Goal: Complete application form: Complete application form

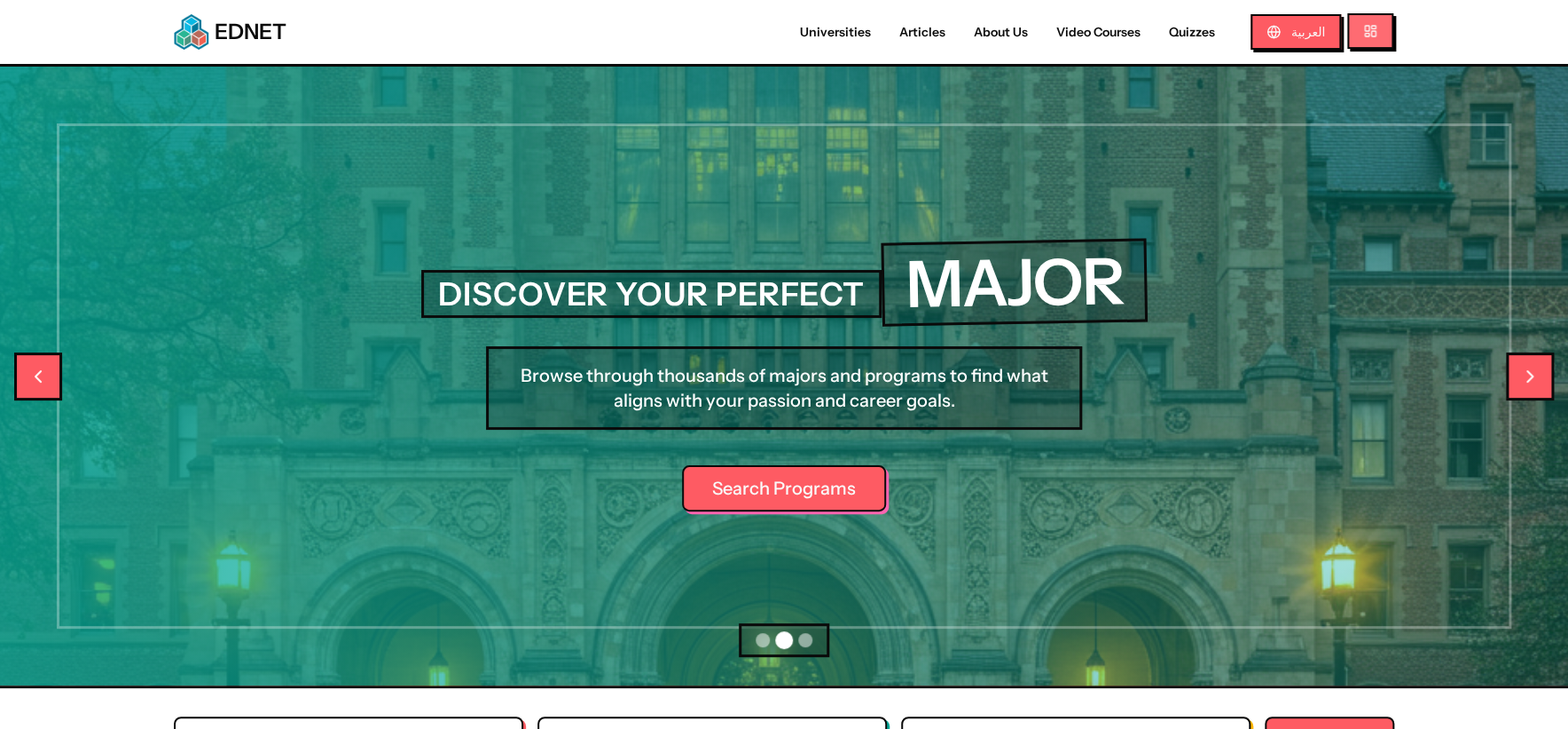
click at [1389, 36] on button at bounding box center [1370, 31] width 46 height 36
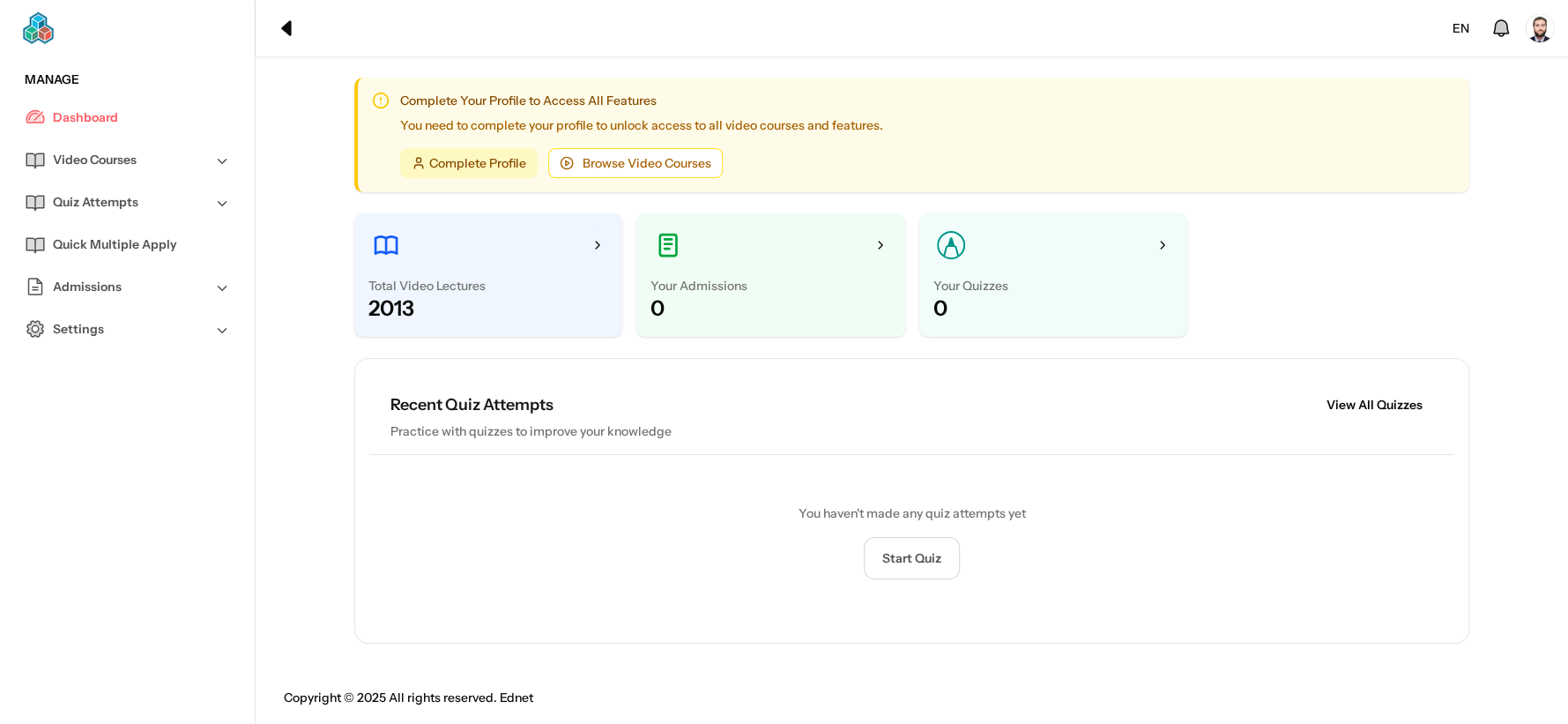
click at [85, 332] on span "Settings" at bounding box center [78, 329] width 51 height 18
click at [101, 395] on nav "Manage Dashboard Video Courses All Video Courses Quiz Attempts All Quiz Attempt…" at bounding box center [127, 238] width 255 height 336
click at [98, 367] on link "Profile" at bounding box center [141, 371] width 178 height 42
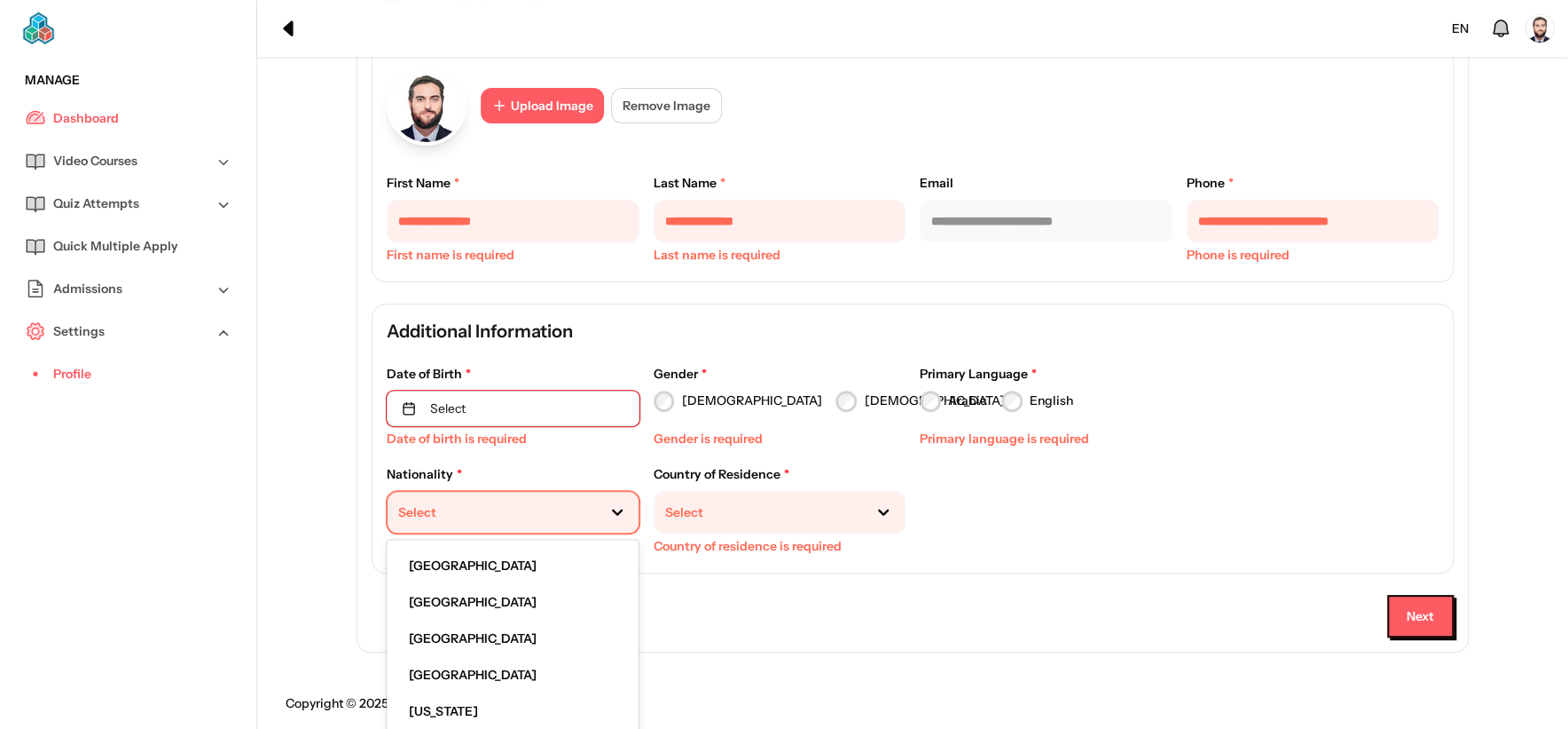
click at [526, 503] on div at bounding box center [492, 513] width 187 height 18
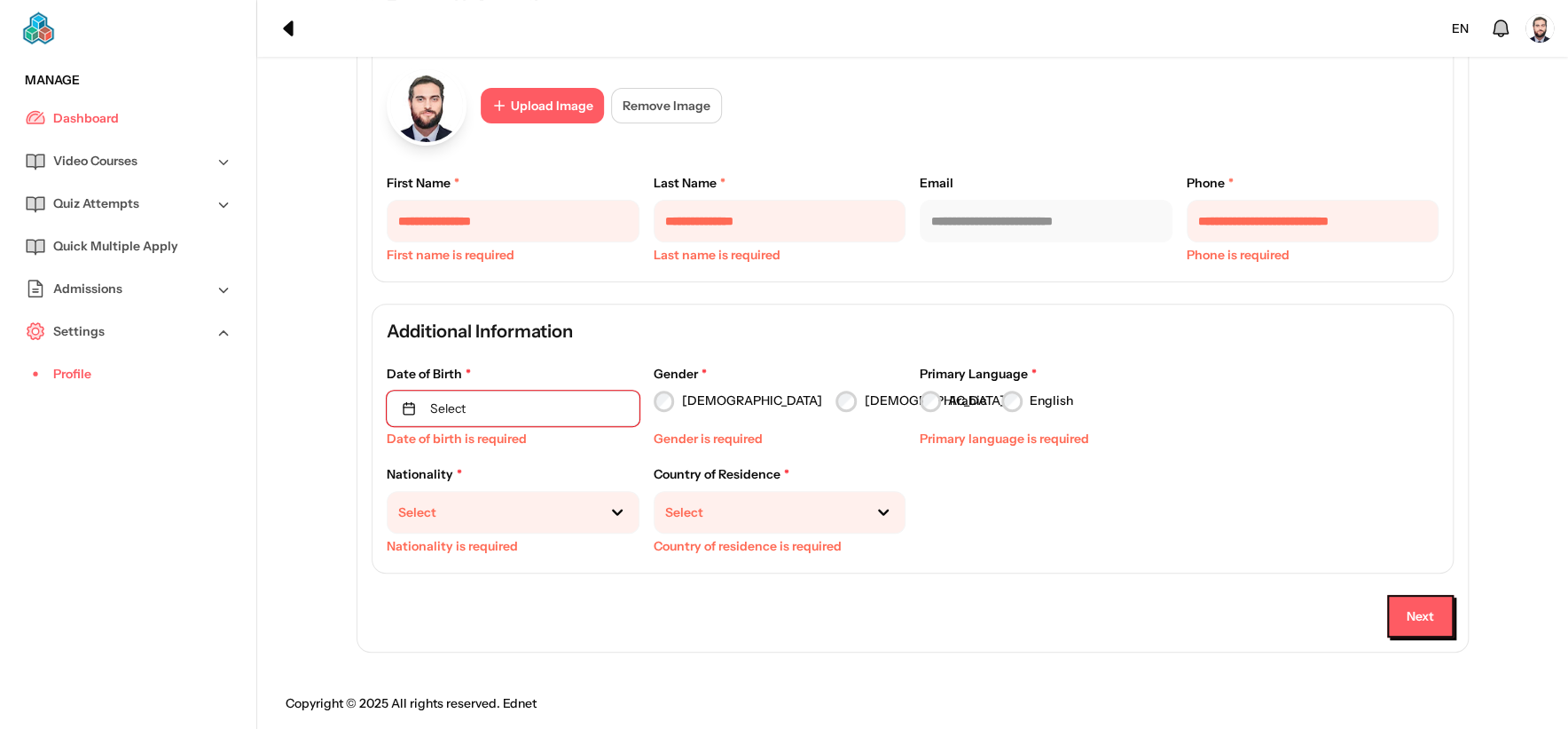
click at [502, 528] on div "Select" at bounding box center [513, 512] width 253 height 42
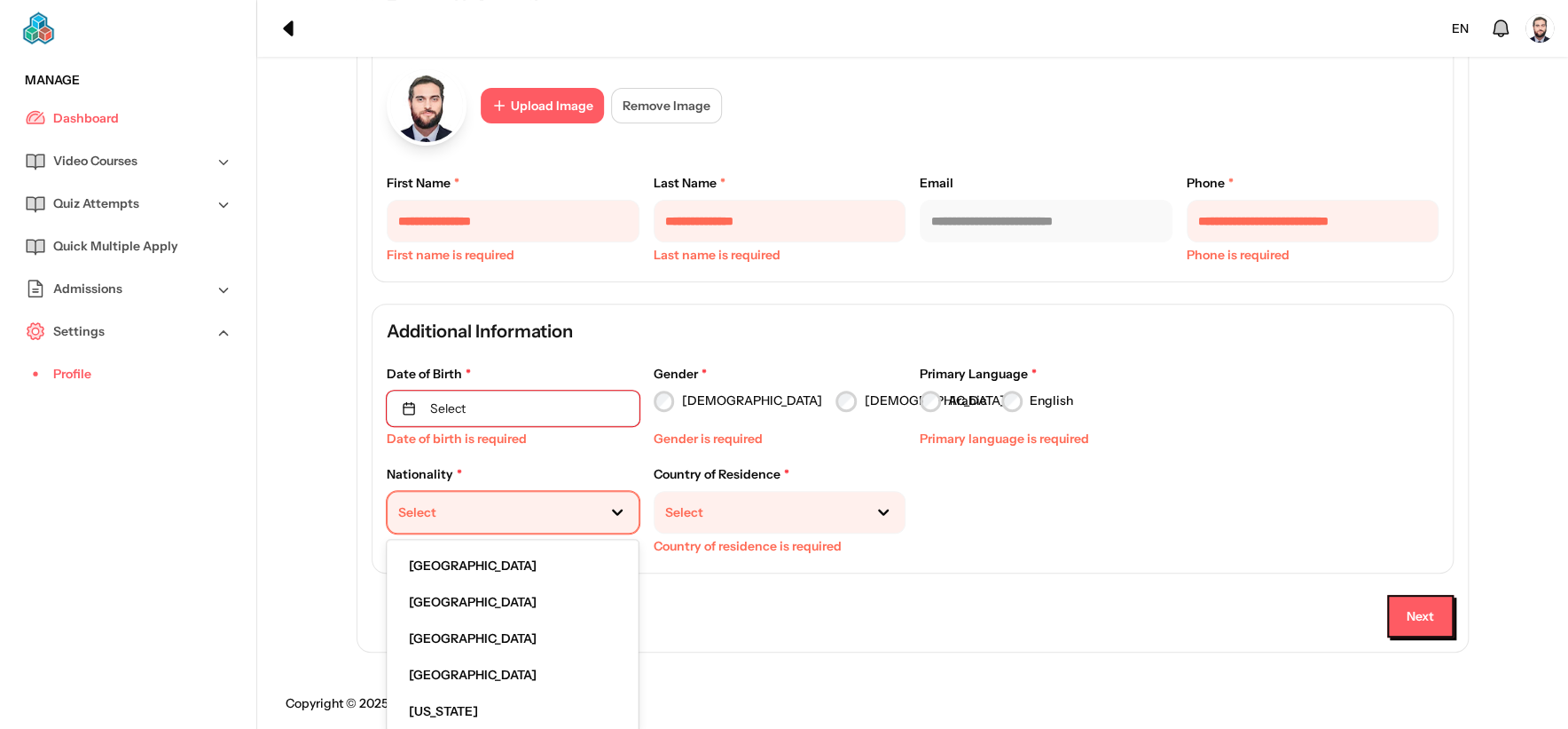
scroll to position [191, 0]
type input "*"
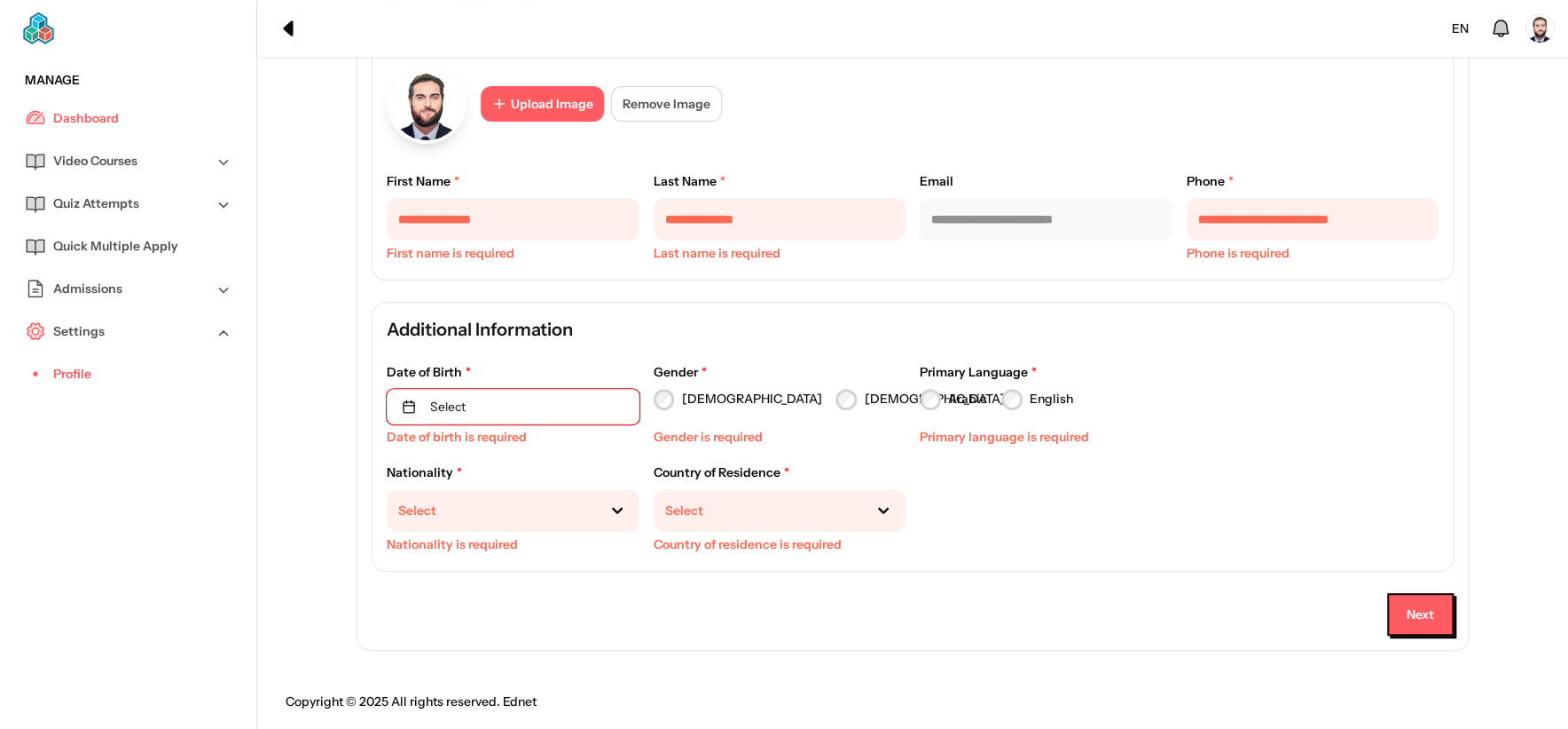
scroll to position [189, 0]
click at [411, 330] on h4 "Additional Information" at bounding box center [913, 330] width 1052 height 25
copy h4 "Additional Information"
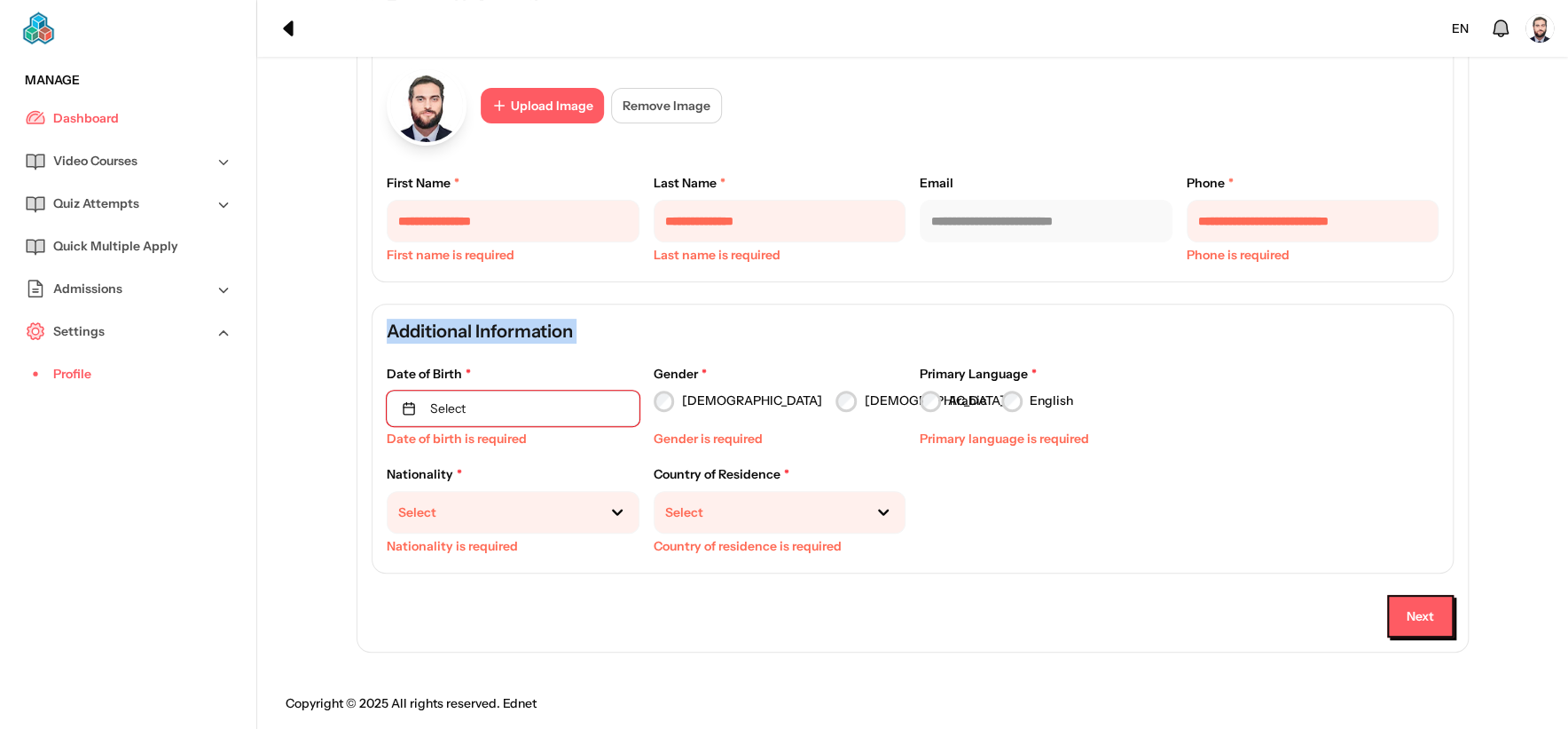
click at [473, 402] on button "Select" at bounding box center [513, 408] width 253 height 36
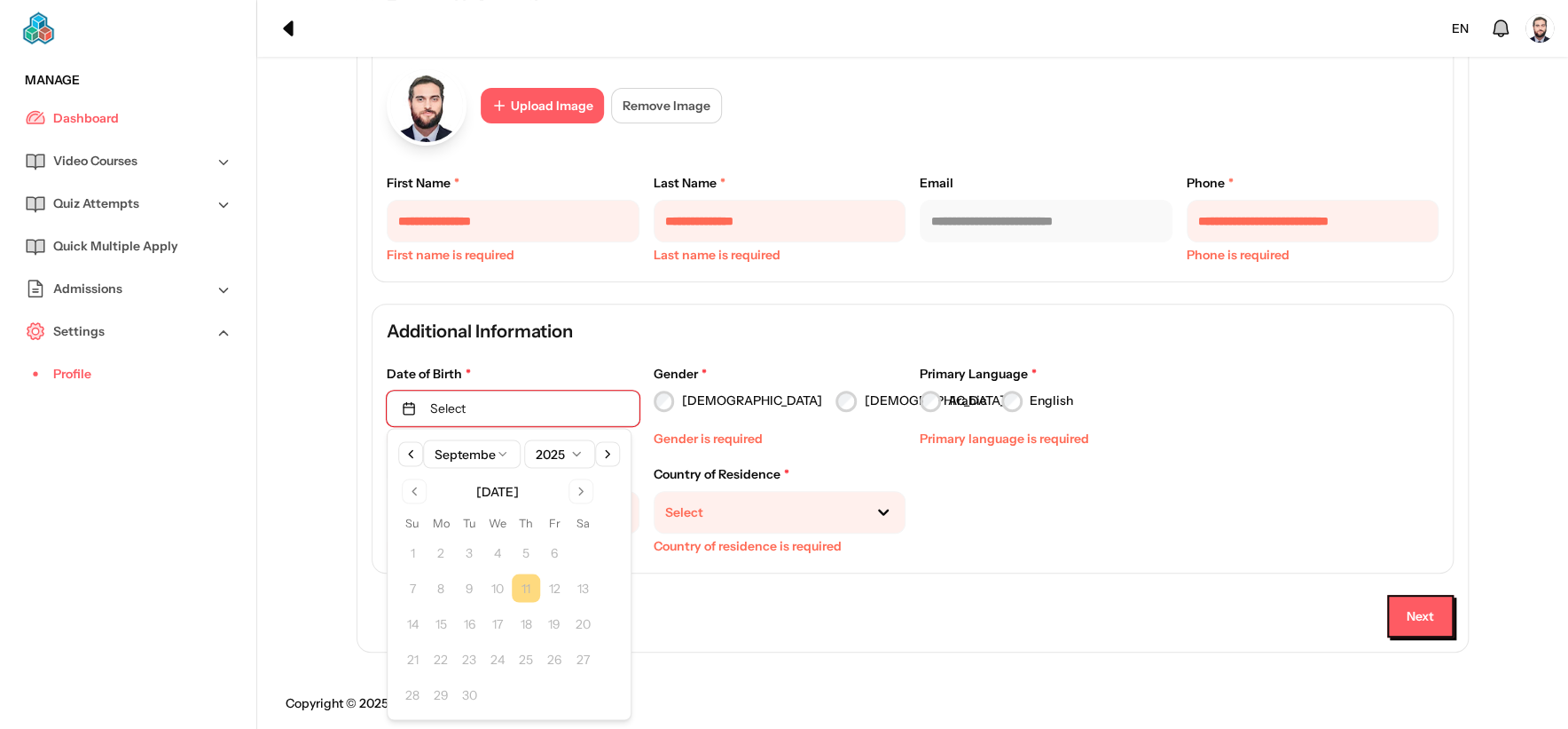
click at [621, 343] on div "Additional Information Date of Birth * Select Date of birth is required Gender …" at bounding box center [912, 438] width 1066 height 254
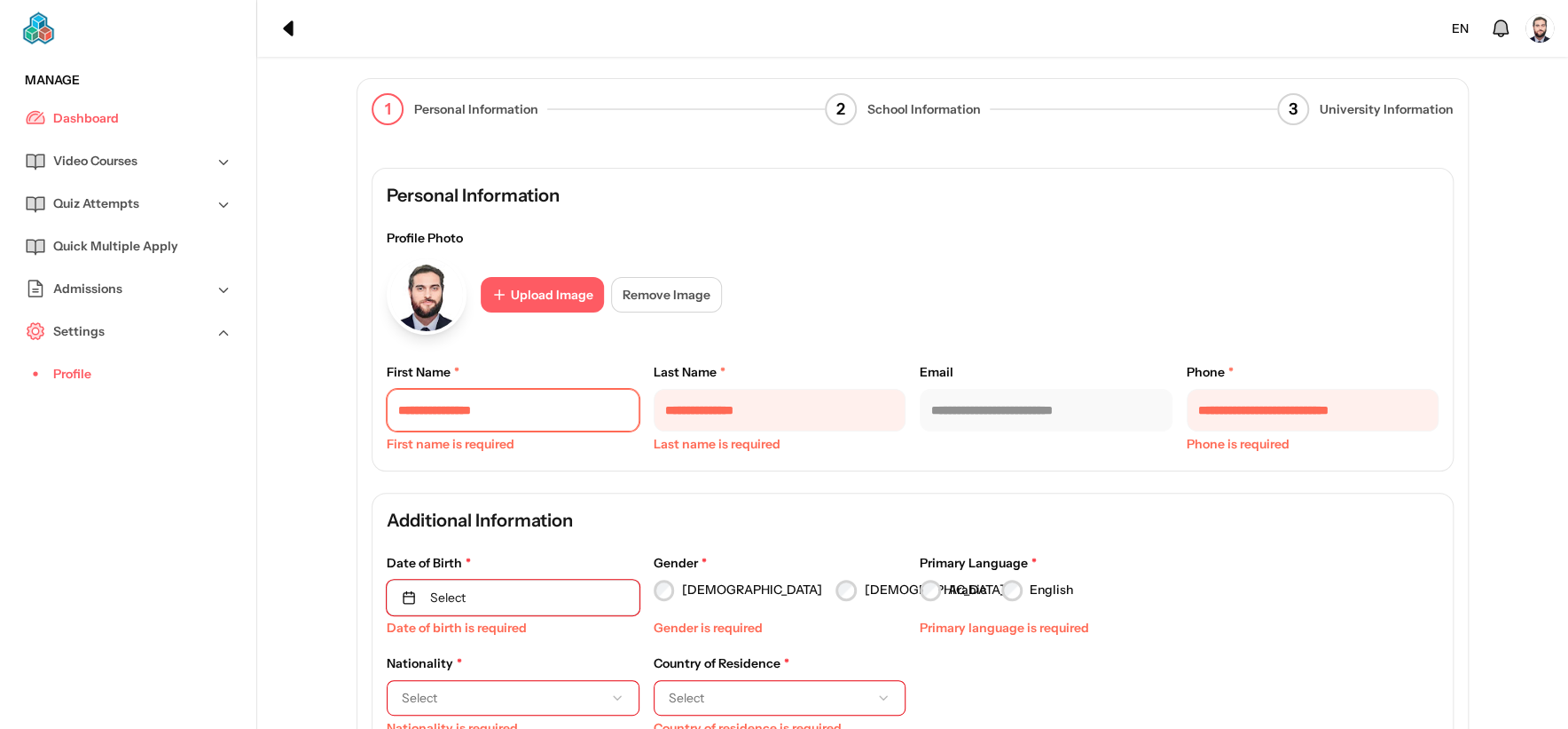
click at [514, 409] on input "text" at bounding box center [513, 410] width 253 height 42
click at [466, 419] on input "text" at bounding box center [513, 410] width 253 height 42
click at [542, 416] on input "*******" at bounding box center [513, 410] width 253 height 42
type input "*******"
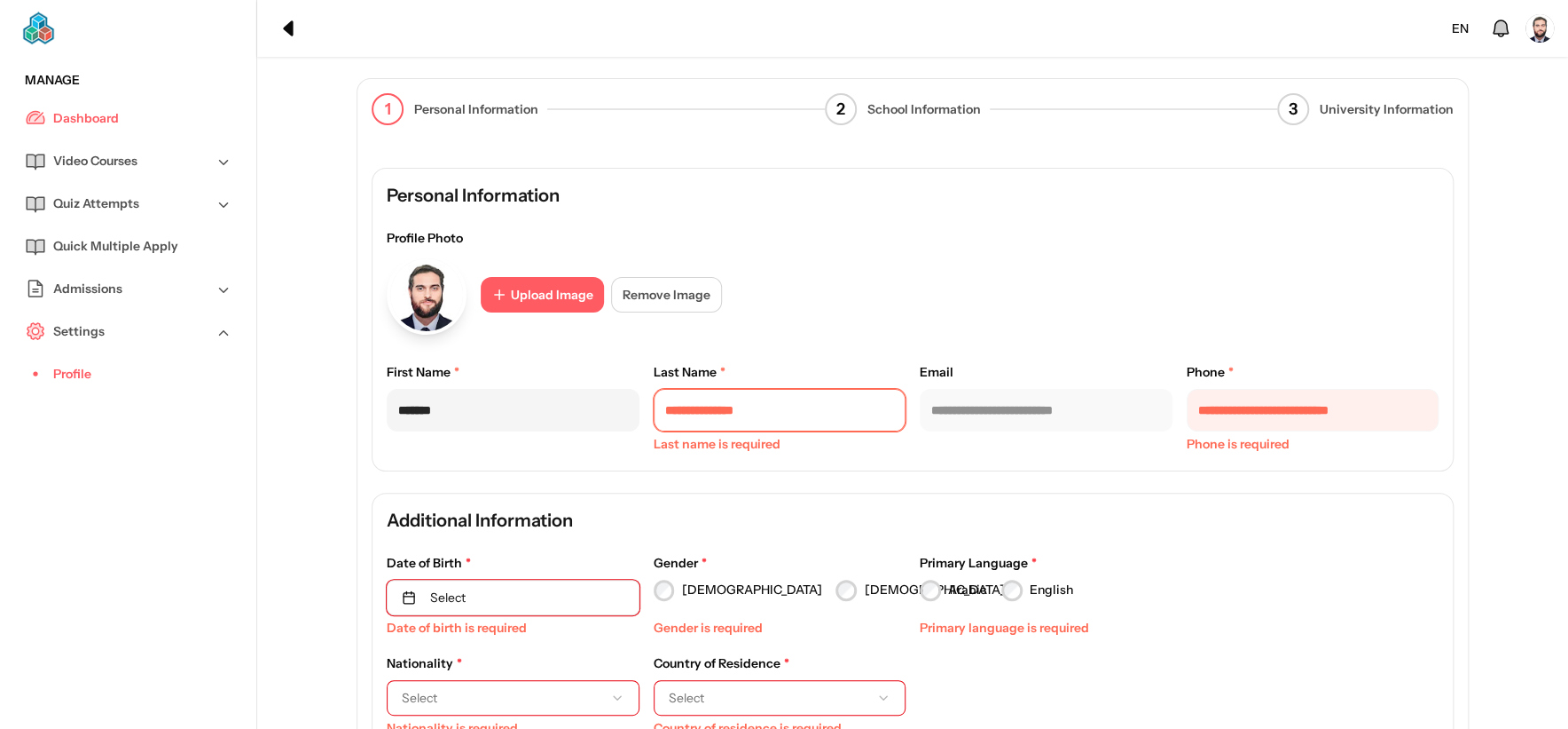
click at [728, 418] on input "text" at bounding box center [780, 410] width 253 height 42
type input "*****"
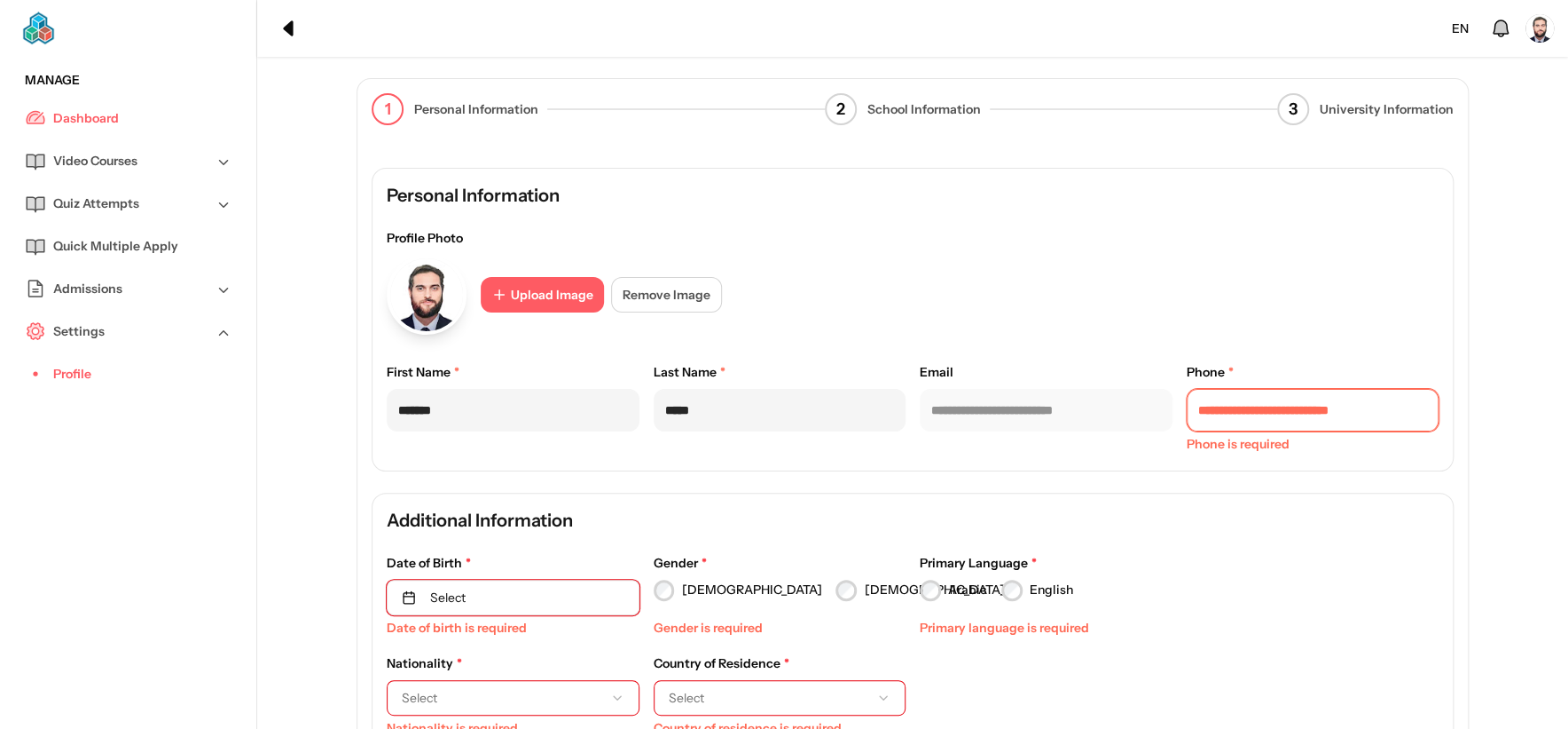
click at [1315, 417] on input "tel" at bounding box center [1313, 410] width 253 height 42
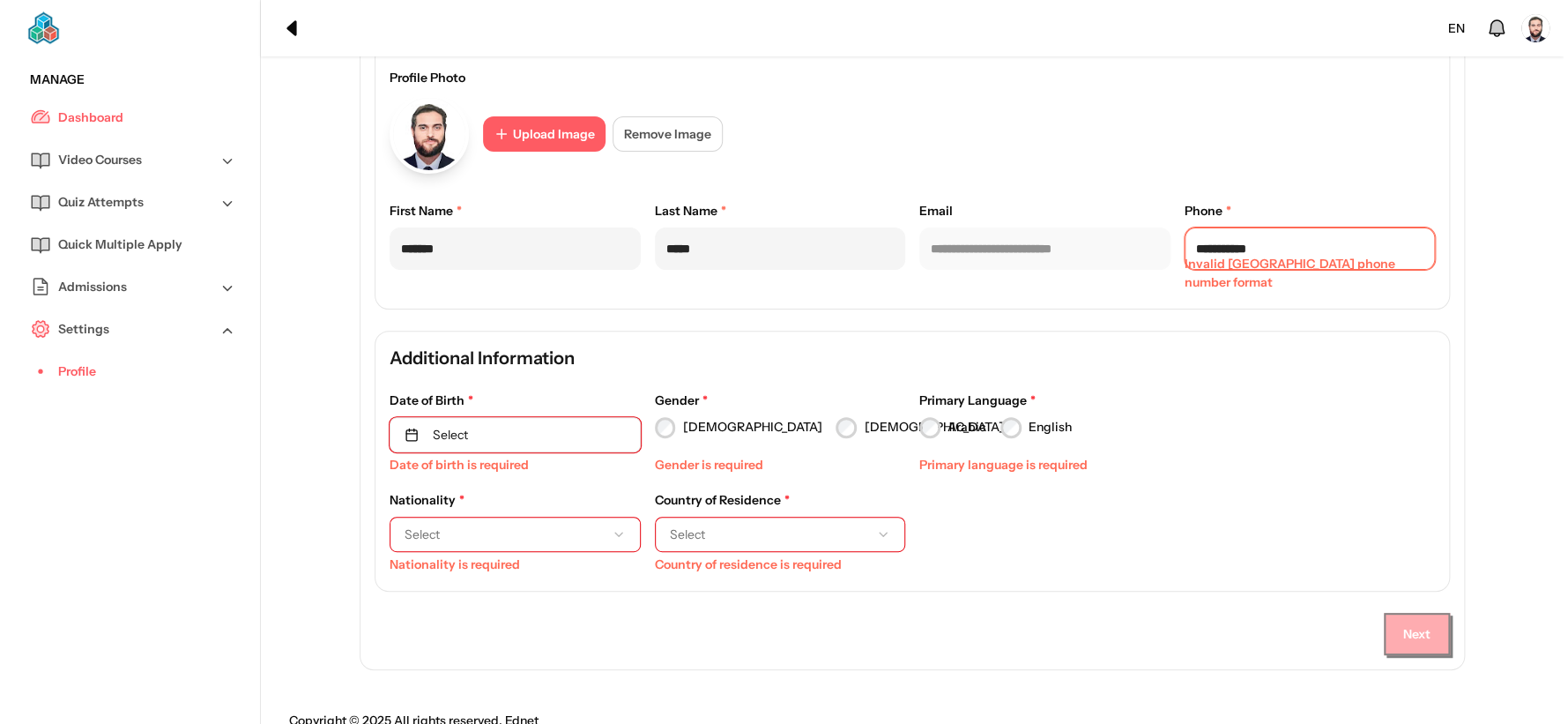
scroll to position [180, 0]
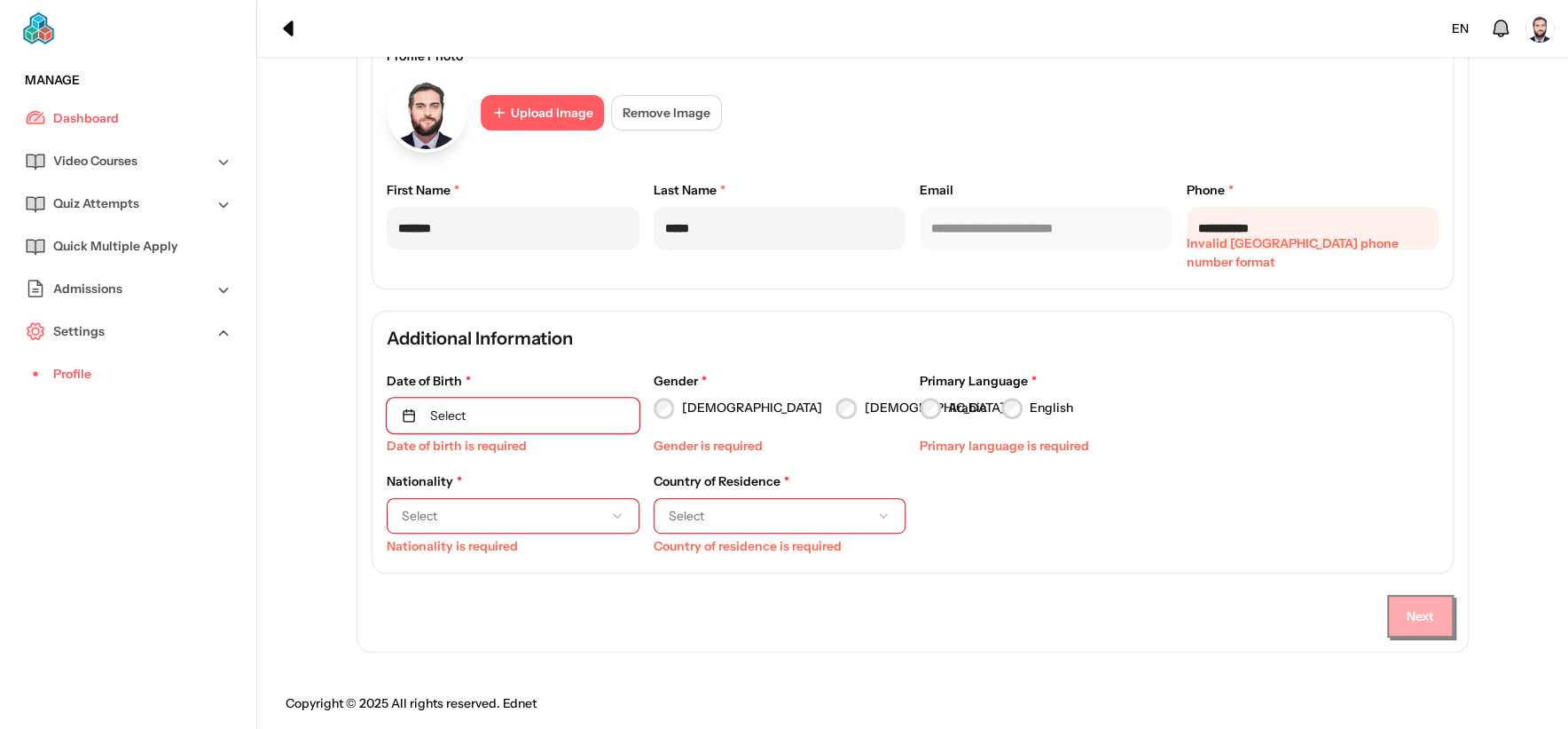
click at [583, 414] on button "Select" at bounding box center [513, 415] width 253 height 36
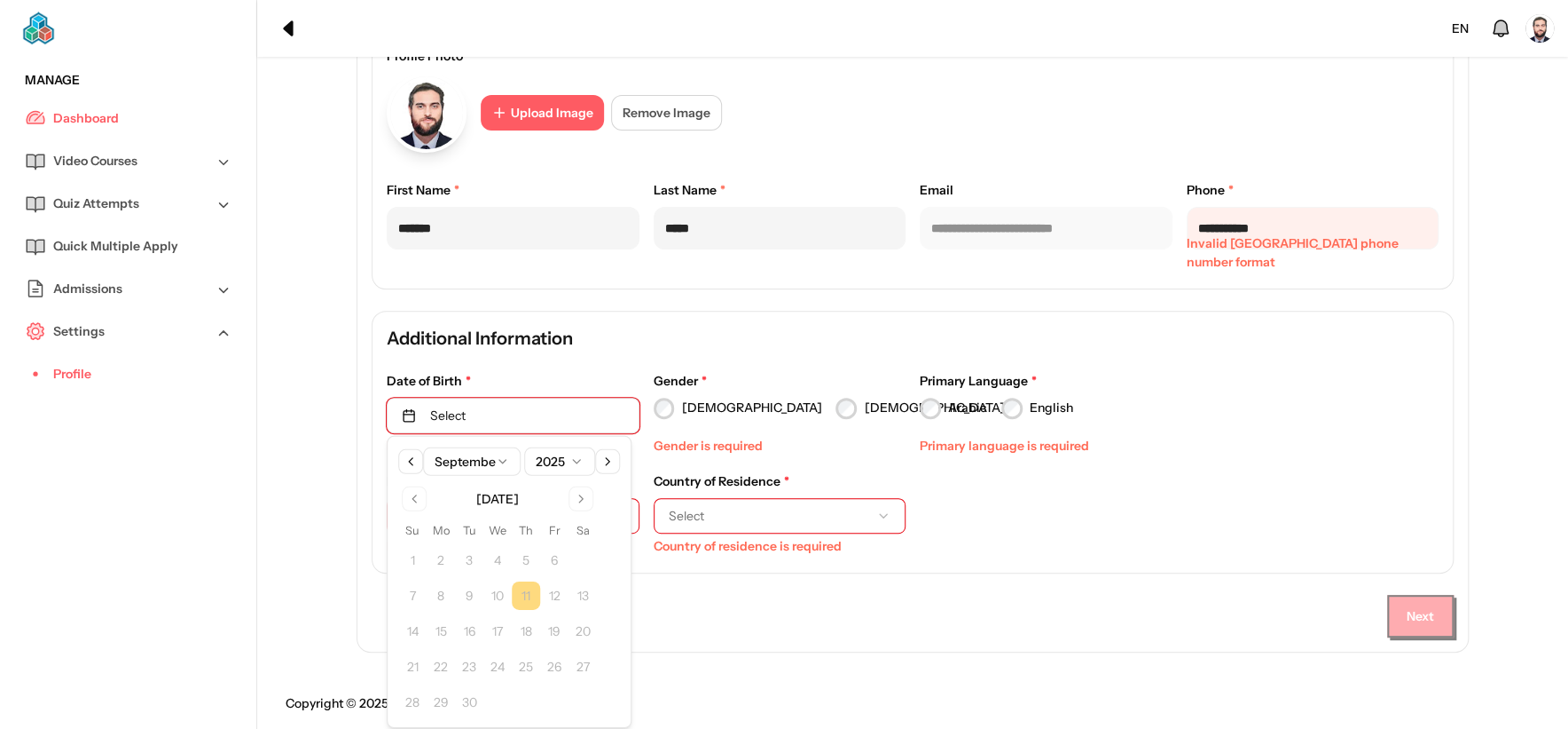
click at [562, 459] on html "**********" at bounding box center [784, 274] width 1568 height 912
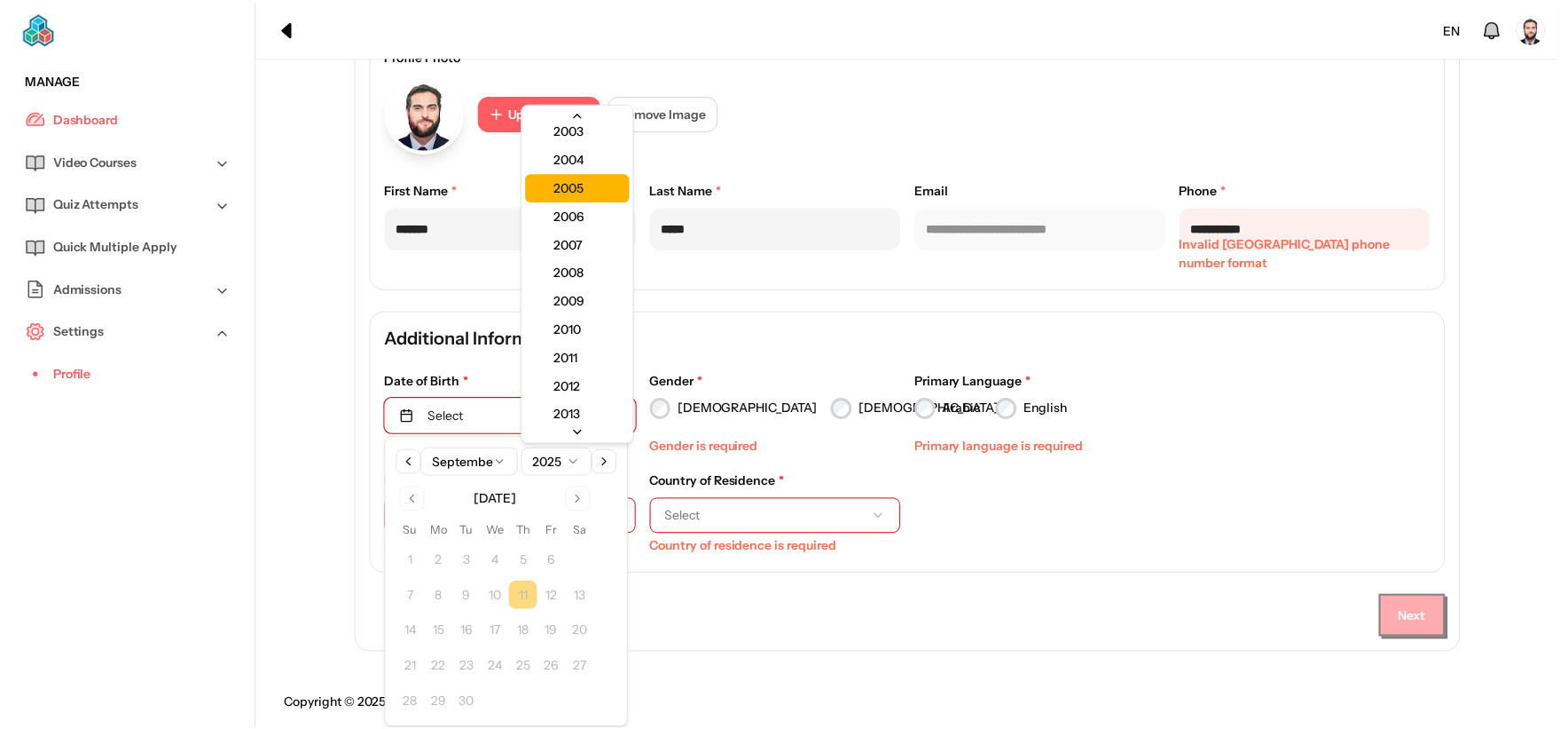
scroll to position [295, 0]
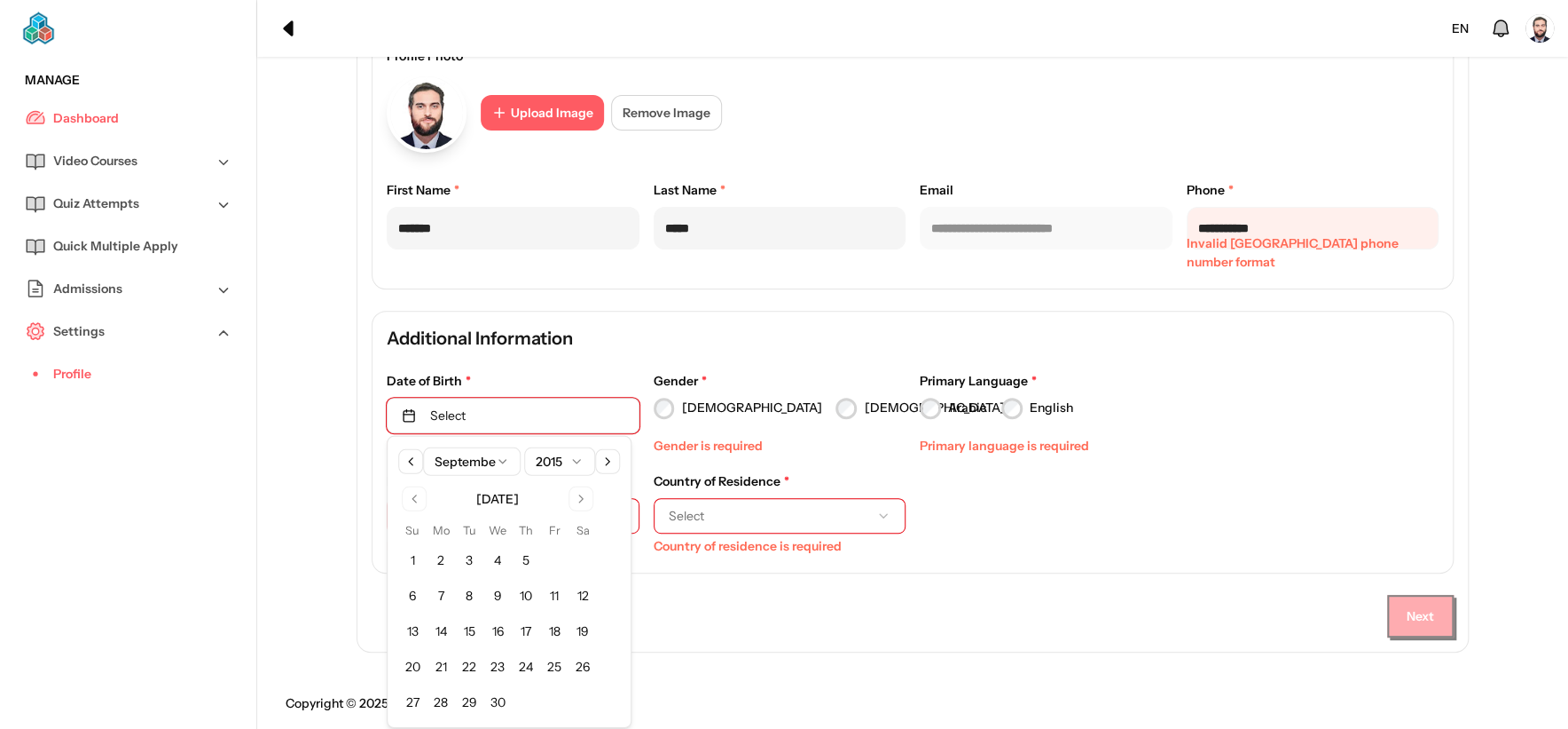
click at [489, 595] on button "9" at bounding box center [498, 595] width 28 height 28
click at [1088, 503] on div "Nationality * Select Nationality is required Country of Residence * Select Coun…" at bounding box center [913, 515] width 1052 height 86
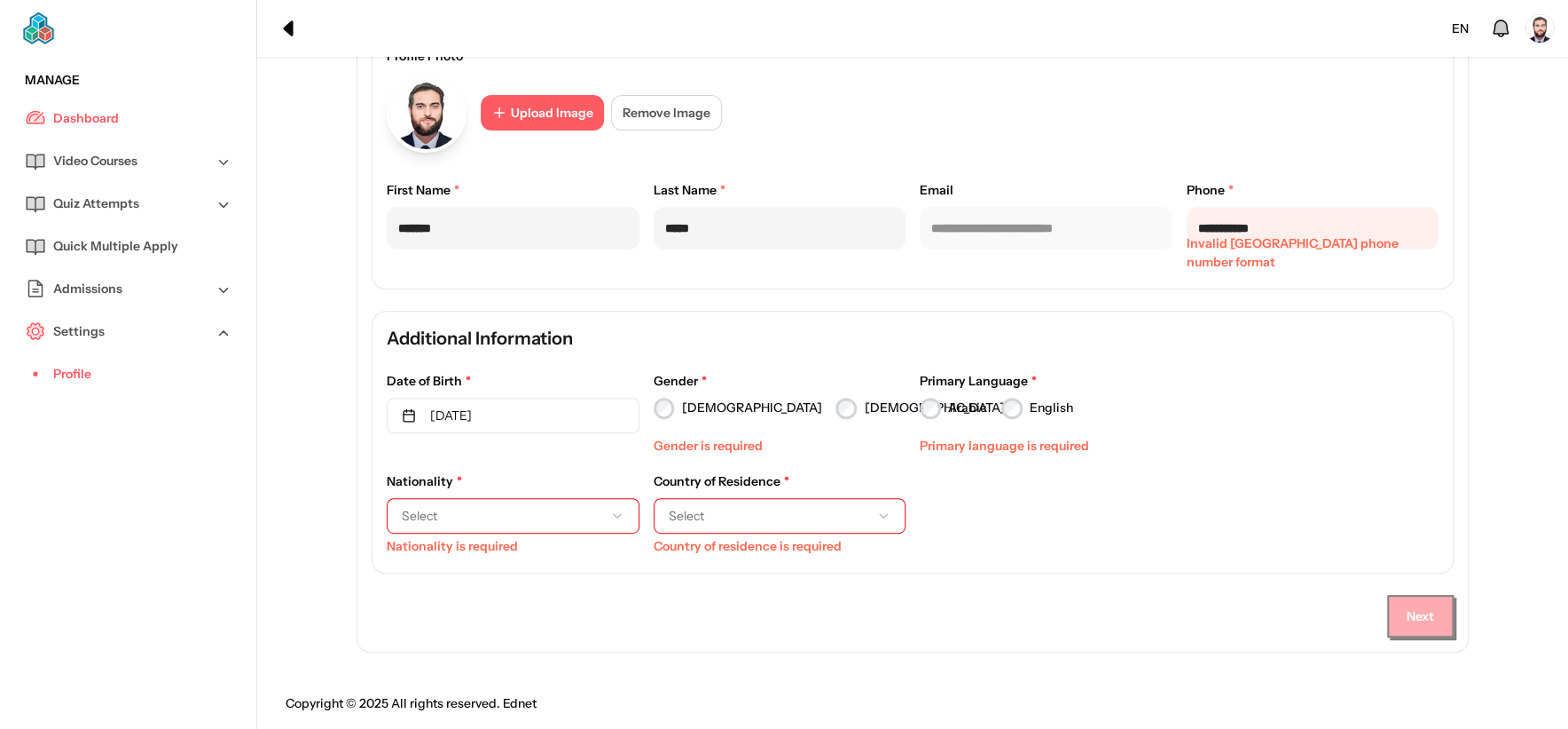
click at [546, 414] on button "September 9th, 2015" at bounding box center [513, 415] width 253 height 36
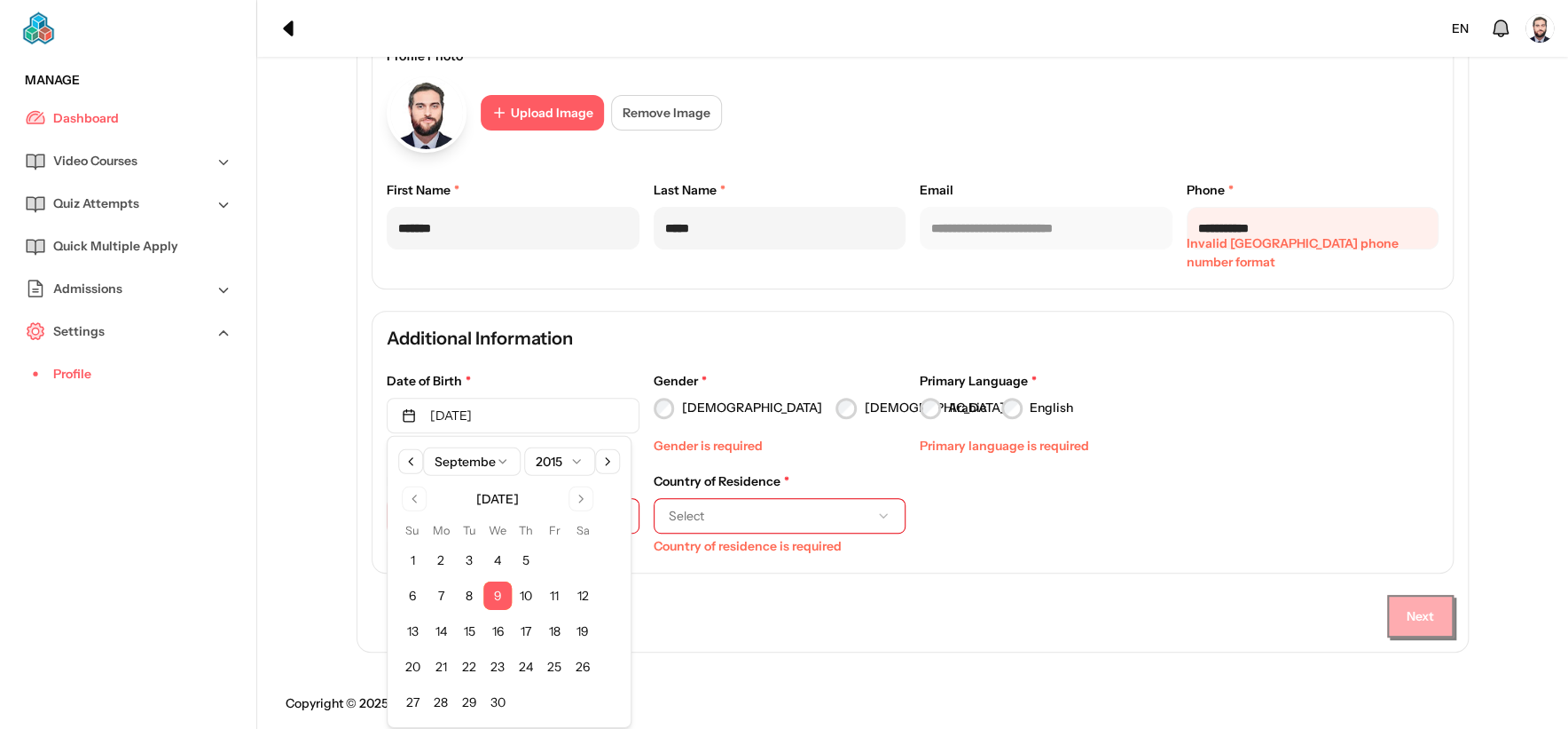
click at [531, 604] on button "10" at bounding box center [526, 595] width 28 height 28
drag, startPoint x: 1132, startPoint y: 583, endPoint x: 927, endPoint y: 527, distance: 212.5
click at [1122, 580] on div "**********" at bounding box center [913, 312] width 1082 height 651
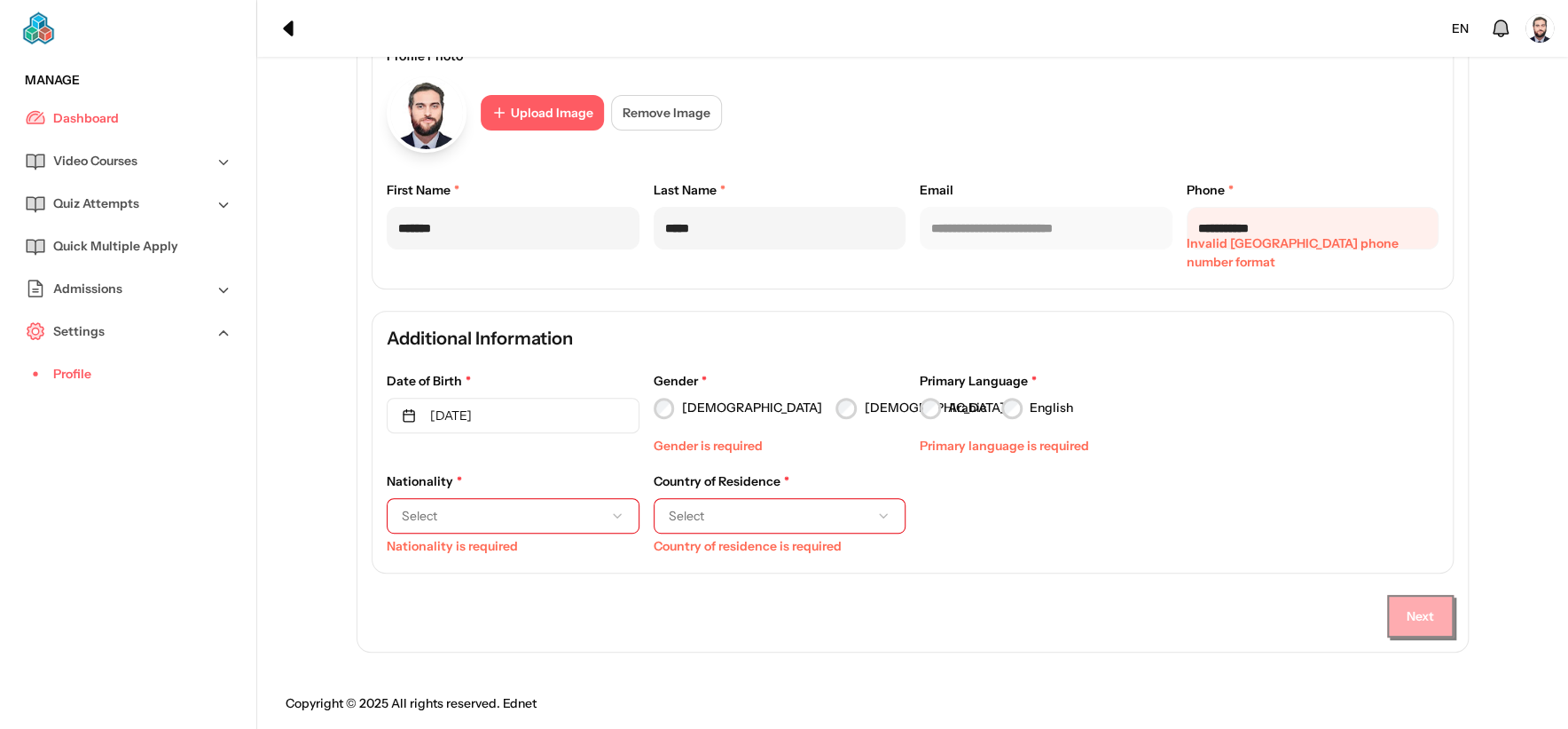
click at [690, 400] on label "[DEMOGRAPHIC_DATA]" at bounding box center [751, 408] width 140 height 18
click at [974, 404] on label "Arabic" at bounding box center [968, 408] width 39 height 18
click at [499, 528] on button "Select" at bounding box center [513, 515] width 253 height 36
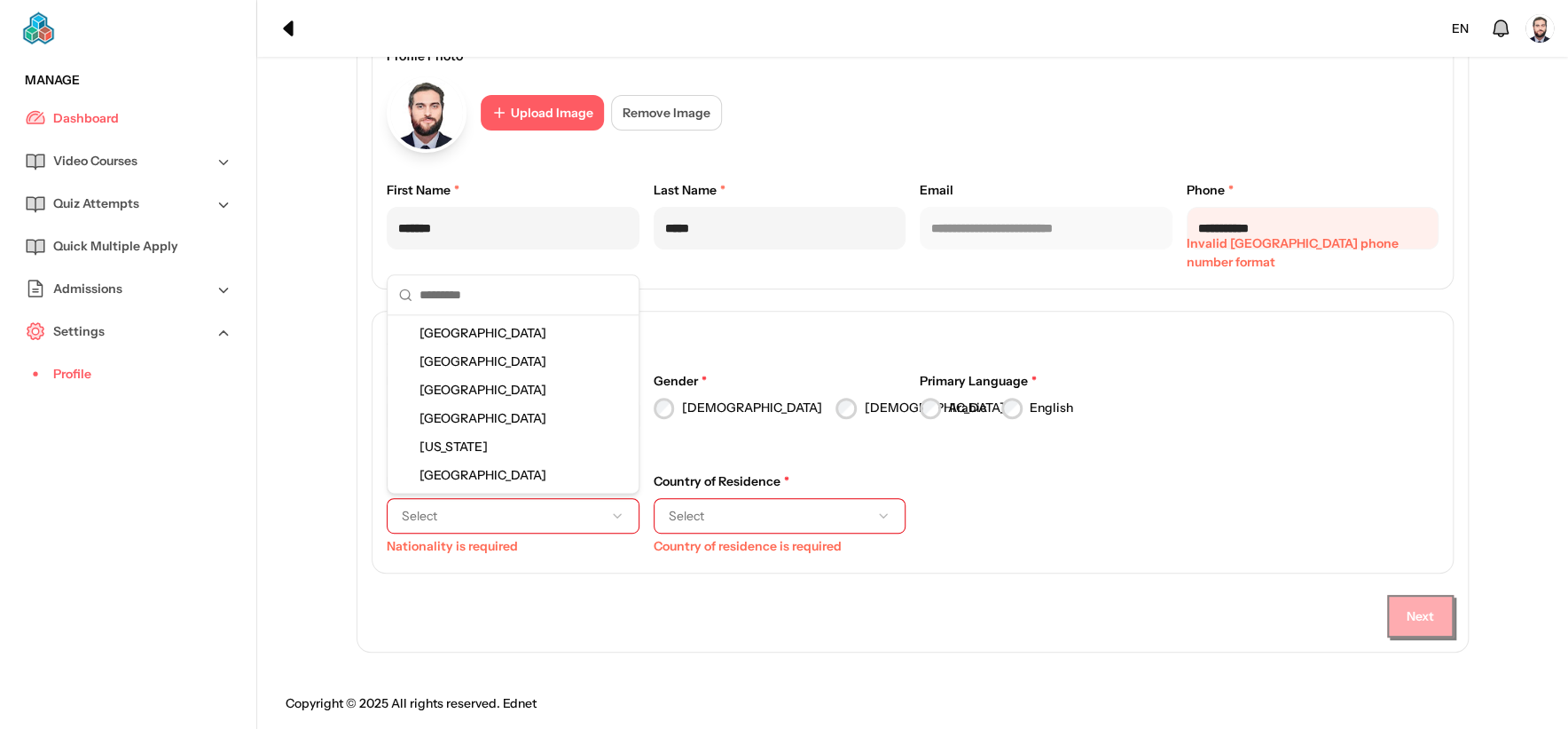
click at [532, 330] on span "[GEOGRAPHIC_DATA]" at bounding box center [487, 332] width 134 height 17
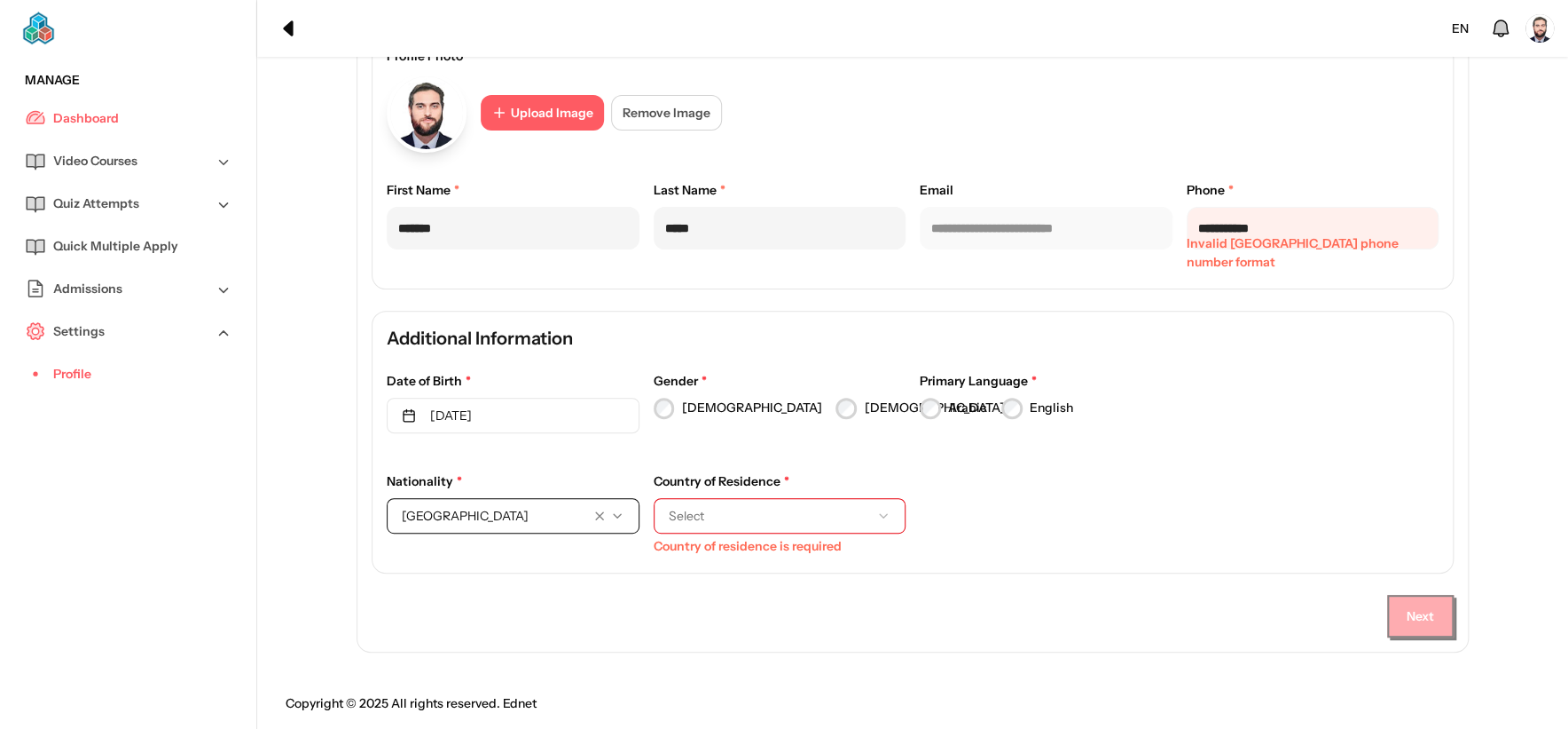
click at [815, 520] on span "Select" at bounding box center [766, 515] width 194 height 17
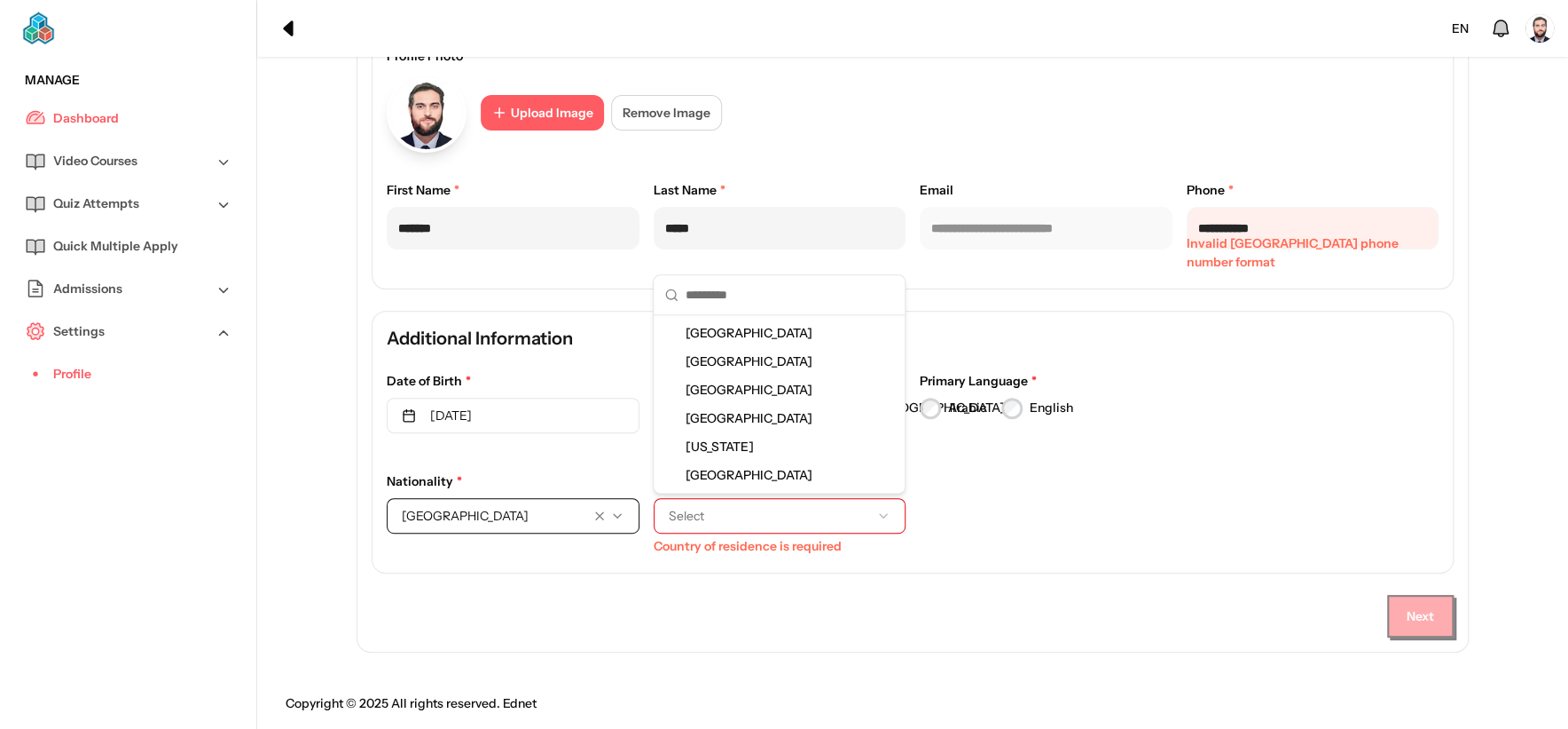
click at [778, 335] on span "[GEOGRAPHIC_DATA]" at bounding box center [752, 332] width 134 height 17
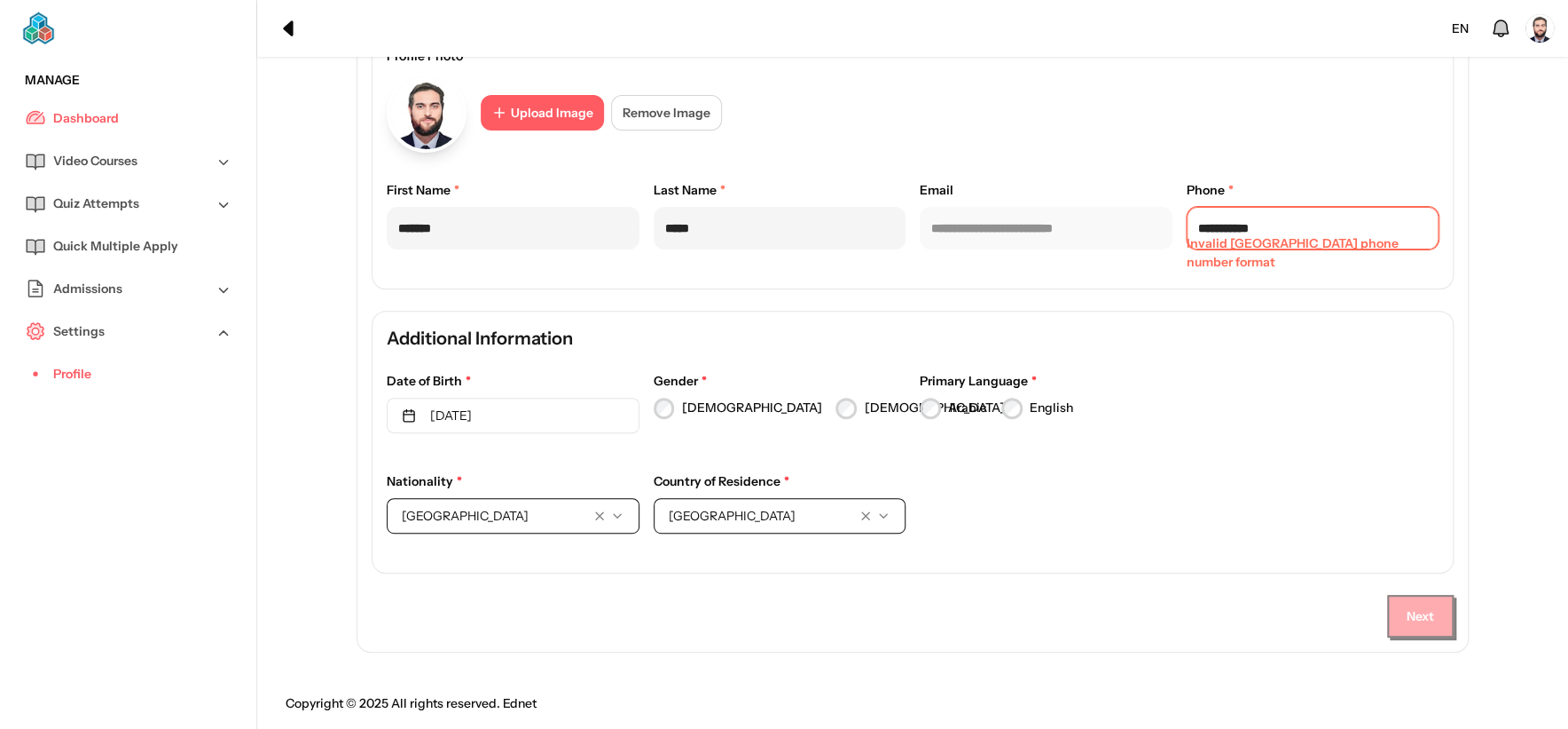
click at [1287, 237] on input "**********" at bounding box center [1313, 228] width 253 height 42
click at [1265, 237] on input "**********" at bounding box center [1313, 228] width 253 height 42
type input "**********"
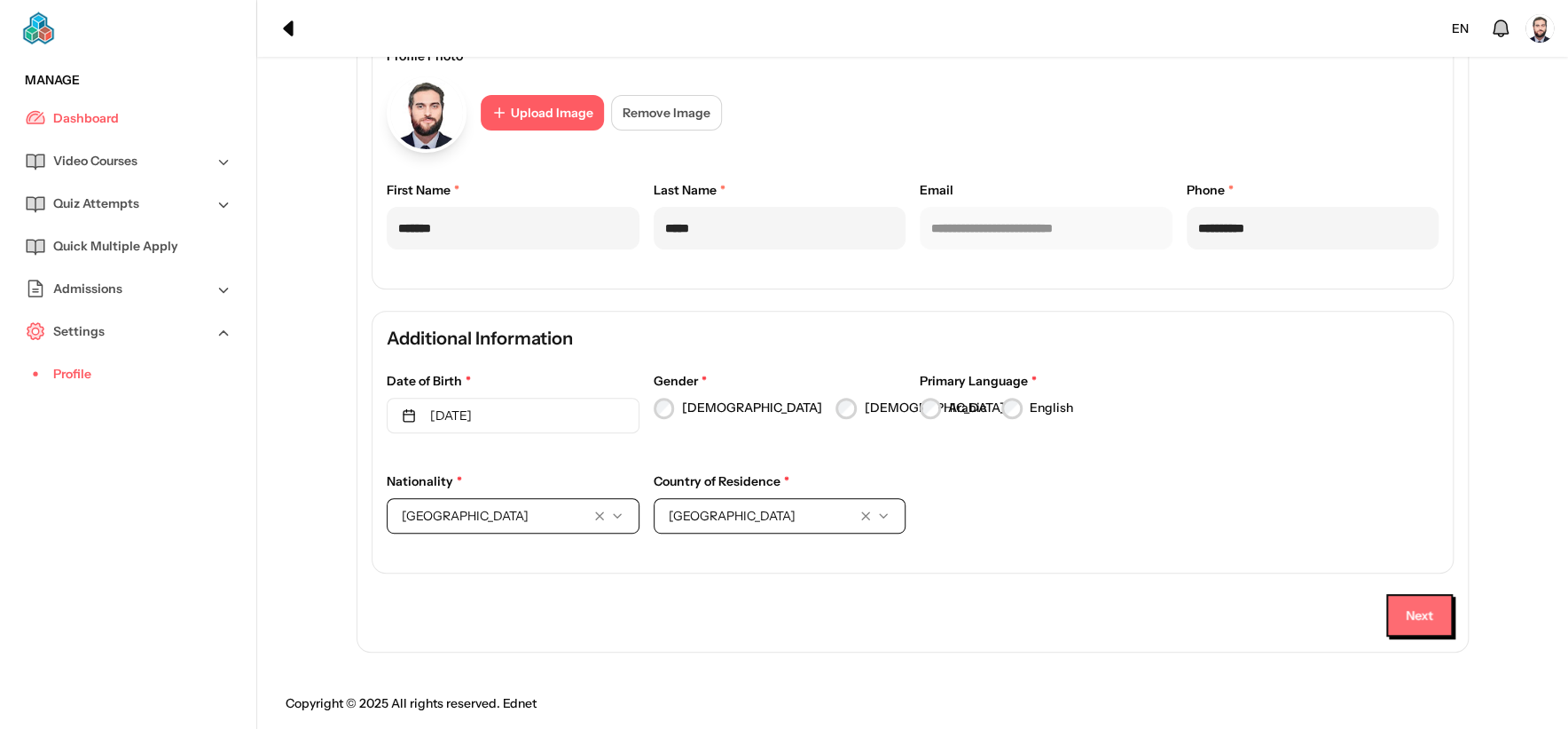
click at [1420, 618] on button "Next" at bounding box center [1420, 615] width 67 height 42
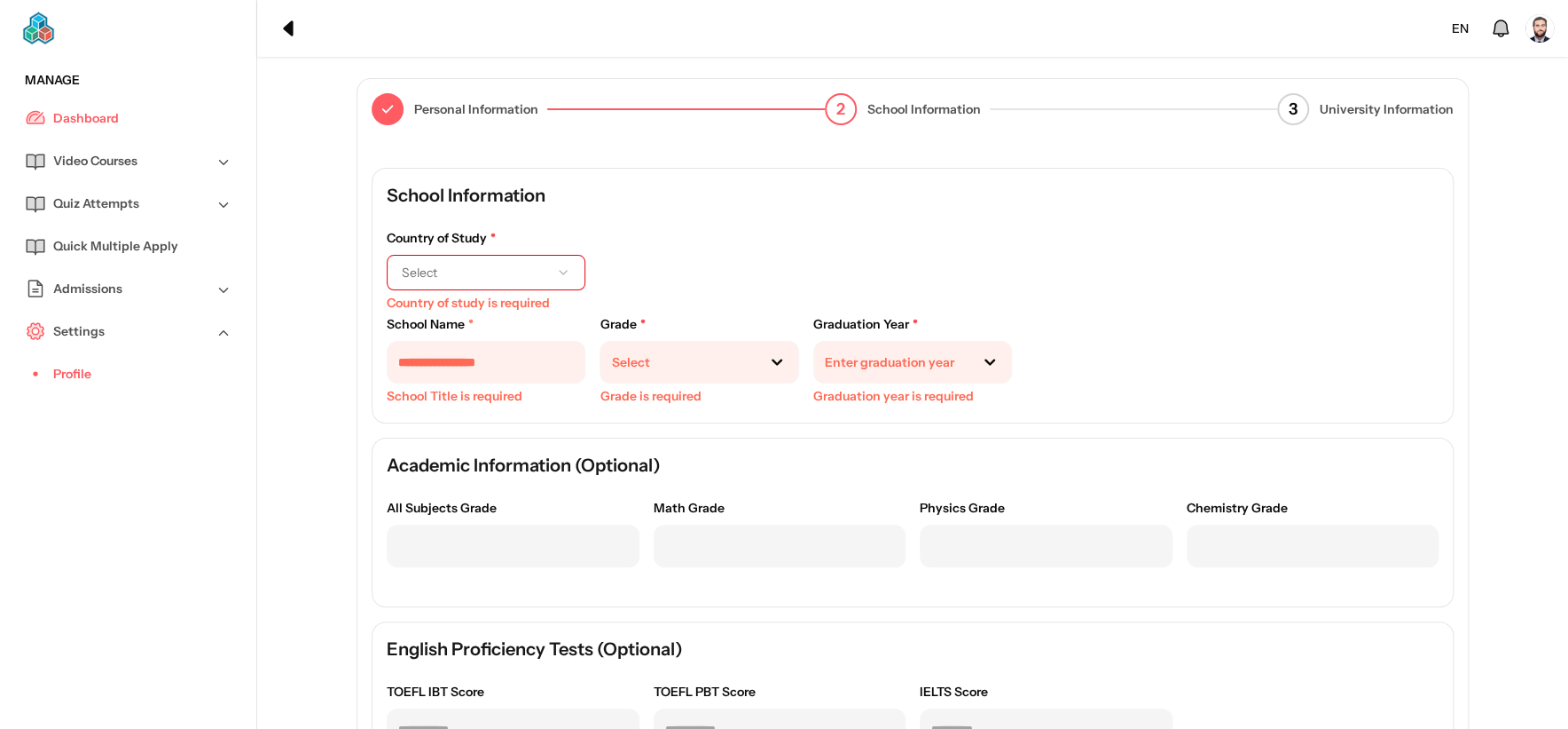
click at [469, 263] on span "Select" at bounding box center [471, 271] width 140 height 17
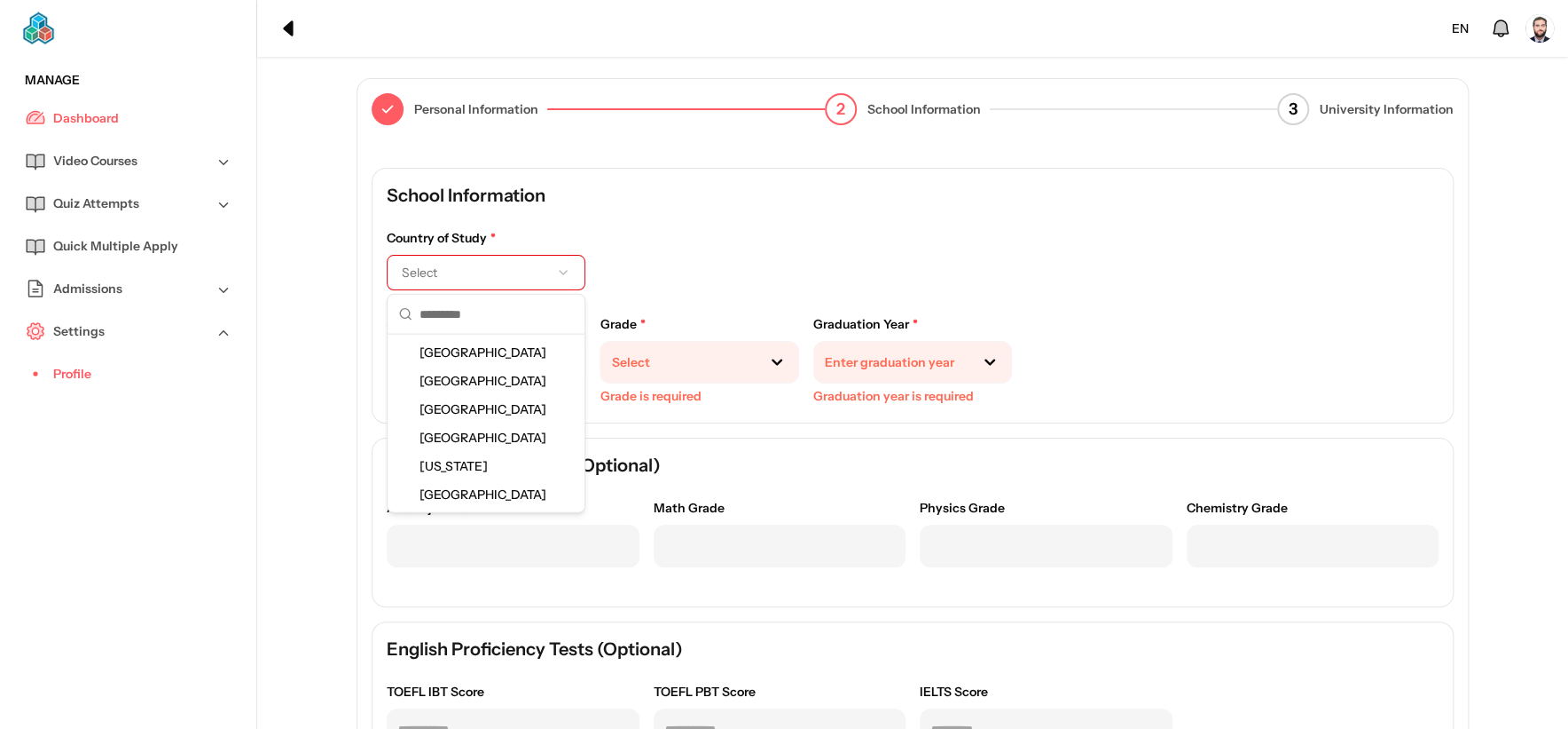
click at [493, 352] on span "[GEOGRAPHIC_DATA]" at bounding box center [487, 352] width 134 height 17
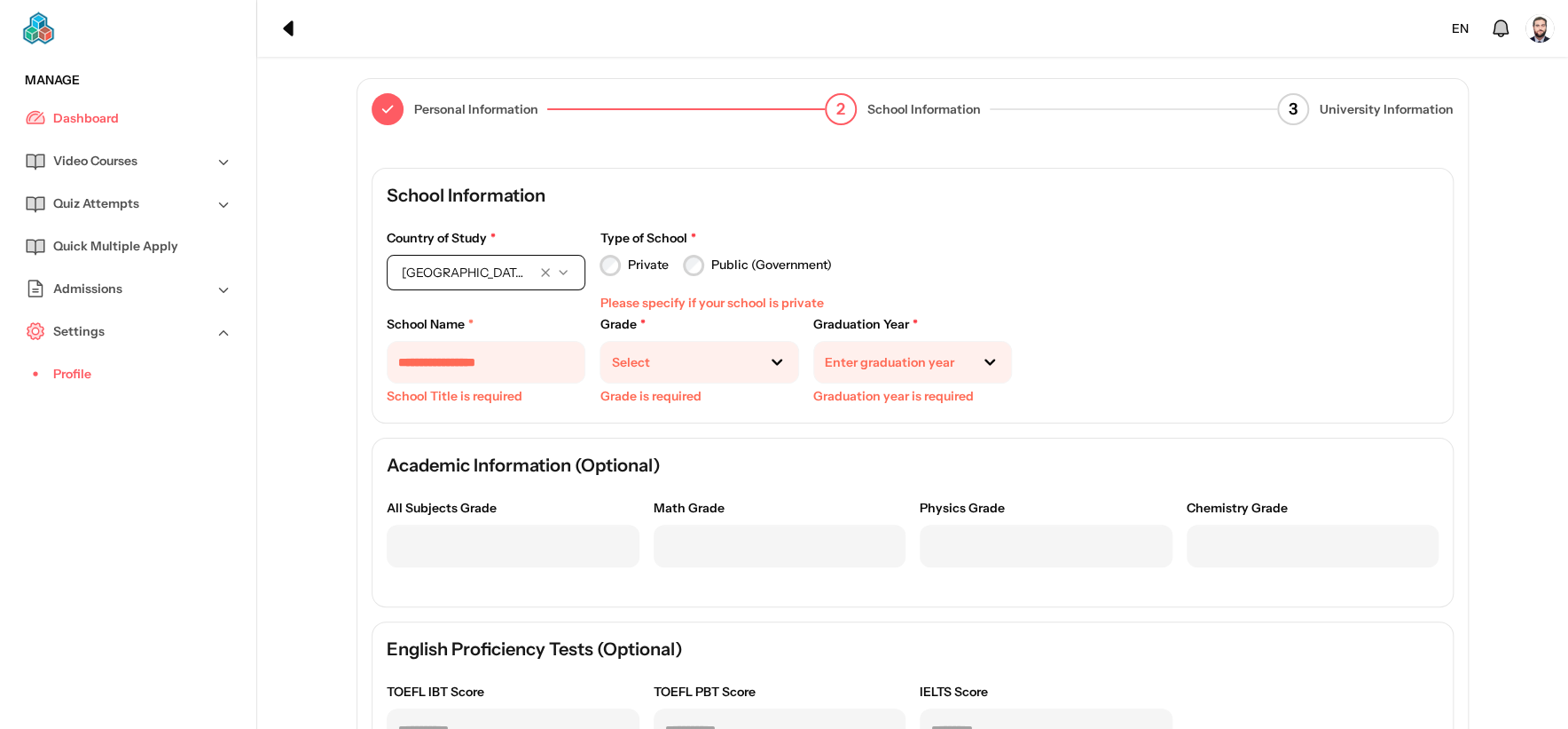
click at [527, 265] on button "[GEOGRAPHIC_DATA]" at bounding box center [486, 272] width 199 height 36
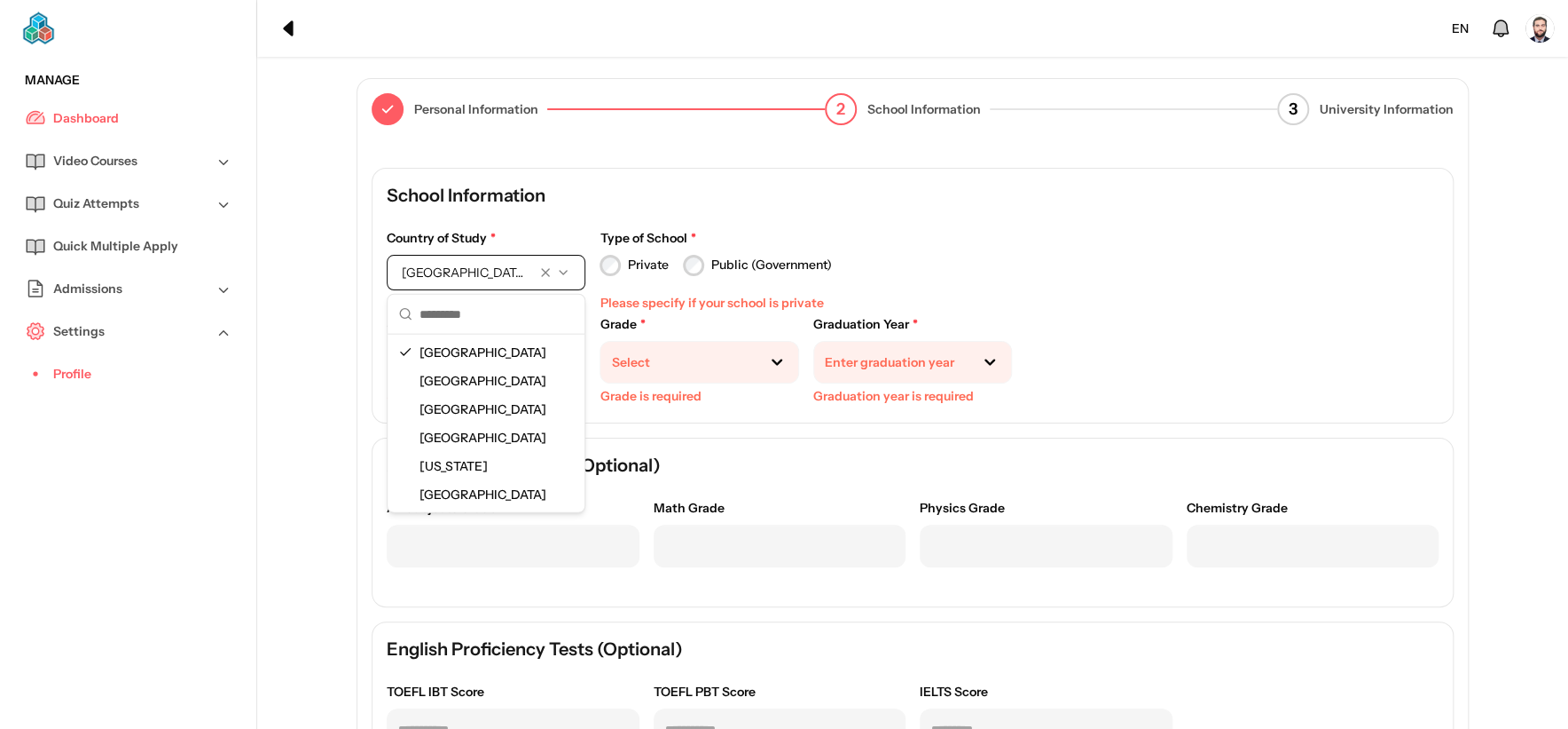
click at [444, 398] on div "[GEOGRAPHIC_DATA]" at bounding box center [486, 409] width 190 height 28
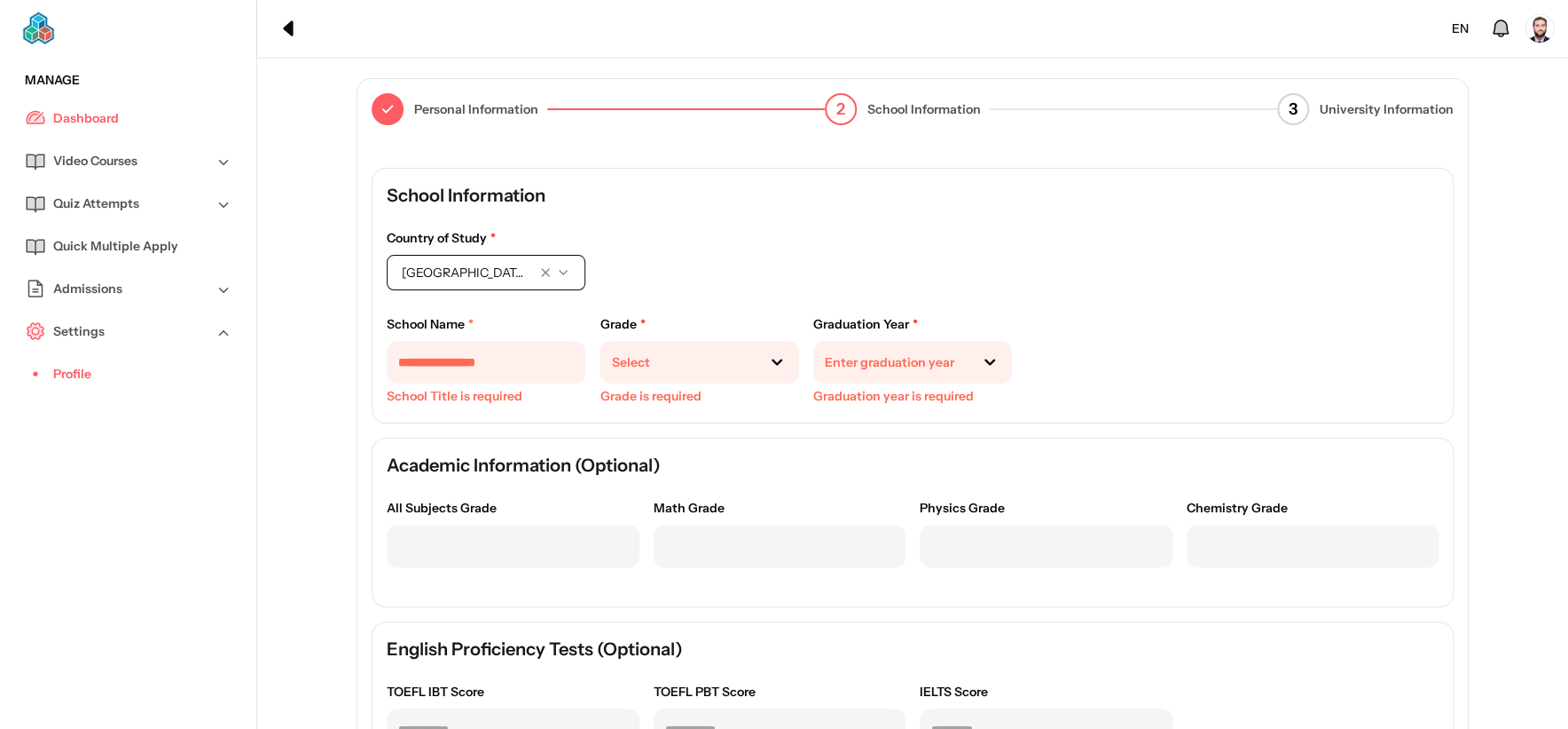
click at [489, 282] on button "[GEOGRAPHIC_DATA]" at bounding box center [486, 272] width 199 height 36
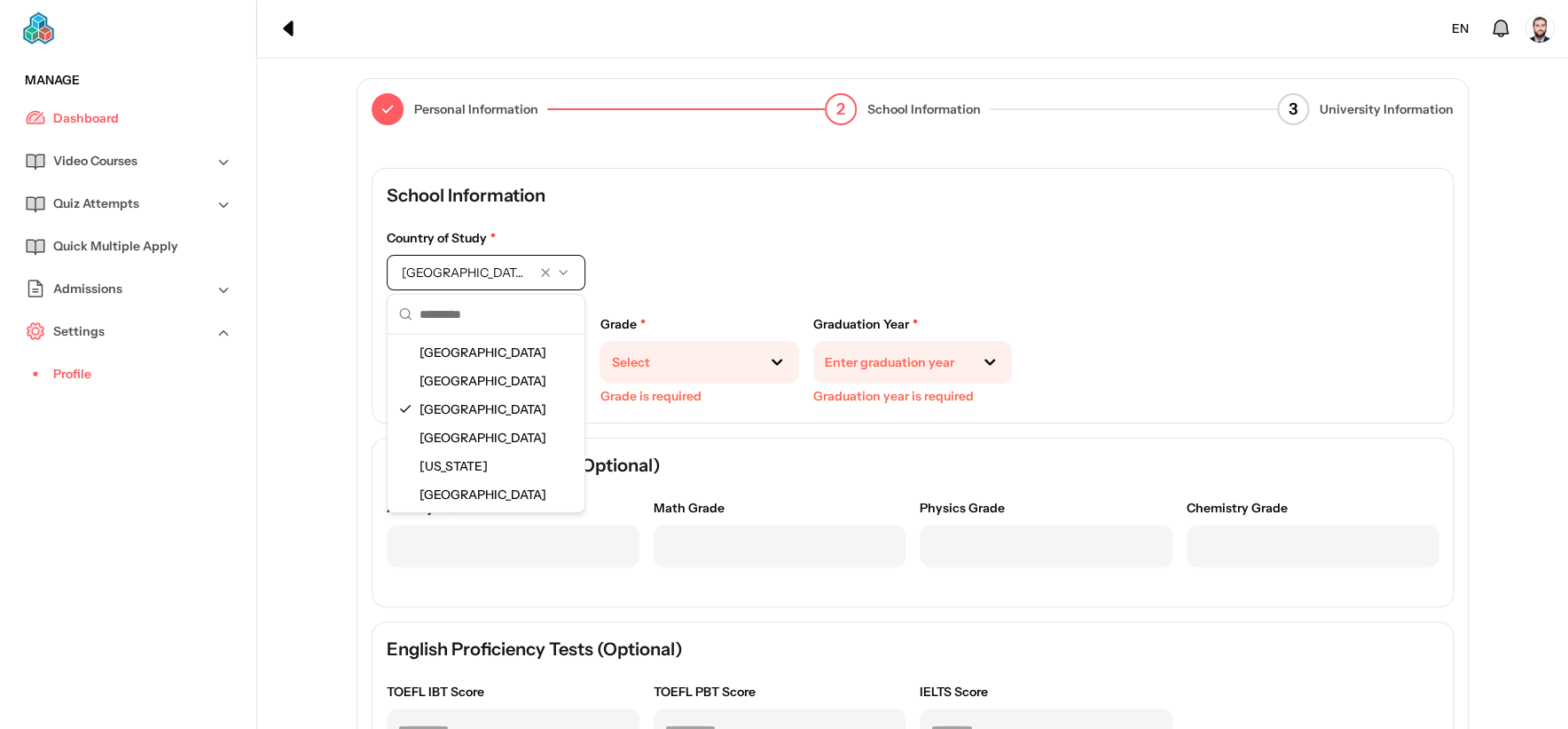
click at [458, 387] on span "[GEOGRAPHIC_DATA]" at bounding box center [487, 381] width 134 height 17
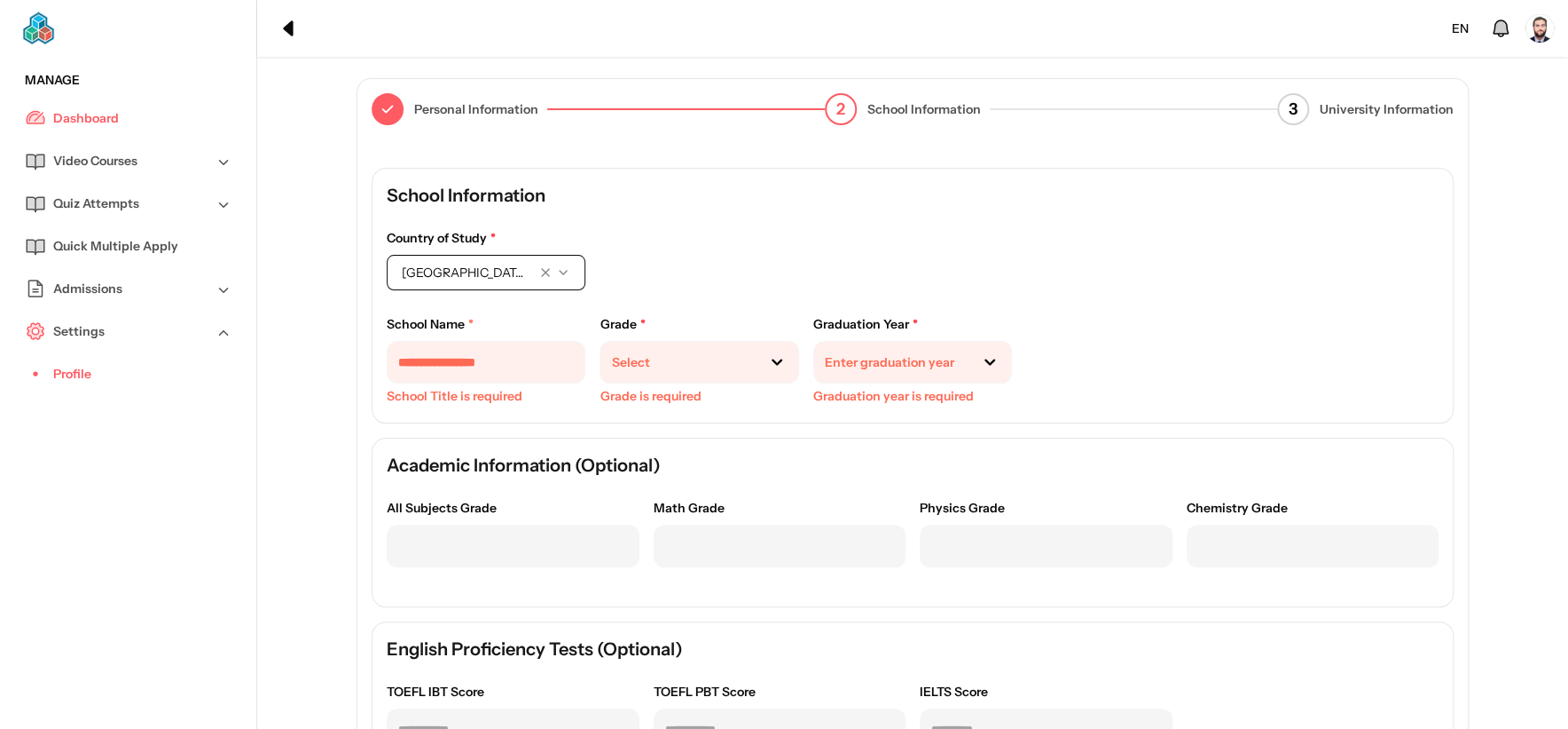
click at [480, 282] on button "[GEOGRAPHIC_DATA]" at bounding box center [486, 272] width 199 height 36
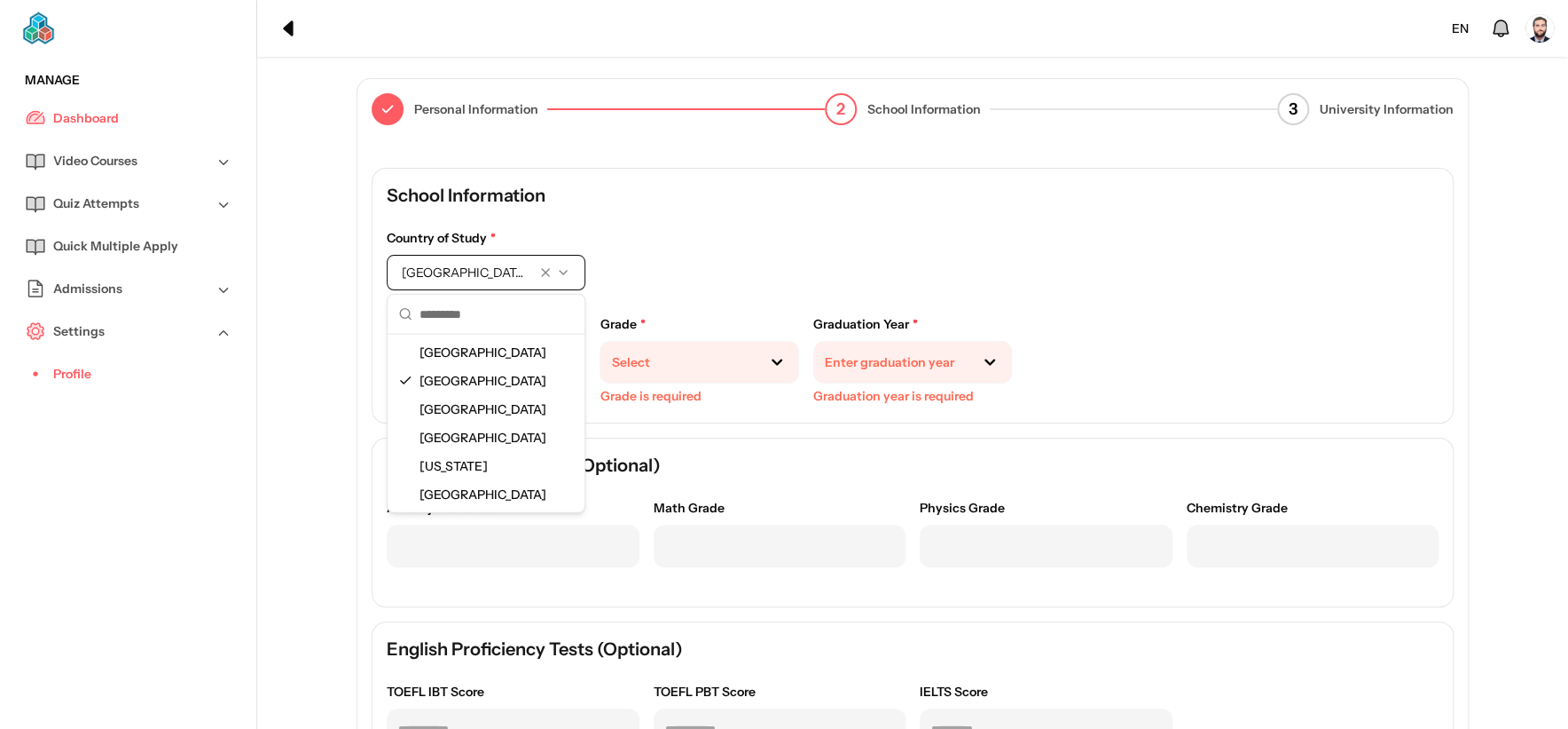
click at [481, 363] on div "[GEOGRAPHIC_DATA]" at bounding box center [486, 352] width 190 height 28
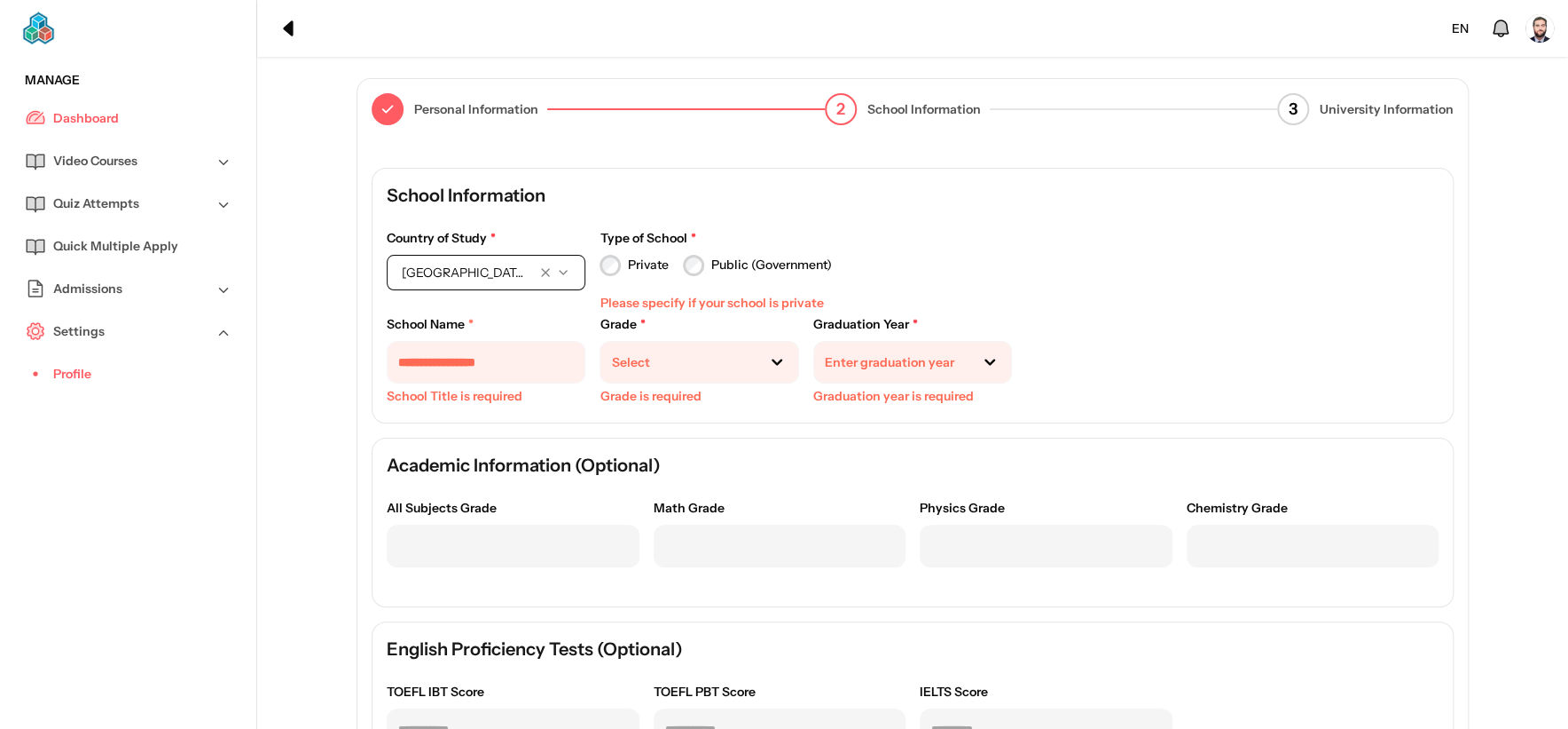
click at [647, 263] on label "Private" at bounding box center [648, 265] width 41 height 18
click at [469, 281] on span "[GEOGRAPHIC_DATA]" at bounding box center [463, 271] width 123 height 17
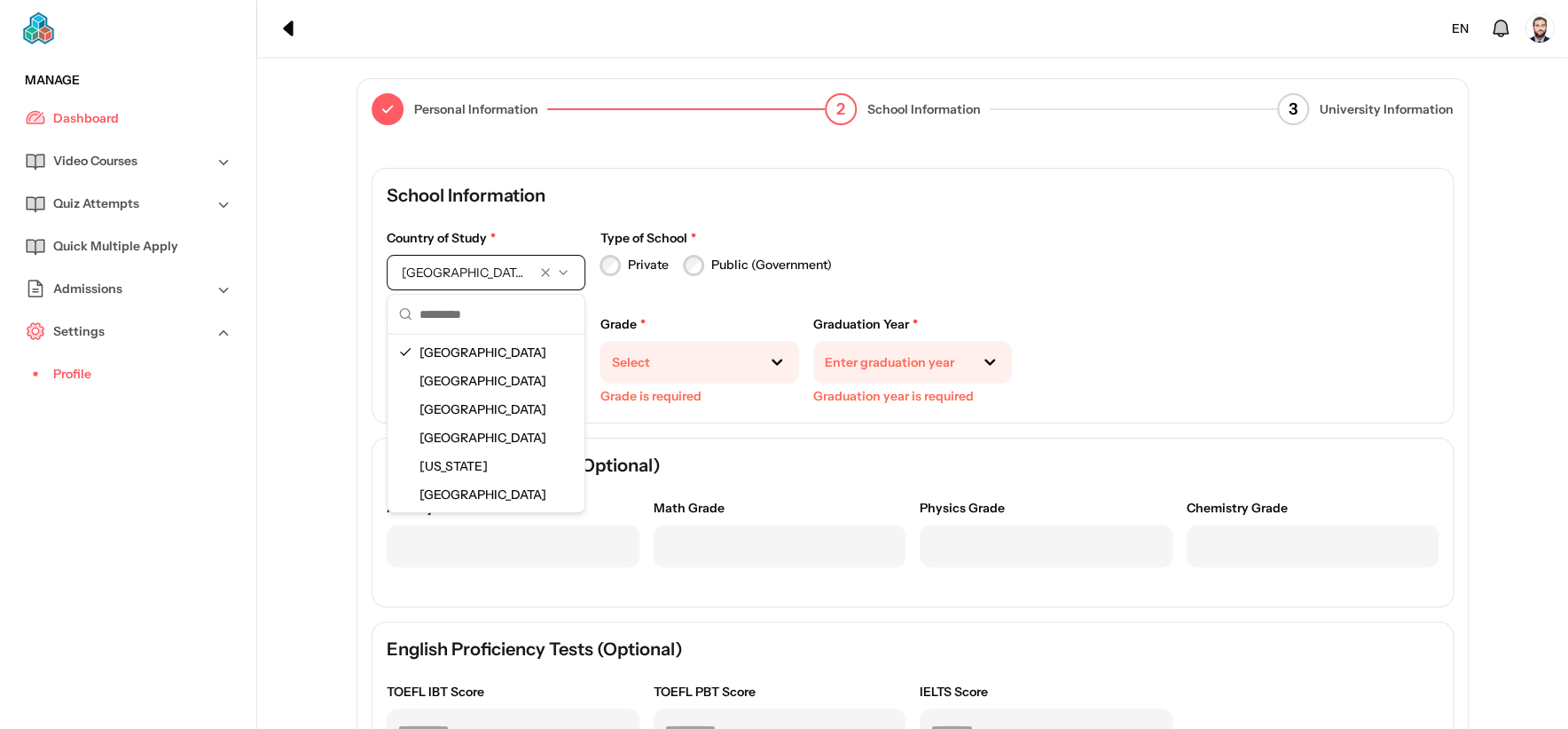
click at [462, 378] on span "[GEOGRAPHIC_DATA]" at bounding box center [487, 381] width 134 height 17
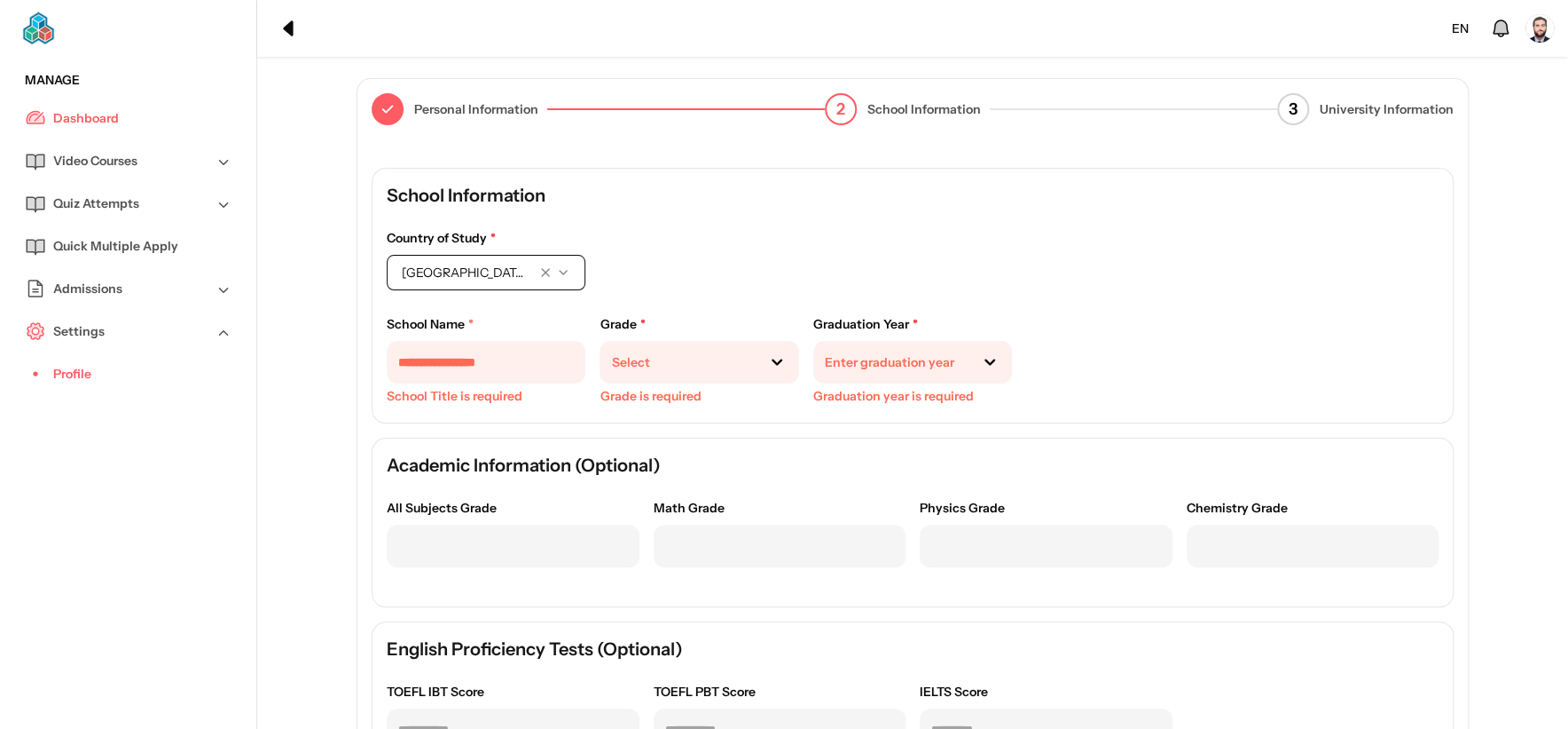
click at [489, 269] on span "[GEOGRAPHIC_DATA]" at bounding box center [463, 271] width 123 height 17
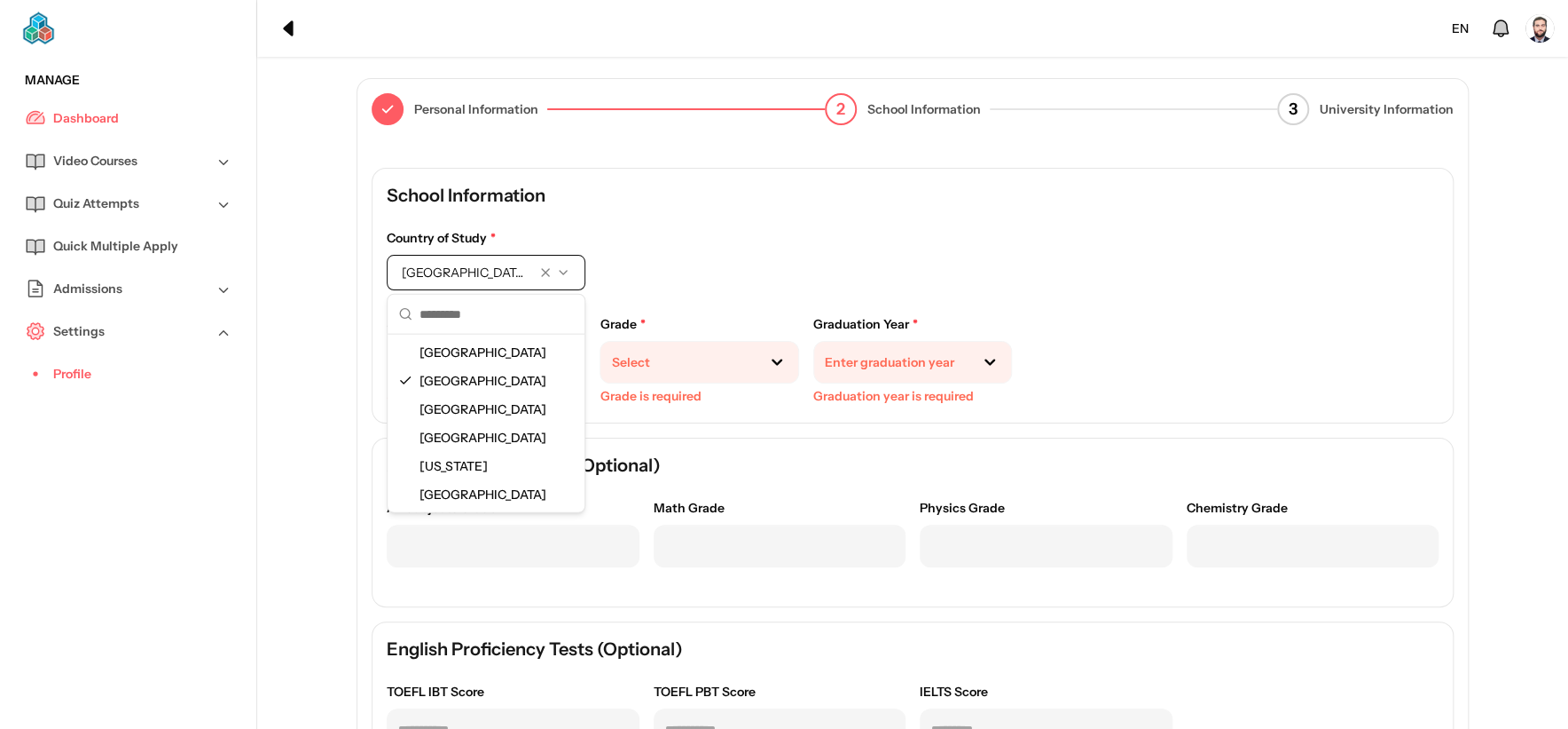
click at [446, 348] on span "[GEOGRAPHIC_DATA]" at bounding box center [487, 352] width 134 height 17
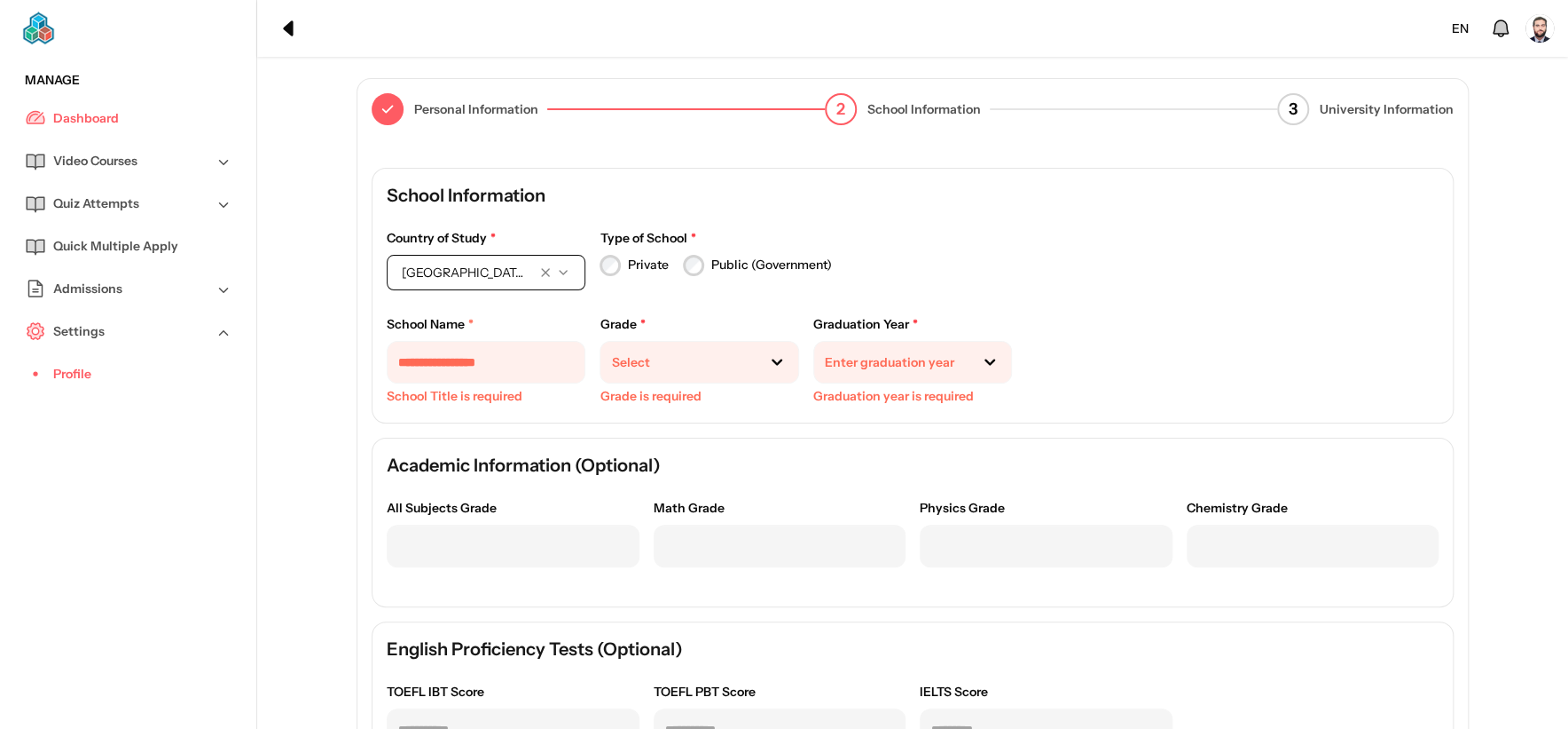
drag, startPoint x: 440, startPoint y: 274, endPoint x: 443, endPoint y: 285, distance: 11.4
click at [442, 274] on span "[GEOGRAPHIC_DATA]" at bounding box center [463, 271] width 123 height 17
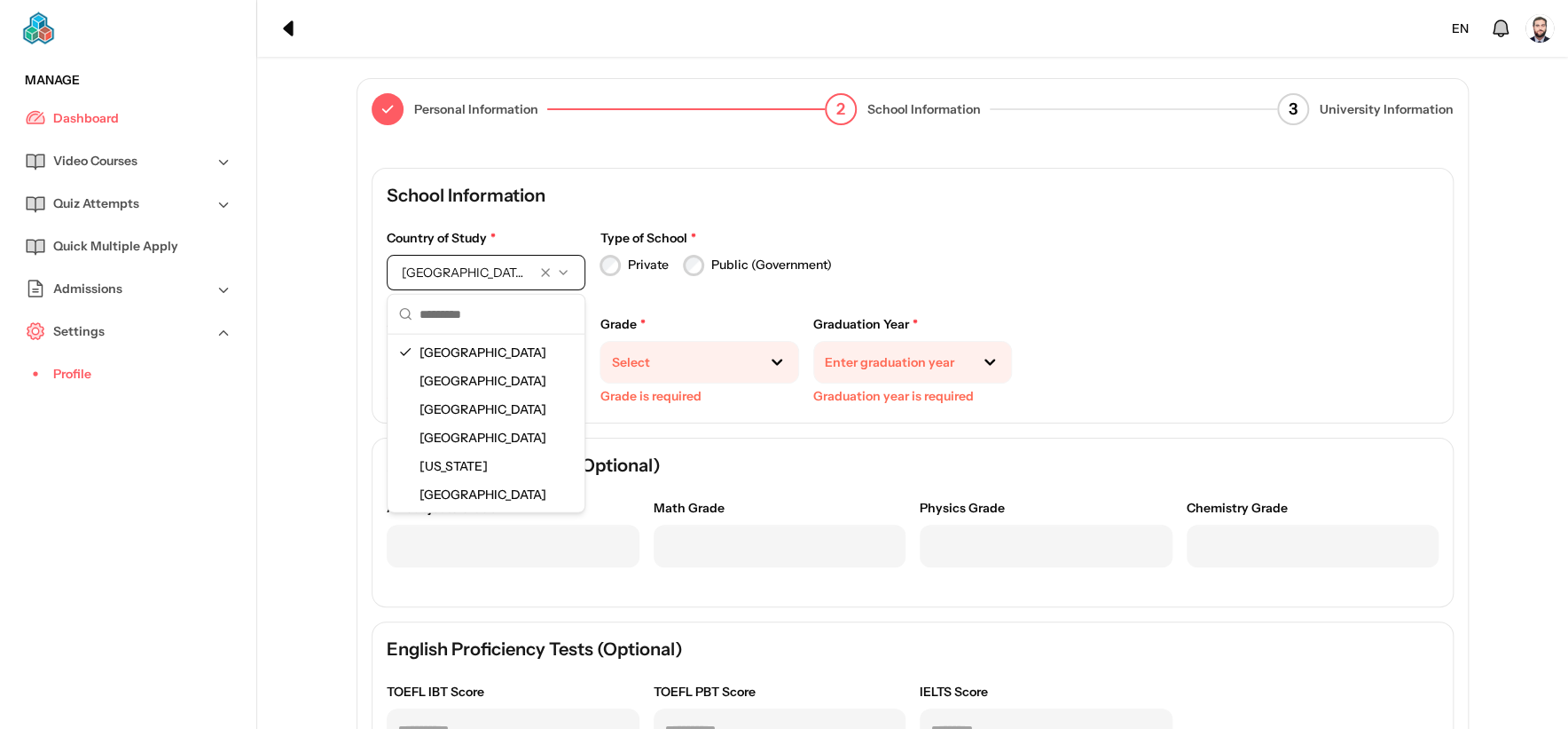
click at [415, 391] on div "[GEOGRAPHIC_DATA]" at bounding box center [486, 381] width 190 height 28
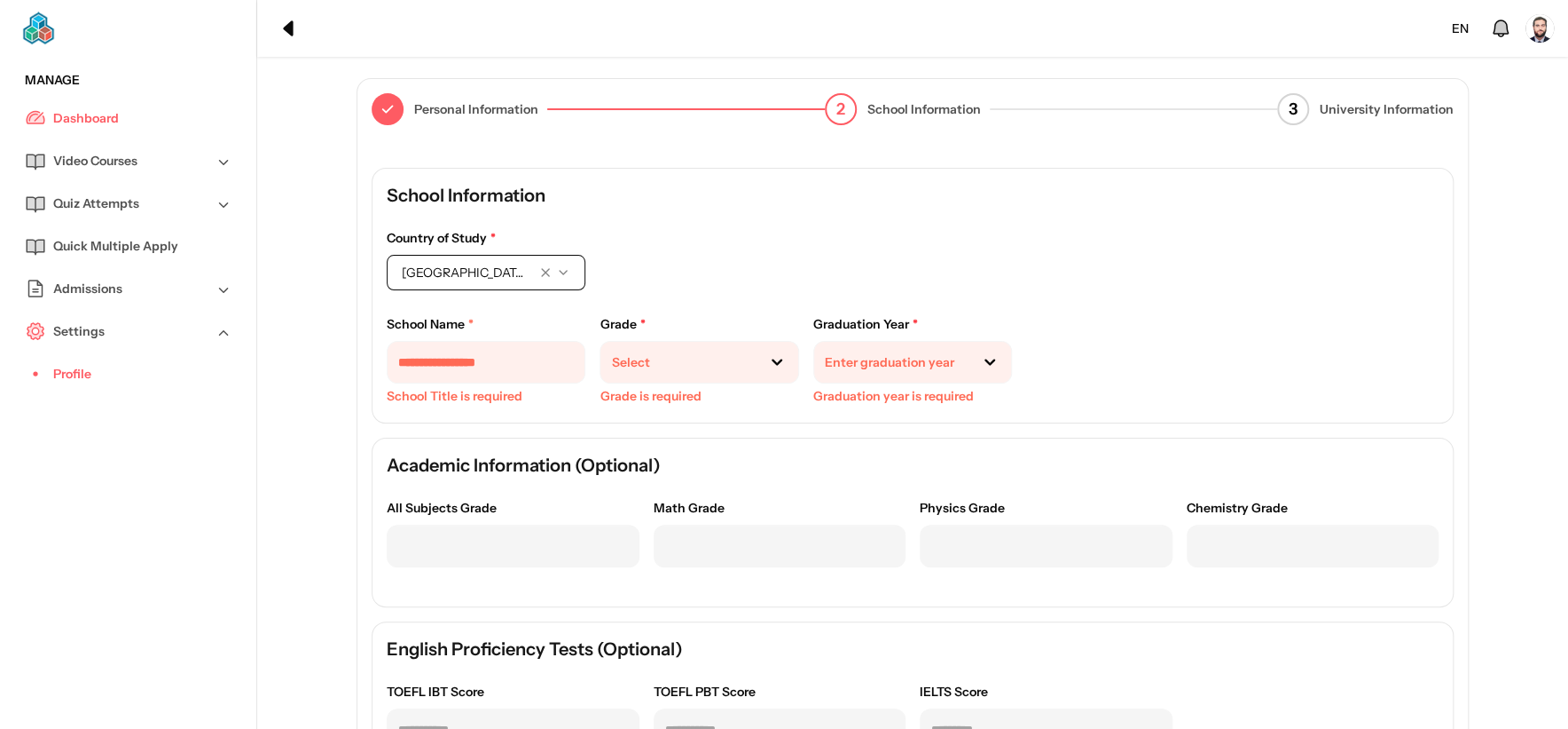
click at [468, 265] on span "[GEOGRAPHIC_DATA]" at bounding box center [463, 271] width 123 height 17
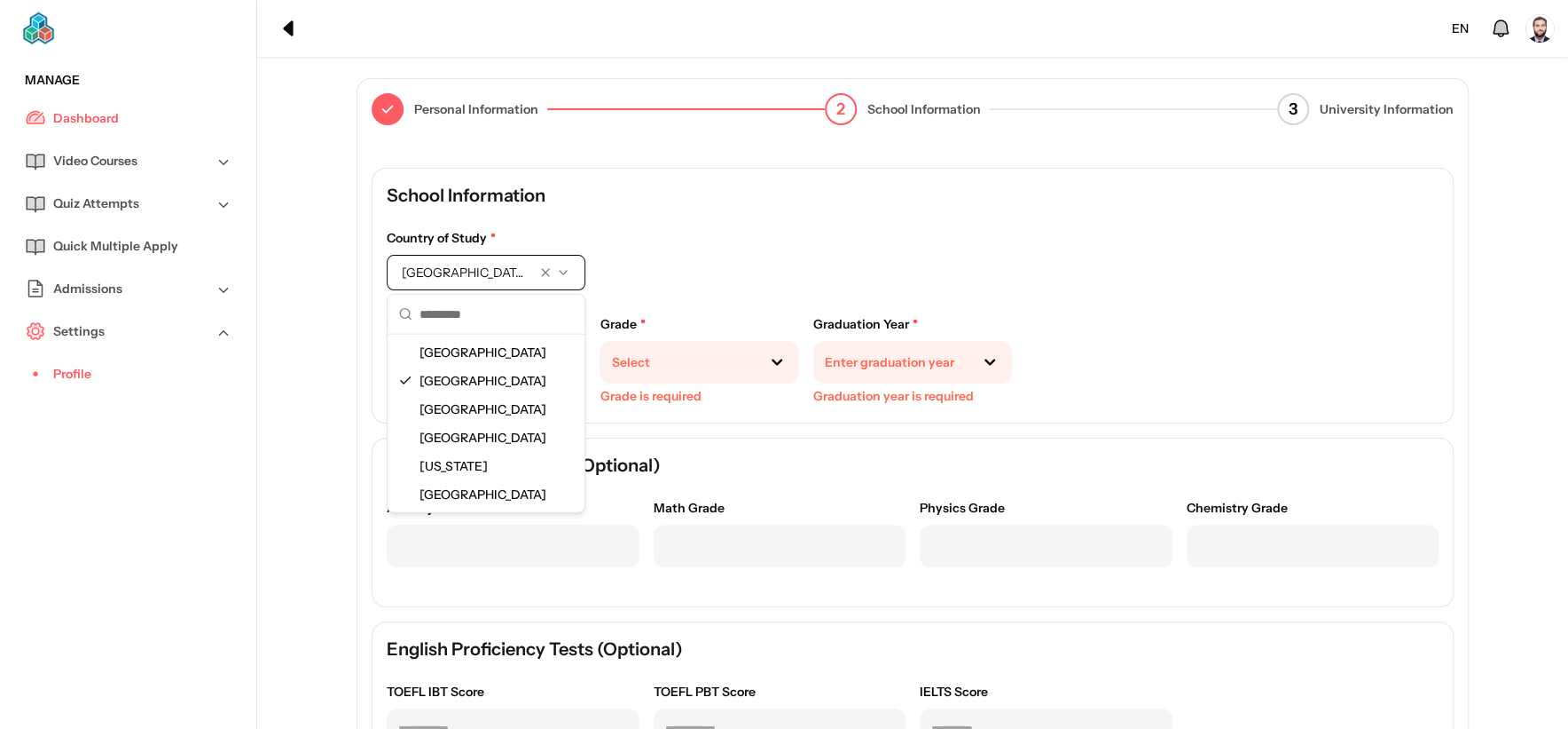
click at [447, 344] on span "[GEOGRAPHIC_DATA]" at bounding box center [487, 352] width 134 height 17
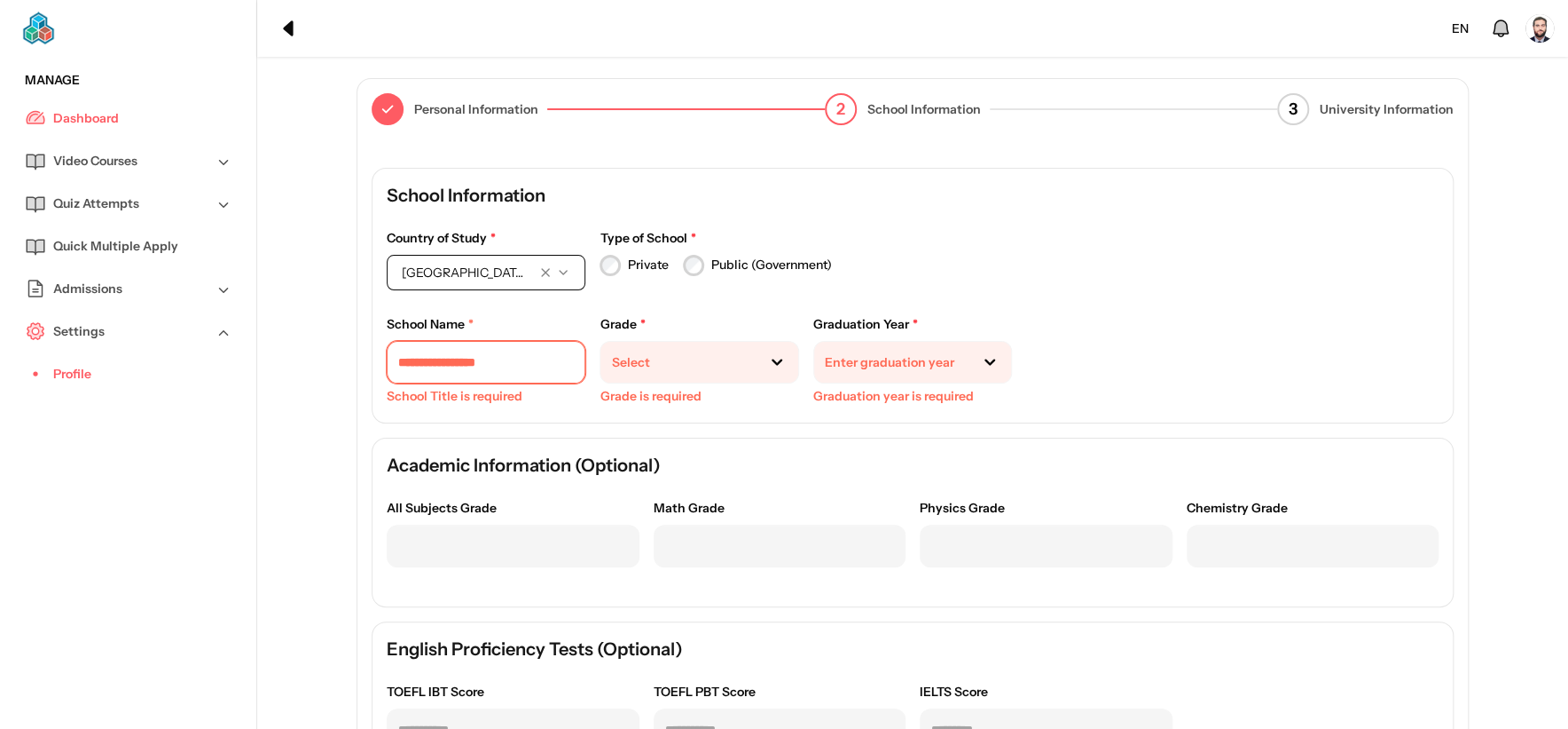
click at [421, 369] on input "text" at bounding box center [486, 362] width 199 height 42
click at [457, 377] on input "text" at bounding box center [486, 362] width 199 height 42
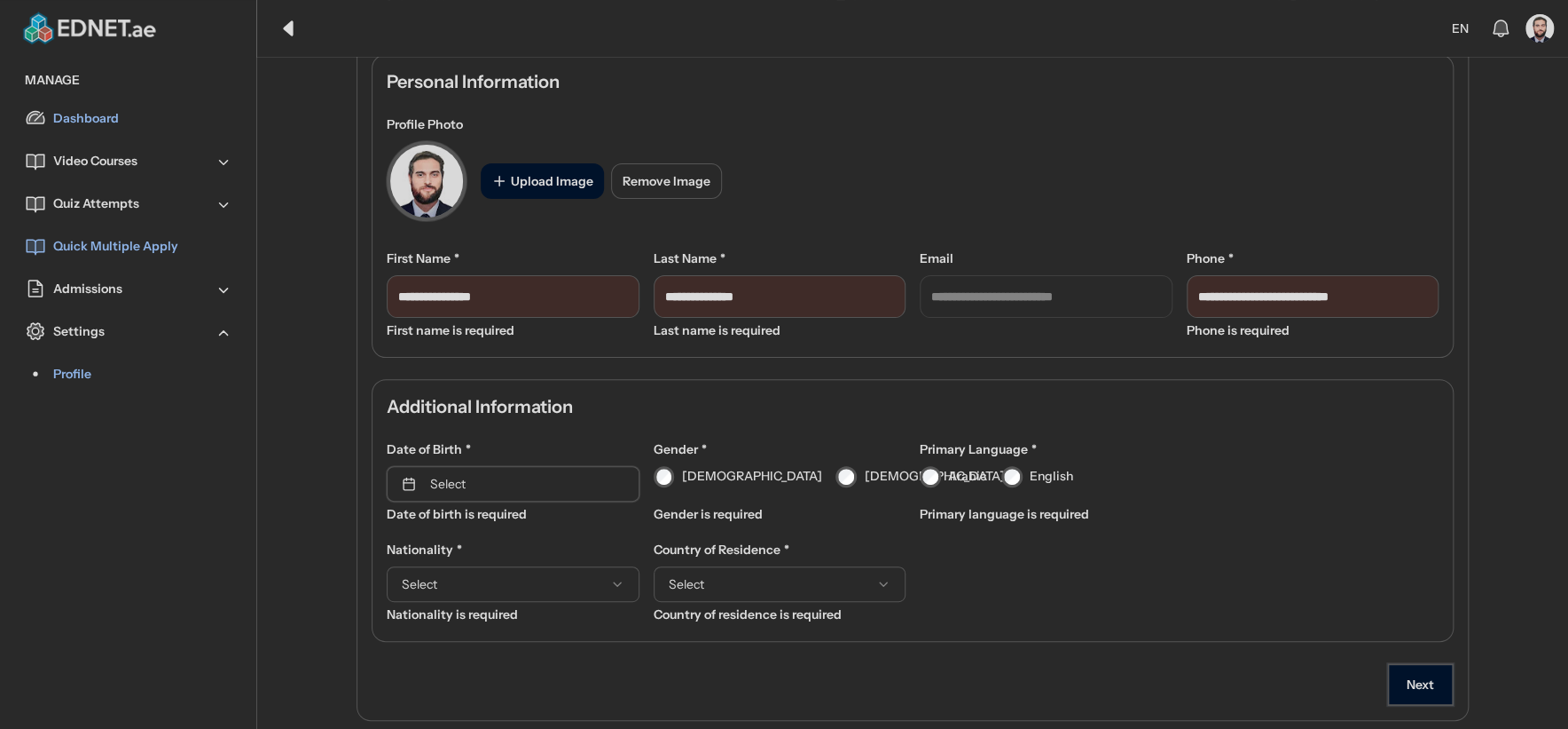
scroll to position [182, 0]
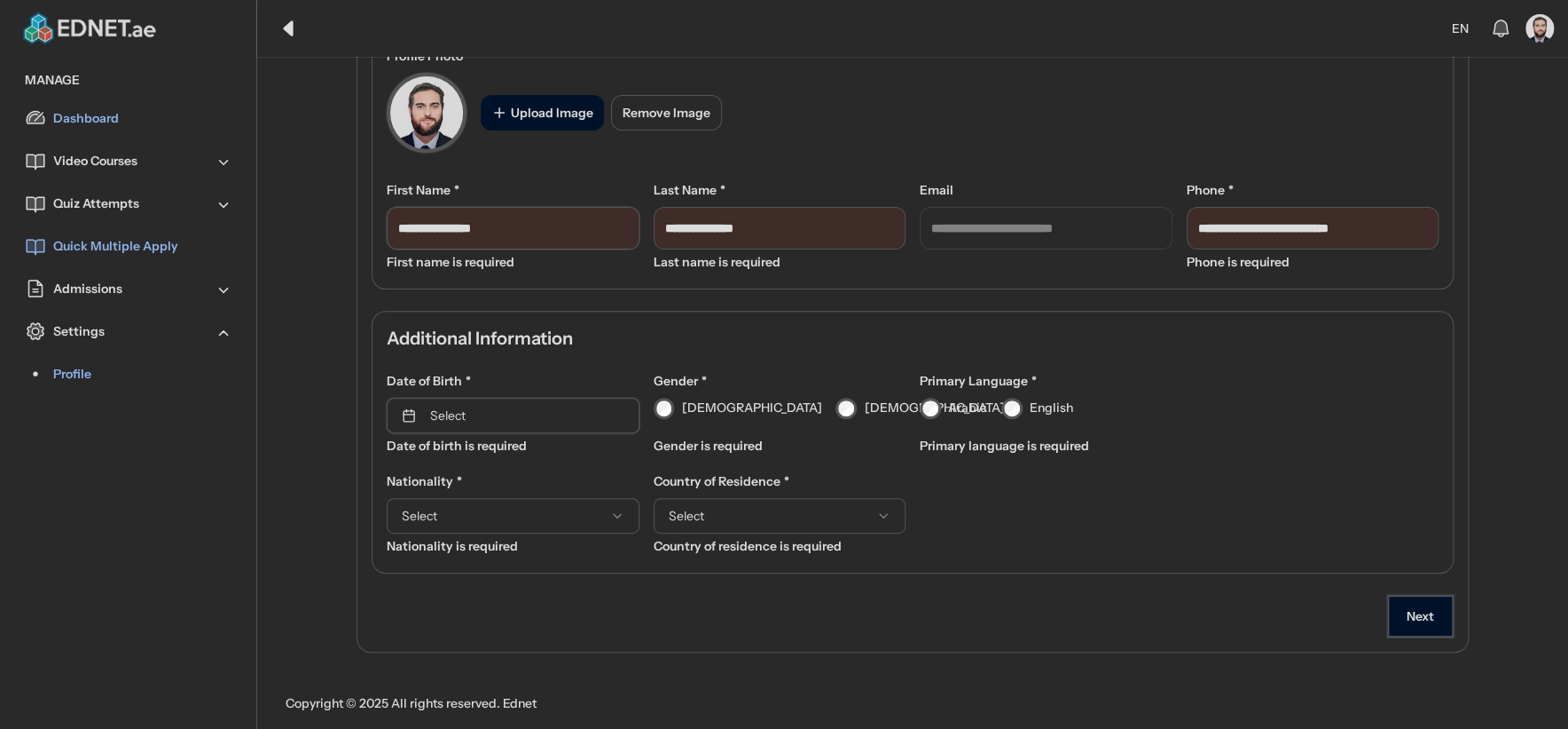
click at [546, 238] on input "text" at bounding box center [513, 228] width 253 height 42
type input "*****"
click at [727, 215] on input "text" at bounding box center [780, 228] width 253 height 42
type input "*****"
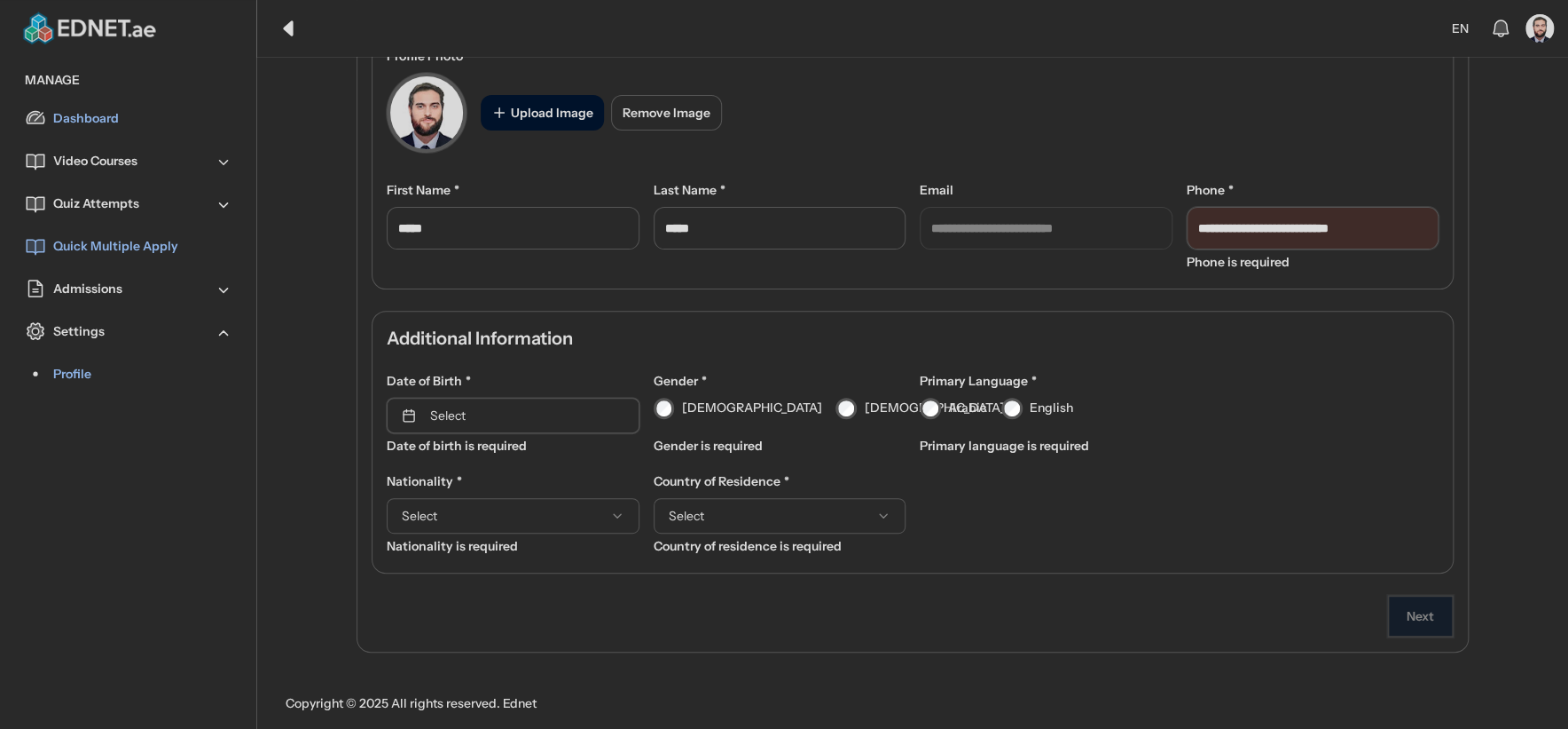
click at [1288, 216] on input "tel" at bounding box center [1313, 228] width 253 height 42
type input "**********"
click at [550, 425] on button "Select" at bounding box center [513, 415] width 253 height 36
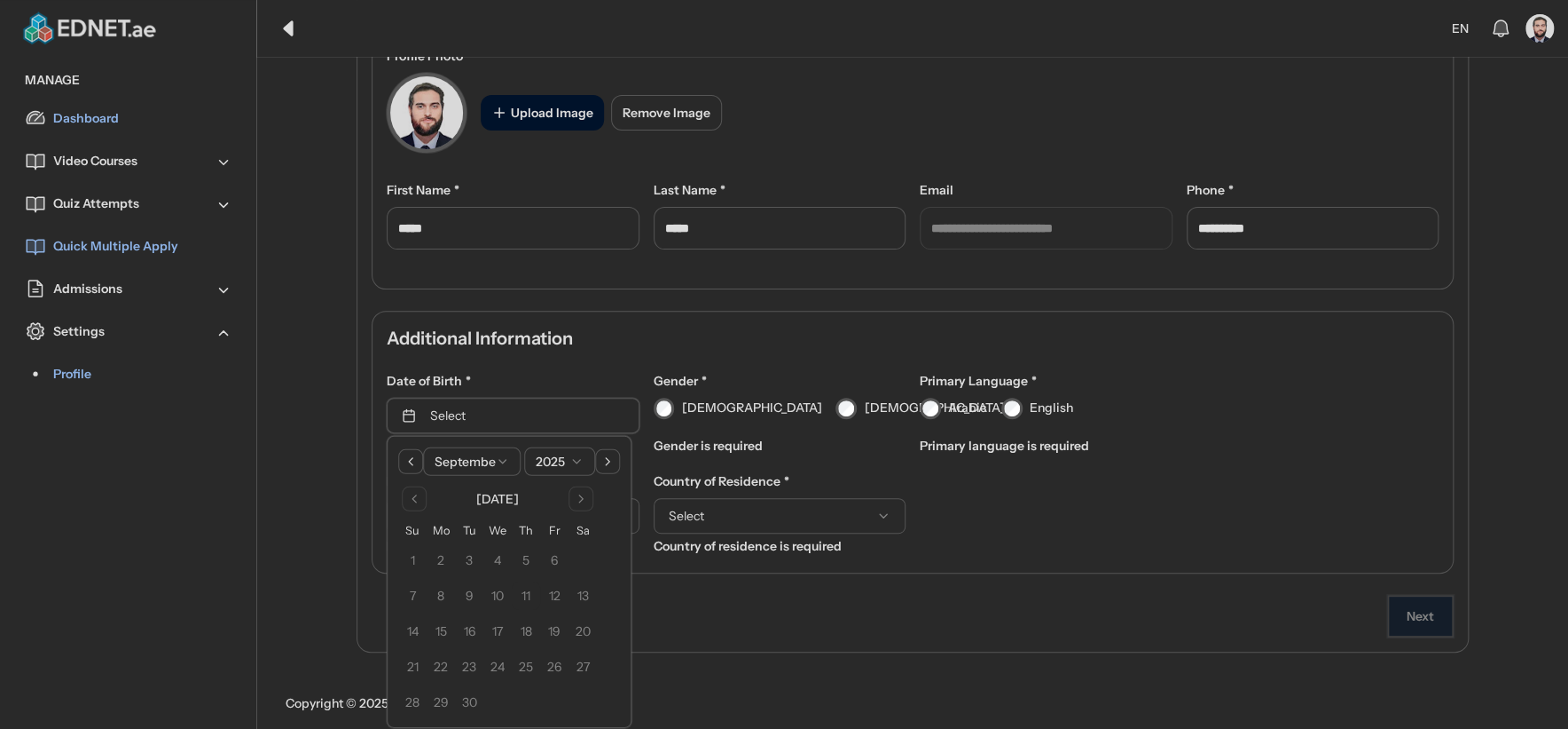
click at [569, 457] on html "**********" at bounding box center [784, 274] width 1568 height 912
click at [476, 599] on button "9" at bounding box center [469, 595] width 28 height 28
click at [676, 410] on div "[DEMOGRAPHIC_DATA]" at bounding box center [738, 408] width 169 height 21
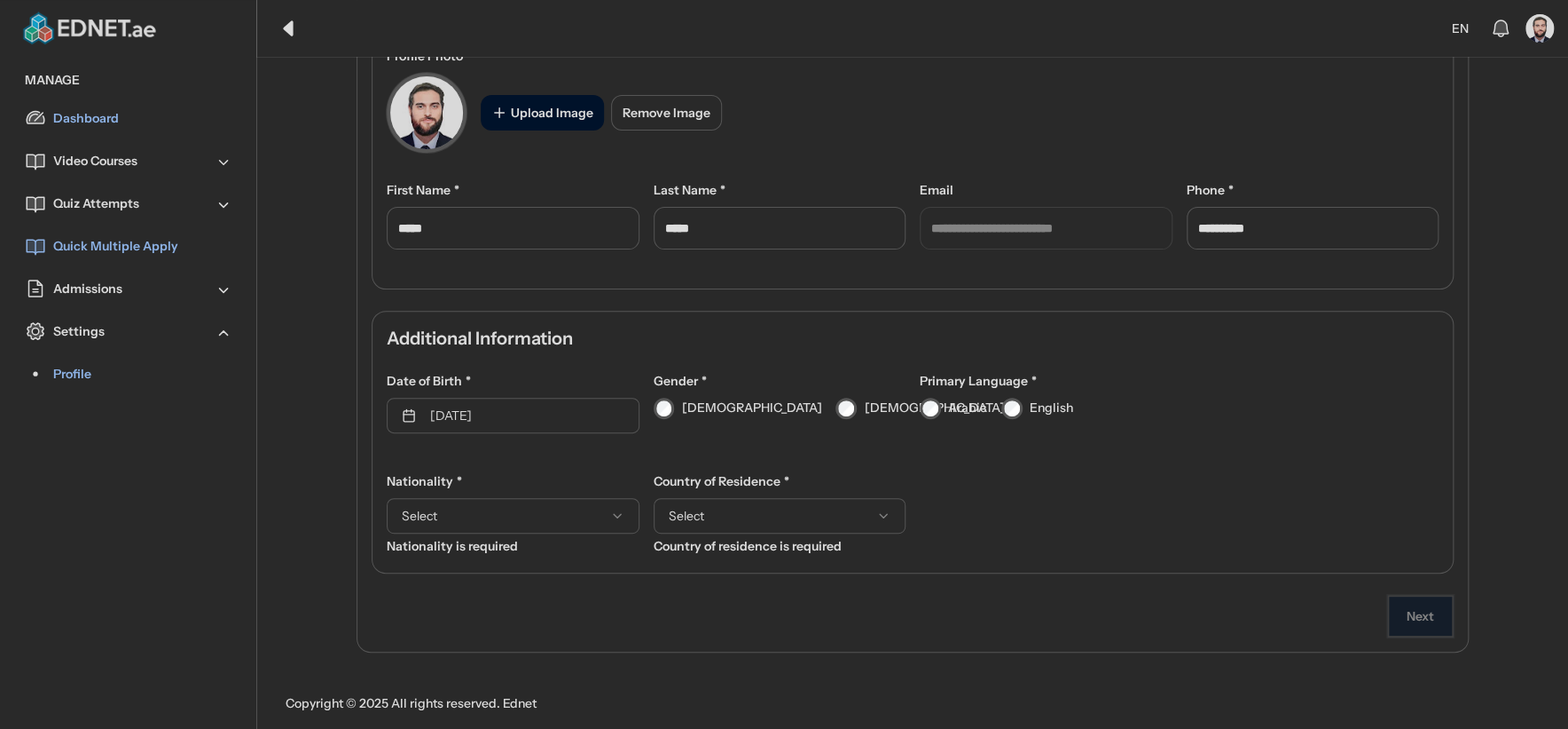
click at [456, 500] on button "Select" at bounding box center [513, 515] width 253 height 36
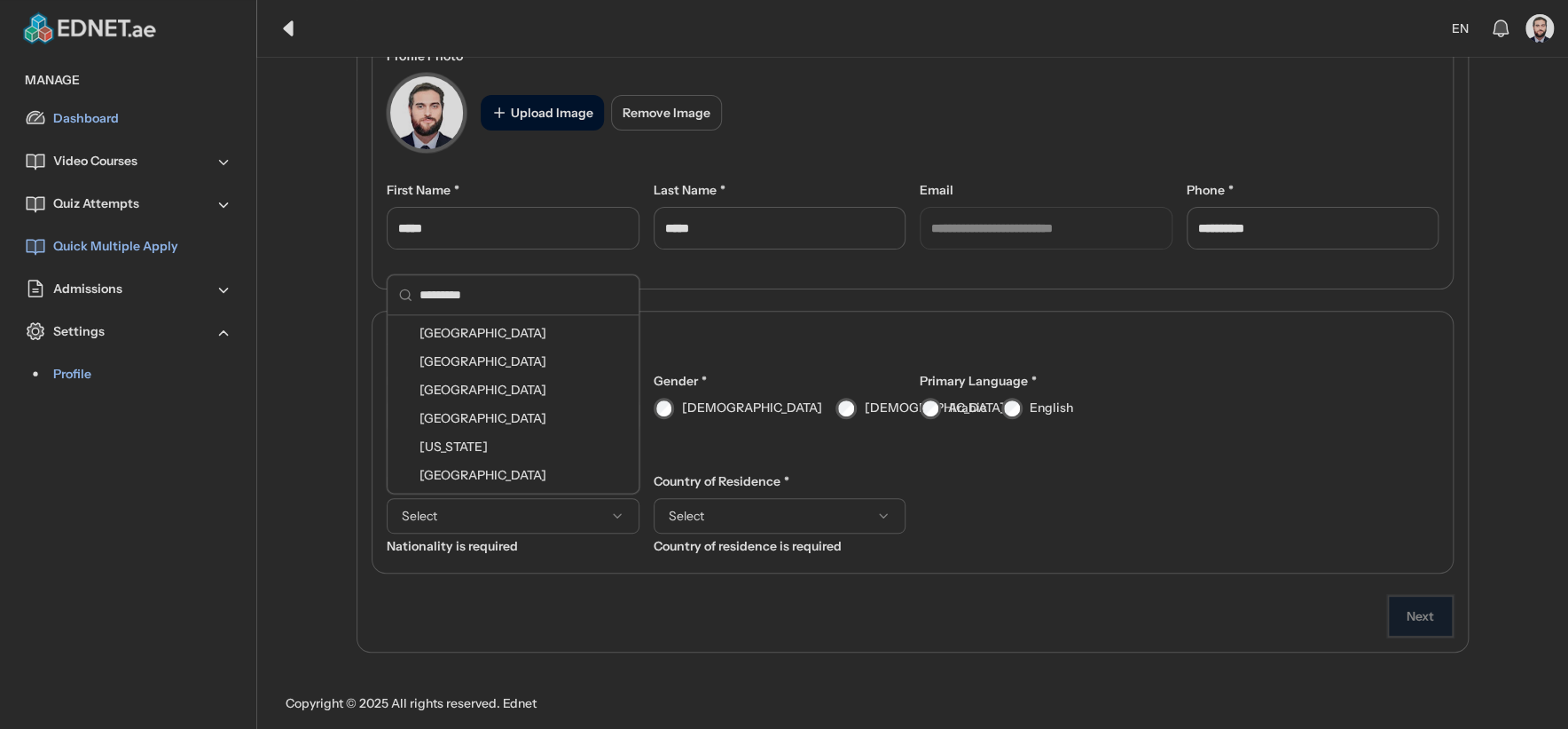
click at [496, 336] on span "[GEOGRAPHIC_DATA]" at bounding box center [487, 332] width 134 height 17
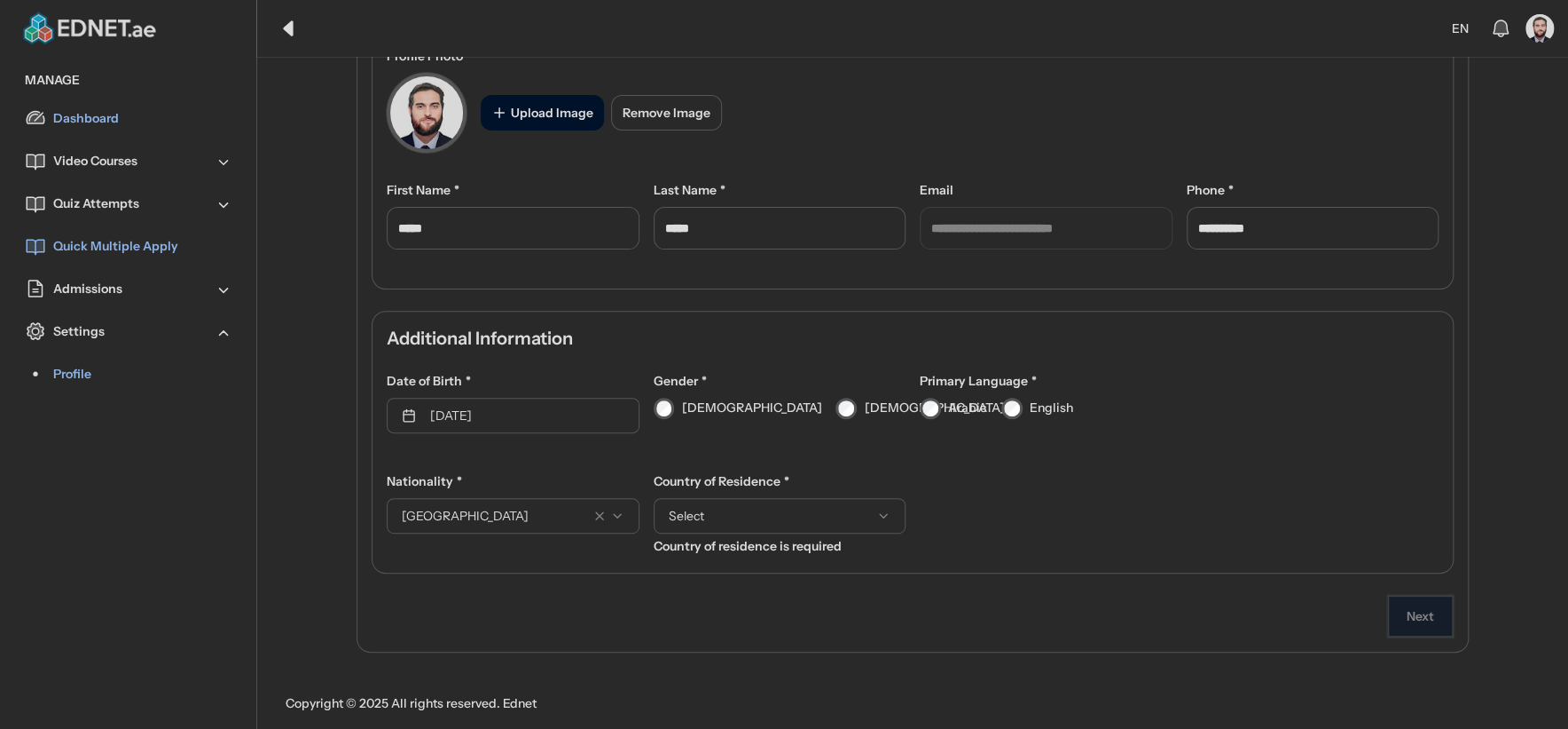
click at [711, 507] on span "Select" at bounding box center [766, 515] width 194 height 17
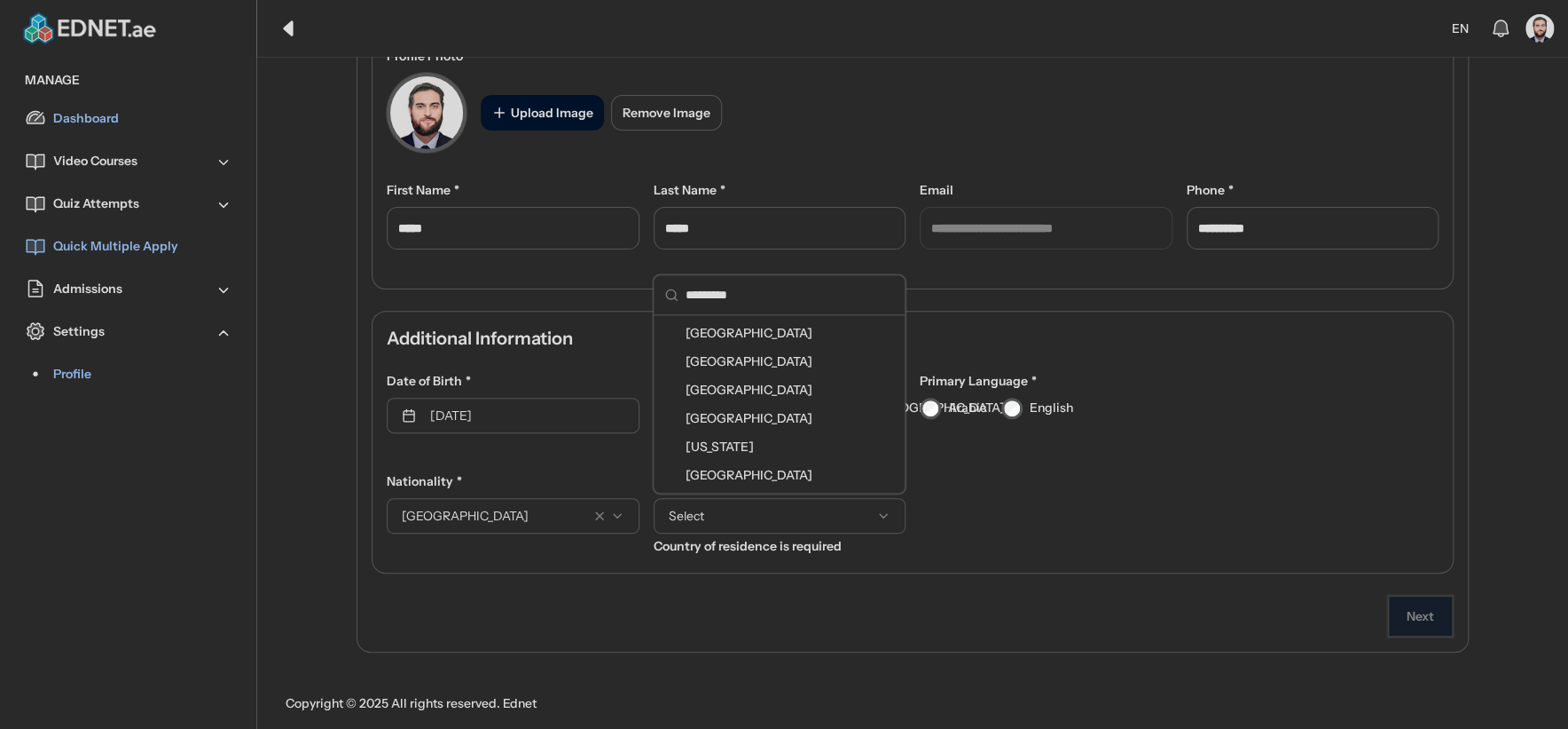
click at [709, 337] on span "[GEOGRAPHIC_DATA]" at bounding box center [752, 332] width 134 height 17
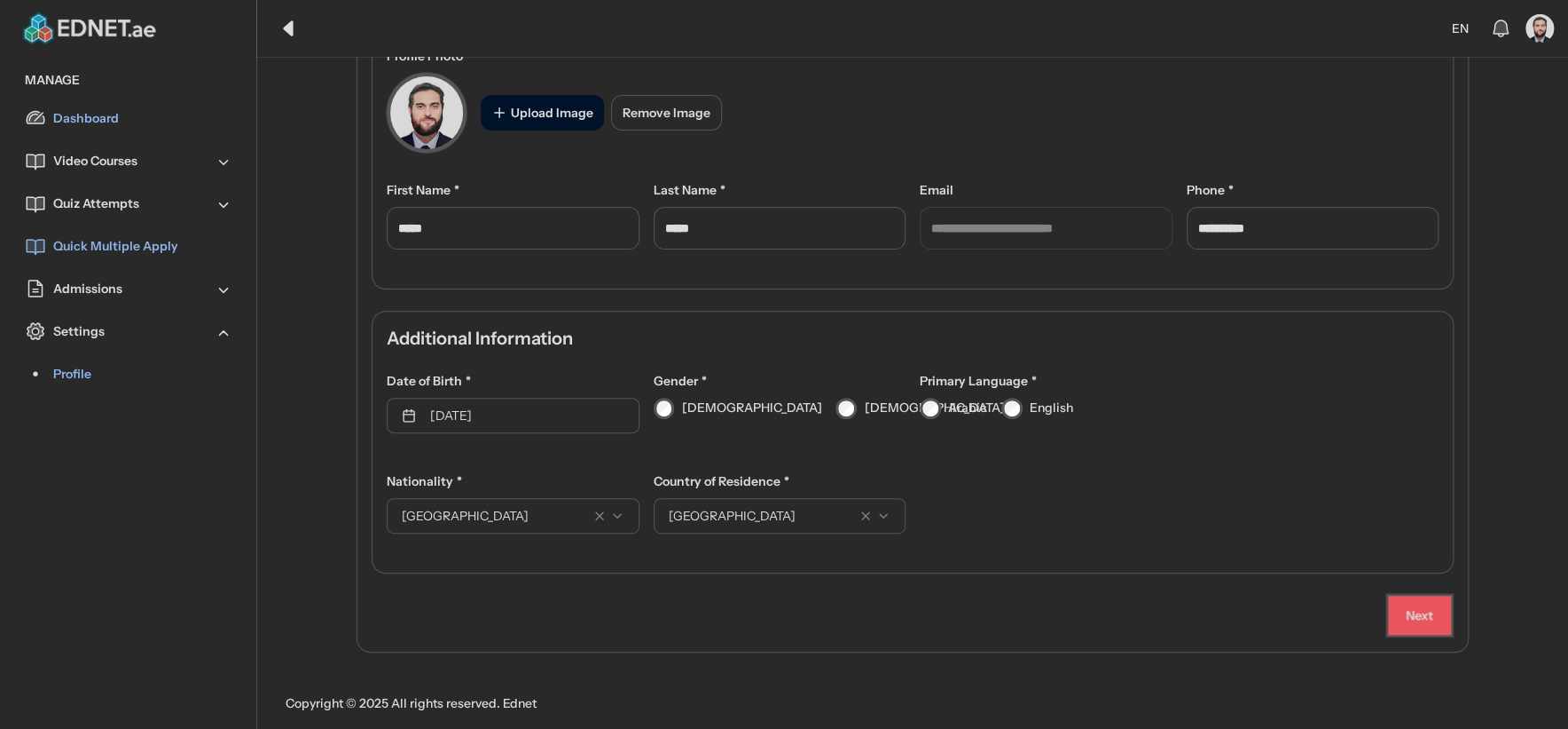
click at [1420, 610] on button "Next" at bounding box center [1420, 615] width 67 height 42
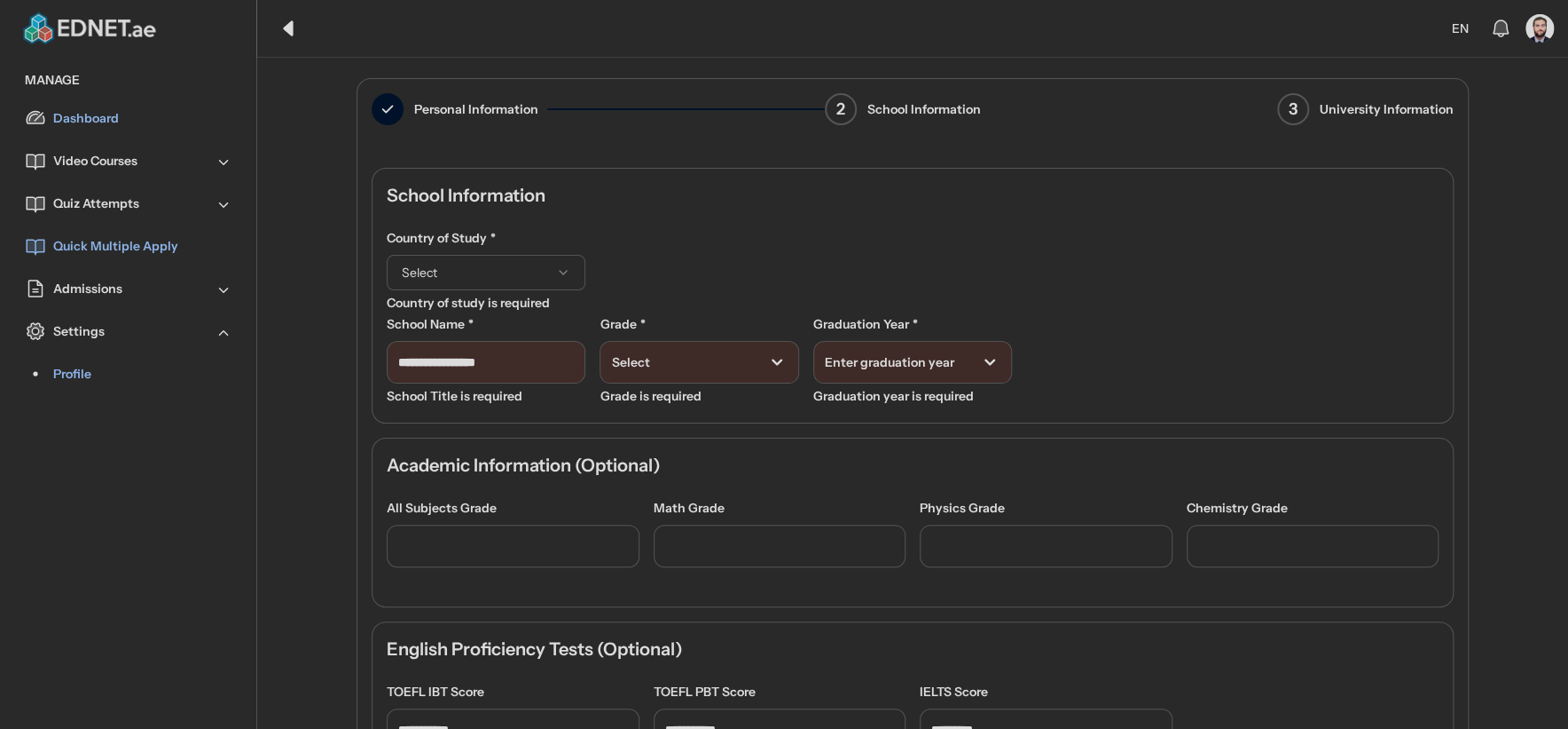
click at [484, 263] on span "Select" at bounding box center [471, 271] width 140 height 17
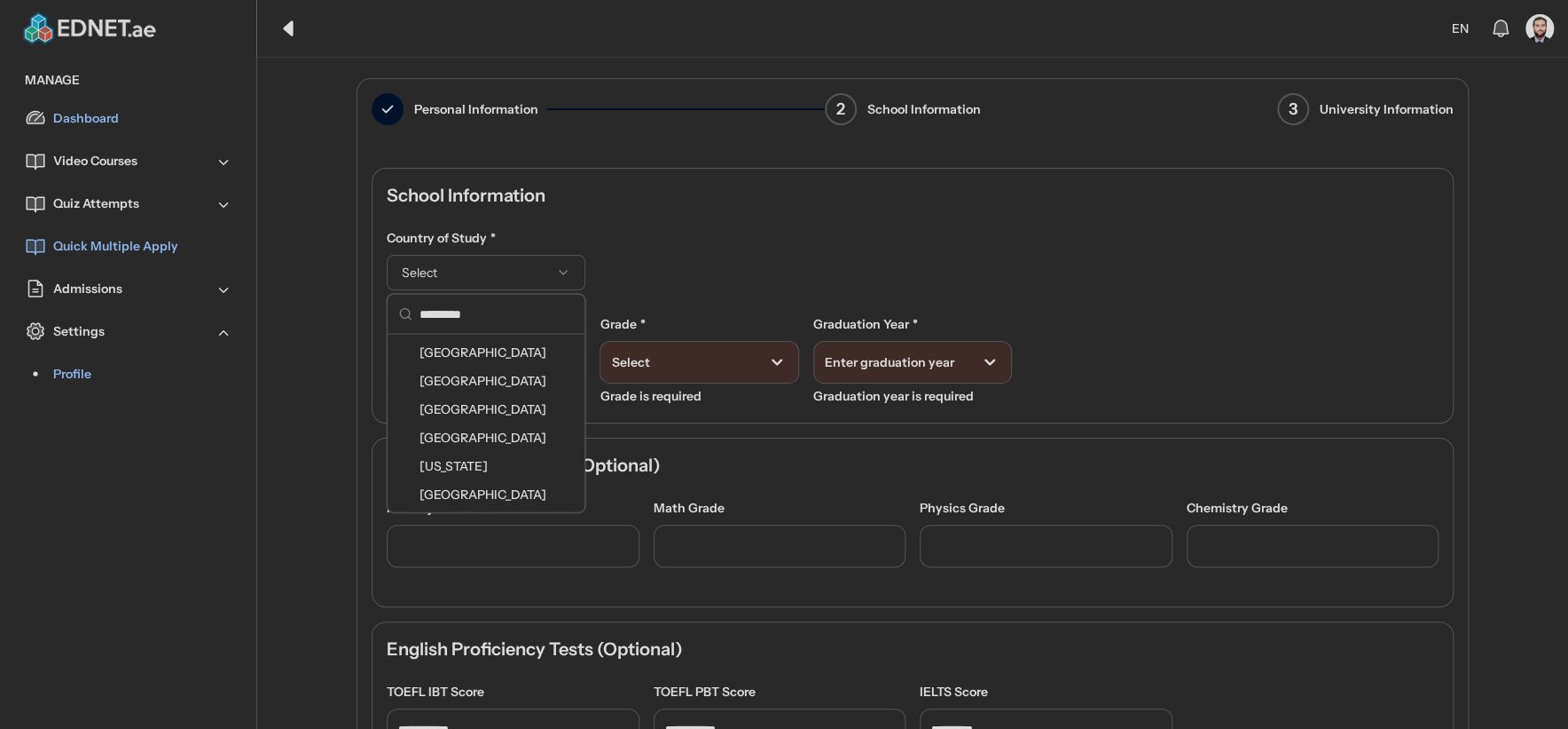
click at [487, 351] on span "[GEOGRAPHIC_DATA]" at bounding box center [487, 352] width 134 height 17
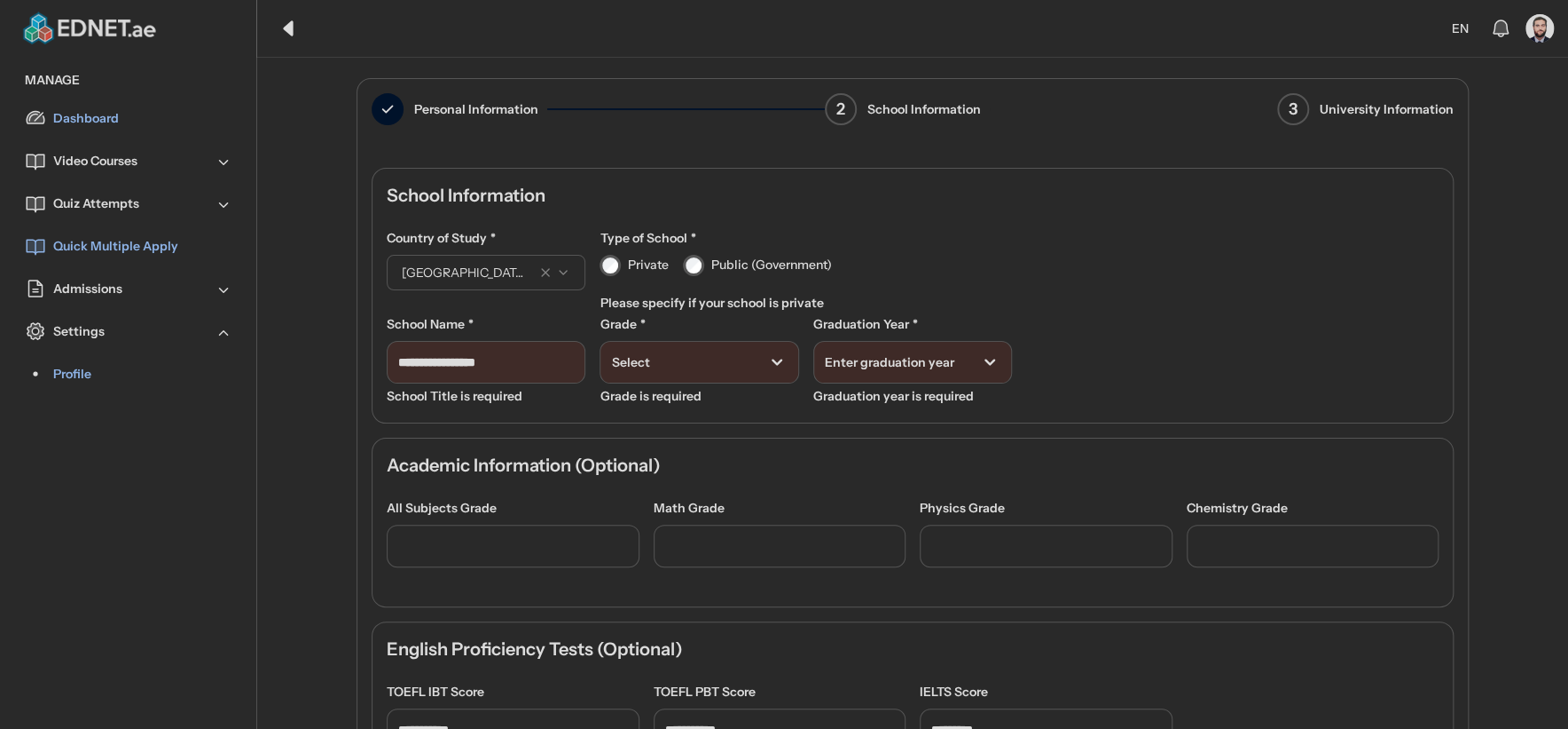
click at [628, 256] on label "Private" at bounding box center [648, 265] width 41 height 18
click at [628, 272] on label "Private" at bounding box center [648, 265] width 41 height 18
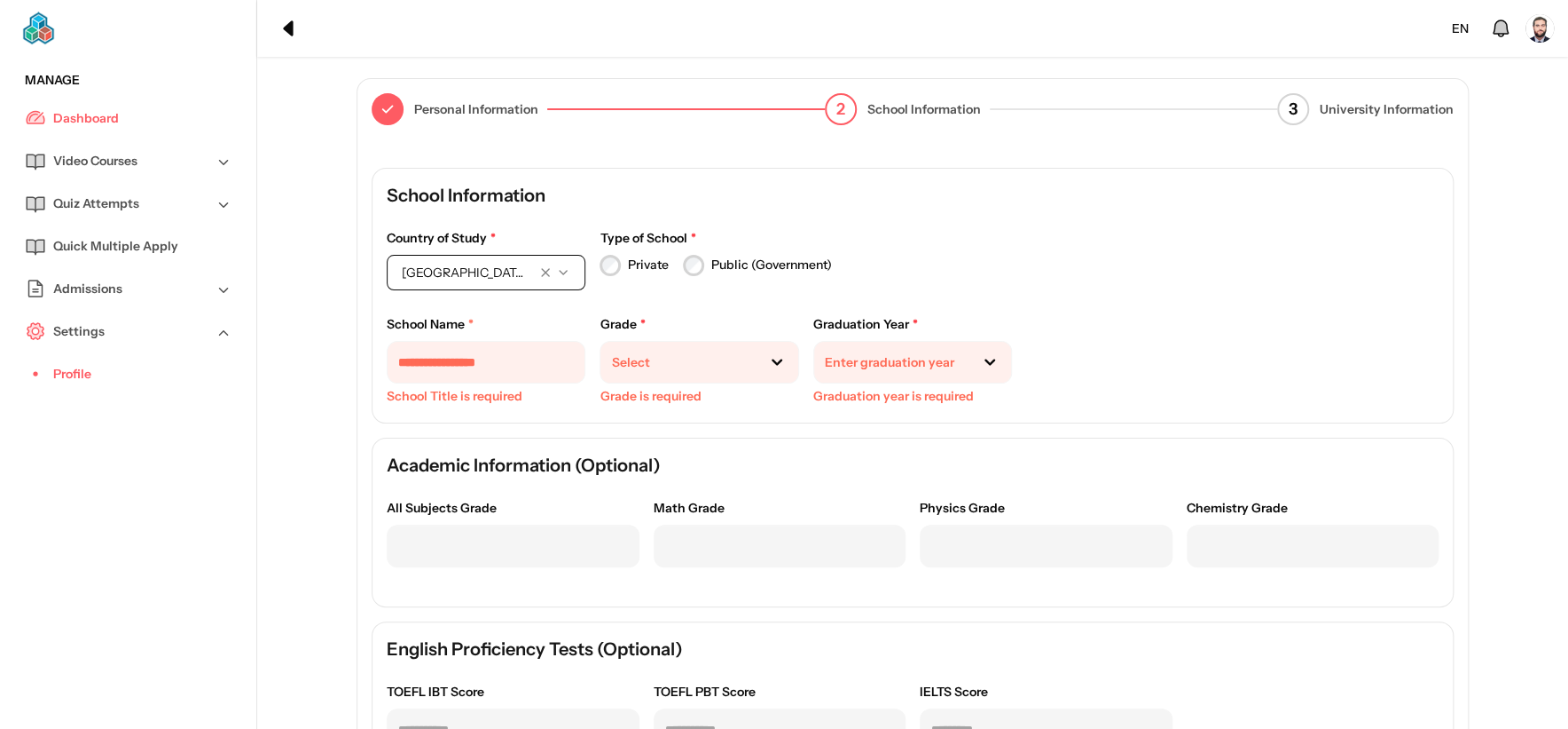
click at [720, 262] on label "Public (Government)" at bounding box center [772, 265] width 121 height 18
drag, startPoint x: 593, startPoint y: 261, endPoint x: 623, endPoint y: 260, distance: 30.0
click at [594, 261] on div "Country of Study * United Arab Emirates Type of School * Private Public (Govern…" at bounding box center [913, 272] width 1052 height 86
click at [623, 260] on div "Private" at bounding box center [634, 265] width 70 height 21
click at [622, 255] on div "Private" at bounding box center [634, 265] width 70 height 21
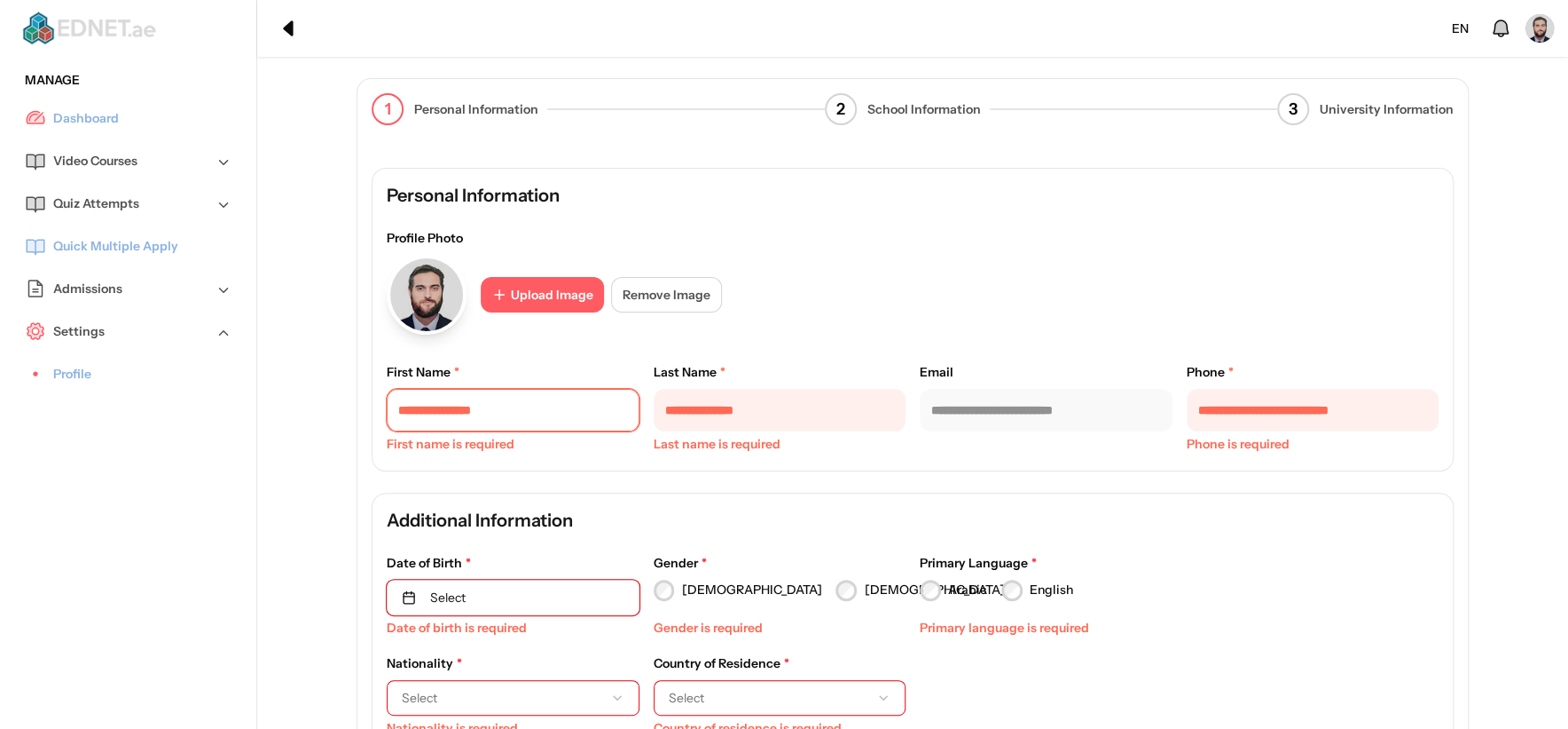
click at [524, 413] on input "text" at bounding box center [513, 410] width 253 height 42
type input "*****"
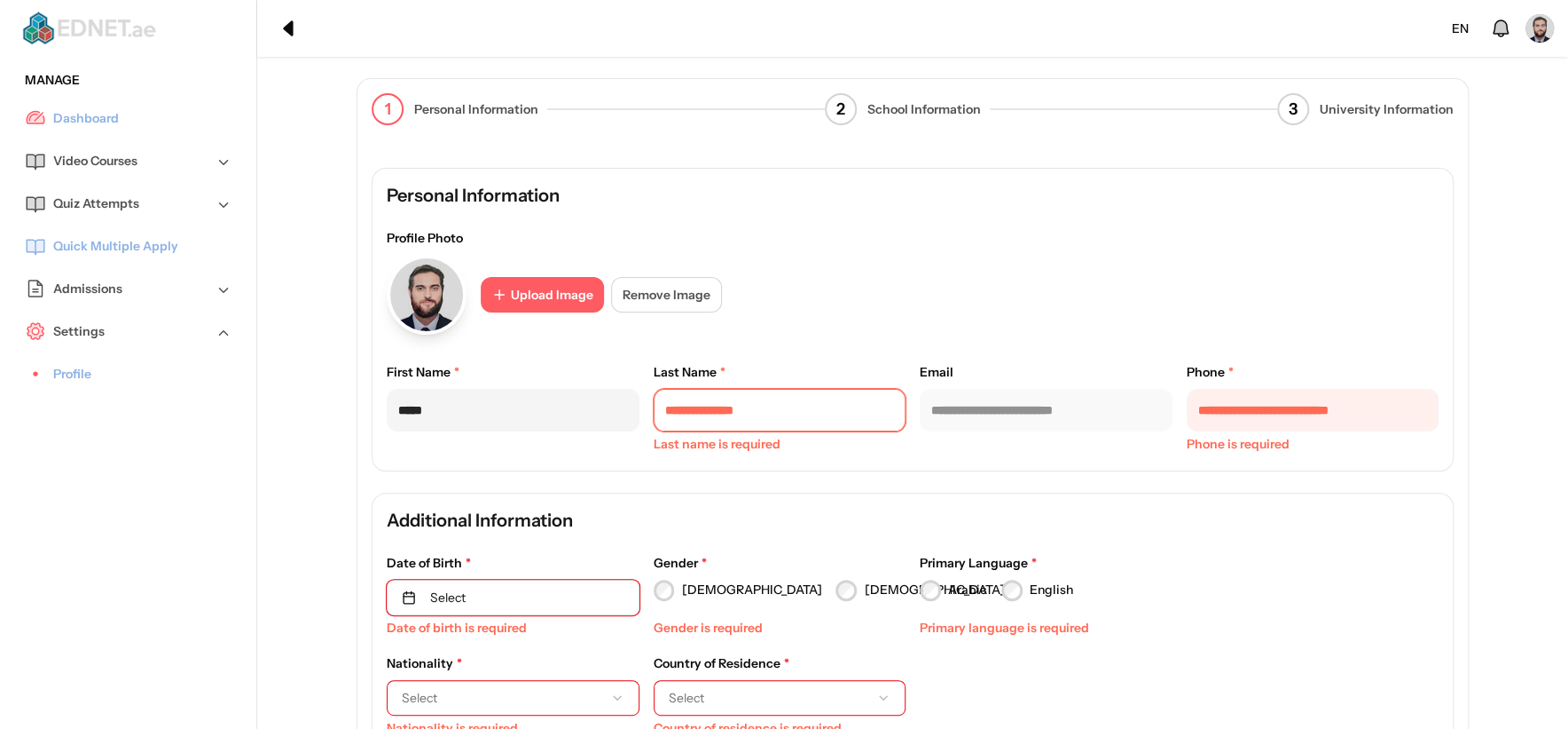
click at [742, 398] on input "text" at bounding box center [780, 410] width 253 height 42
type input "*****"
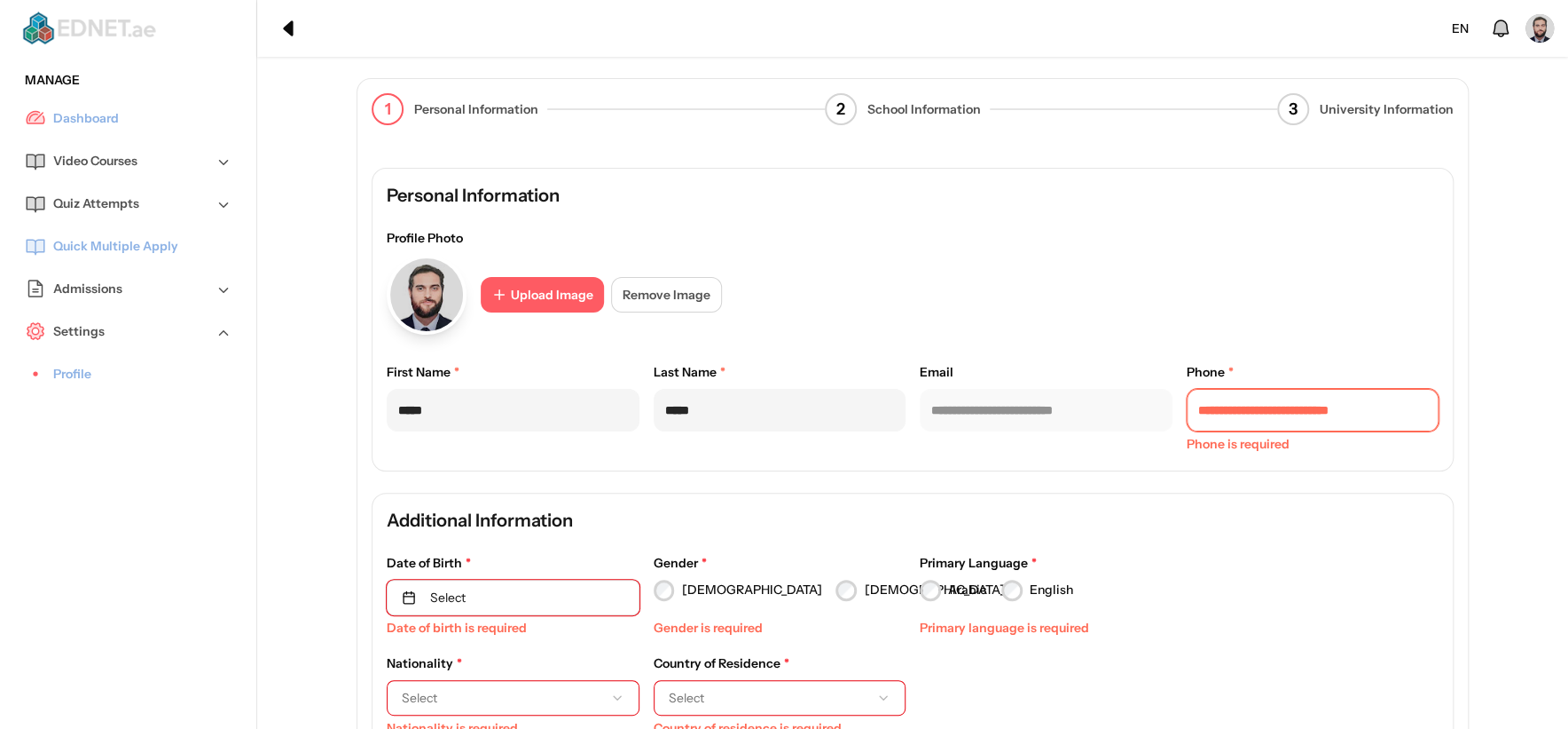
click at [1406, 395] on input "tel" at bounding box center [1313, 410] width 253 height 42
type input "**********"
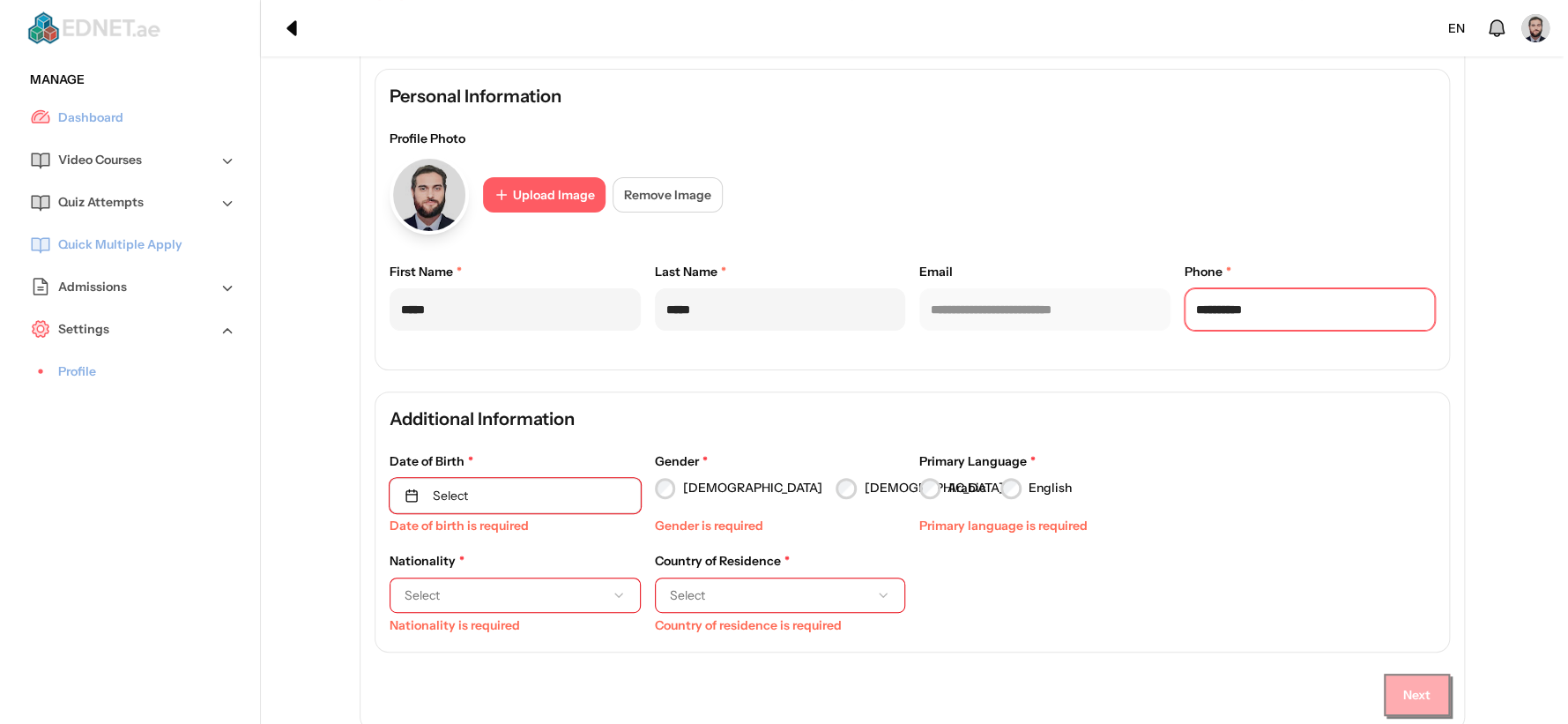
scroll to position [180, 0]
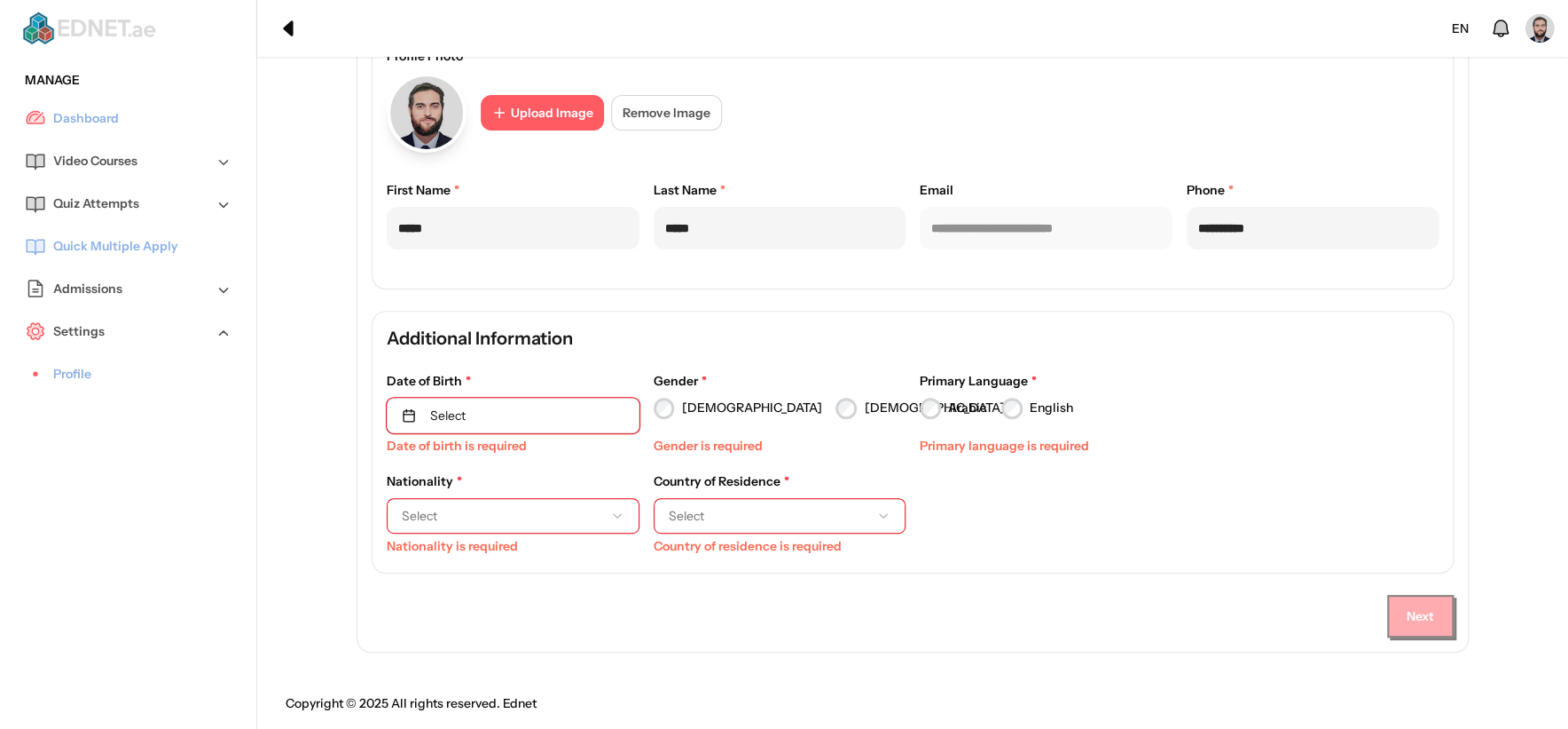
click at [506, 422] on button "Select" at bounding box center [513, 415] width 253 height 36
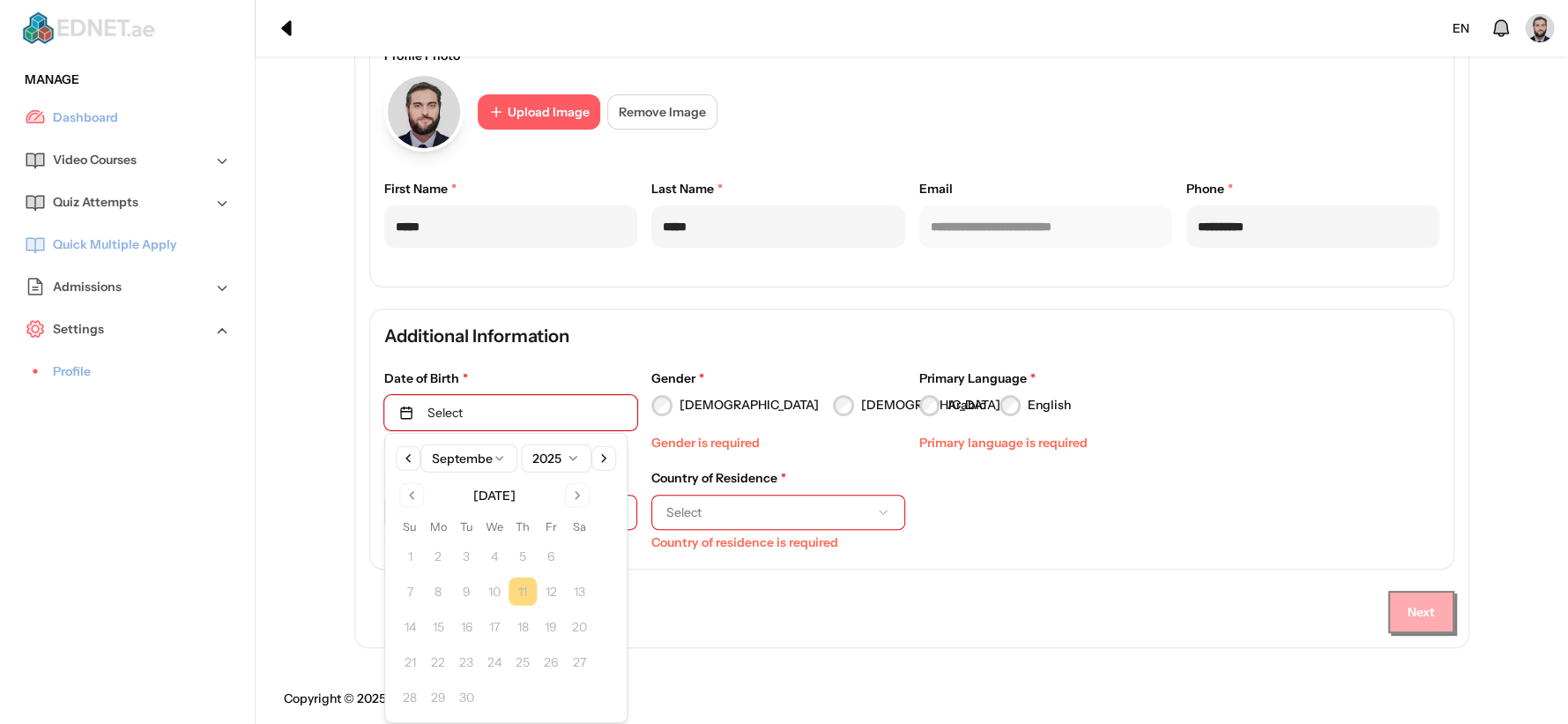
click at [552, 458] on html "**********" at bounding box center [784, 272] width 1568 height 906
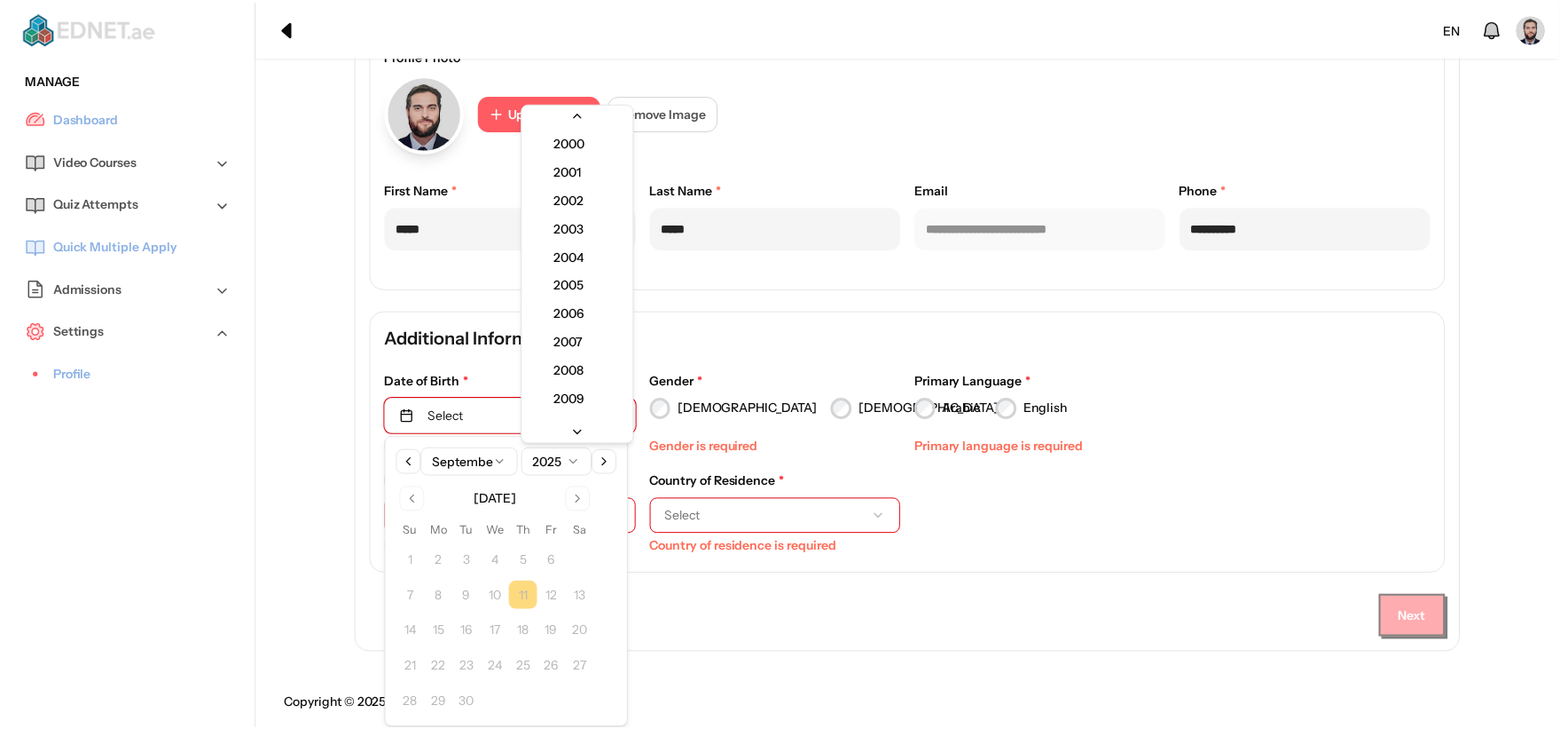
scroll to position [57, 0]
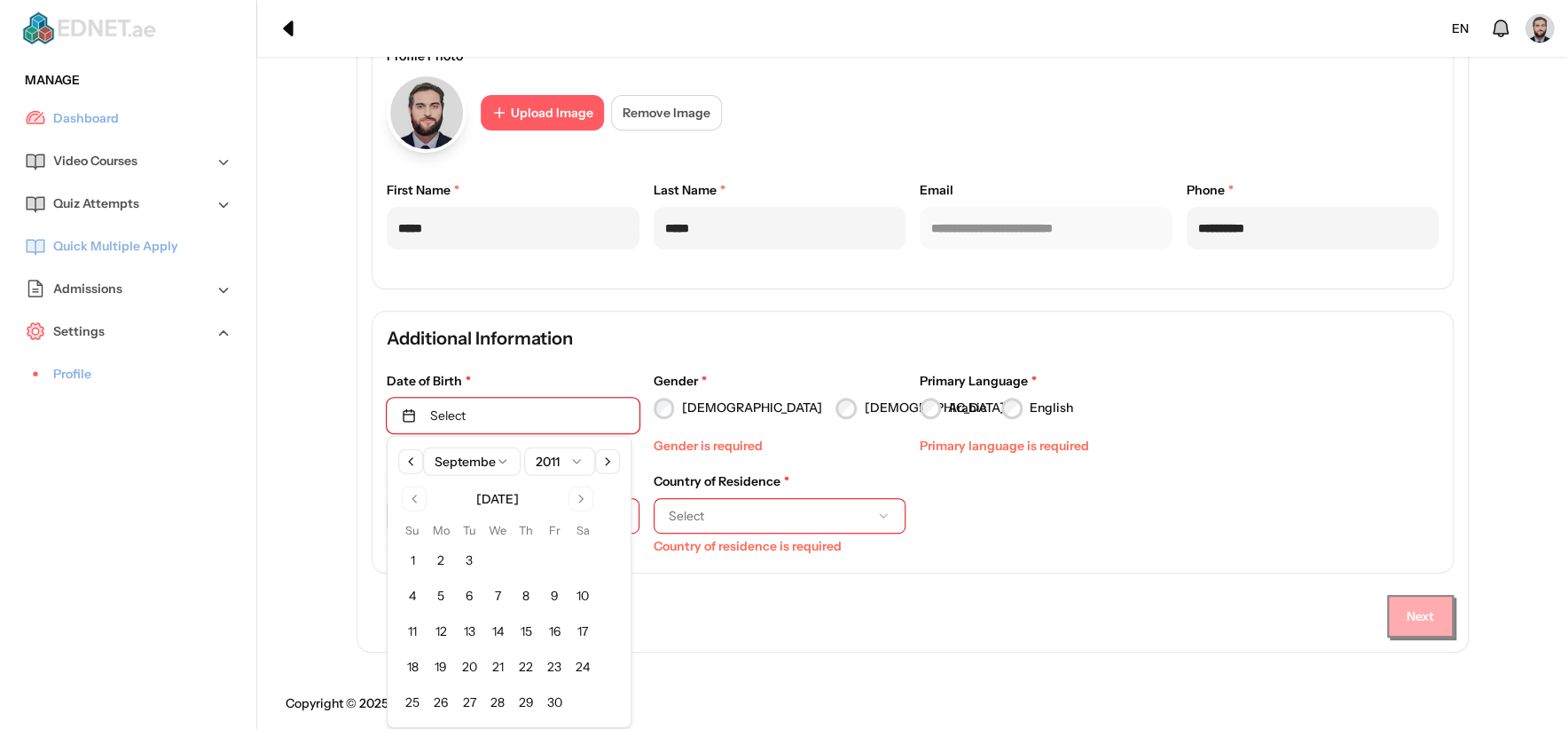
click at [516, 585] on button "8" at bounding box center [526, 595] width 28 height 28
click at [697, 408] on label "[DEMOGRAPHIC_DATA]" at bounding box center [751, 408] width 140 height 18
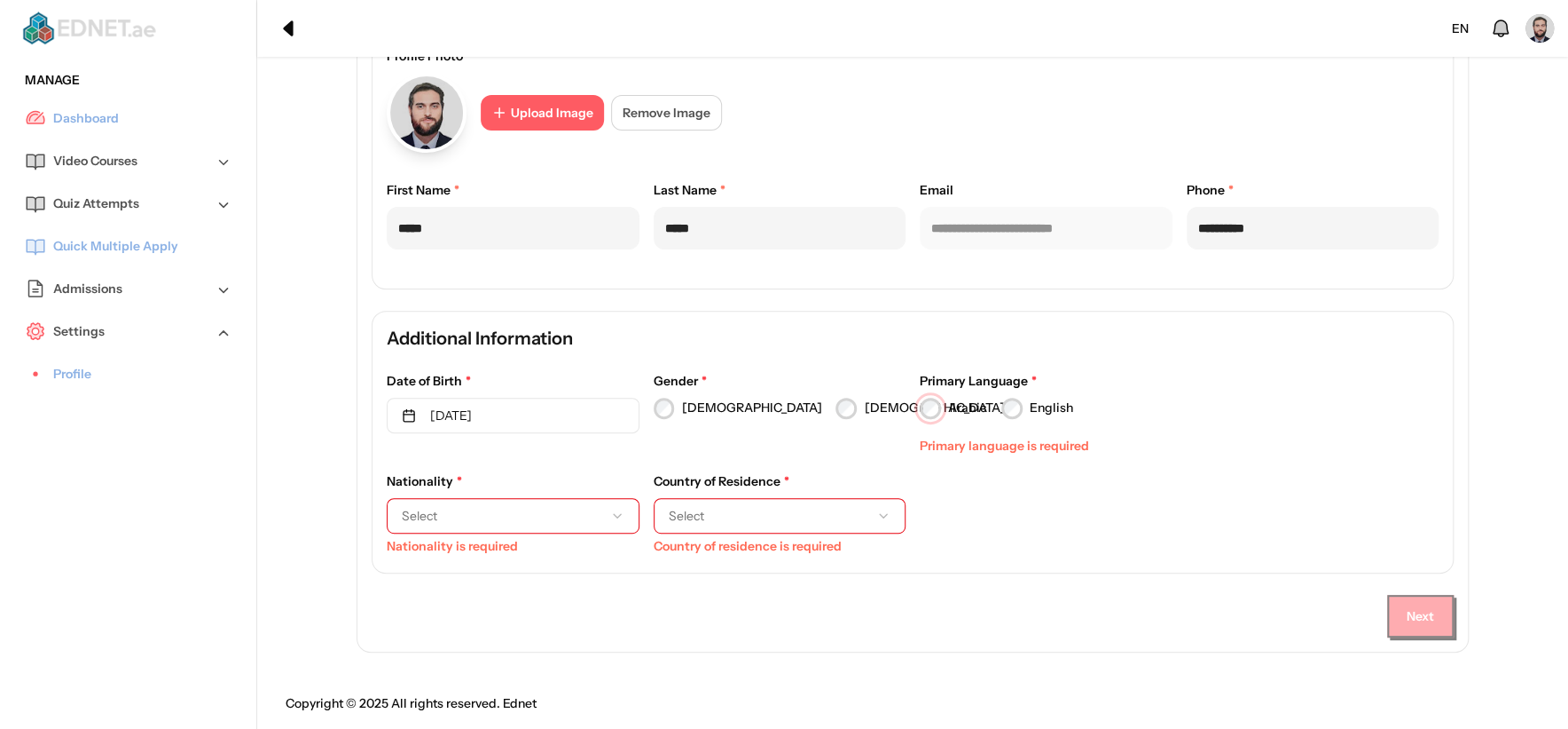
click at [939, 413] on div "Arabic" at bounding box center [954, 408] width 68 height 21
click at [510, 518] on span "Select" at bounding box center [499, 515] width 194 height 17
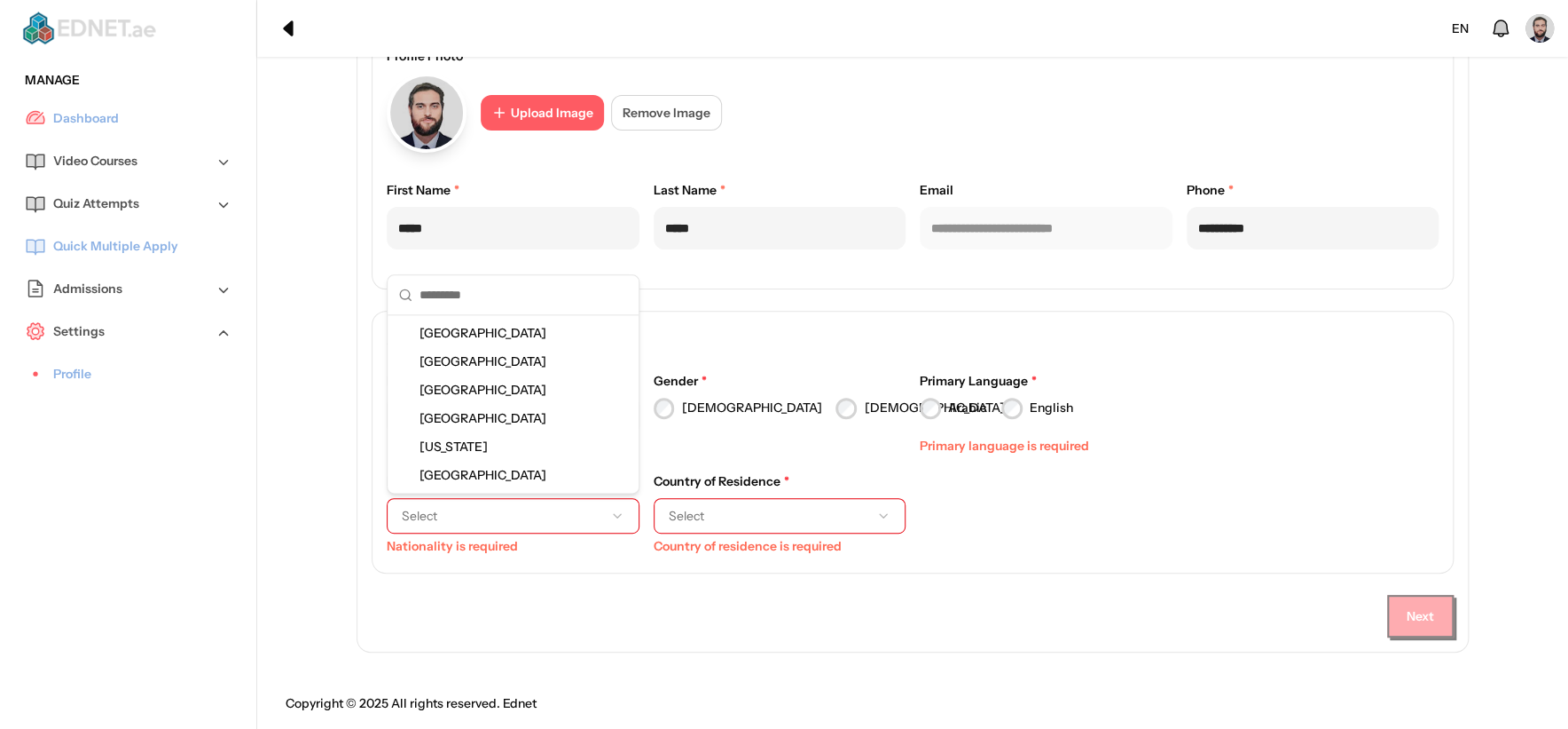
click at [500, 416] on div "[GEOGRAPHIC_DATA]" at bounding box center [513, 417] width 244 height 28
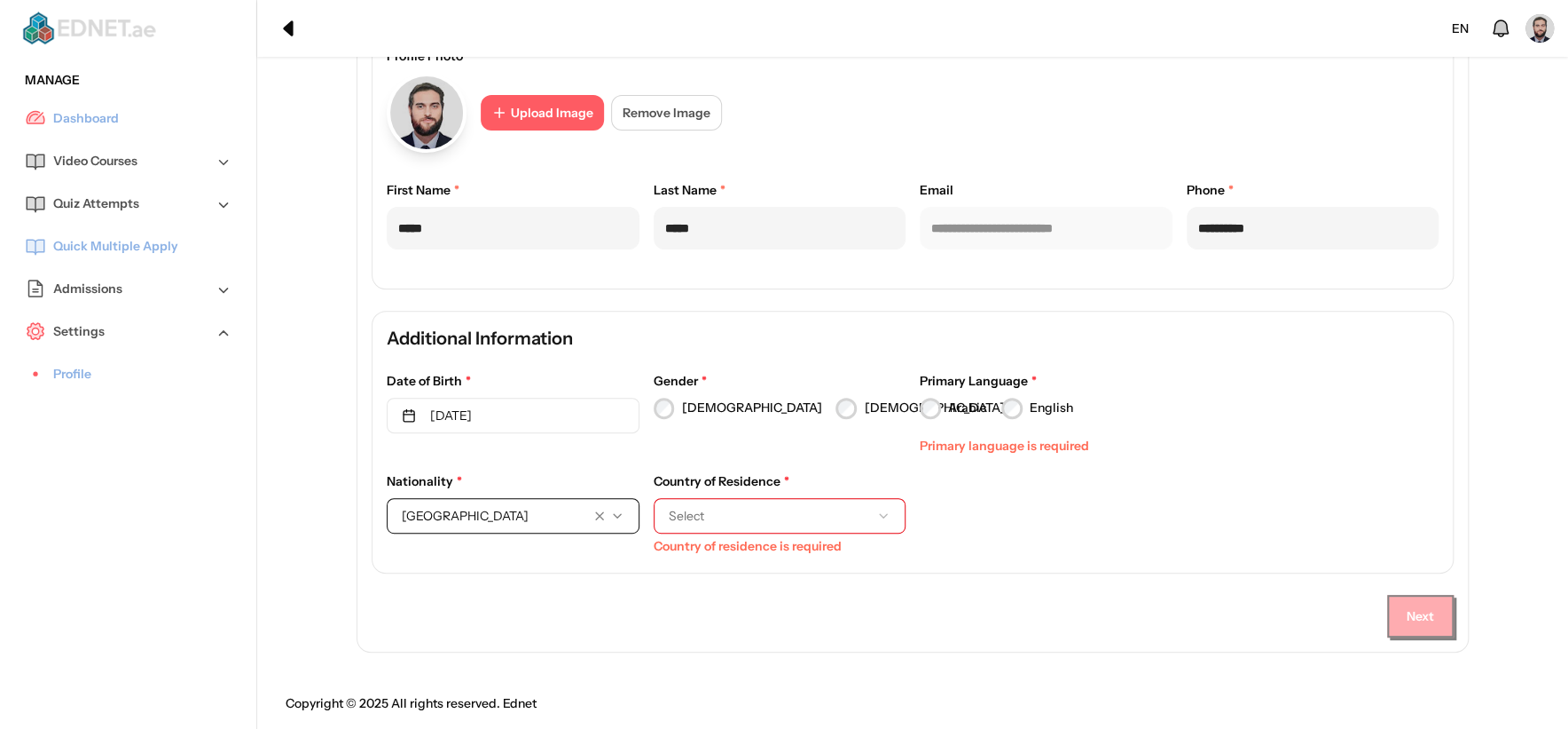
click at [720, 485] on label "Country of Residence *" at bounding box center [780, 481] width 253 height 18
click at [720, 495] on div "Country of Residence * Select Country of residence is required" at bounding box center [780, 503] width 253 height 61
click at [730, 507] on span "Select" at bounding box center [766, 515] width 194 height 17
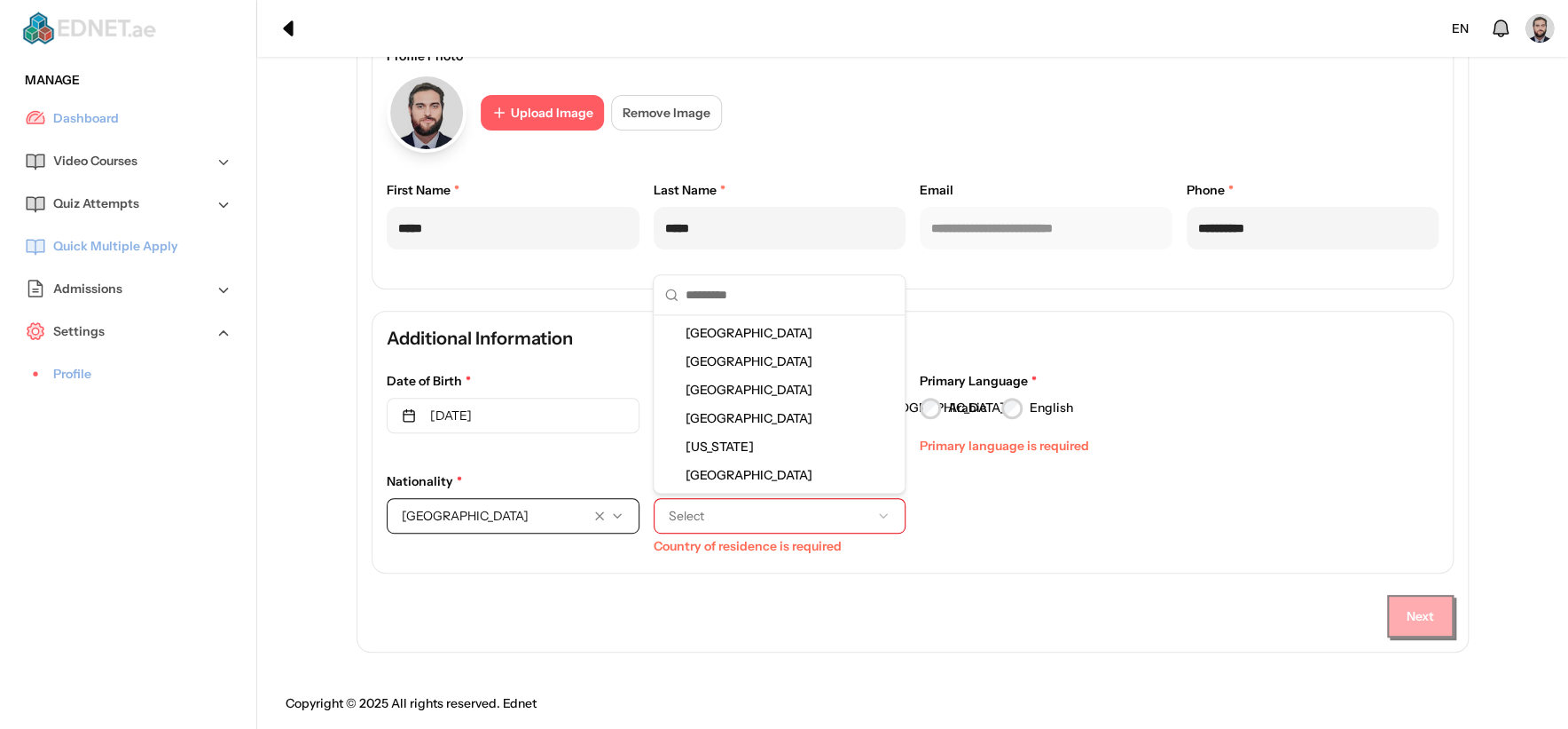
click at [720, 343] on div "[GEOGRAPHIC_DATA]" at bounding box center [779, 332] width 244 height 28
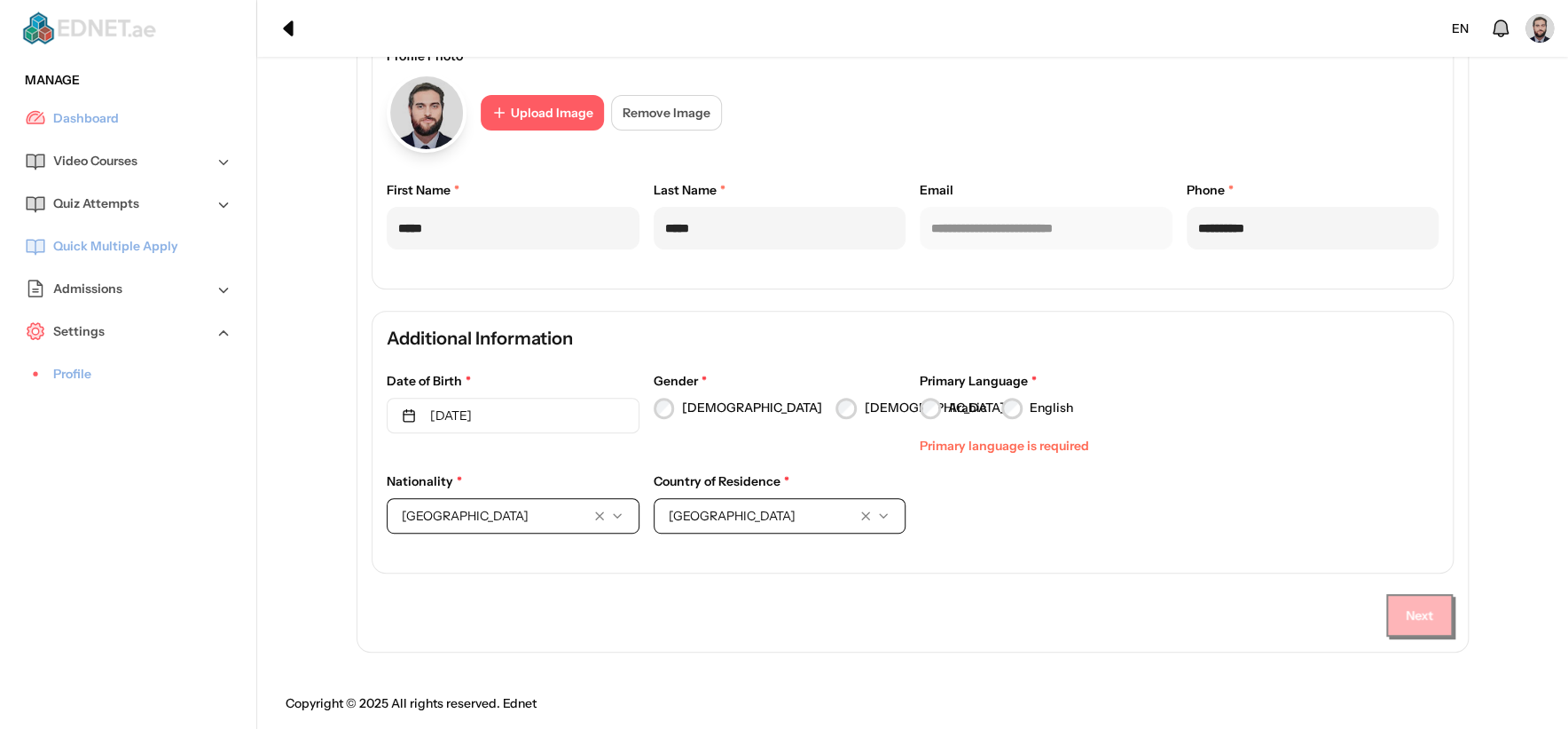
click at [1414, 612] on button "Next" at bounding box center [1420, 615] width 67 height 42
click at [1023, 423] on div "Primary Language * Arabic English Primary language is required" at bounding box center [1047, 403] width 253 height 61
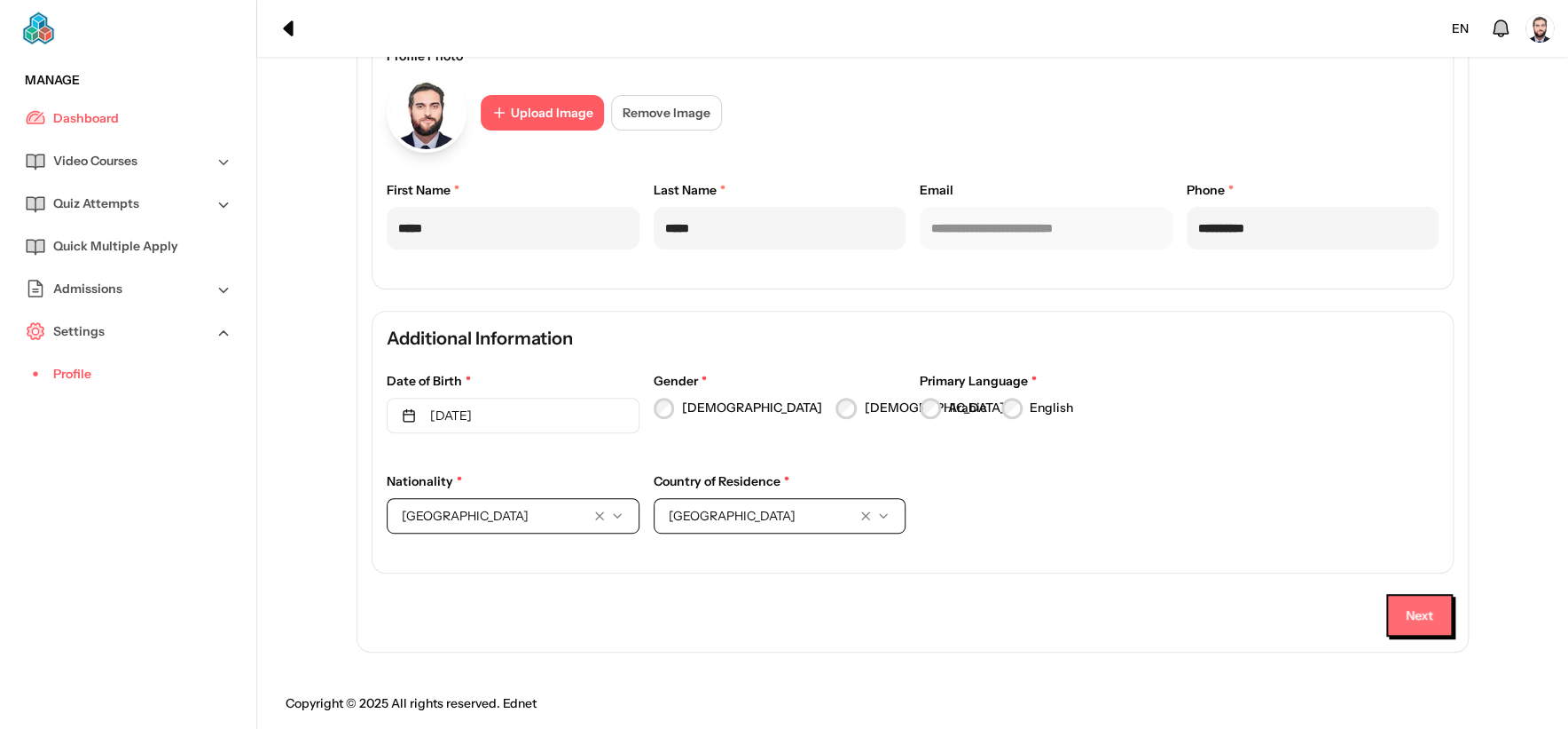
click at [1427, 604] on button "Next" at bounding box center [1420, 615] width 67 height 42
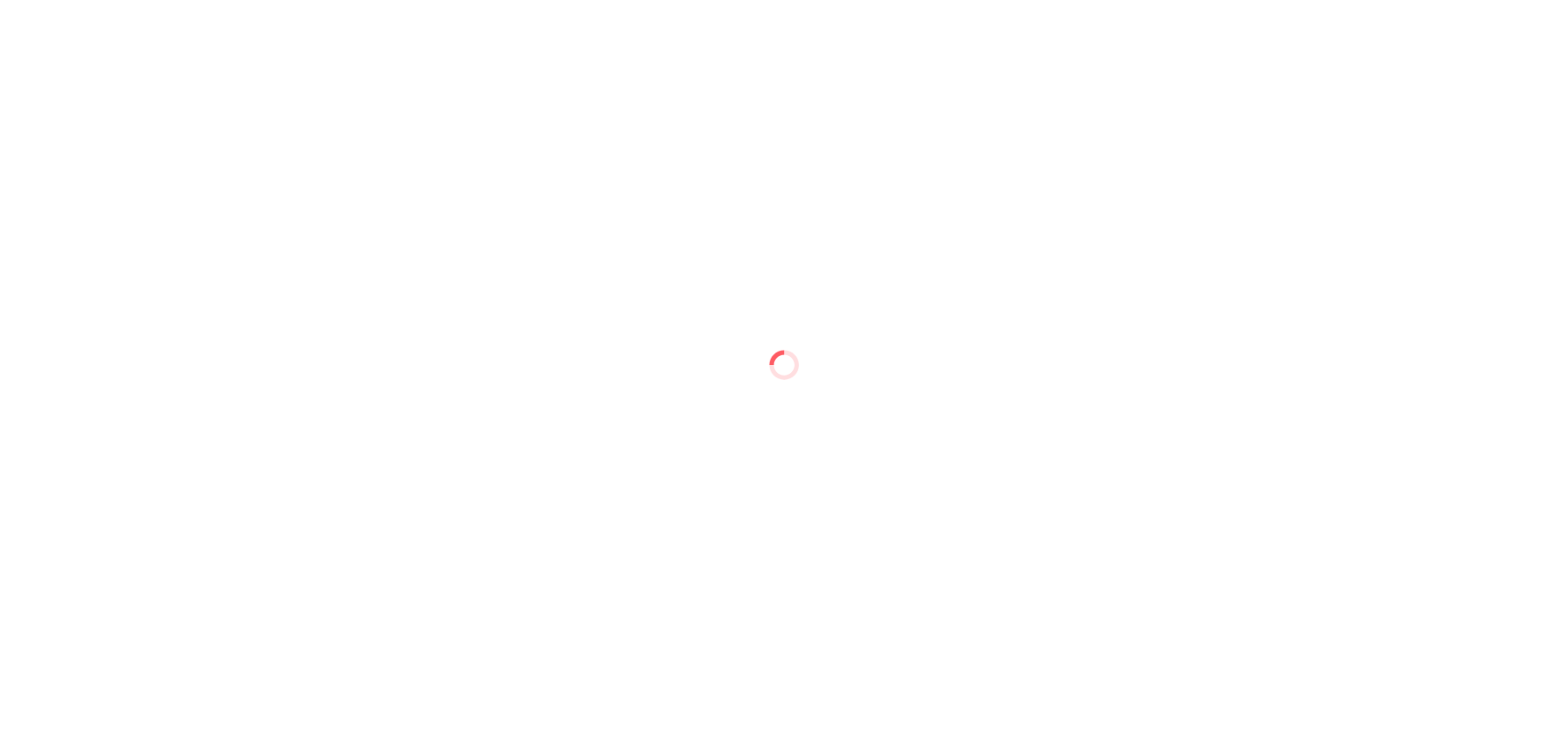
scroll to position [0, 0]
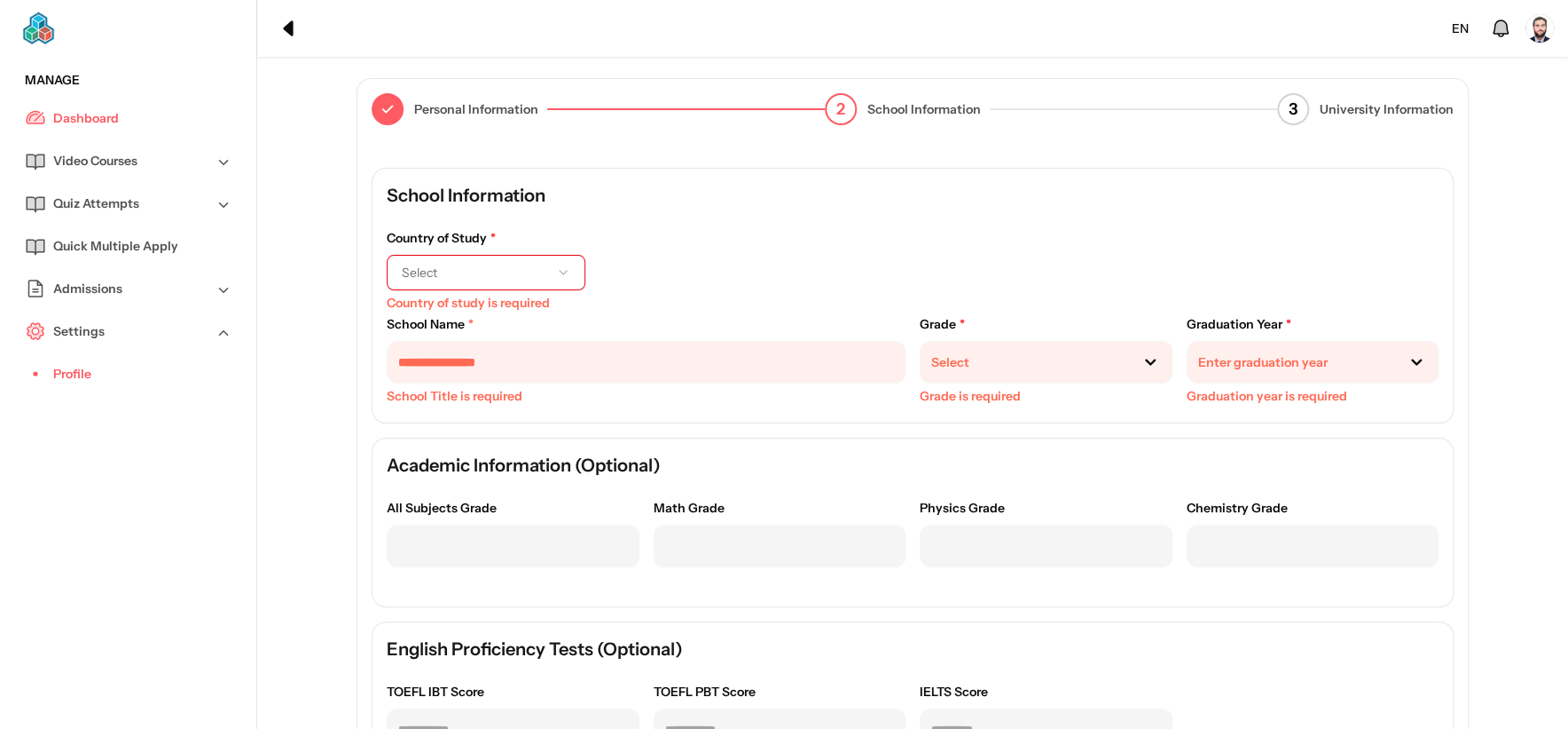
click at [456, 271] on span "Select" at bounding box center [471, 271] width 140 height 17
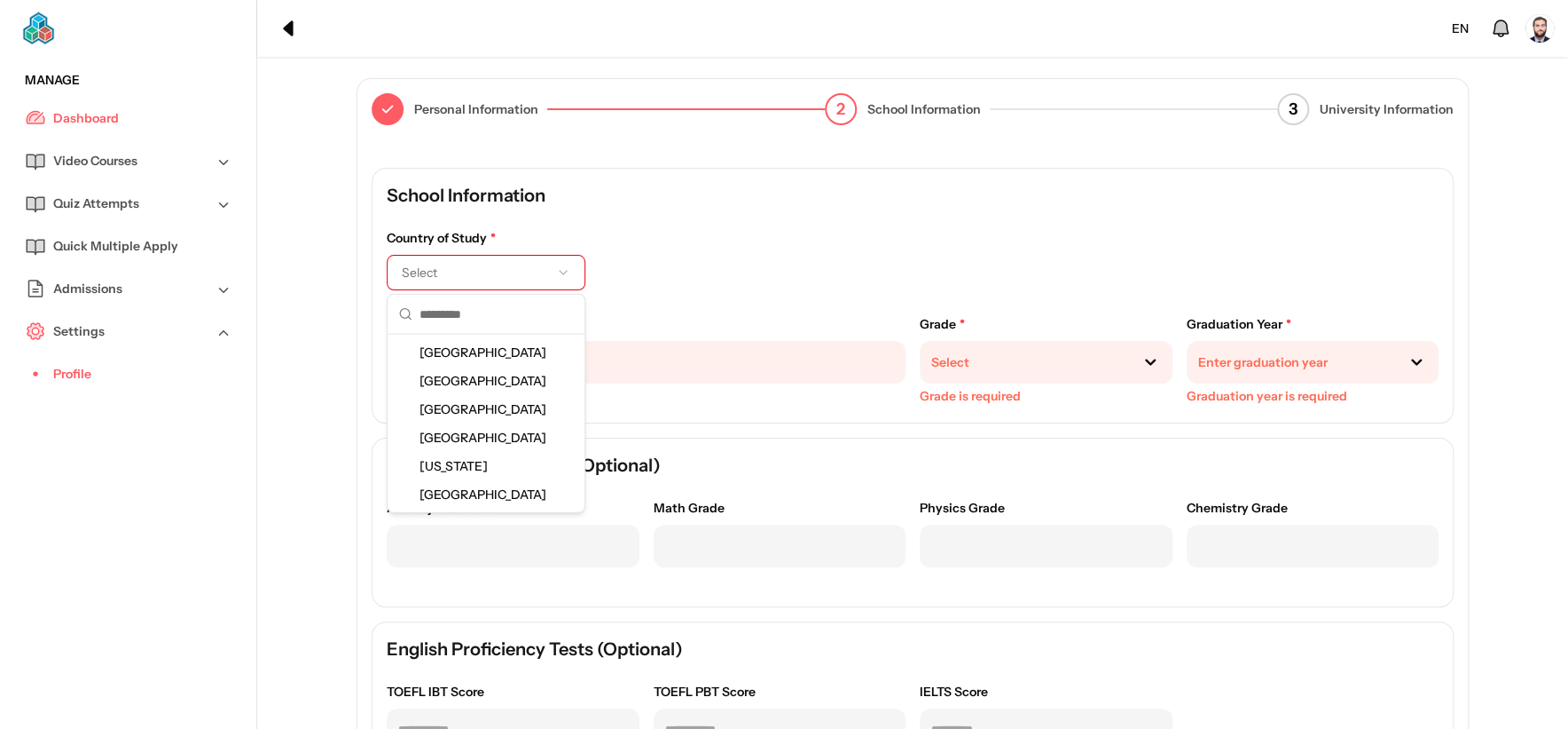
click at [499, 352] on span "[GEOGRAPHIC_DATA]" at bounding box center [487, 352] width 134 height 17
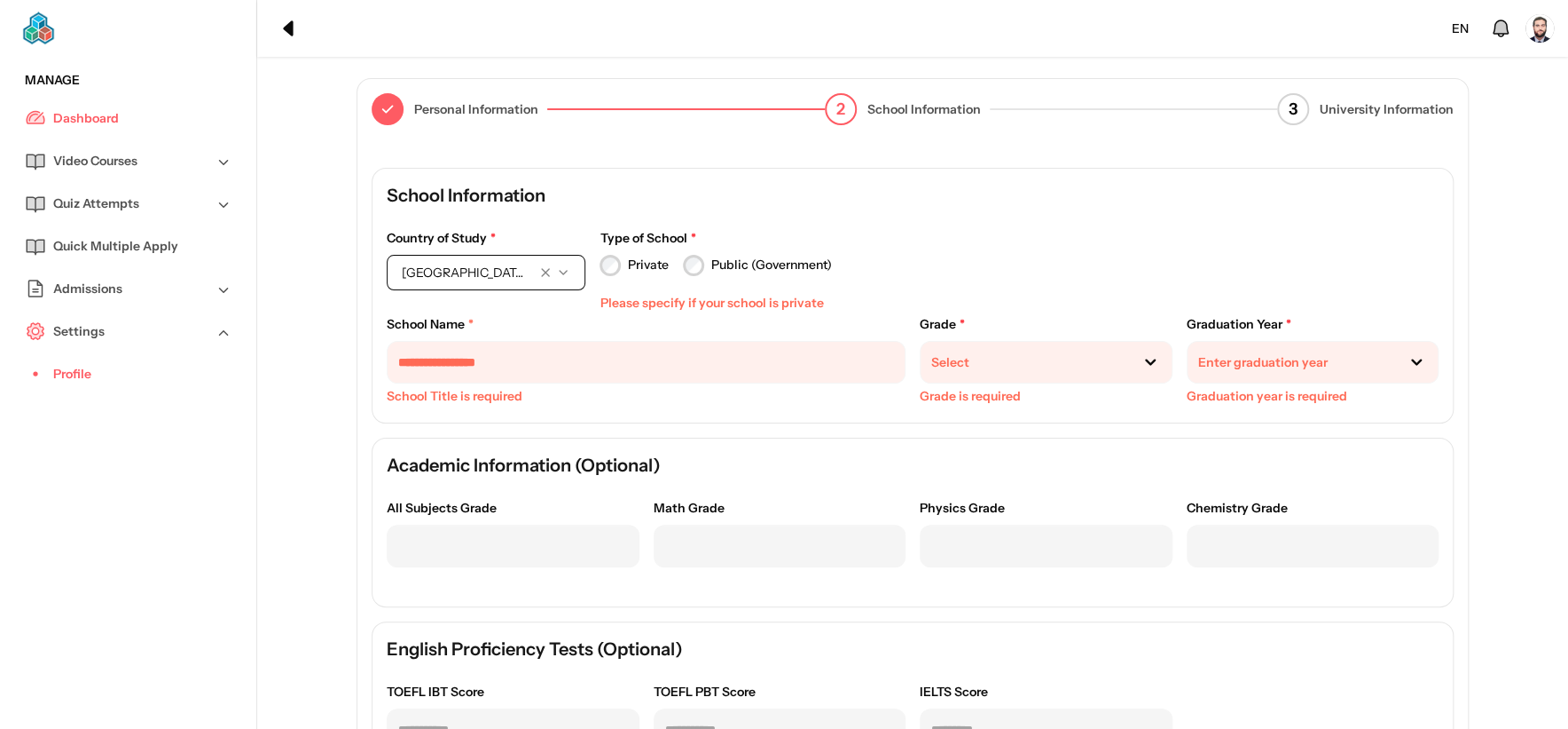
click at [630, 256] on label "Private" at bounding box center [648, 265] width 41 height 18
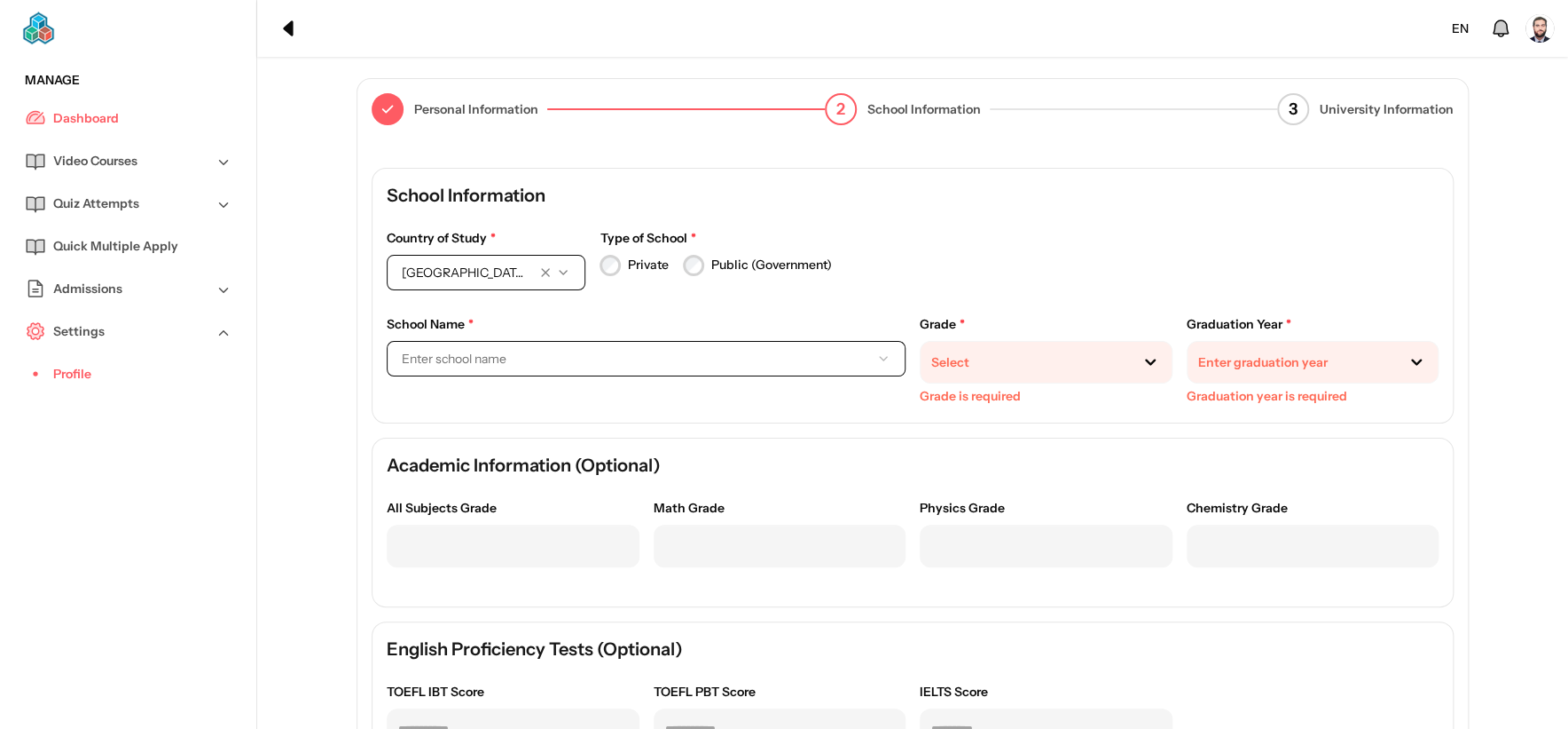
click at [623, 348] on button "Enter school name" at bounding box center [646, 359] width 519 height 36
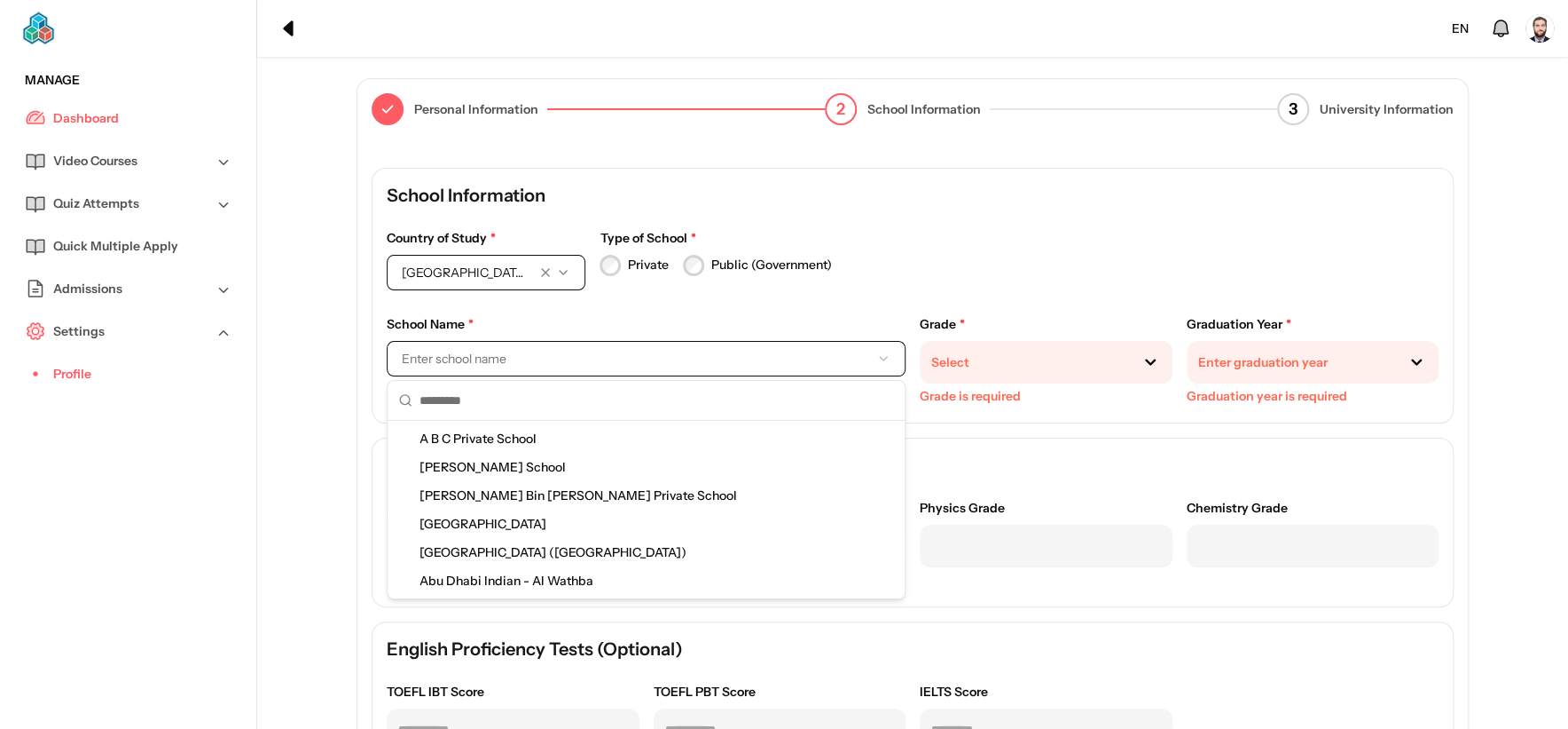
scroll to position [295, 0]
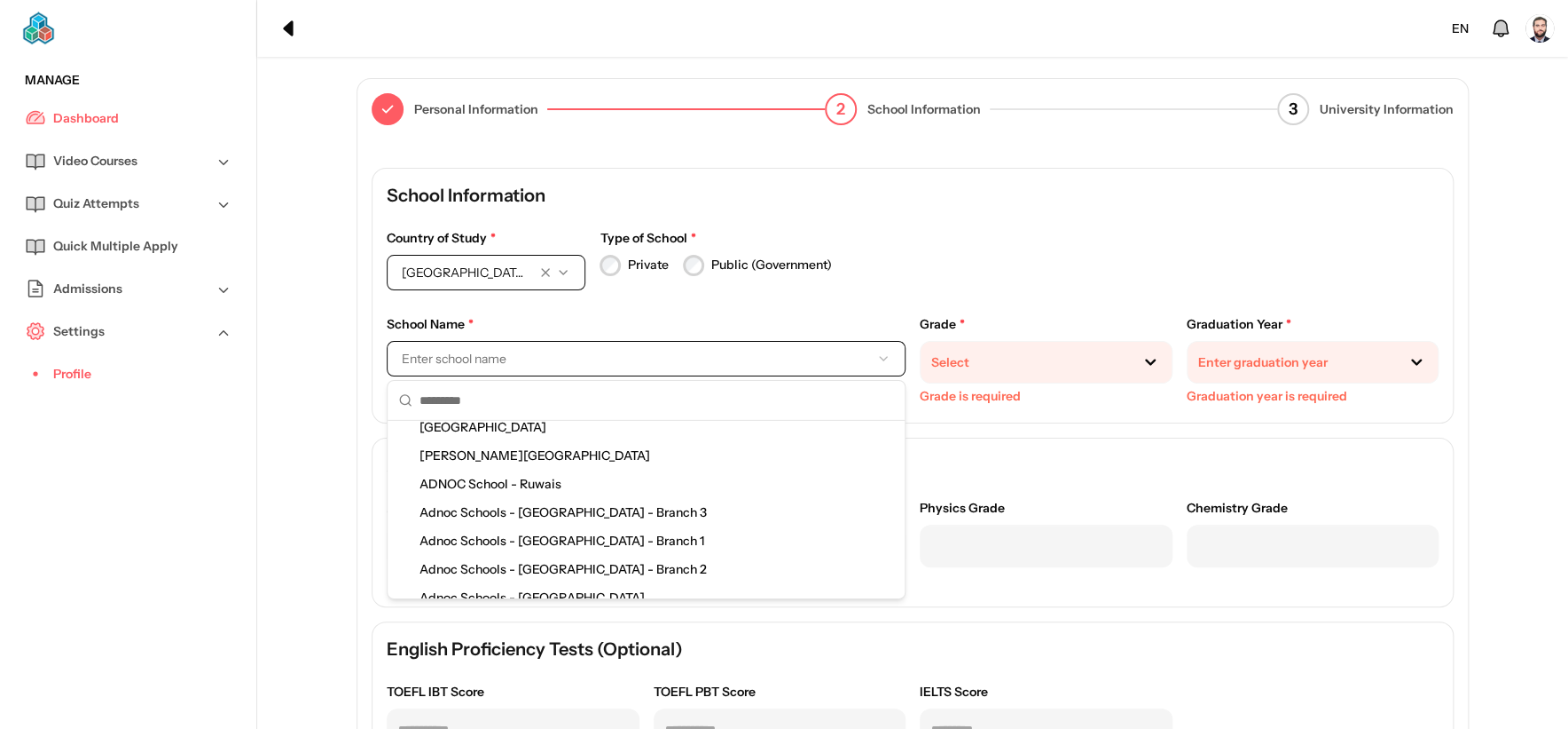
click at [594, 535] on span "Adnoc Schools - [GEOGRAPHIC_DATA] - Branch 1" at bounding box center [565, 540] width 291 height 17
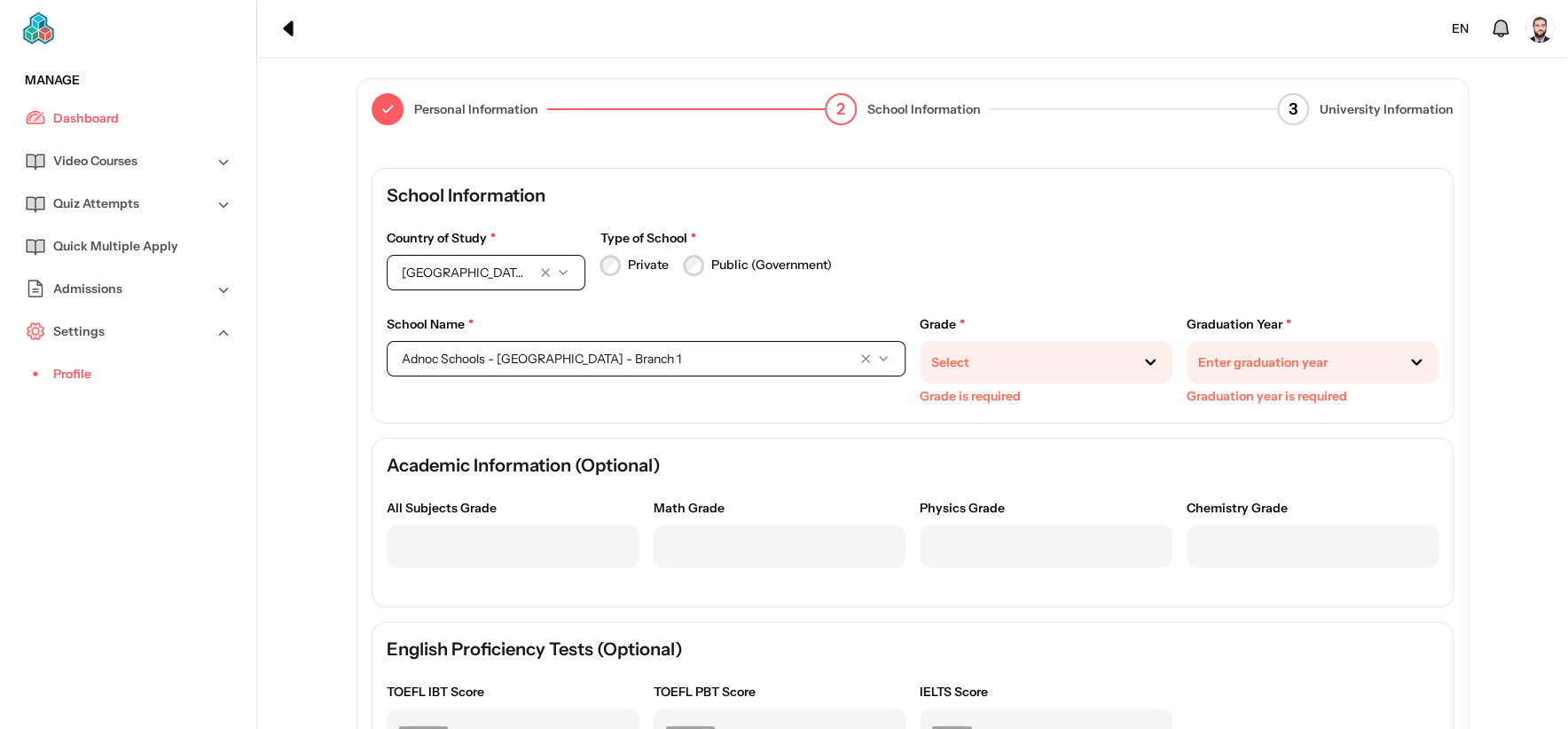
click at [1023, 361] on div at bounding box center [1025, 362] width 187 height 18
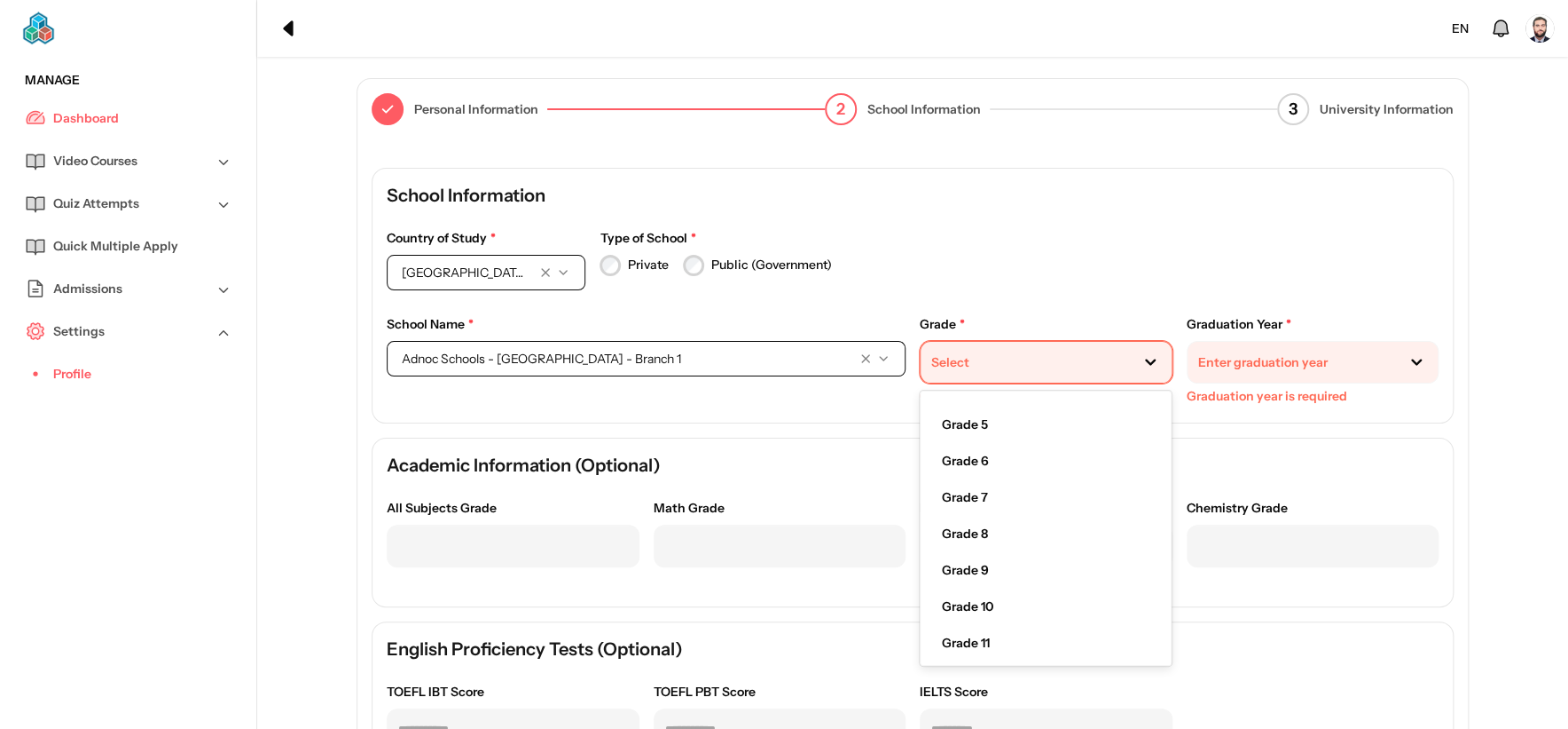
scroll to position [287, 0]
click at [1028, 578] on div "Grade 9" at bounding box center [1046, 567] width 236 height 37
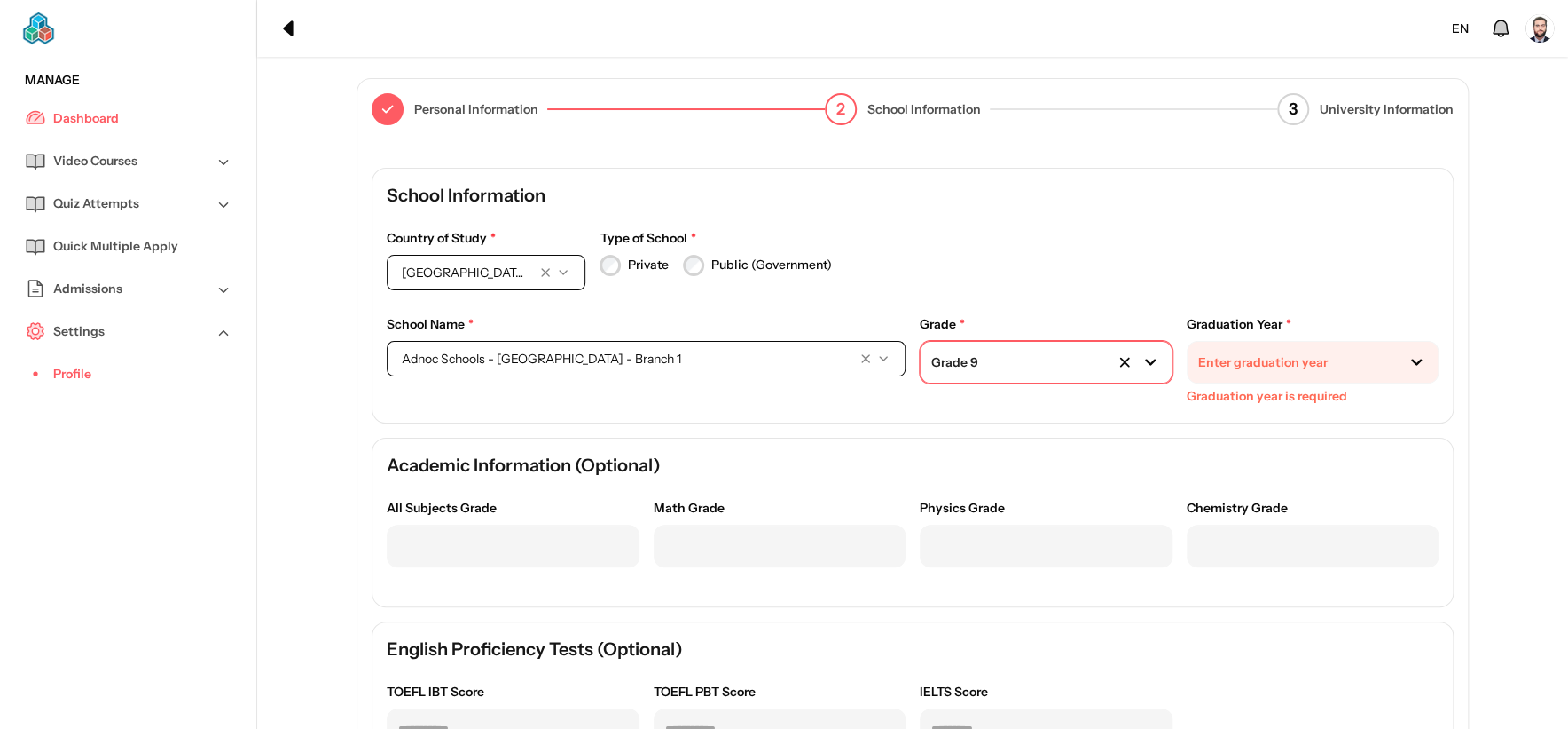
click at [1299, 369] on div at bounding box center [1292, 362] width 187 height 18
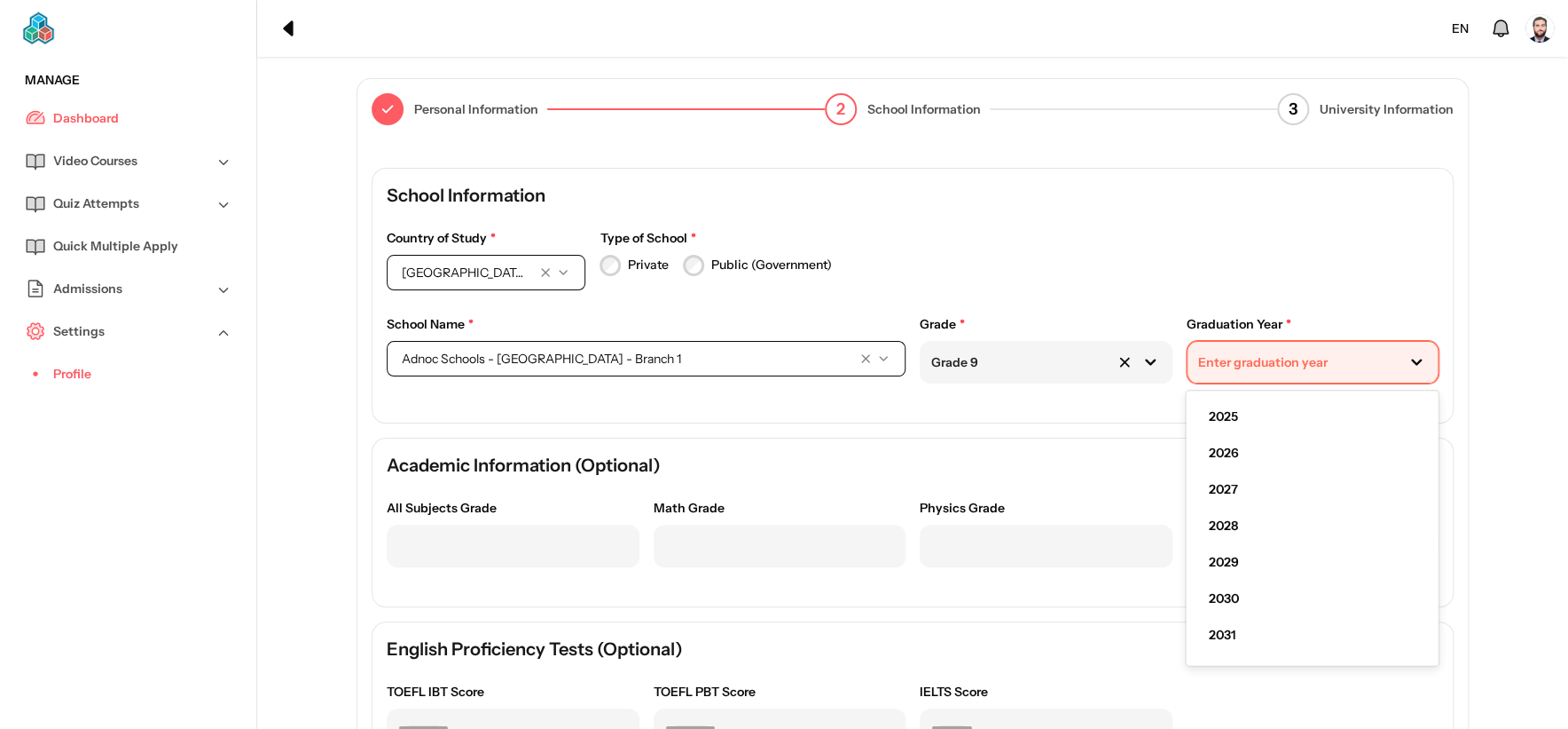
click at [1248, 452] on div "2026" at bounding box center [1312, 453] width 236 height 37
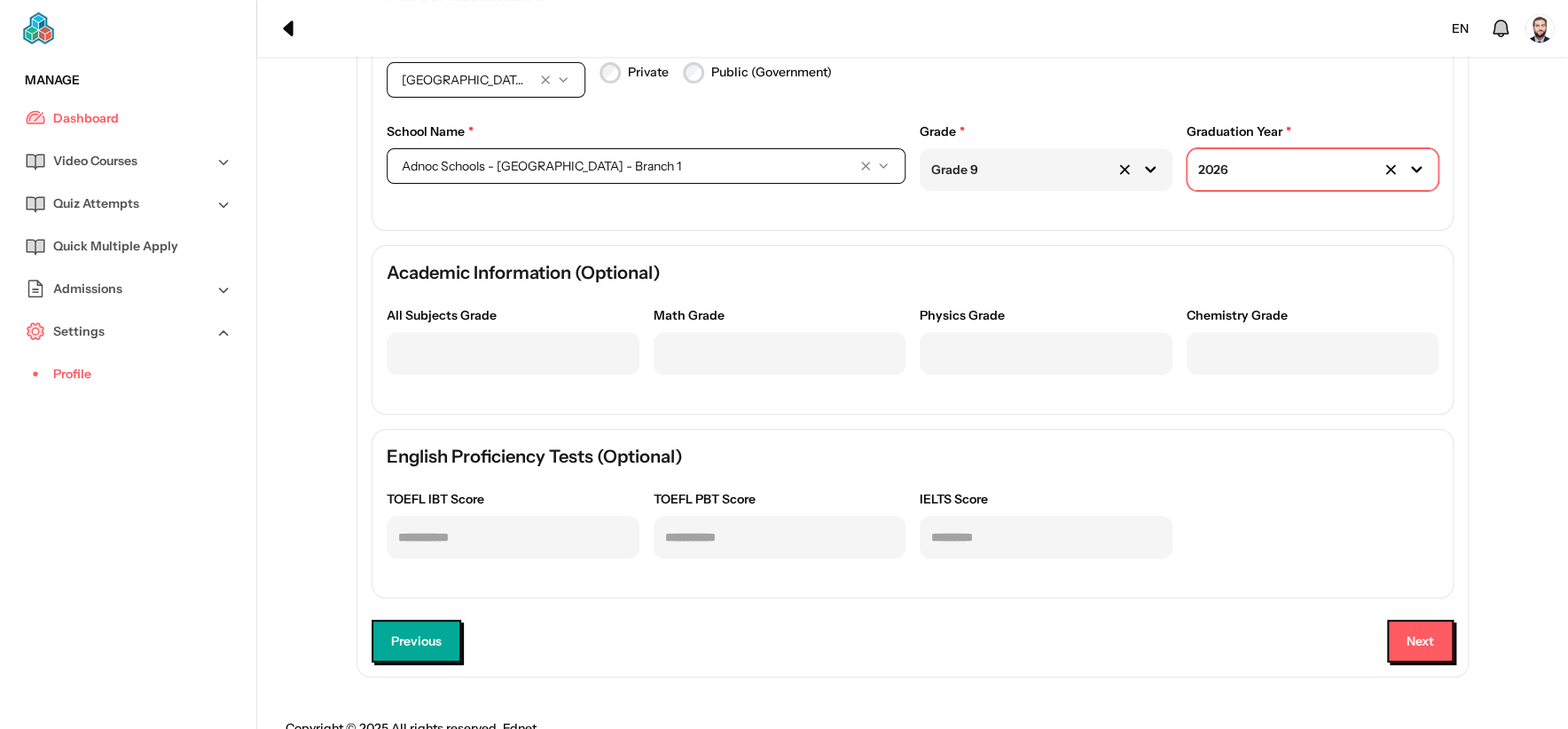
scroll to position [197, 0]
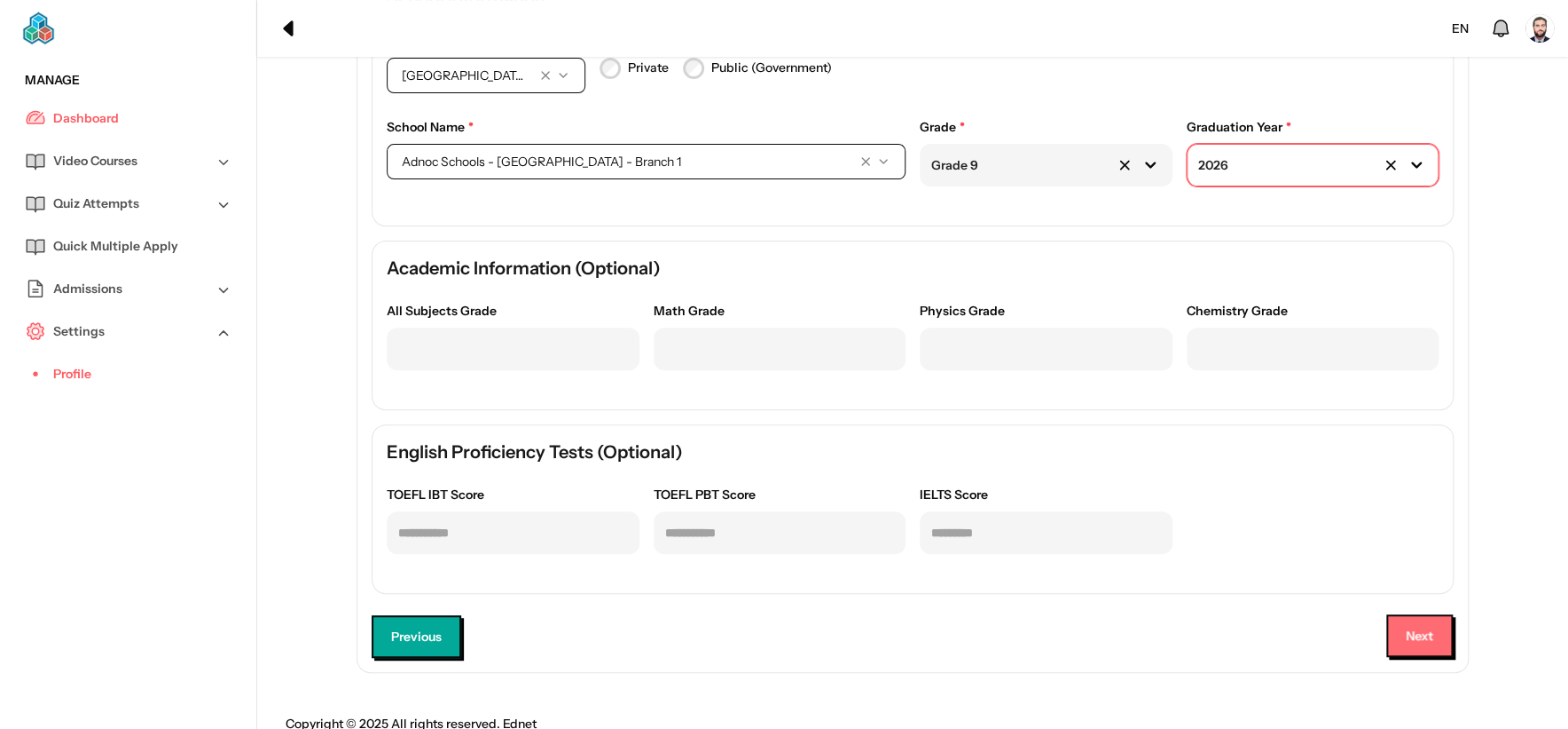
click at [1442, 632] on button "Next" at bounding box center [1420, 635] width 67 height 42
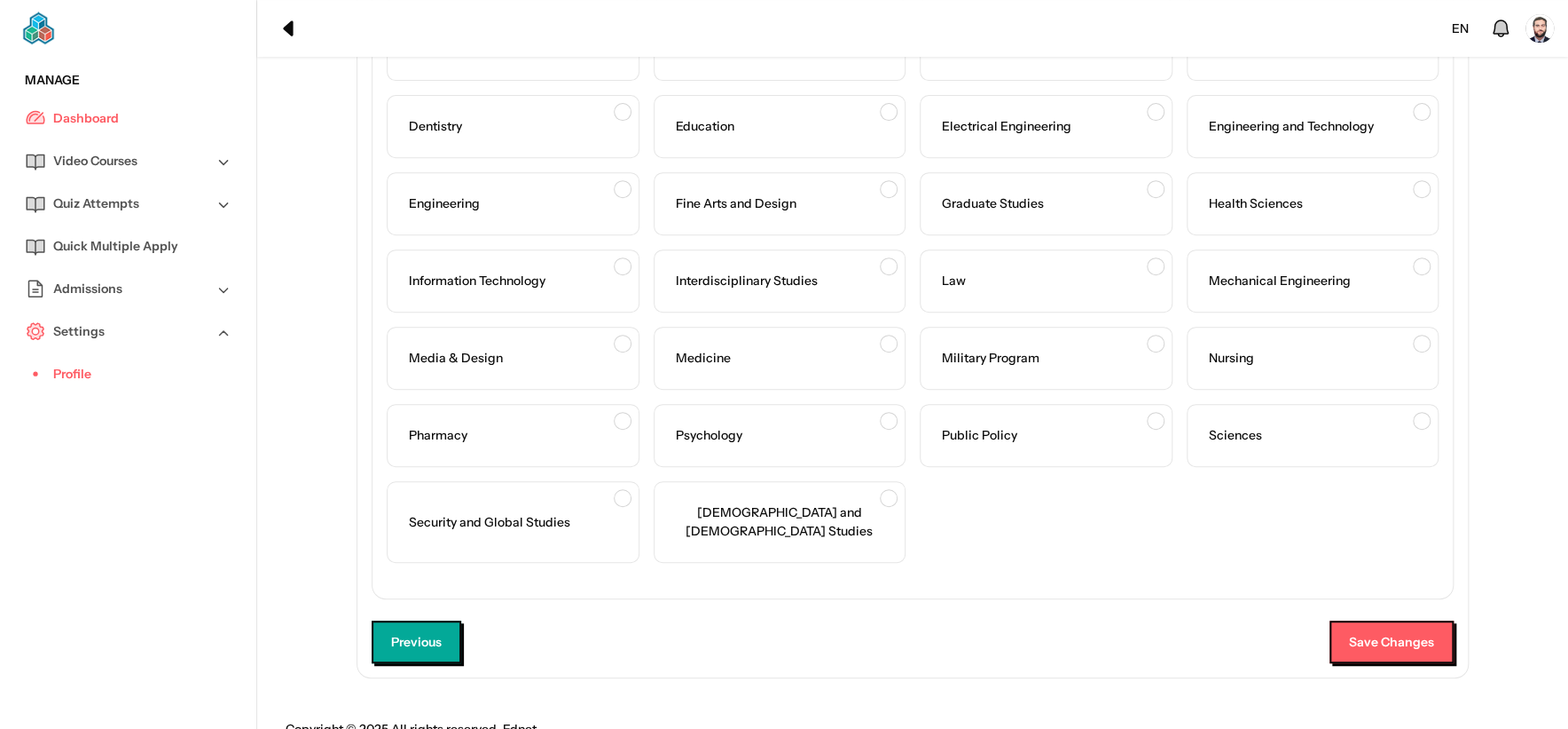
scroll to position [339, 0]
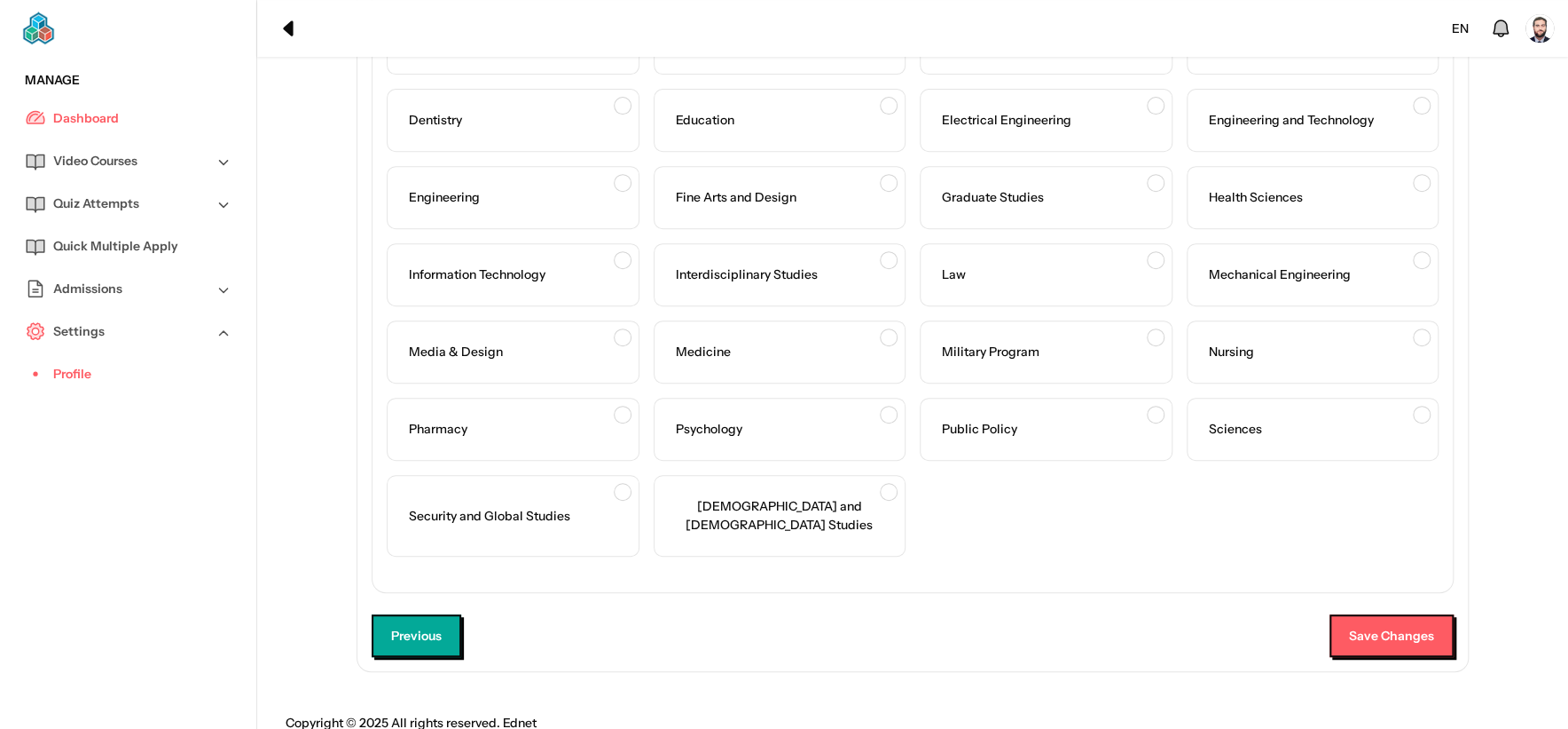
click at [596, 376] on div "Media & Design" at bounding box center [513, 351] width 253 height 63
click at [1073, 289] on div "Law" at bounding box center [1047, 274] width 253 height 63
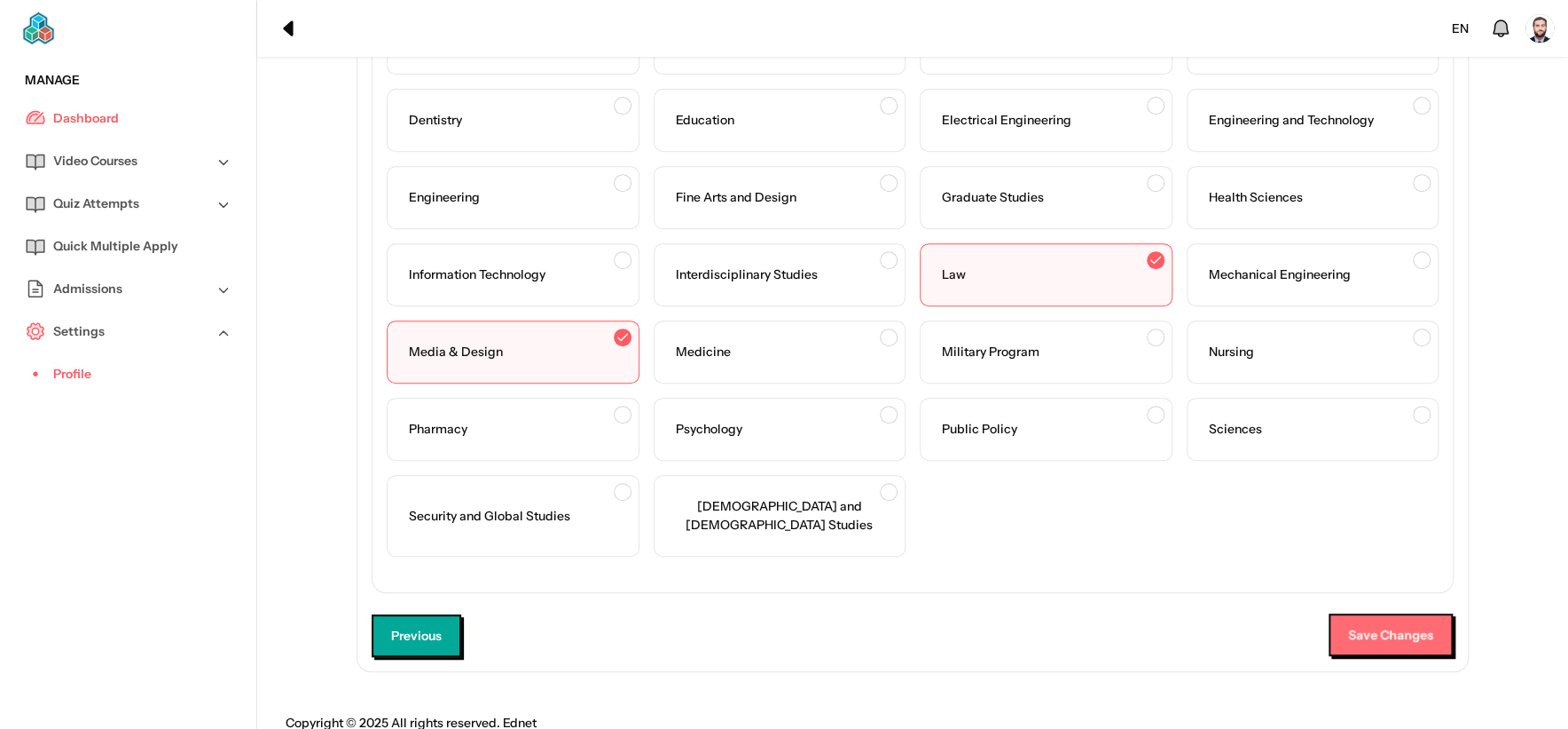
click at [1395, 613] on button "Save Changes" at bounding box center [1391, 635] width 125 height 42
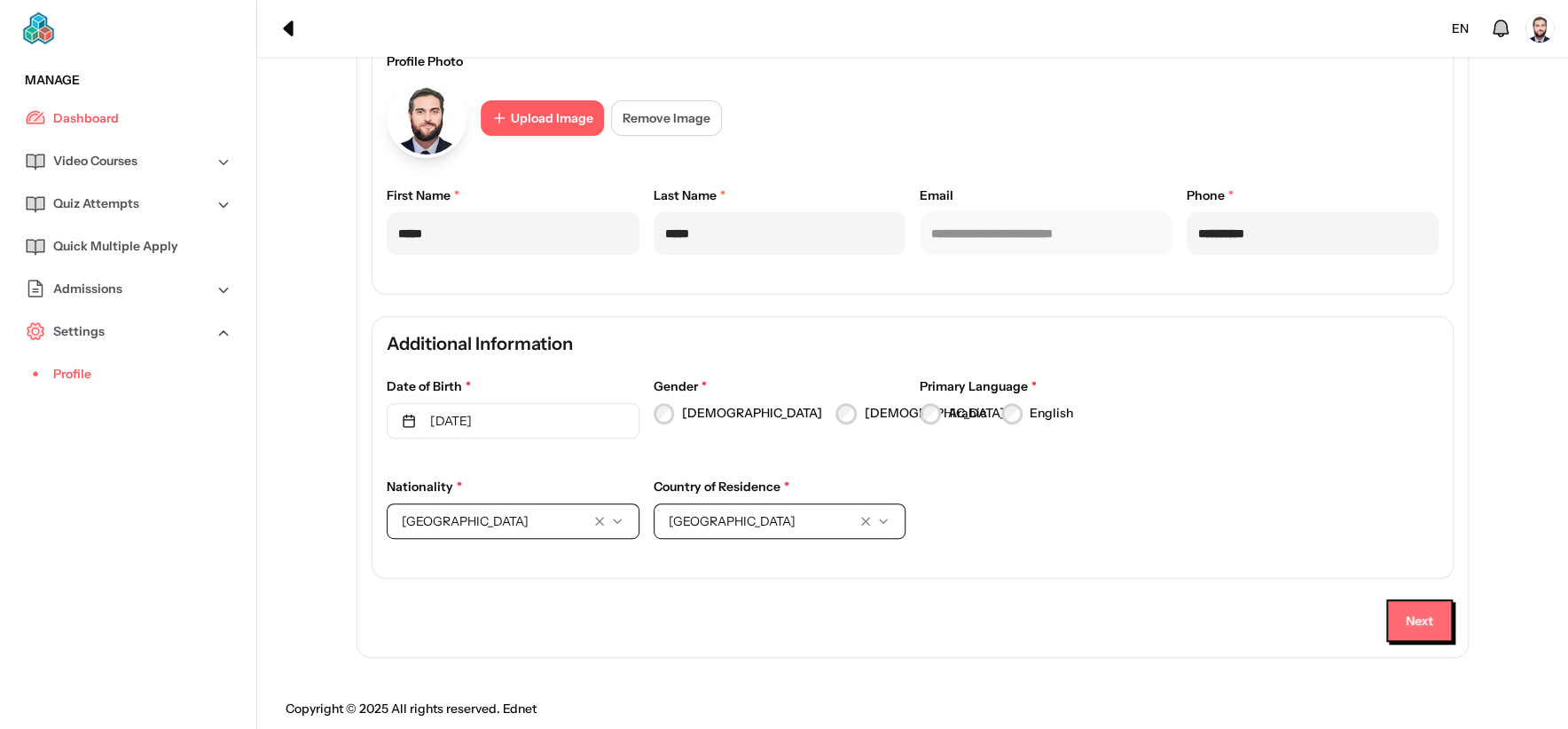
scroll to position [182, 0]
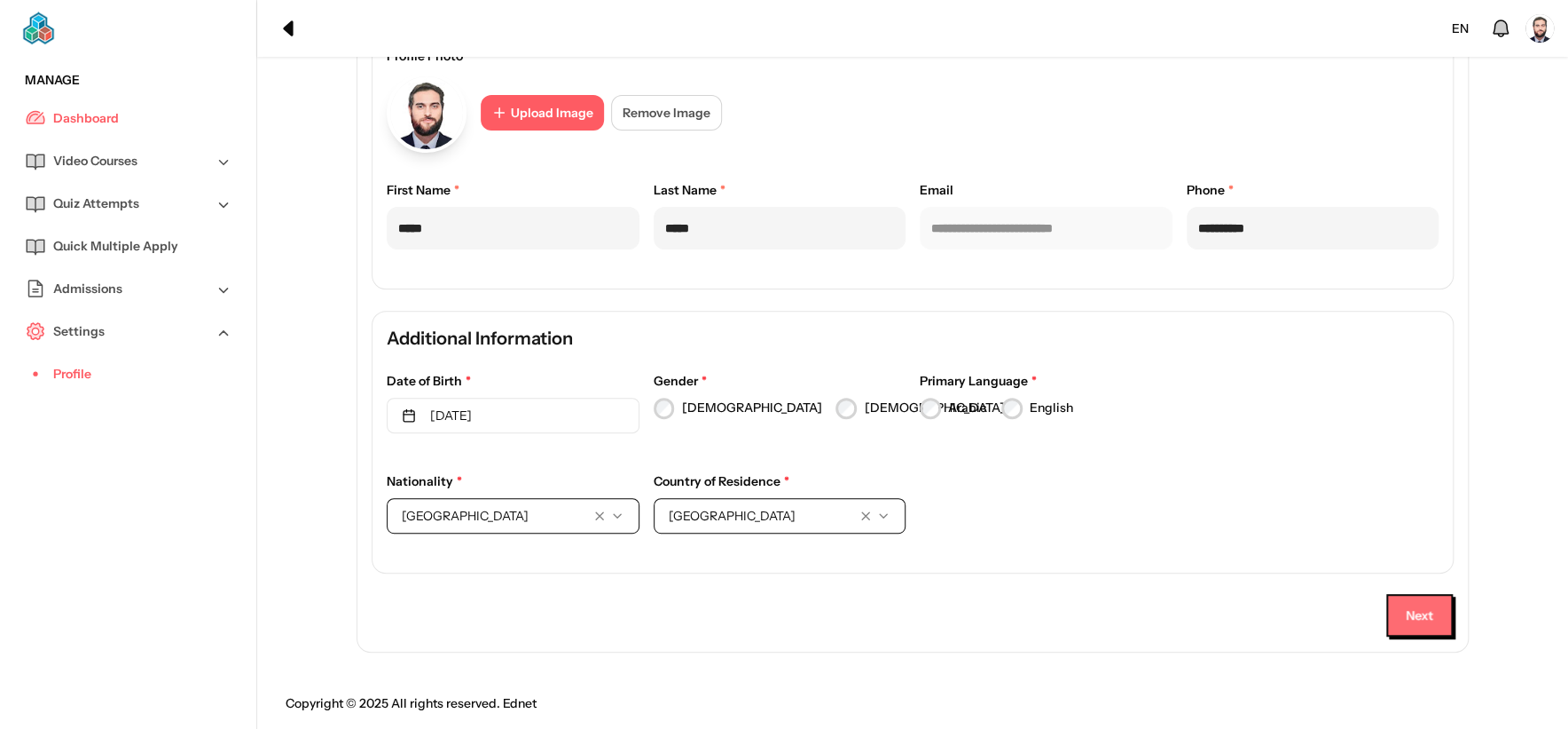
click at [1432, 609] on button "Next" at bounding box center [1420, 615] width 67 height 42
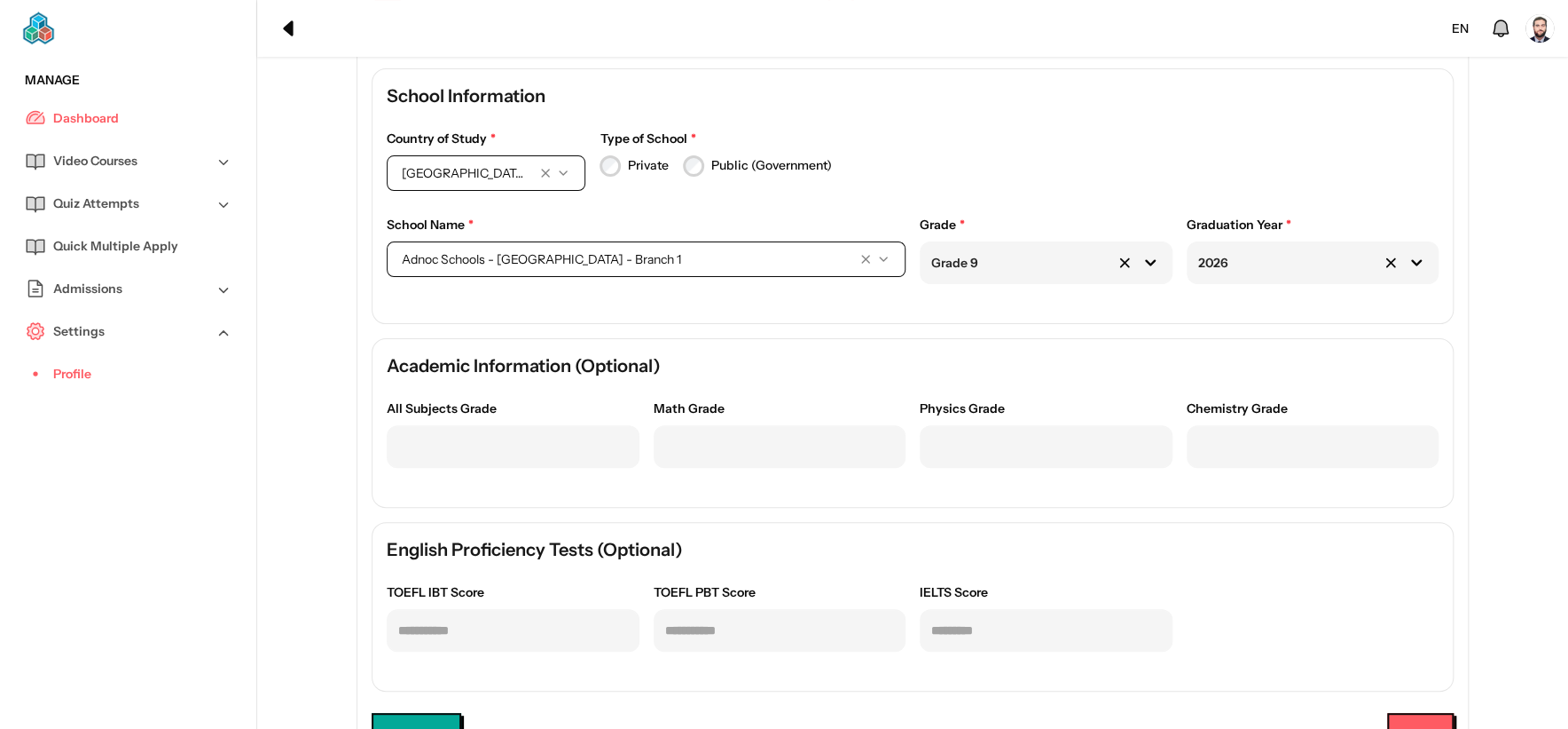
scroll to position [0, 0]
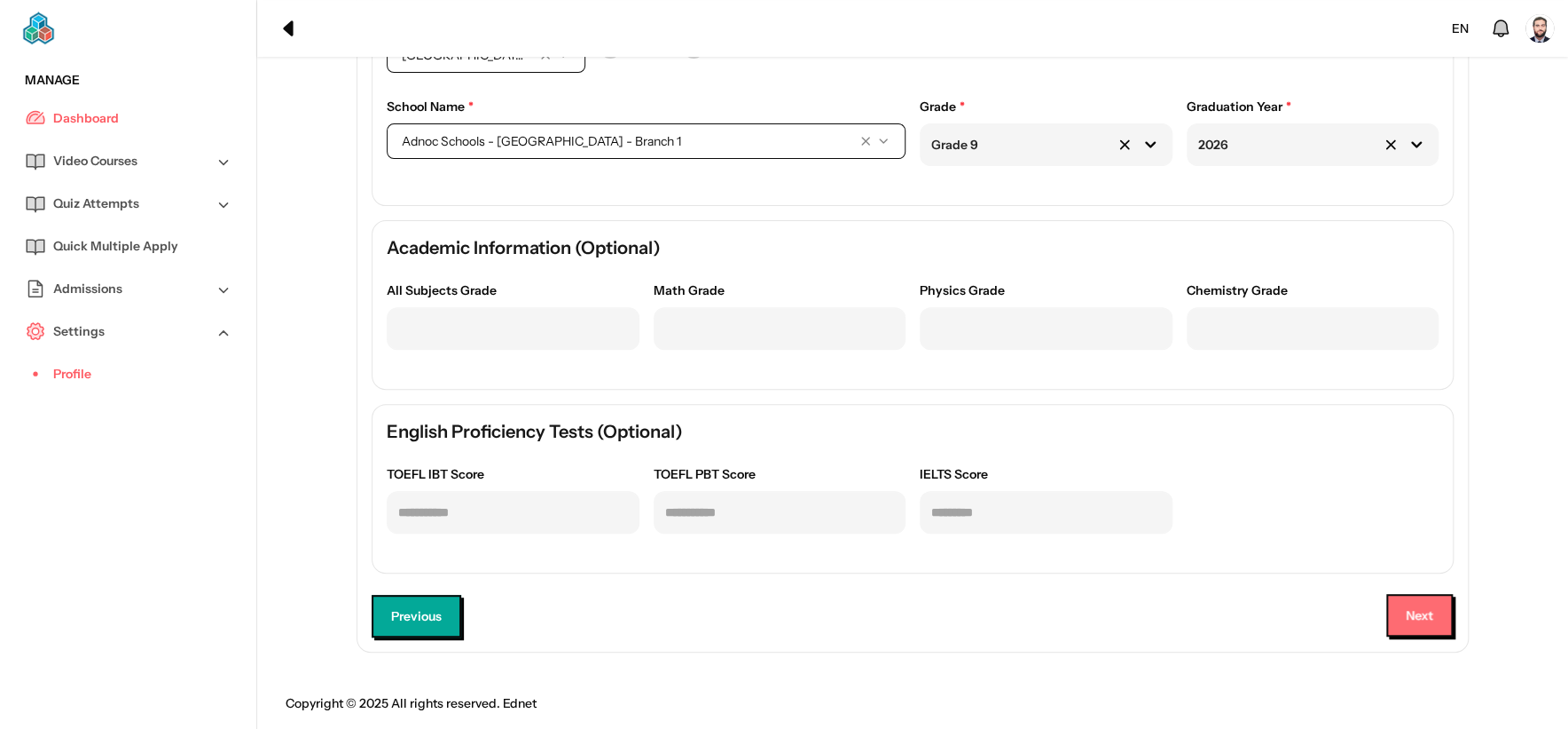
click at [1431, 611] on button "Next" at bounding box center [1420, 615] width 67 height 42
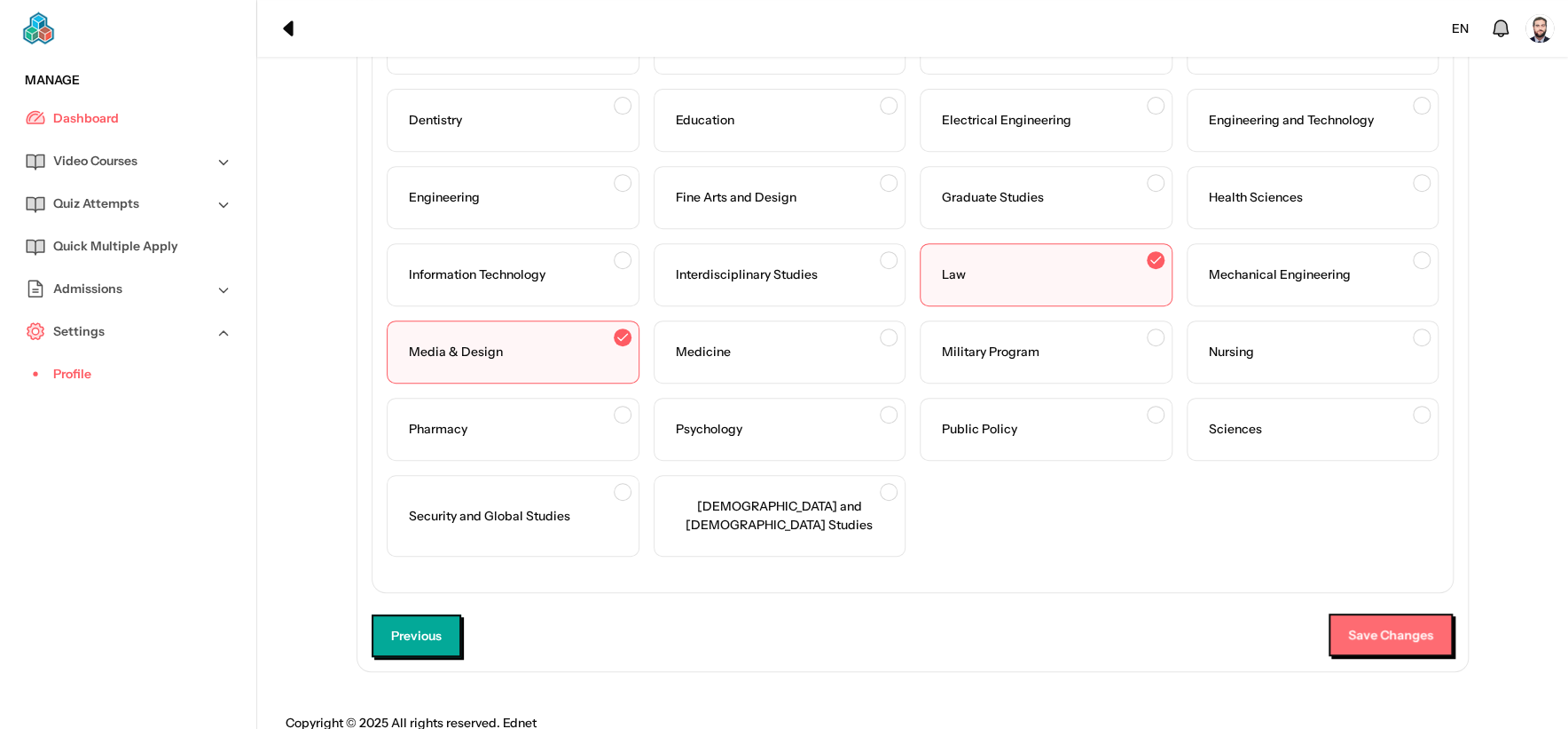
click at [1431, 613] on button "Save Changes" at bounding box center [1391, 635] width 125 height 42
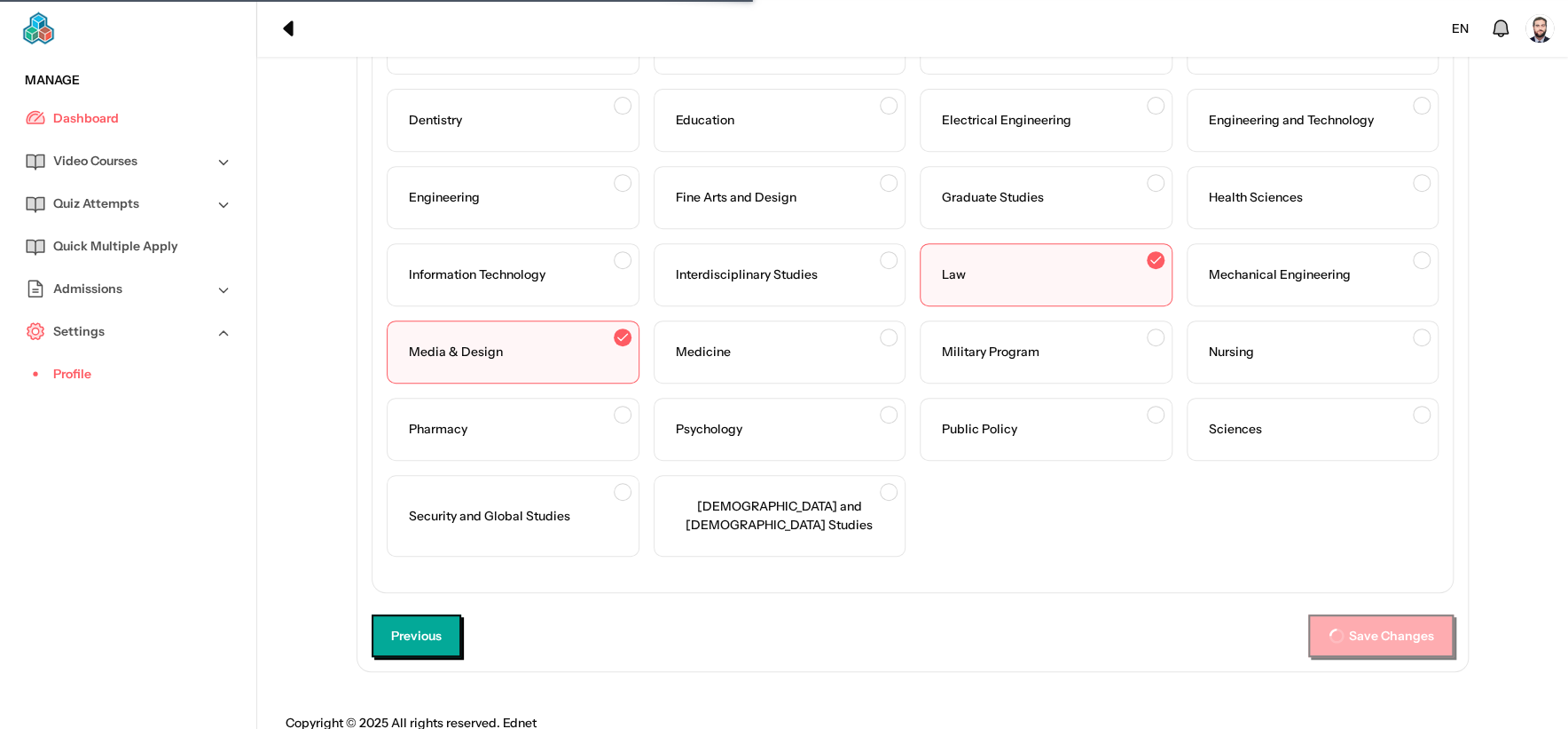
scroll to position [0, 0]
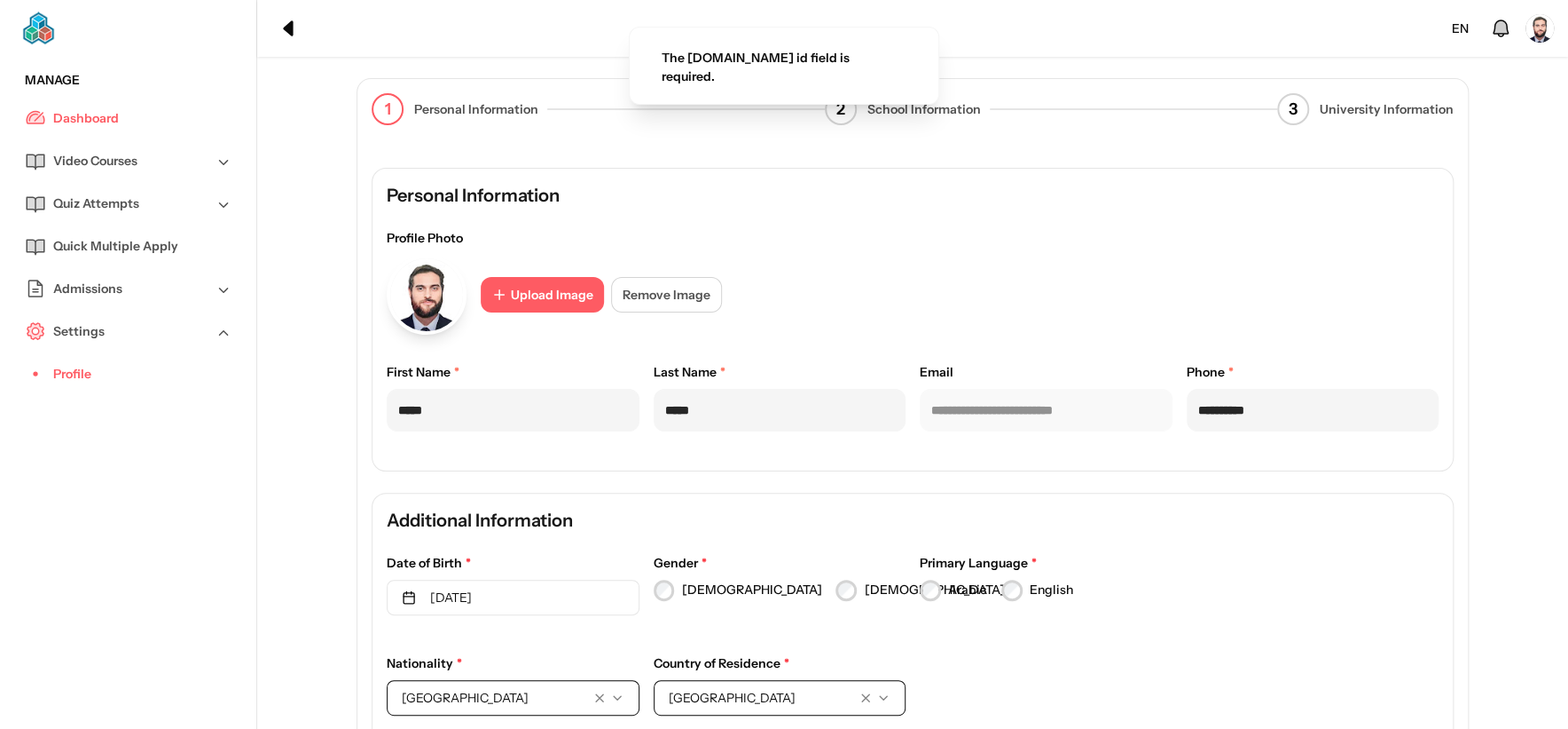
click at [762, 63] on div "The [DOMAIN_NAME] id field is required." at bounding box center [782, 67] width 241 height 38
click at [752, 64] on div "The [DOMAIN_NAME] id field is required." at bounding box center [782, 67] width 241 height 38
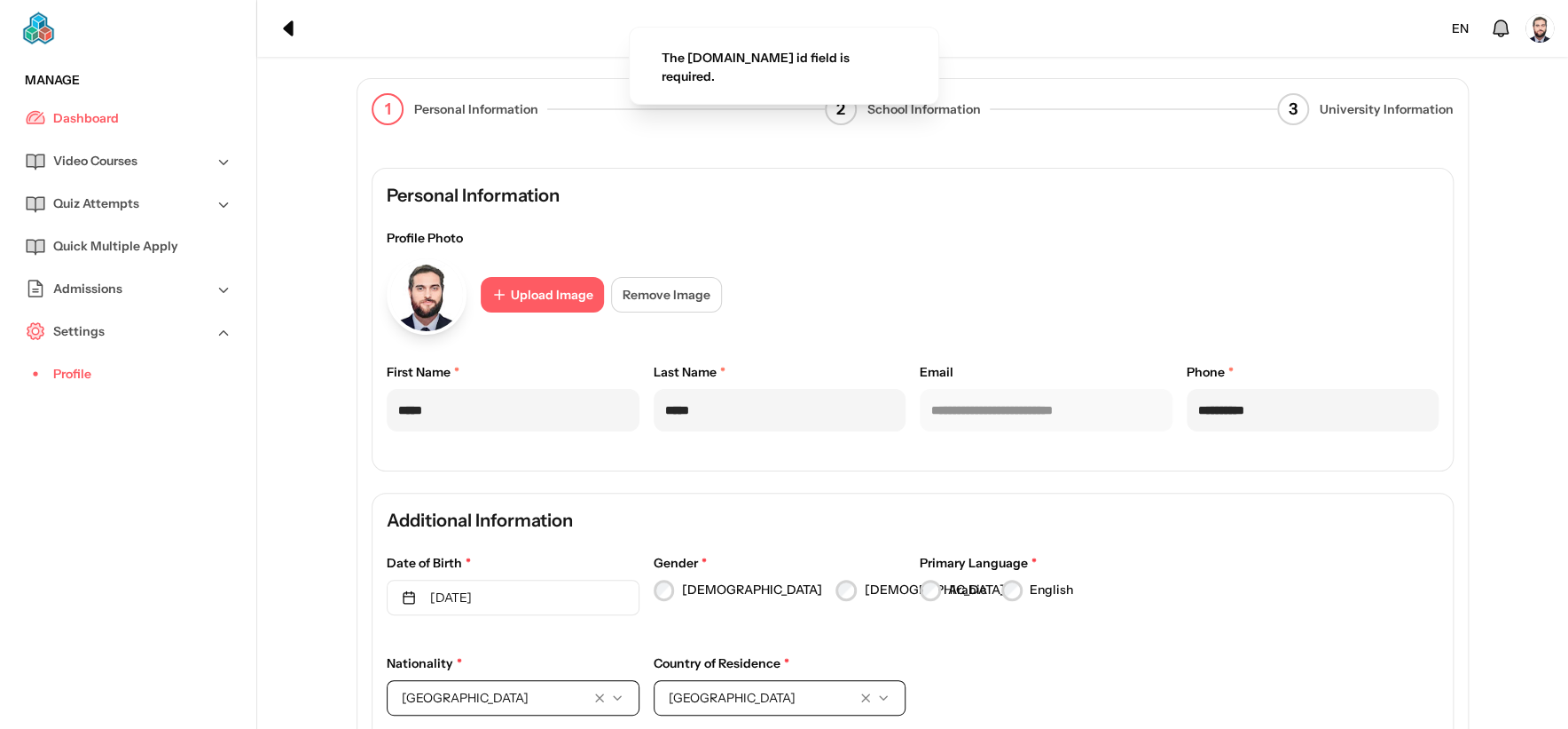
drag, startPoint x: 752, startPoint y: 64, endPoint x: 688, endPoint y: 56, distance: 64.5
click at [733, 62] on div "The [DOMAIN_NAME] id field is required." at bounding box center [782, 67] width 241 height 38
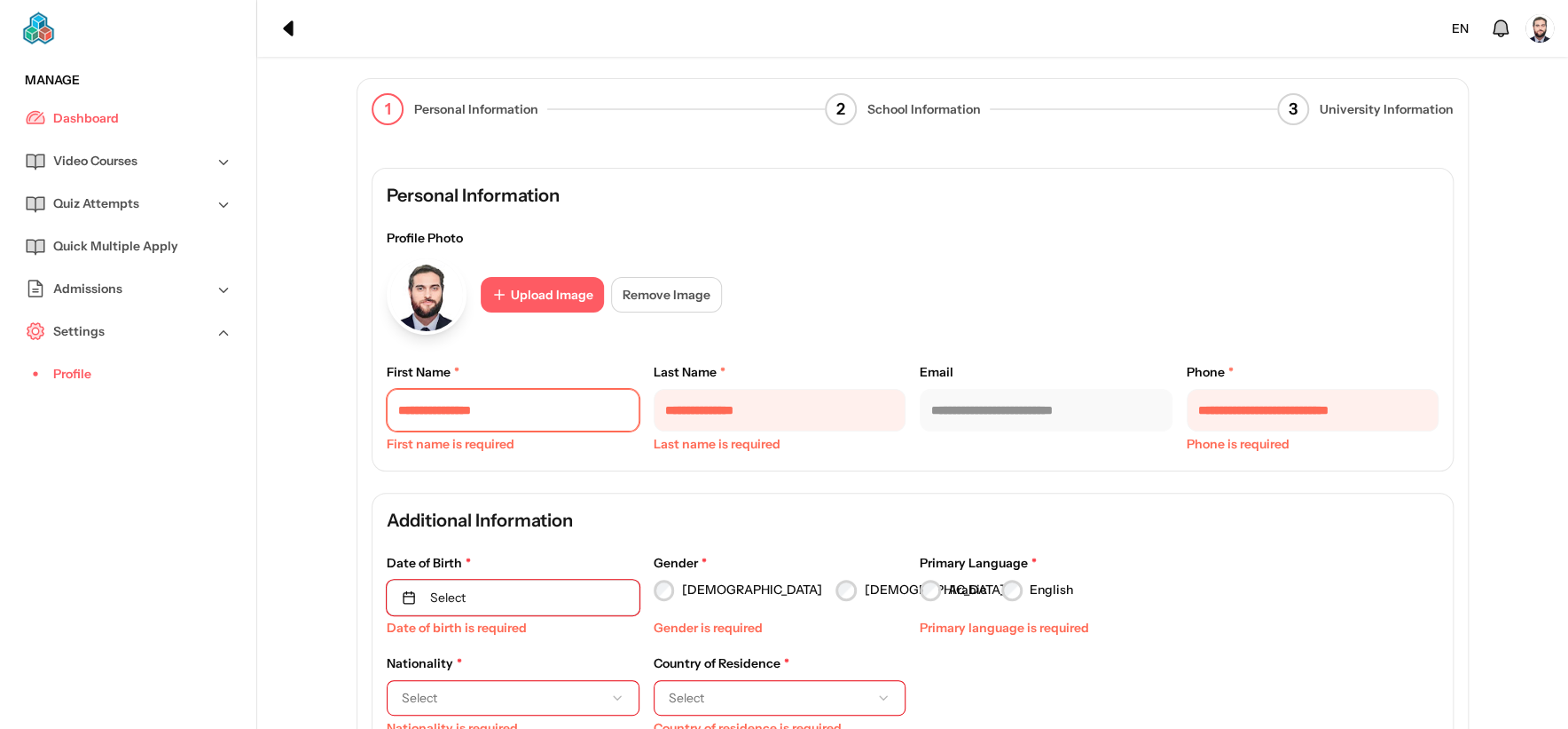
click at [573, 429] on input "text" at bounding box center [513, 410] width 253 height 42
drag, startPoint x: 806, startPoint y: 391, endPoint x: 800, endPoint y: 410, distance: 19.9
click at [806, 391] on input "text" at bounding box center [780, 410] width 253 height 42
click at [449, 416] on input "text" at bounding box center [513, 410] width 253 height 42
type input "*******"
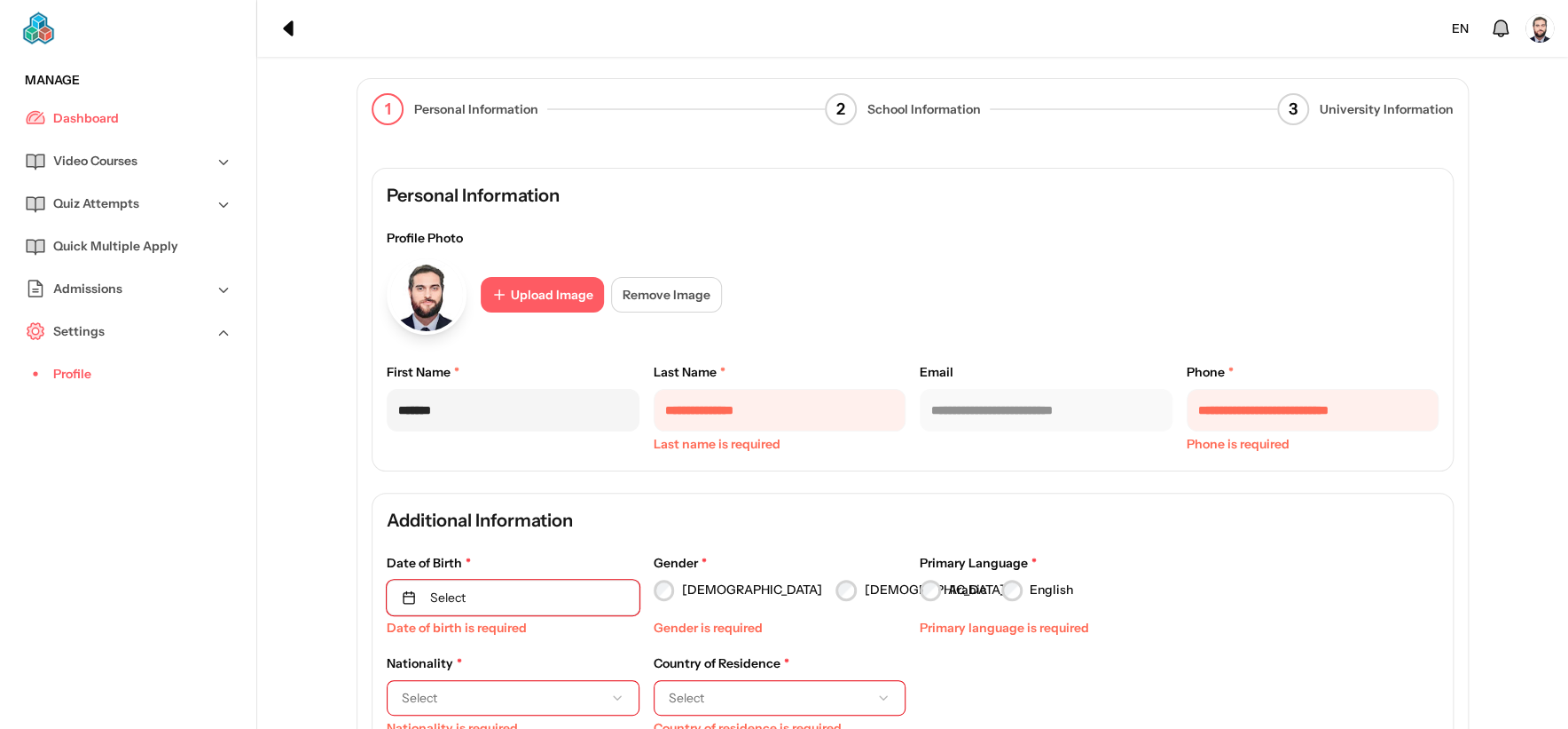
click at [781, 385] on div "Last Name * Last name is required" at bounding box center [780, 397] width 253 height 69
click at [782, 405] on input "text" at bounding box center [780, 410] width 253 height 42
type input "*****"
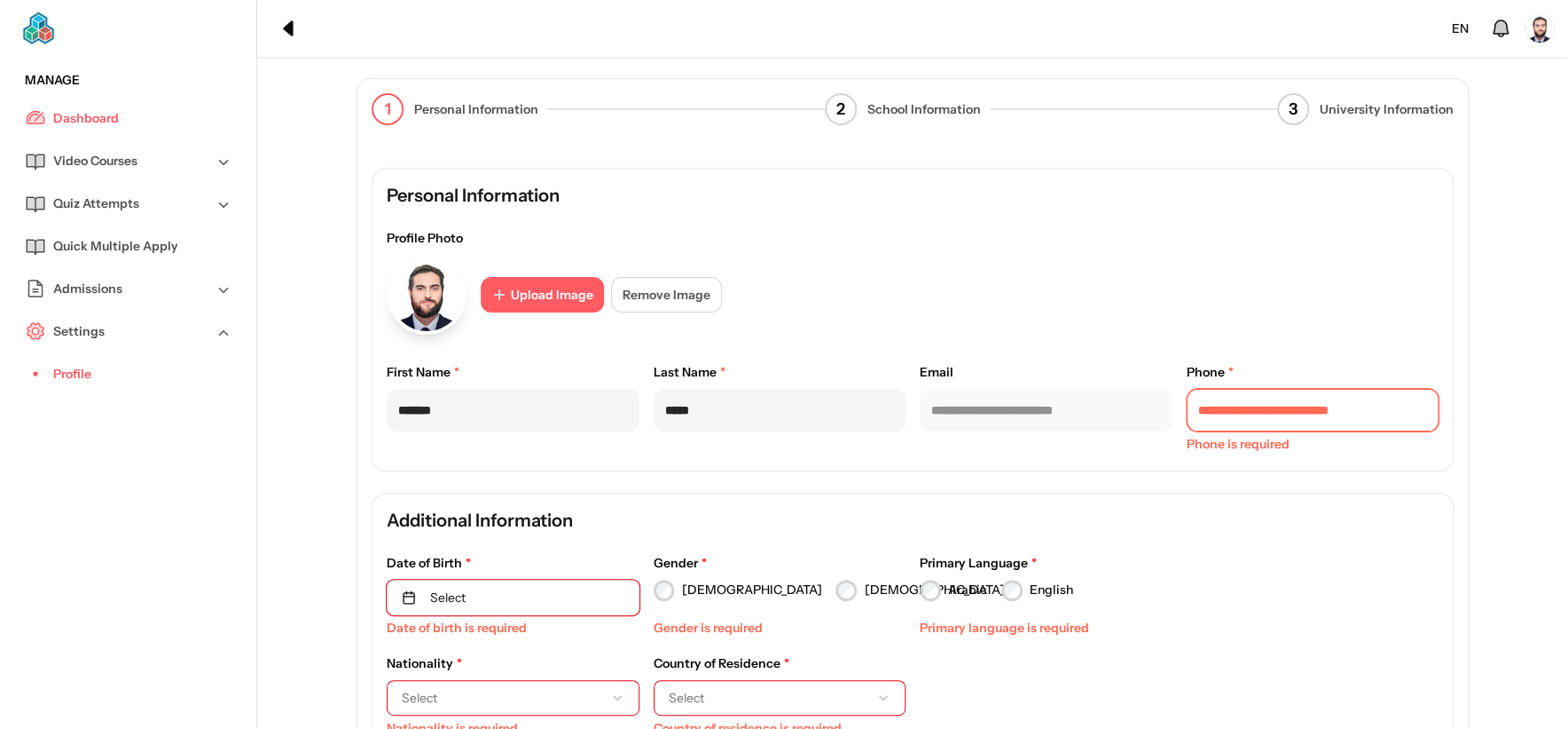
click at [1238, 424] on input "tel" at bounding box center [1313, 410] width 253 height 42
type input "**********"
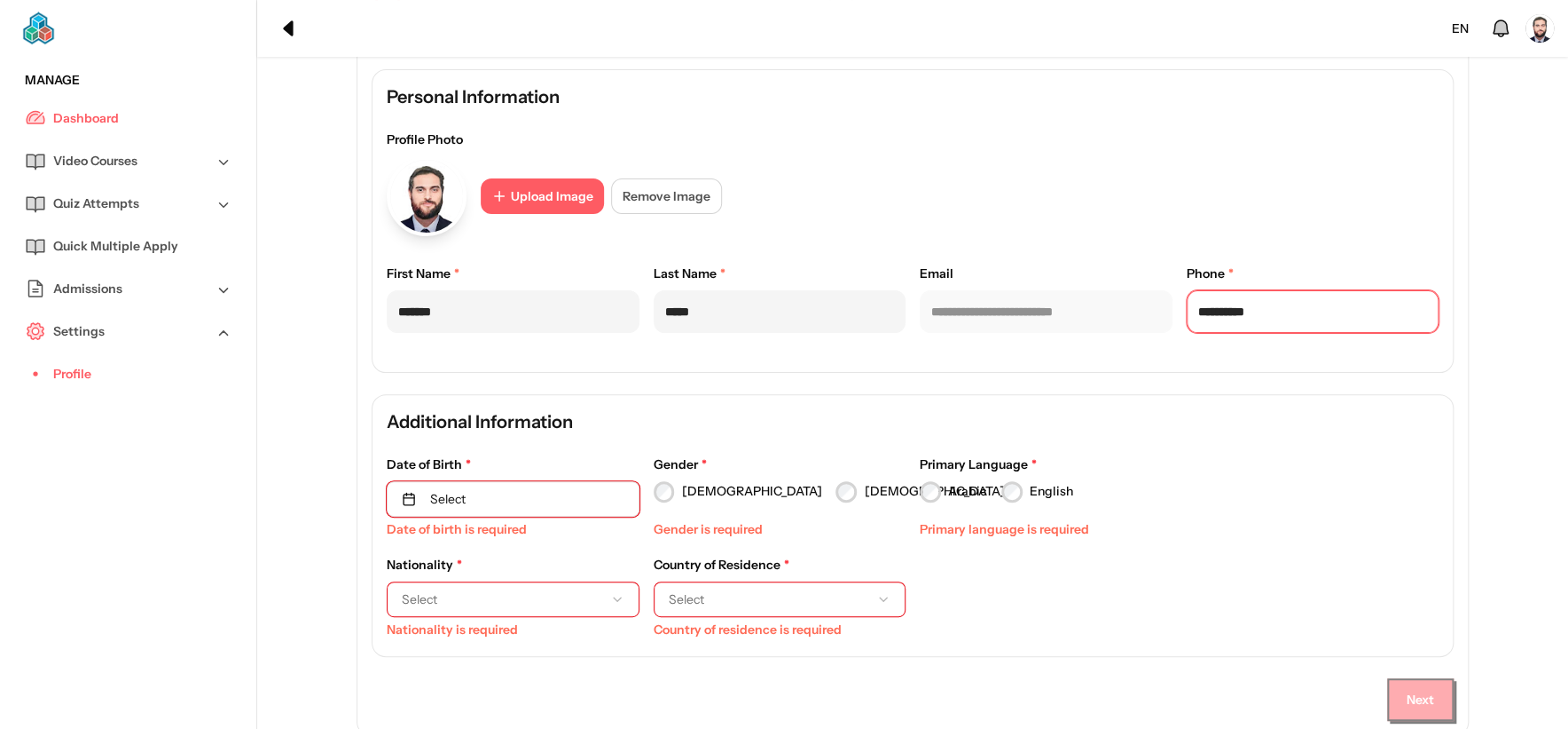
scroll to position [182, 0]
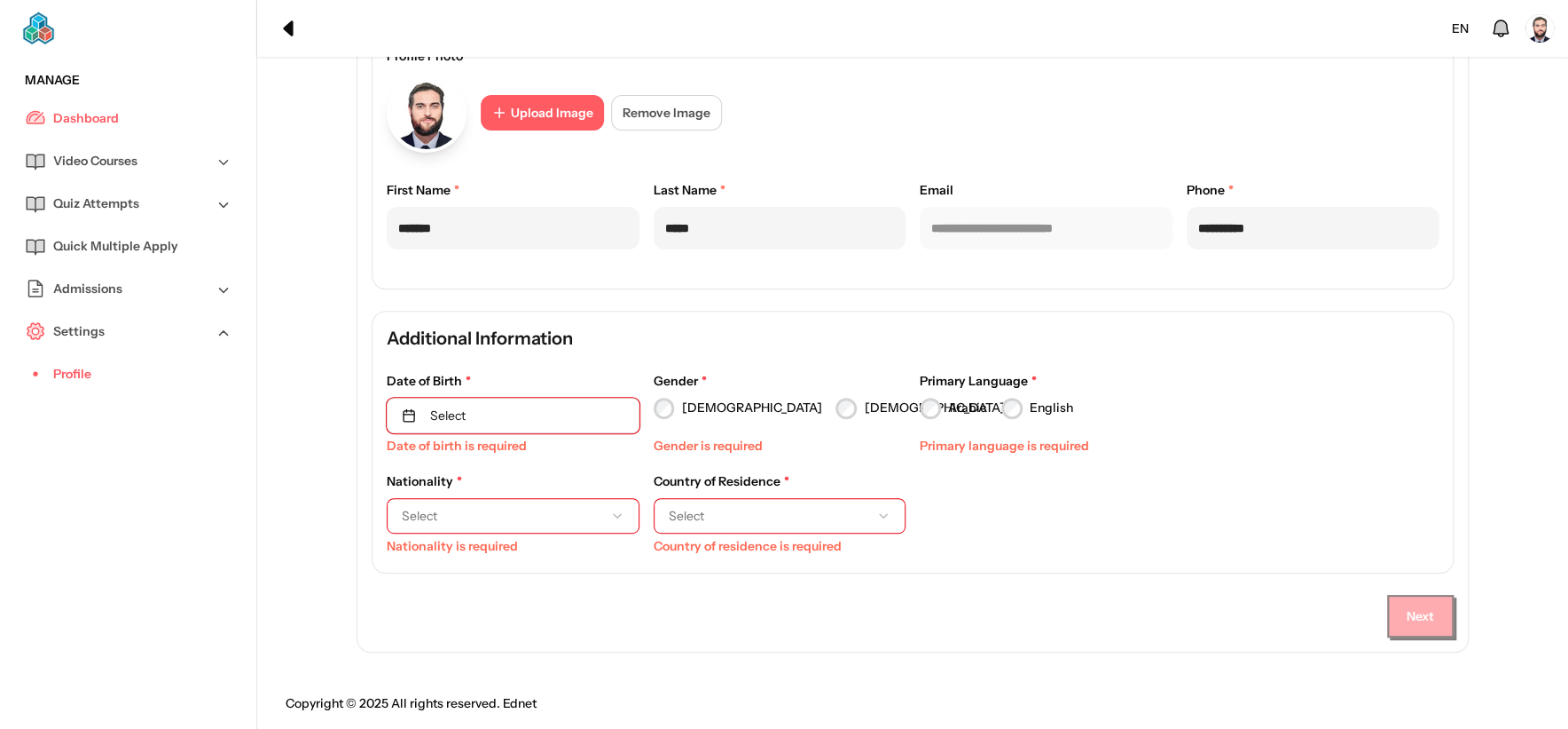
click at [477, 402] on button "Select" at bounding box center [513, 415] width 253 height 36
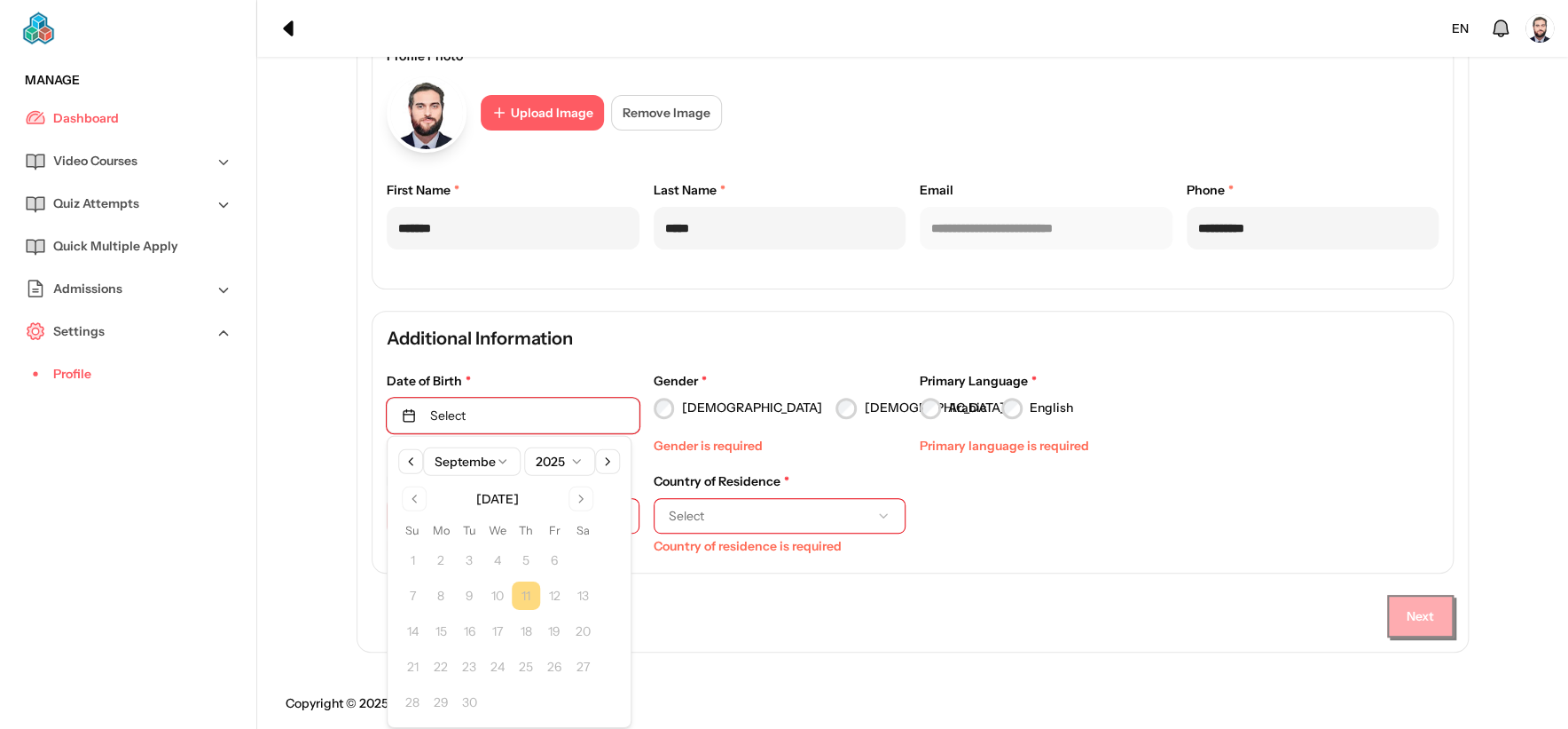
click at [548, 464] on html "**********" at bounding box center [784, 274] width 1568 height 912
click at [515, 601] on button "9" at bounding box center [526, 595] width 28 height 28
click at [720, 403] on div "Male Female" at bounding box center [780, 408] width 253 height 21
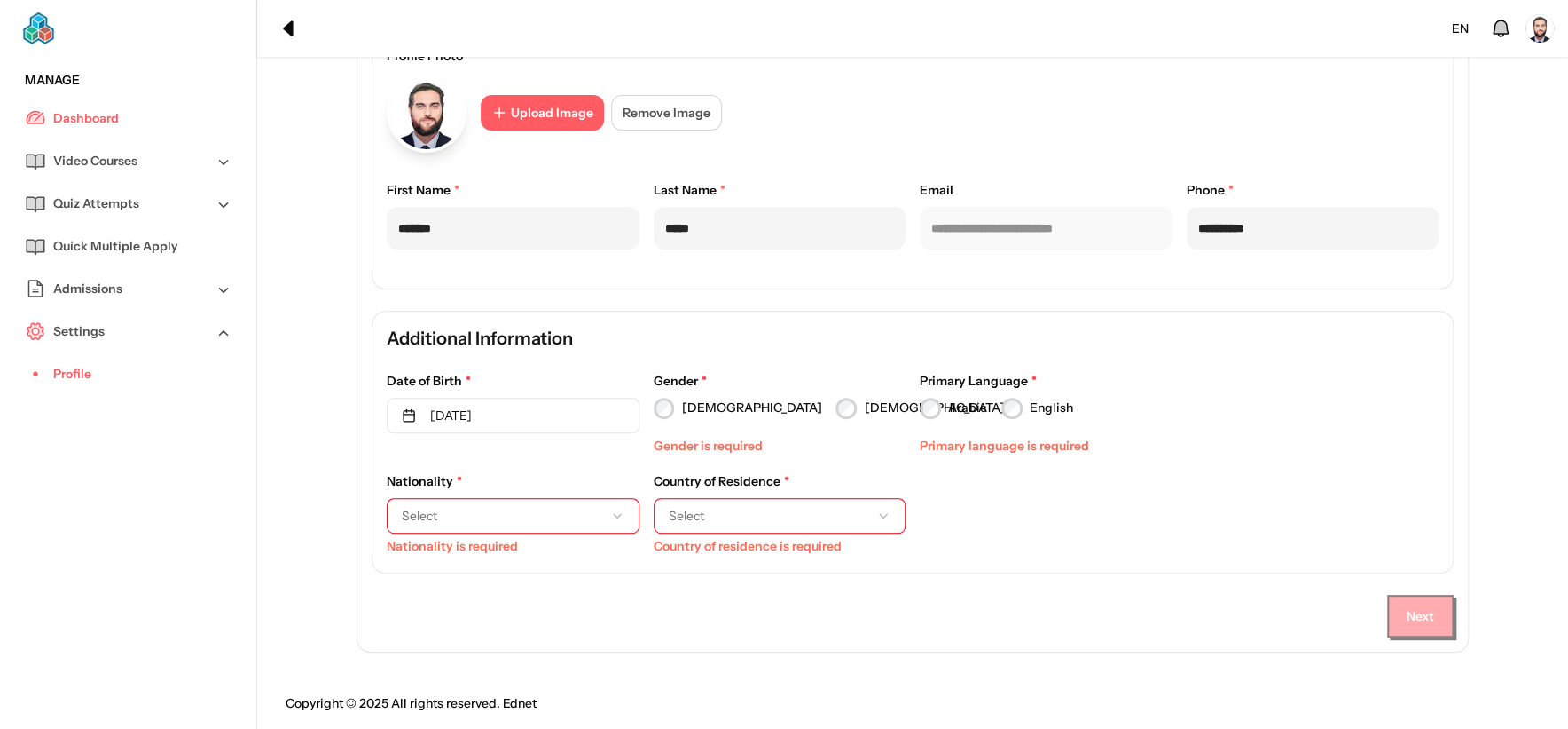
click at [684, 405] on label "[DEMOGRAPHIC_DATA]" at bounding box center [751, 408] width 140 height 18
click at [968, 402] on label "Arabic" at bounding box center [968, 408] width 39 height 18
click at [529, 507] on span "Select" at bounding box center [499, 515] width 194 height 17
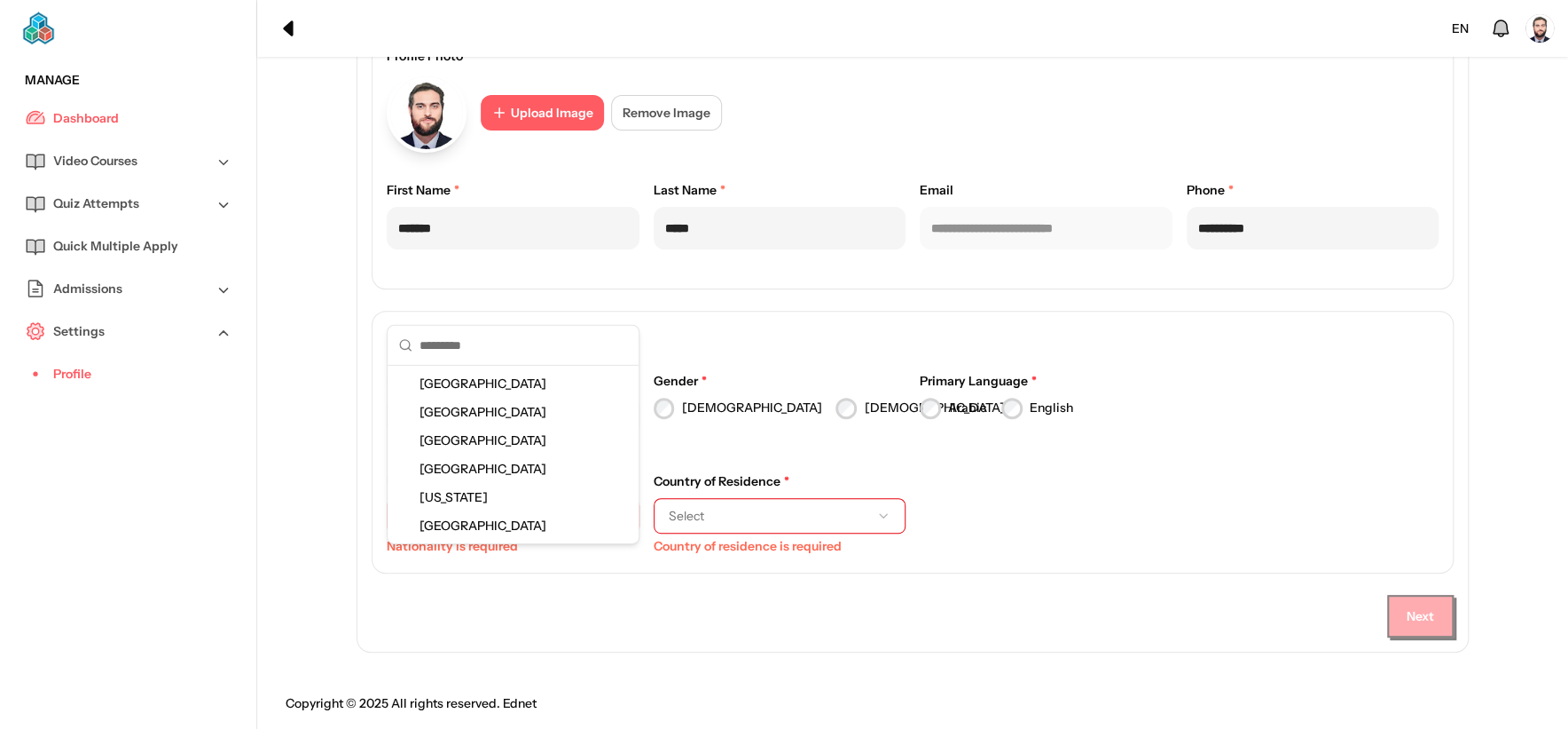
scroll to position [0, 0]
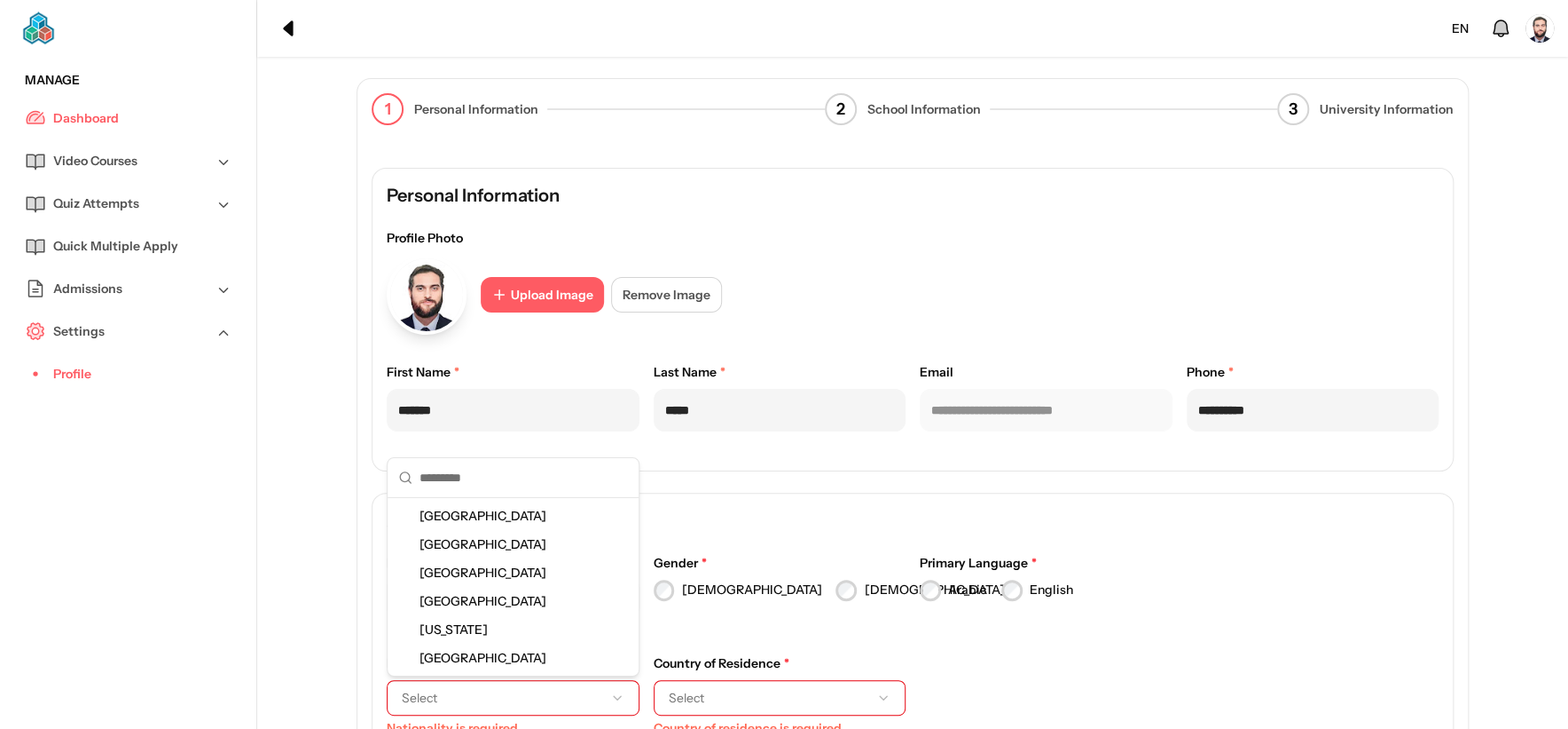
click at [512, 518] on span "[GEOGRAPHIC_DATA]" at bounding box center [487, 515] width 134 height 17
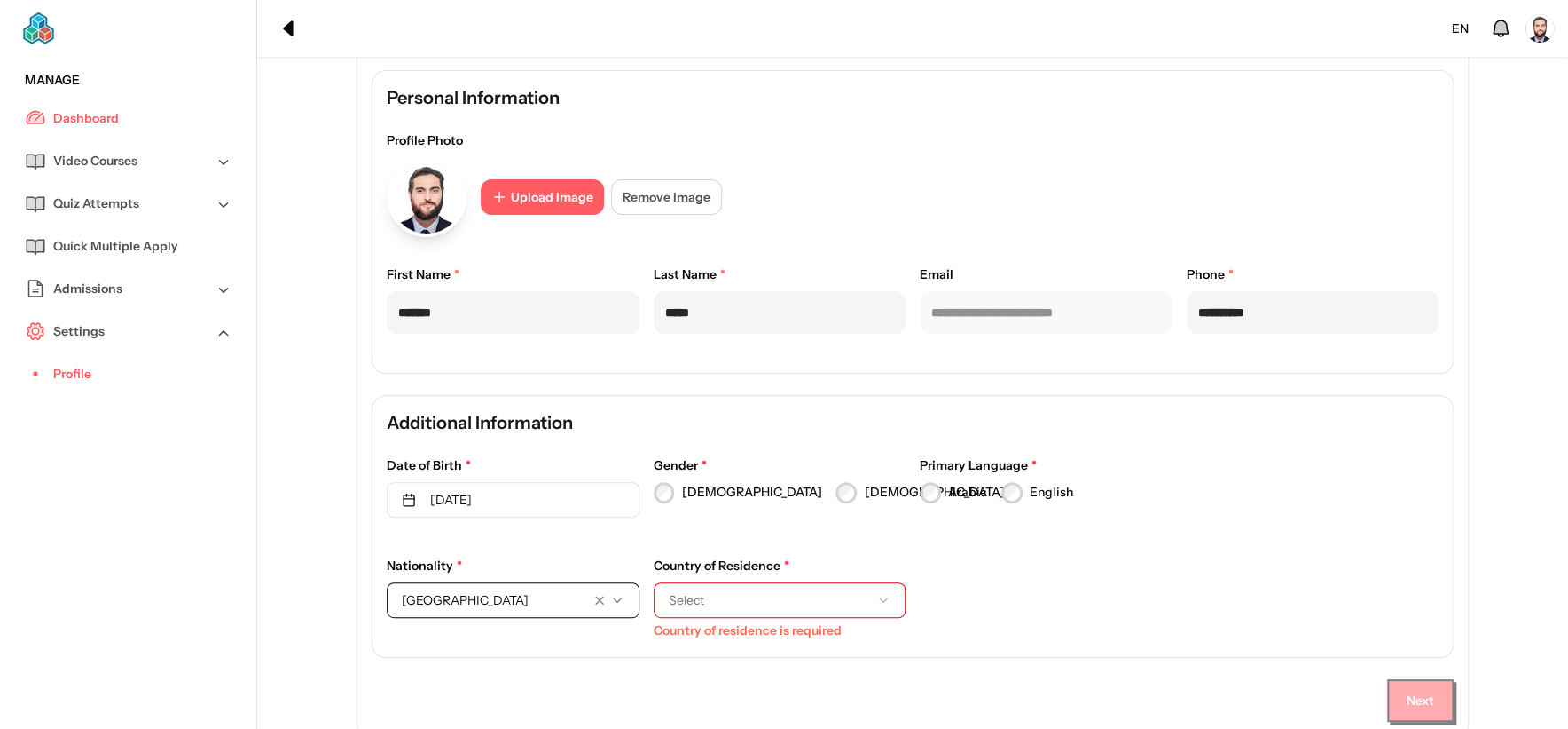
scroll to position [182, 0]
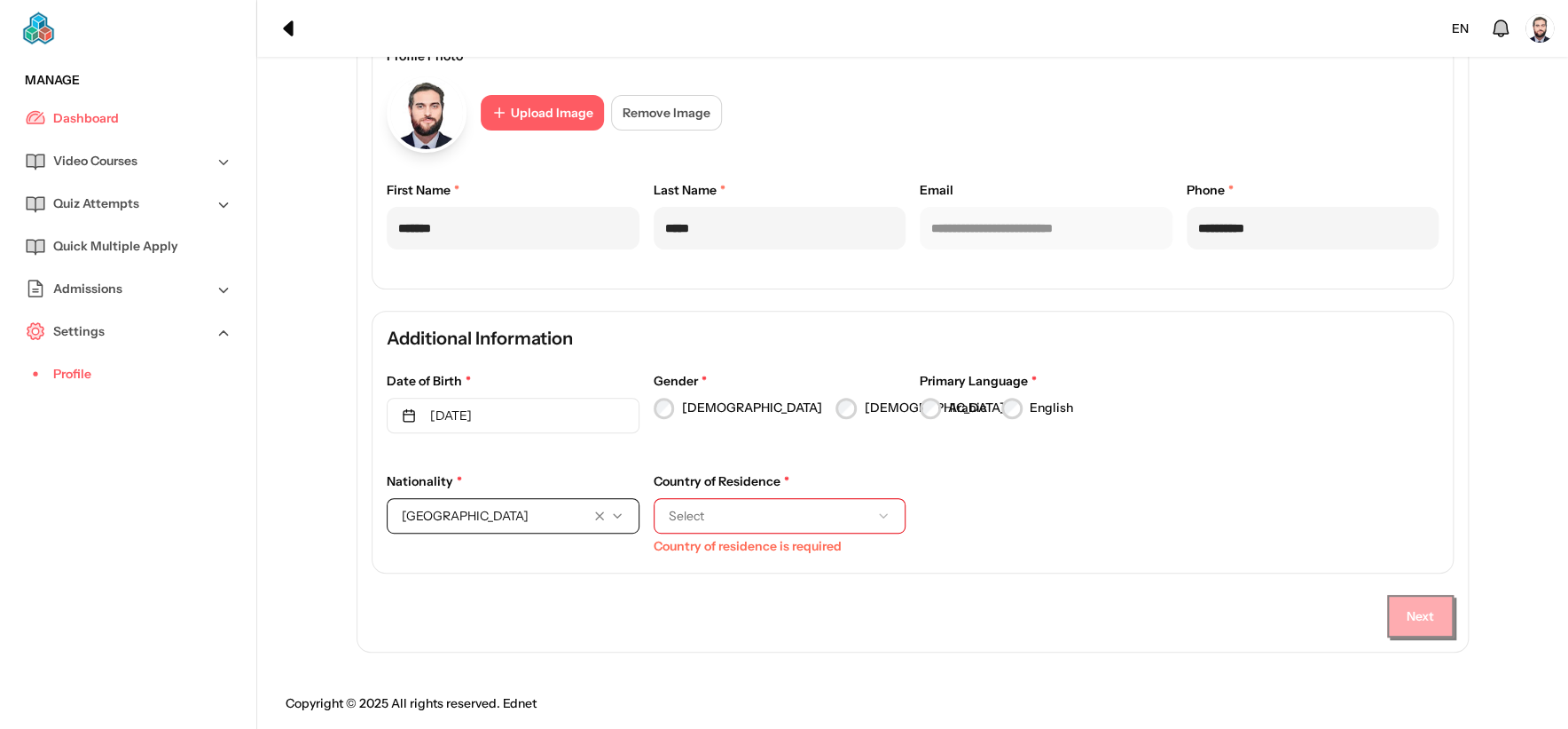
click at [733, 507] on span "Select" at bounding box center [766, 515] width 194 height 17
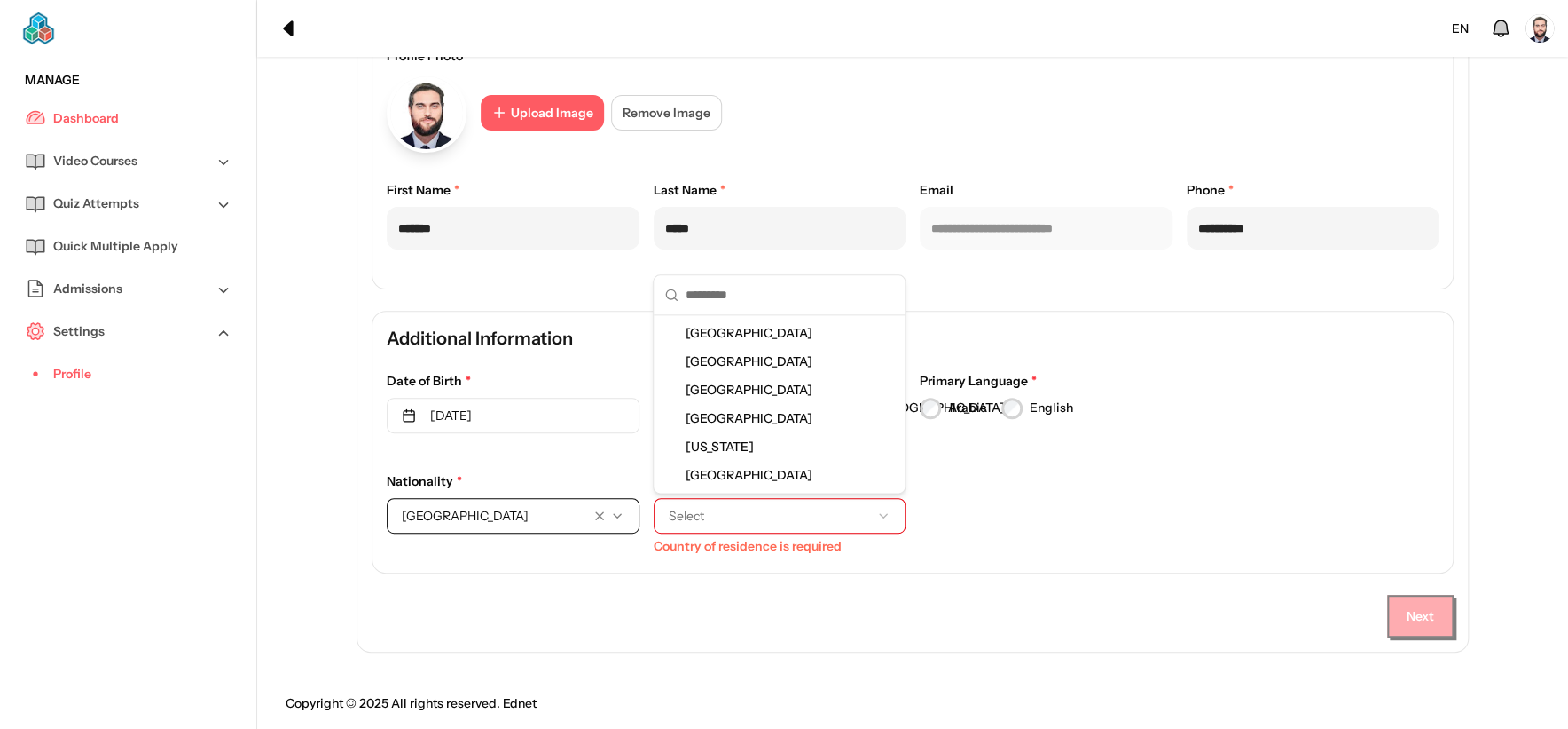
click at [781, 322] on div "[GEOGRAPHIC_DATA]" at bounding box center [779, 332] width 244 height 28
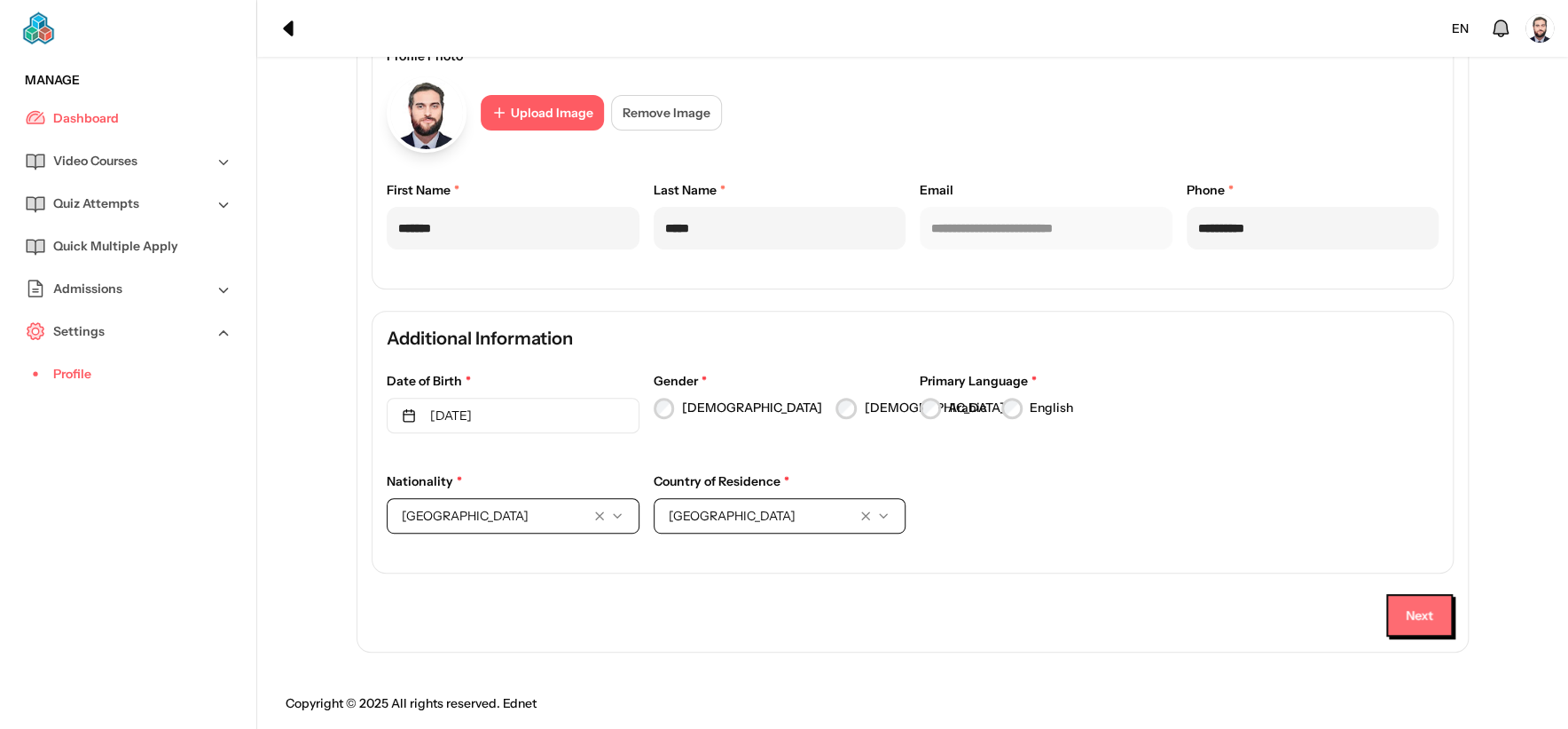
click at [1423, 632] on button "Next" at bounding box center [1420, 615] width 67 height 42
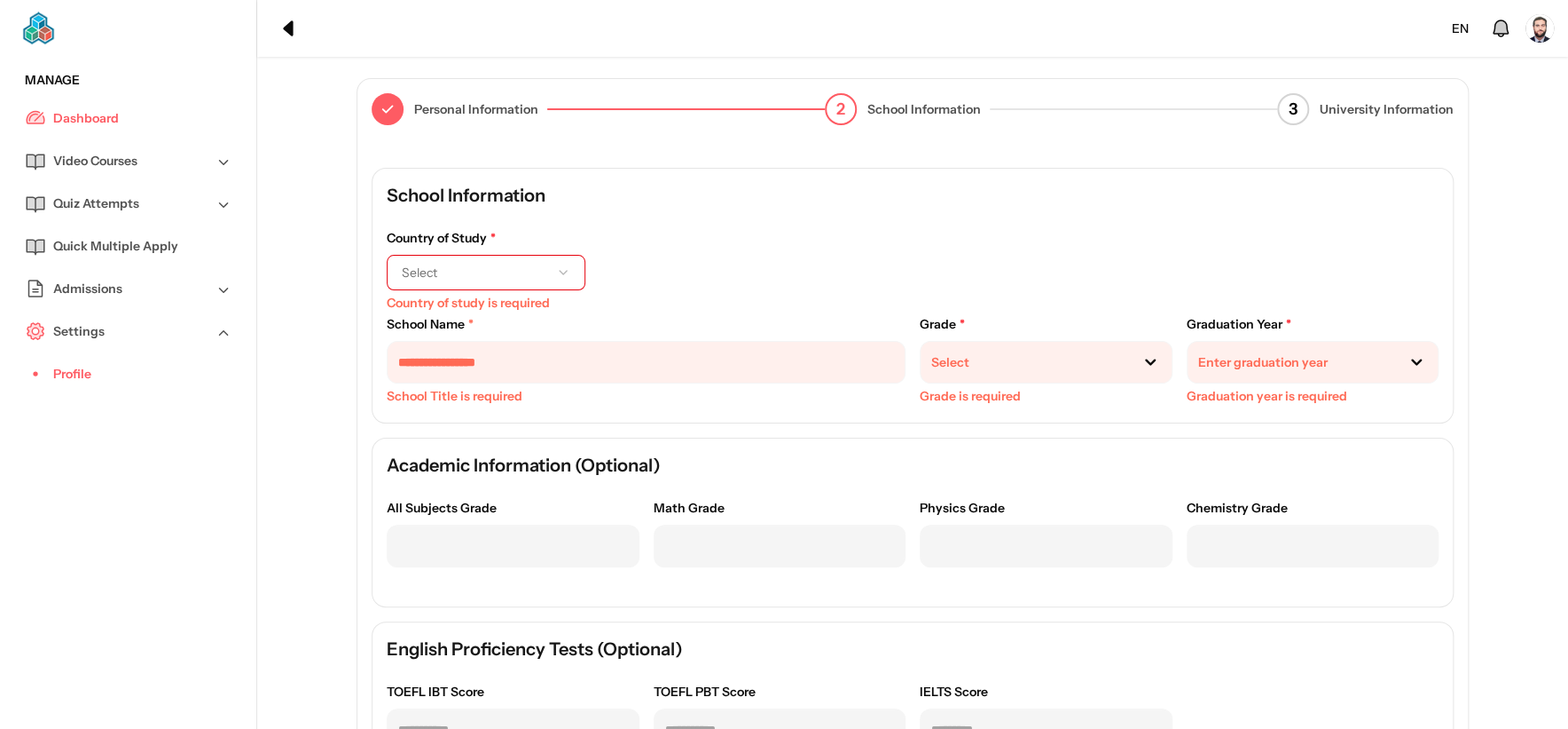
click at [471, 285] on button "Select" at bounding box center [486, 272] width 199 height 36
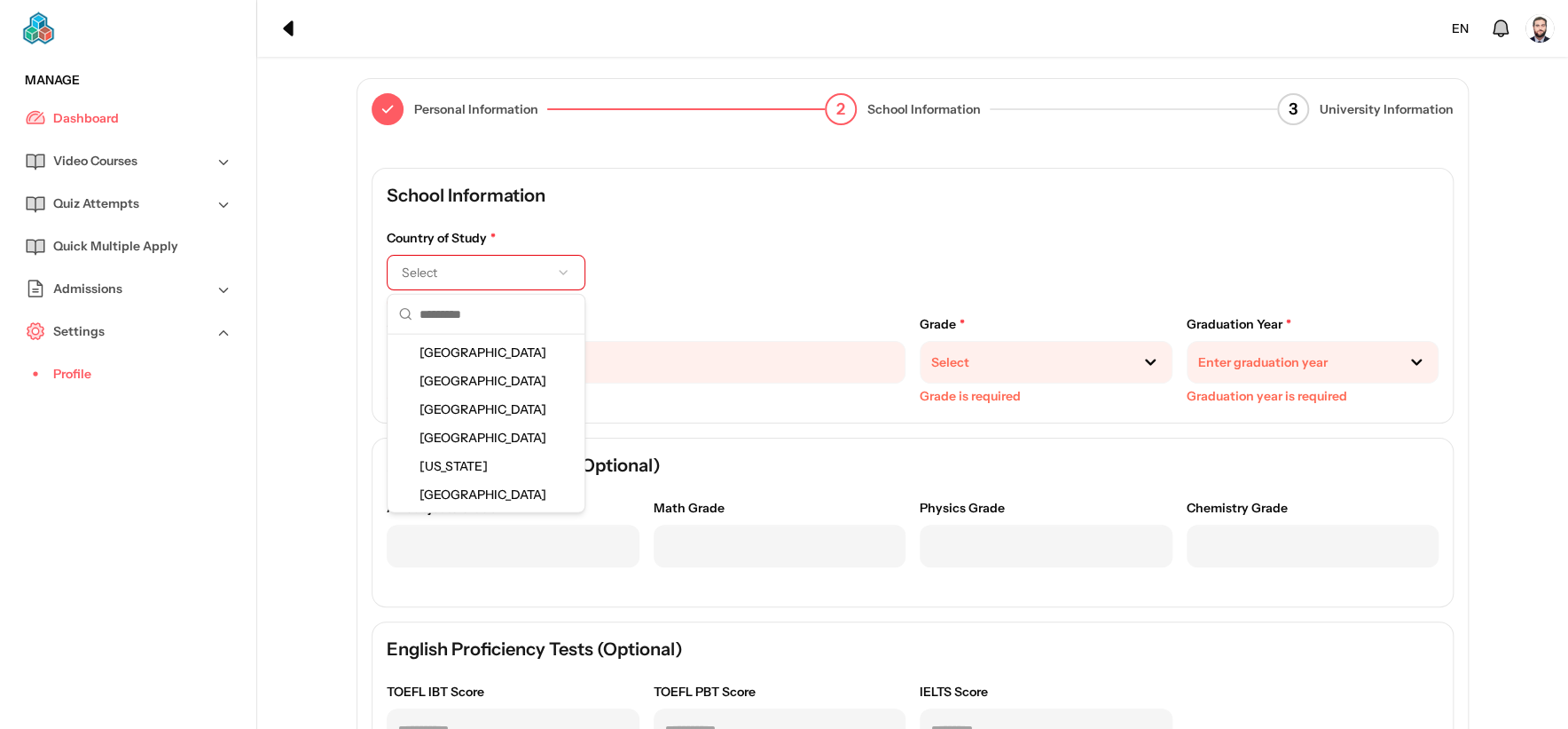
click at [482, 342] on div "[GEOGRAPHIC_DATA]" at bounding box center [486, 352] width 190 height 28
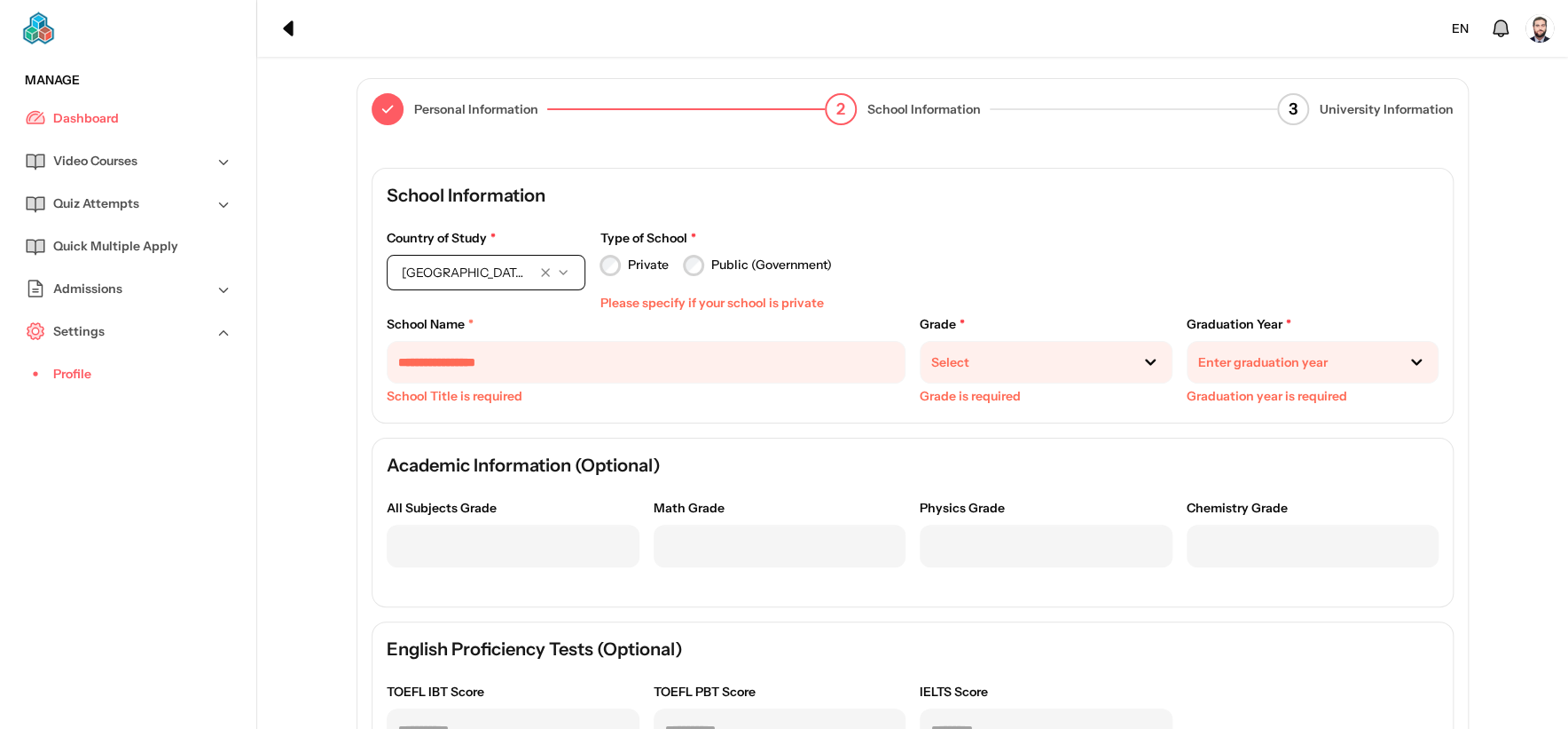
click at [652, 255] on div "Private" at bounding box center [634, 265] width 70 height 21
click at [651, 261] on label "Private" at bounding box center [648, 265] width 41 height 18
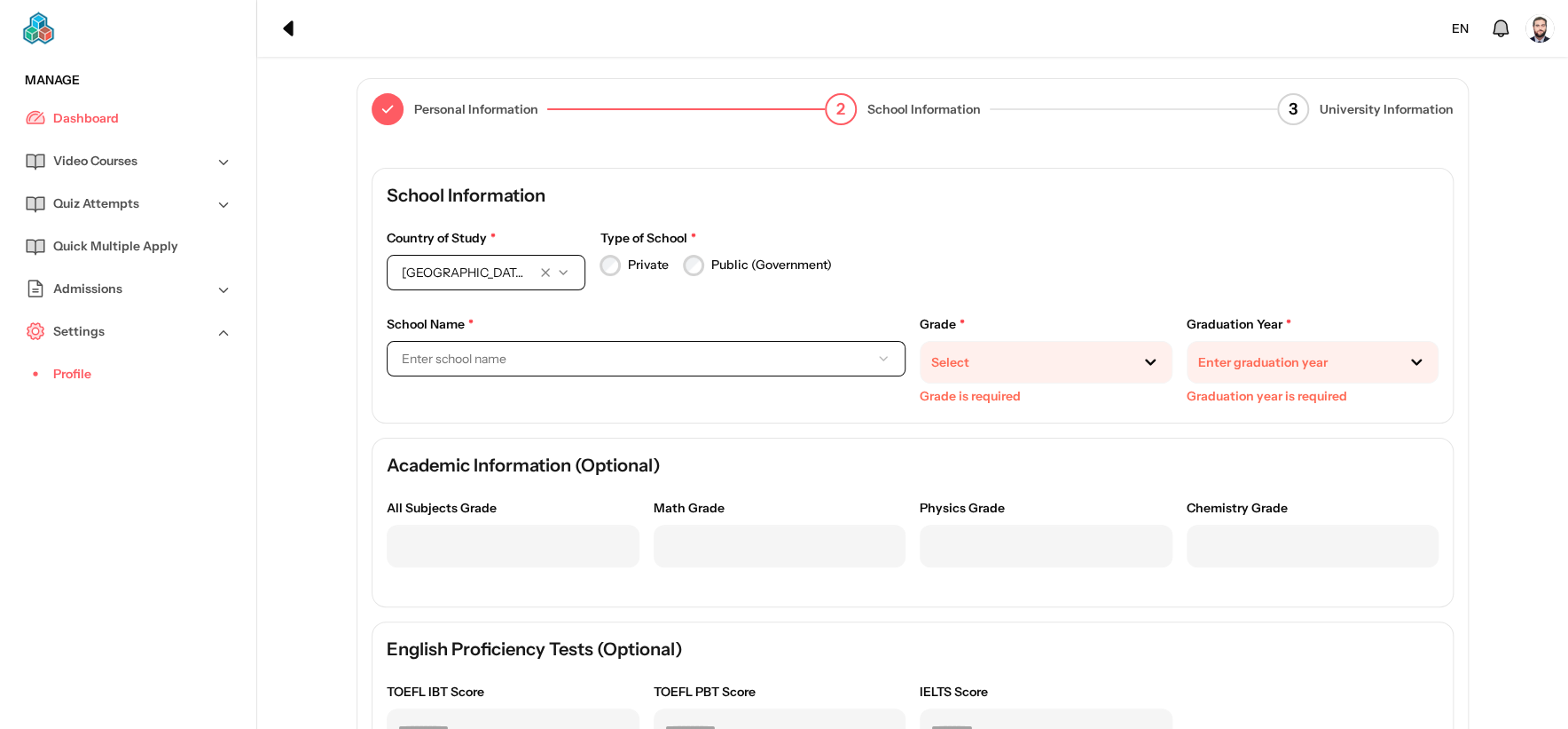
click at [557, 364] on span "Enter school name" at bounding box center [631, 358] width 460 height 17
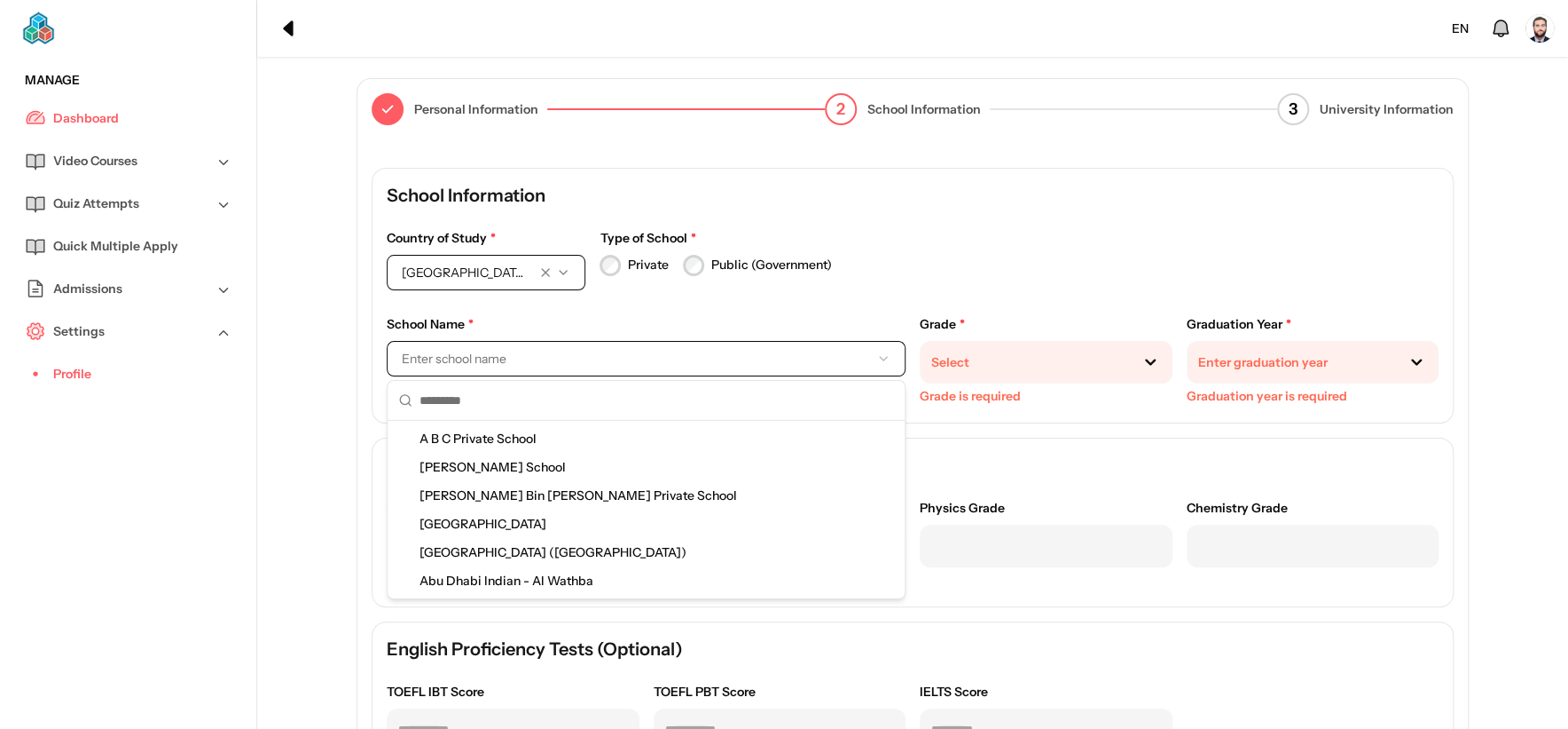
click at [539, 530] on span "[GEOGRAPHIC_DATA]" at bounding box center [487, 523] width 134 height 17
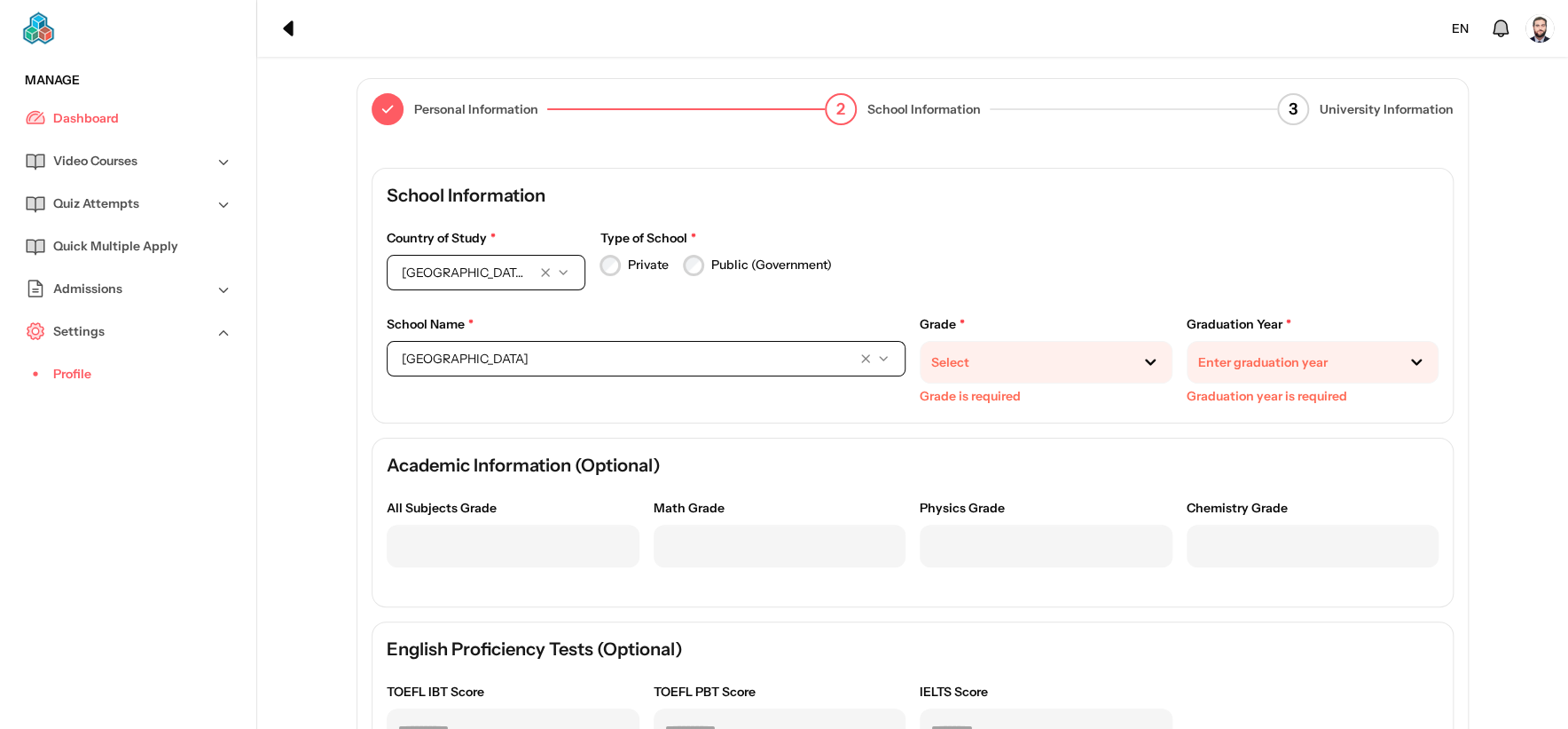
click at [1014, 353] on div at bounding box center [1025, 362] width 187 height 18
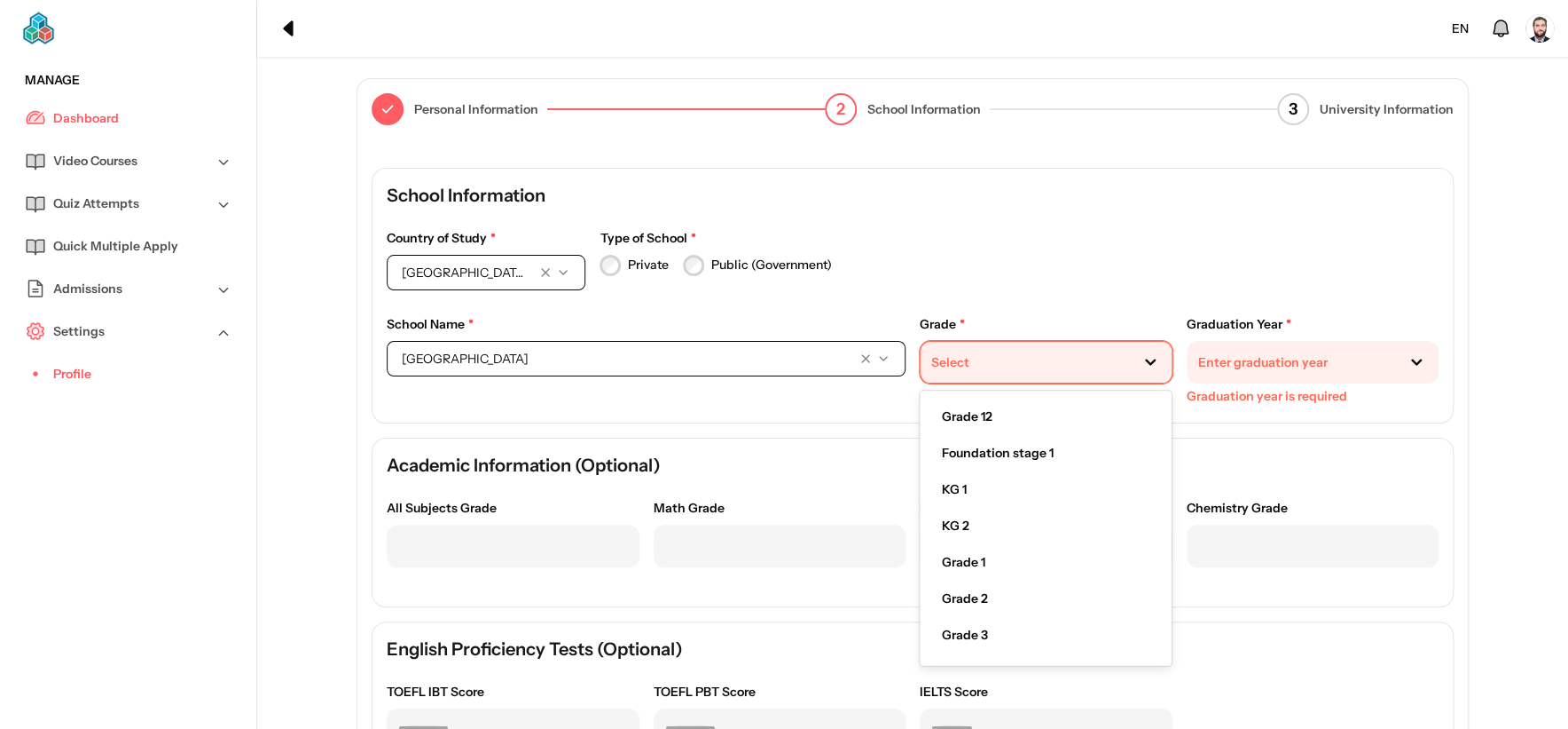
click at [996, 419] on div "Grade 12" at bounding box center [1046, 417] width 236 height 37
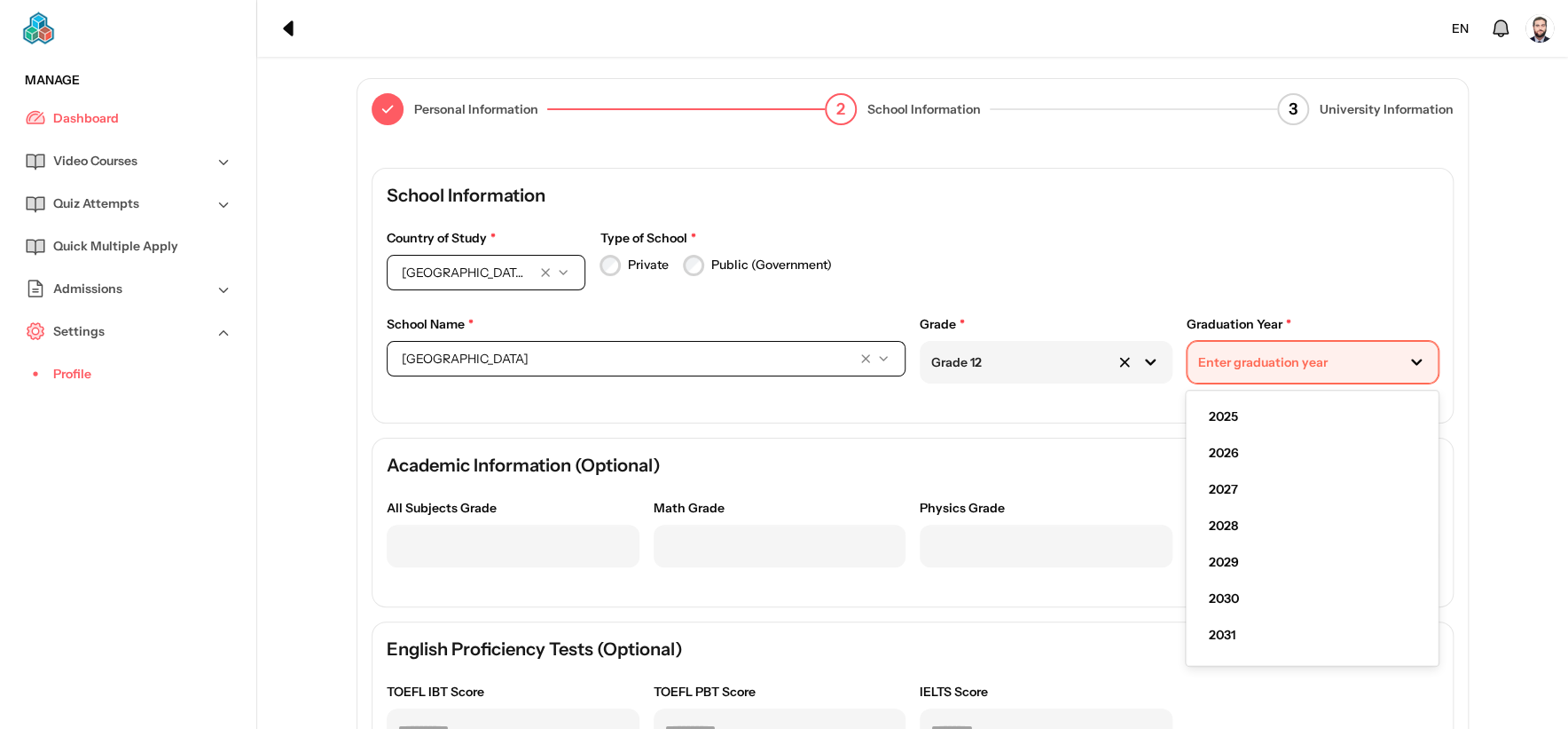
click at [1287, 353] on div "Enter graduation year" at bounding box center [1291, 363] width 208 height 33
click at [1231, 486] on span "2027" at bounding box center [1223, 490] width 29 height 18
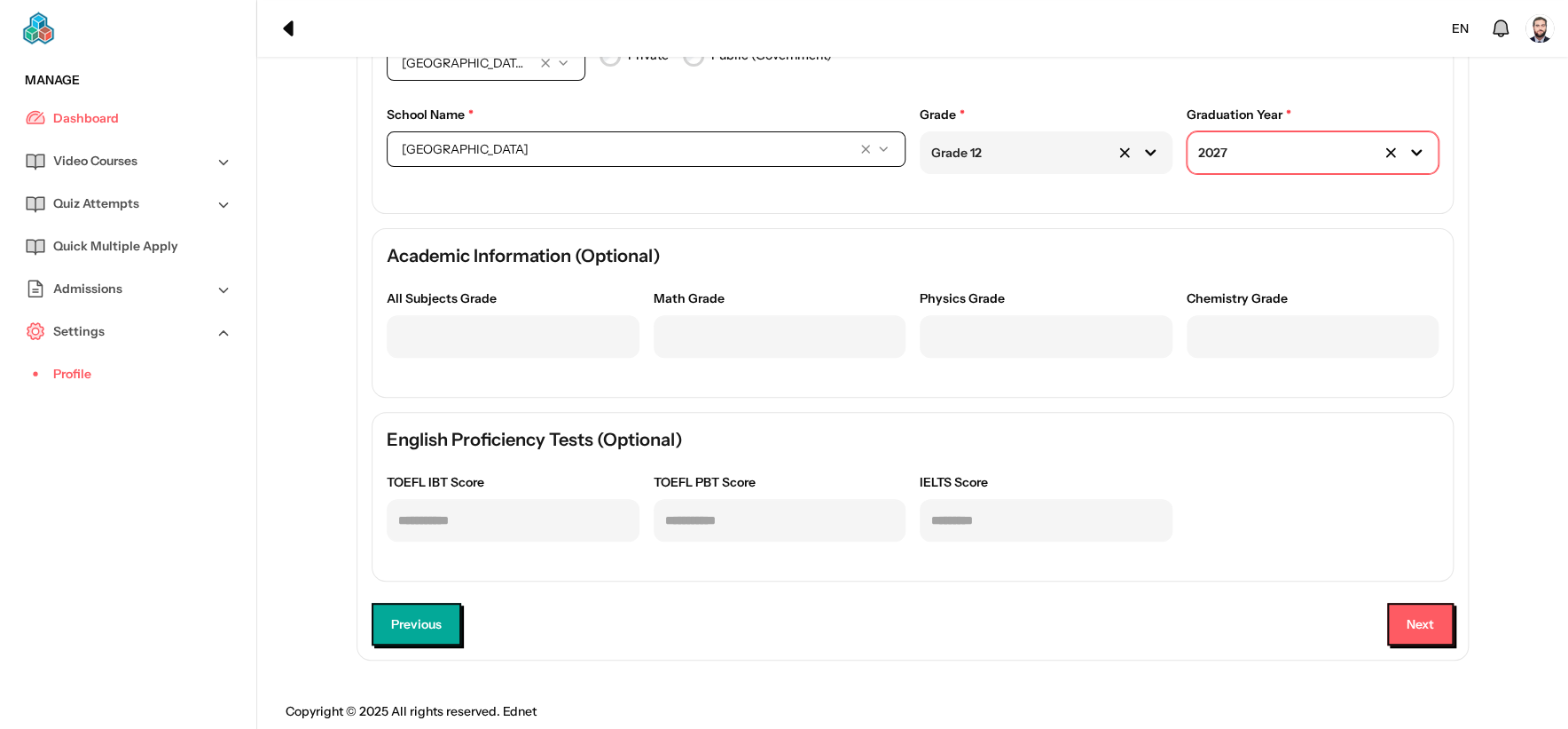
scroll to position [217, 0]
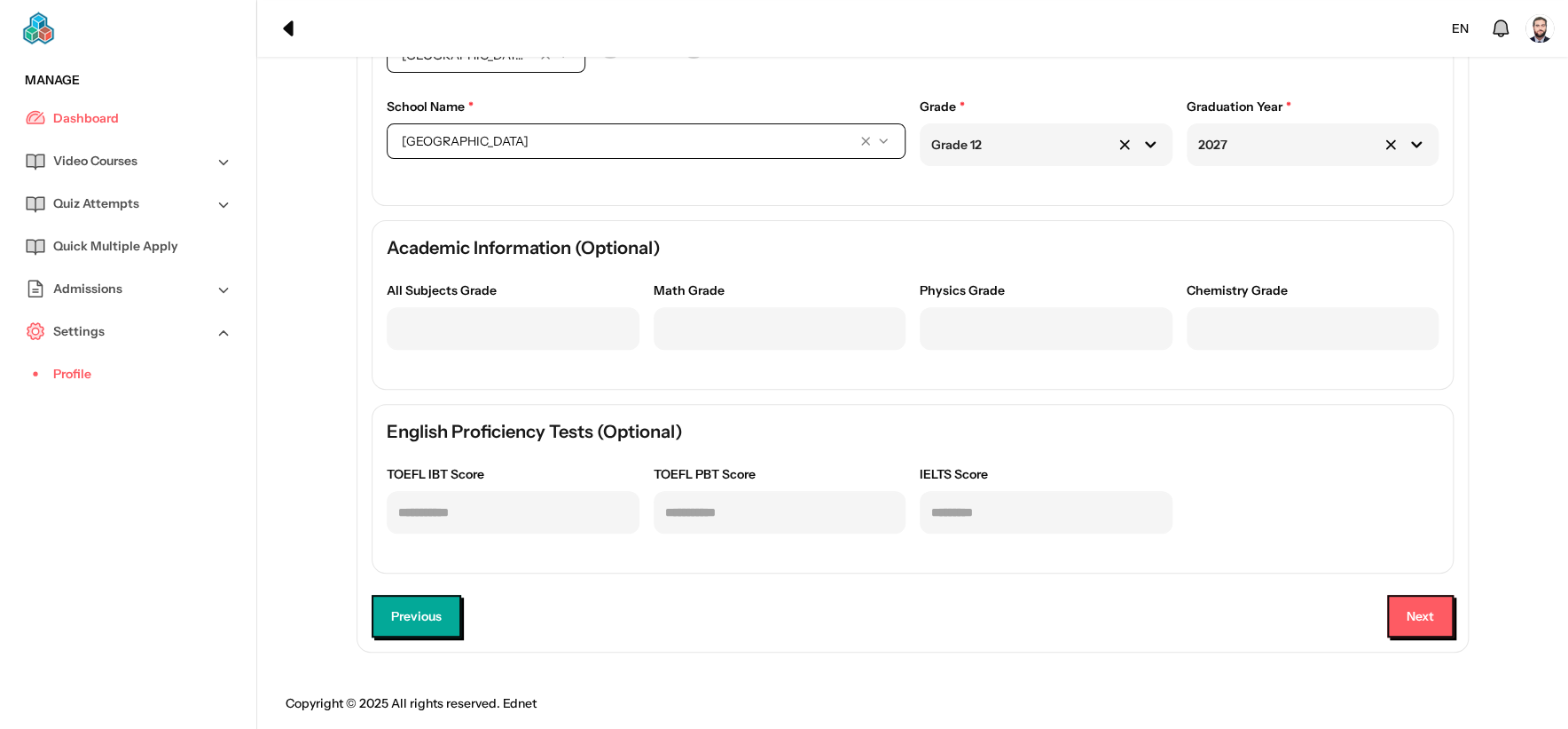
click at [1460, 592] on div "Personal Information 2 School Information 3 University Information School Infor…" at bounding box center [913, 257] width 1096 height 776
click at [1435, 613] on button "Next" at bounding box center [1420, 615] width 67 height 42
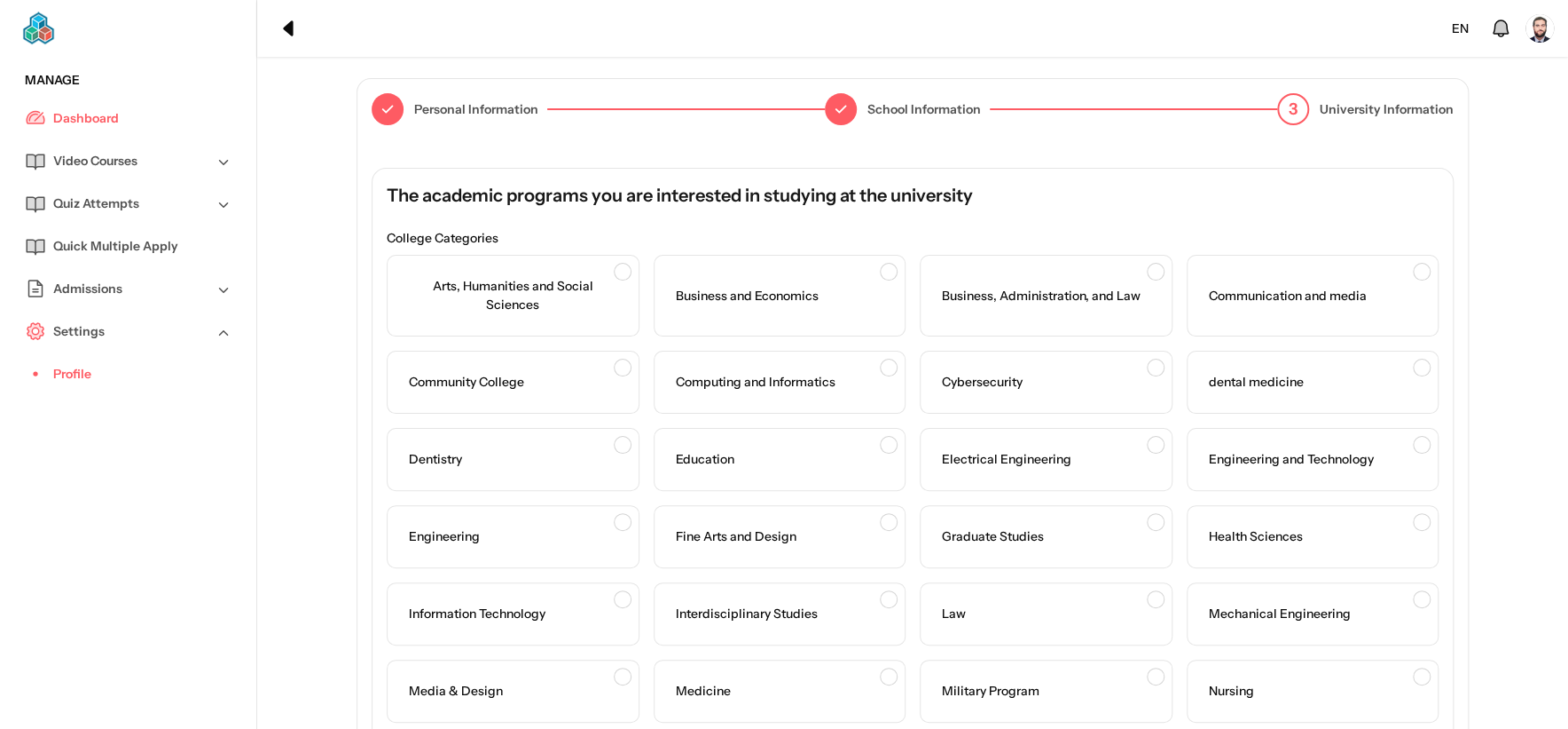
click at [575, 312] on span "Arts, Humanities and Social Sciences" at bounding box center [512, 295] width 223 height 51
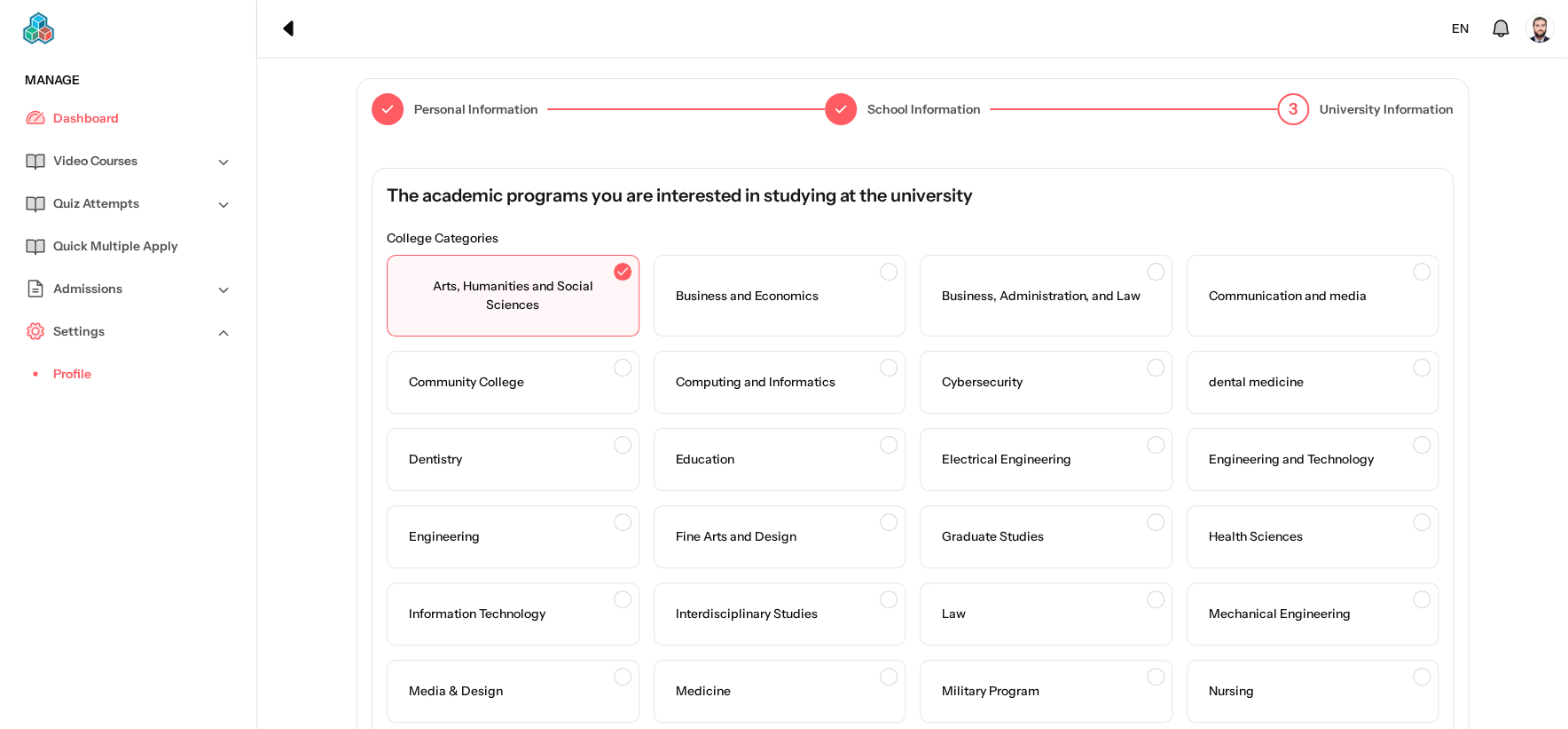
click at [1038, 563] on div "Graduate Studies" at bounding box center [1047, 536] width 253 height 63
click at [825, 641] on div "Interdisciplinary Studies" at bounding box center [780, 613] width 253 height 63
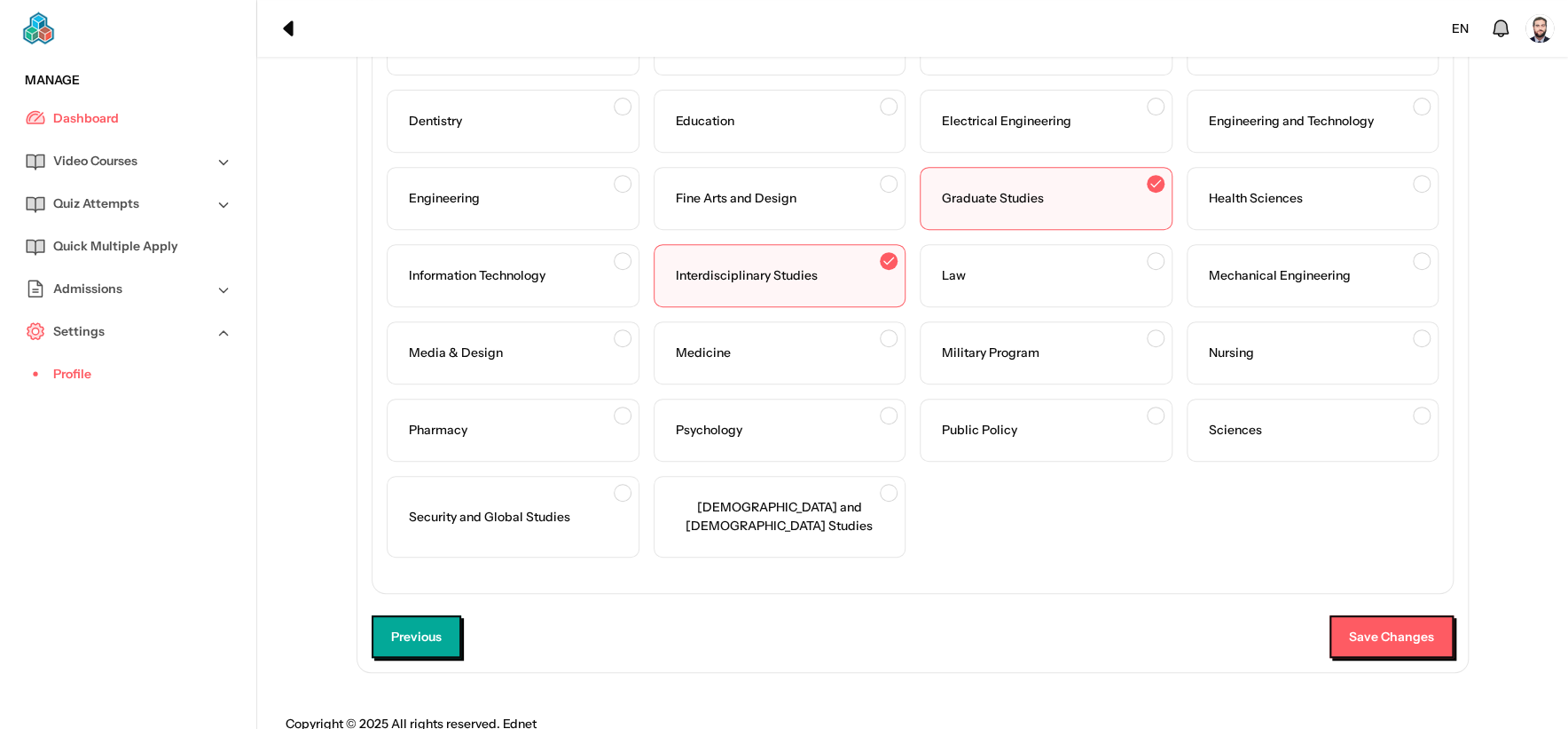
scroll to position [339, 0]
click at [1409, 613] on button "Save Changes" at bounding box center [1391, 635] width 125 height 42
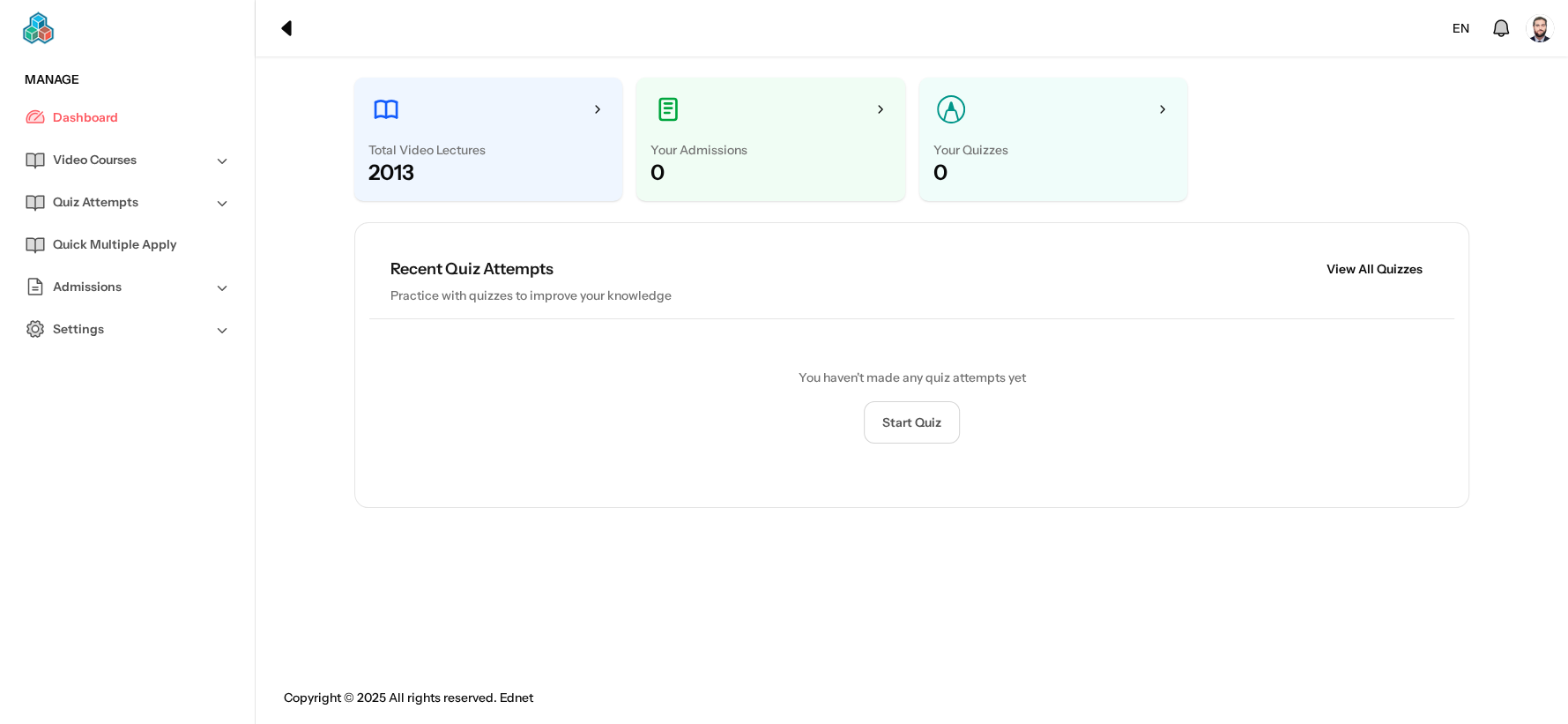
drag, startPoint x: 63, startPoint y: 314, endPoint x: 76, endPoint y: 354, distance: 42.1
click at [63, 314] on div "Settings" at bounding box center [127, 329] width 227 height 42
click at [98, 388] on link "Profile" at bounding box center [141, 371] width 178 height 42
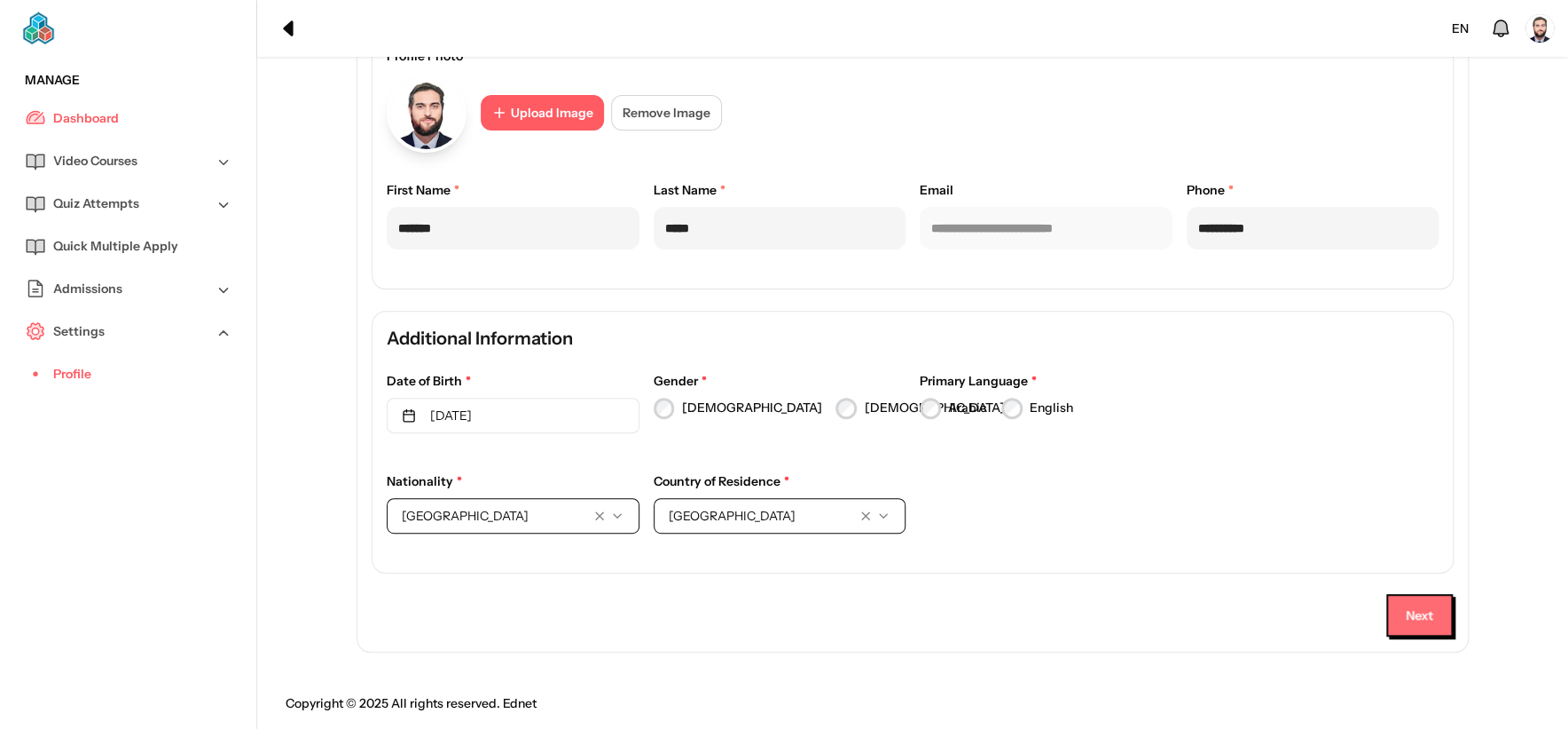
click at [1422, 608] on button "Next" at bounding box center [1420, 615] width 67 height 42
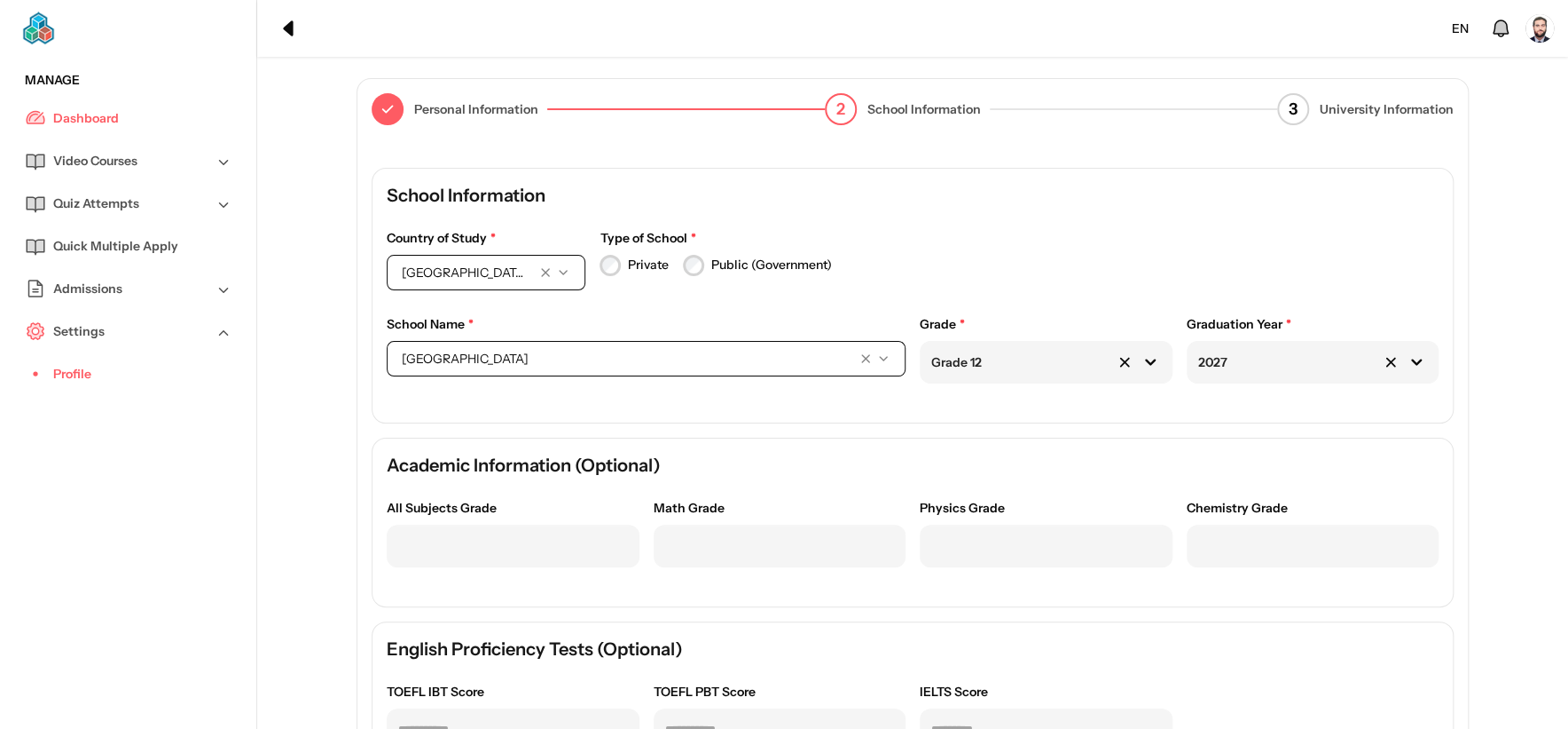
click at [687, 358] on span "[GEOGRAPHIC_DATA]" at bounding box center [622, 358] width 443 height 17
